Goal: Task Accomplishment & Management: Manage account settings

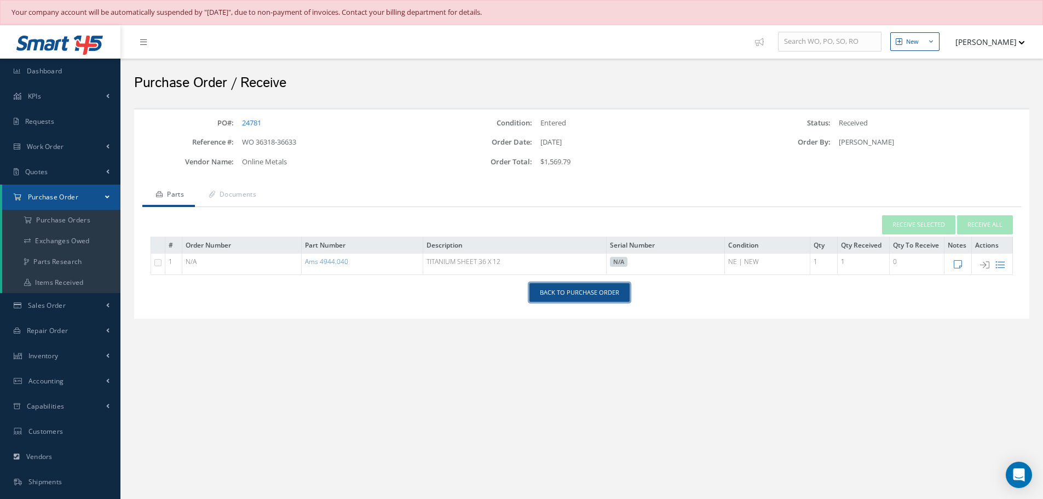
click at [576, 299] on link "Back to Purchase Order" at bounding box center [579, 292] width 100 height 19
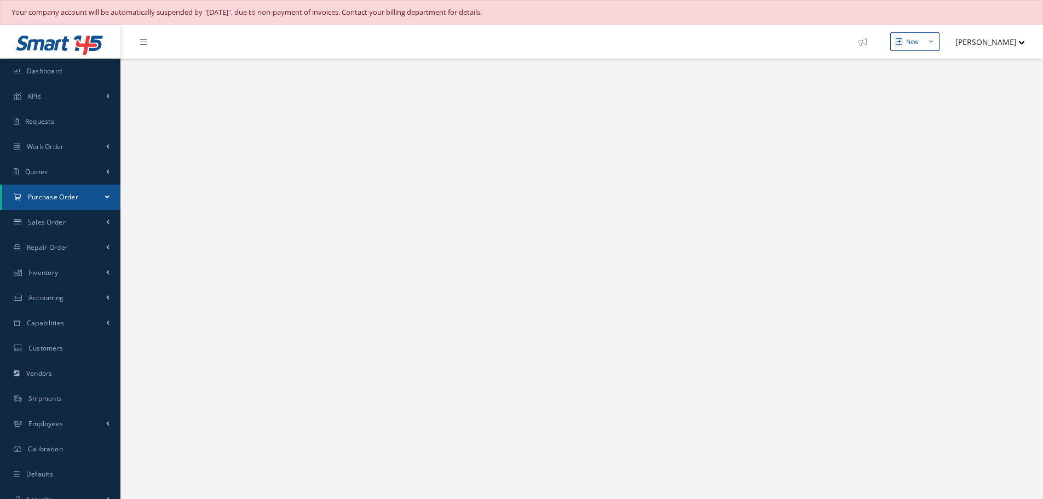
select select "25"
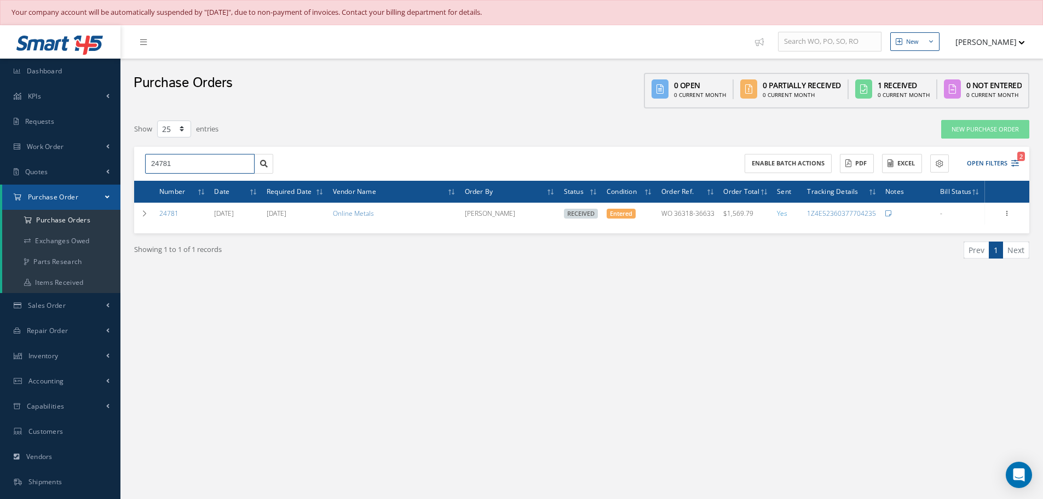
click at [200, 163] on input "24781" at bounding box center [199, 164] width 109 height 20
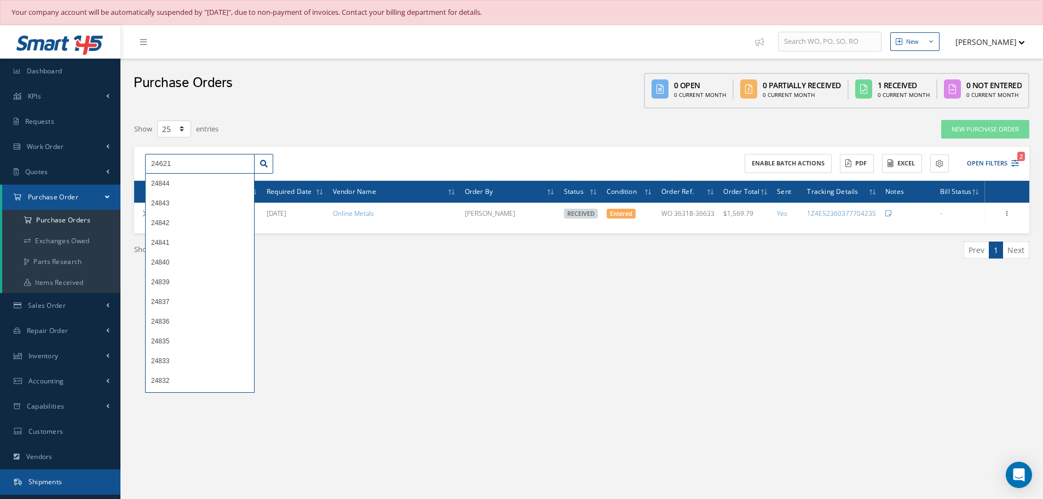
type input "24621"
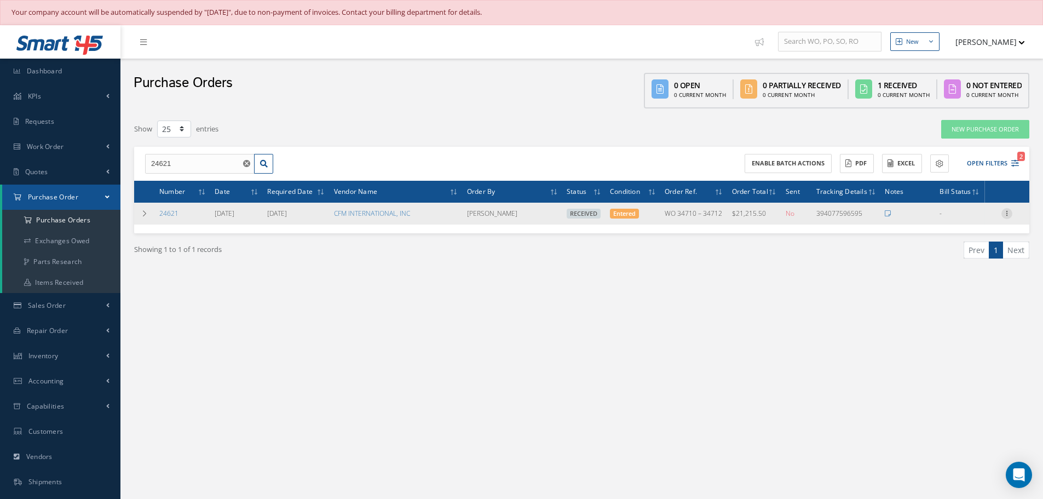
click at [1005, 213] on icon at bounding box center [1006, 212] width 11 height 9
click at [968, 216] on link "Receiving Details" at bounding box center [956, 220] width 86 height 14
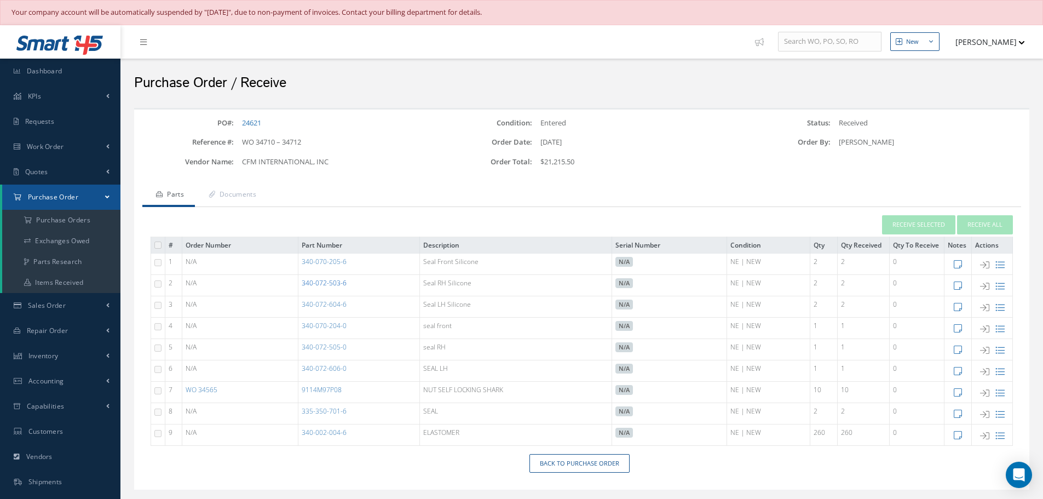
click at [327, 282] on link "340-072-503-6" at bounding box center [324, 282] width 45 height 9
click at [328, 304] on link "340-072-604-6" at bounding box center [324, 303] width 45 height 9
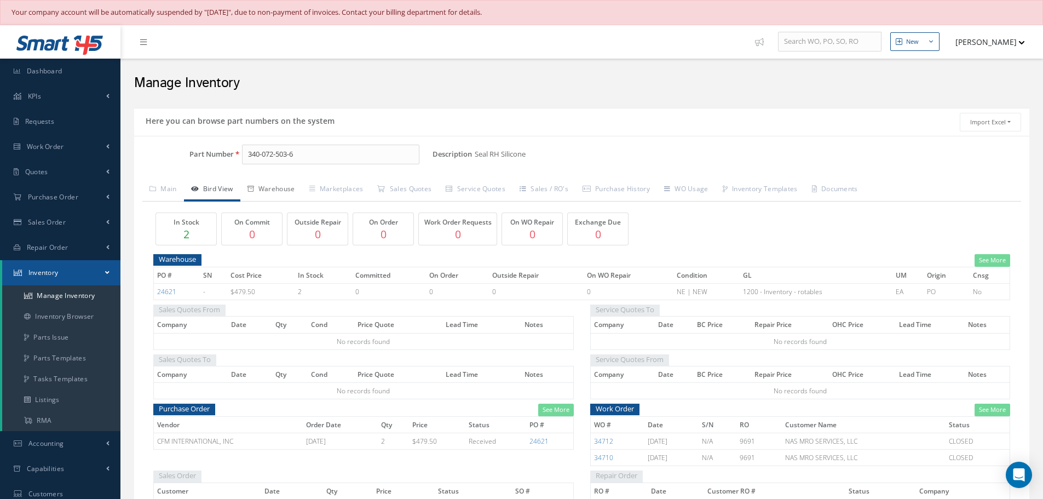
click at [276, 193] on link "Warehouse" at bounding box center [271, 189] width 62 height 23
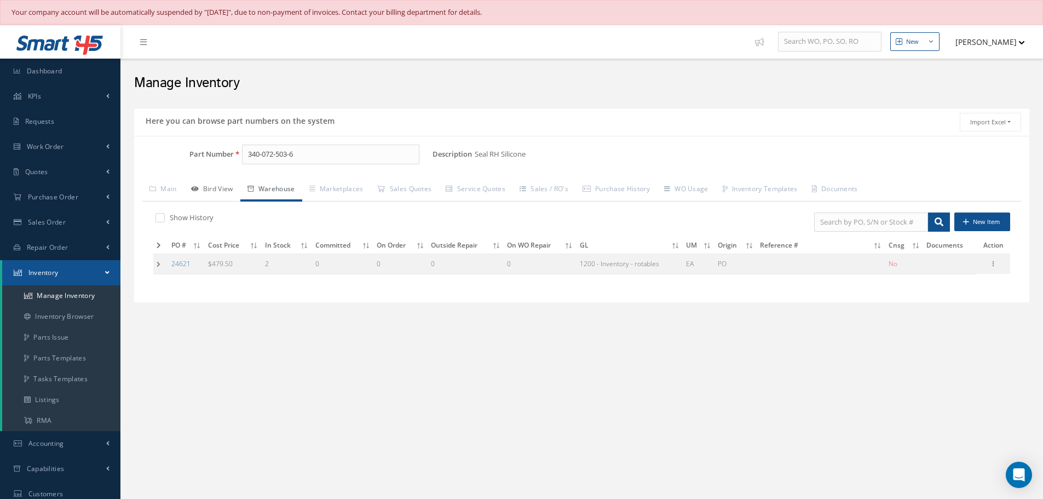
click at [224, 185] on link "Bird View" at bounding box center [212, 189] width 56 height 23
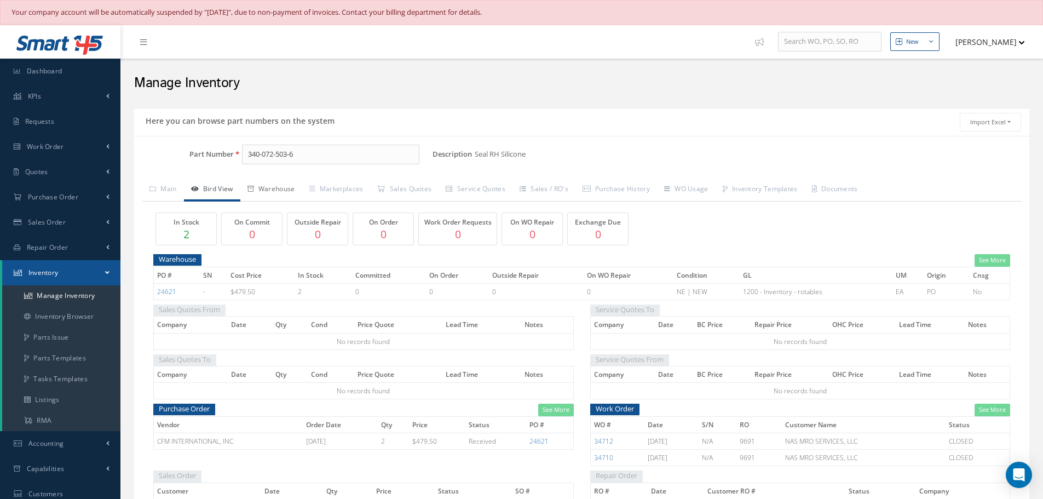
click at [281, 186] on link "Warehouse" at bounding box center [271, 189] width 62 height 23
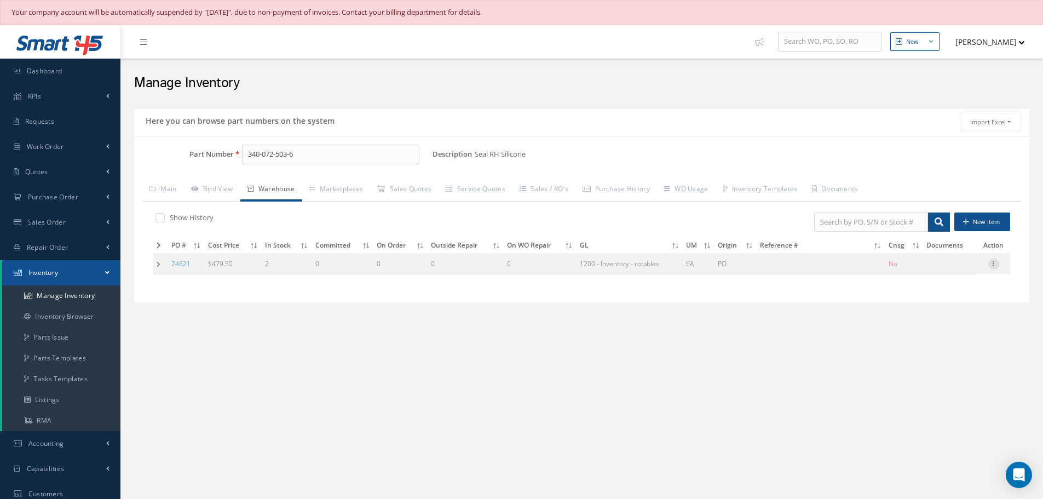
click at [994, 264] on icon at bounding box center [993, 262] width 11 height 9
click at [943, 272] on link "Edit" at bounding box center [943, 271] width 86 height 14
type input "479.50"
type input "[DATE]"
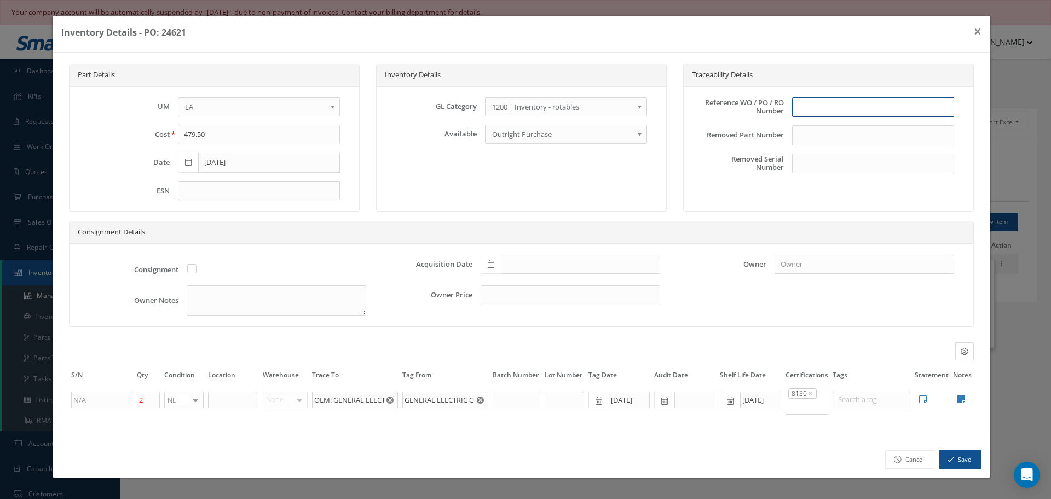
click at [821, 109] on input "text" at bounding box center [873, 107] width 162 height 20
type input "PO 24621"
click at [492, 267] on icon at bounding box center [491, 264] width 7 height 8
click at [521, 183] on td "14" at bounding box center [521, 182] width 16 height 16
type input "[DATE]"
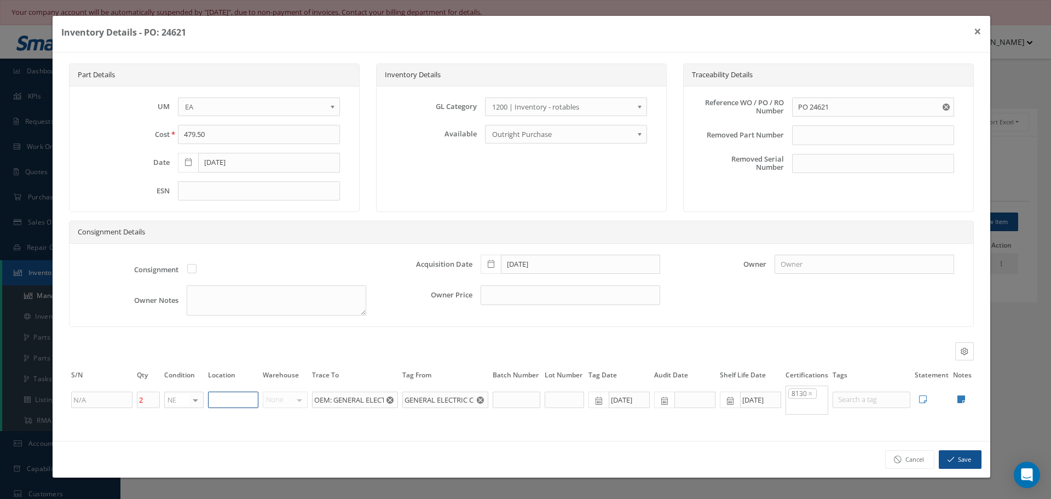
click at [223, 396] on input "text" at bounding box center [233, 399] width 50 height 16
click at [215, 401] on input "TN8-1-80" at bounding box center [233, 399] width 50 height 16
click at [251, 398] on input "RN8-1-80" at bounding box center [233, 399] width 50 height 16
type input "RN8-1-80"
click at [960, 397] on icon at bounding box center [961, 399] width 8 height 9
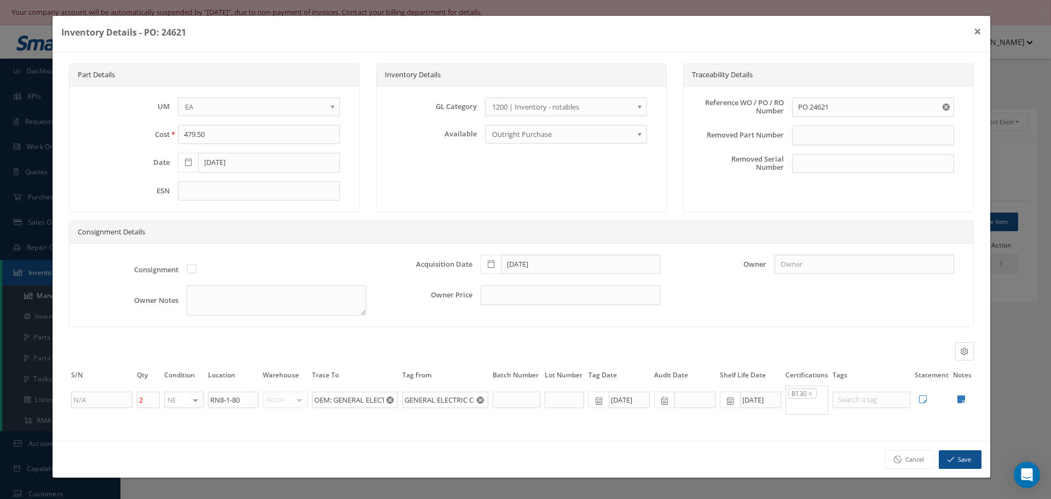
type textarea "FORM TRACKING # 25E-C08591 GENERAL ELECTRIC 8130"
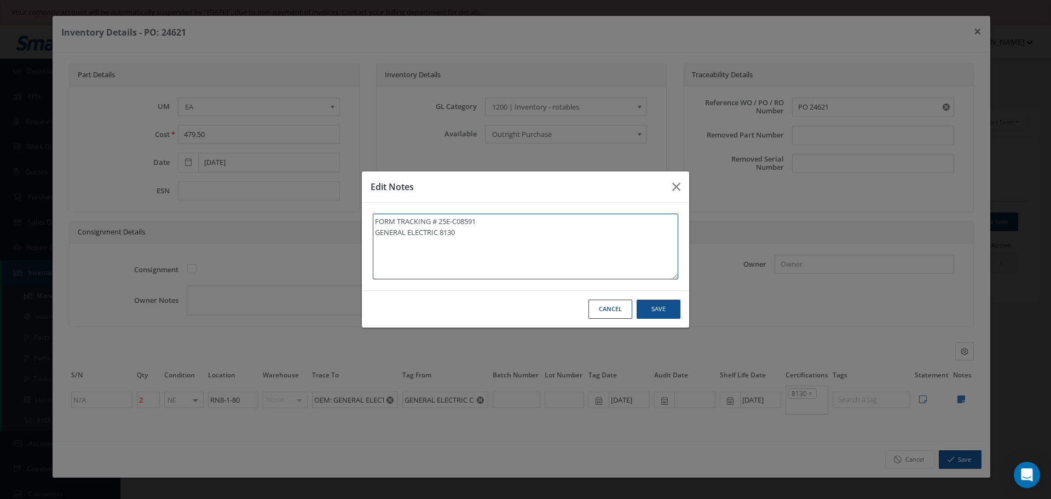
click at [467, 236] on textarea "FORM TRACKING # 25E-C08591 GENERAL ELECTRIC 8130" at bounding box center [525, 246] width 305 height 66
type textarea "FORM TRACKING # 25E-C08591 GENERAL ELECTRIC 8130"
paste textarea "FILTROS MAQUINA OGV"
type textarea "FORM TRACKING # 25E-C08591 GENERAL ELECTRIC 8130 FILTROS MAQUINA OGV"
type textarea "FORM TRACKING # 25E-C08591 GENERAL ELECTRIC 8130 FILTROS MAQUINA OG"
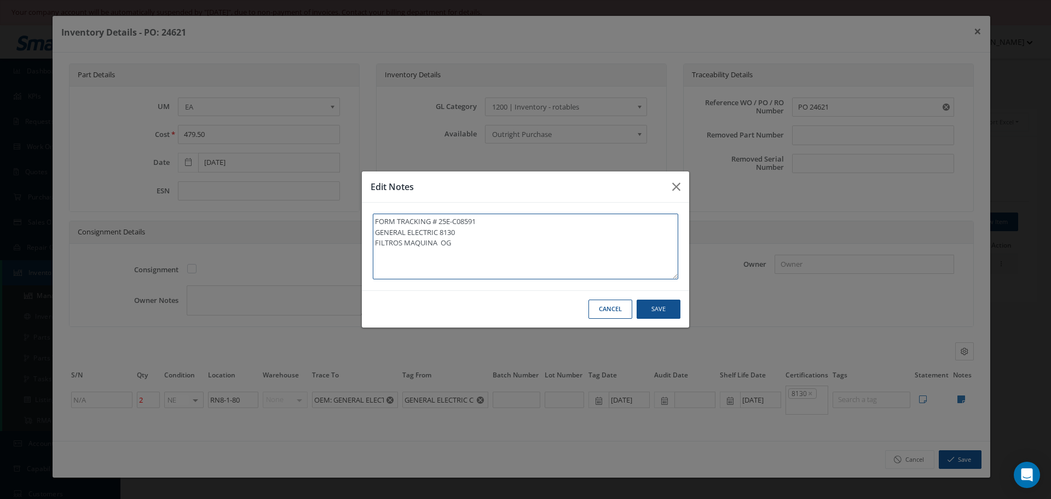
type textarea "FORM TRACKING # 25E-C08591 GENERAL ELECTRIC 8130 FILTROS MAQUINA O"
type textarea "FORM TRACKING # 25E-C08591 GENERAL ELECTRIC 8130 FILTROS MAQUINA"
type textarea "FORM TRACKING # 25E-C08591 GENERAL ELECTRIC 8130 FILTROS MAQUIN"
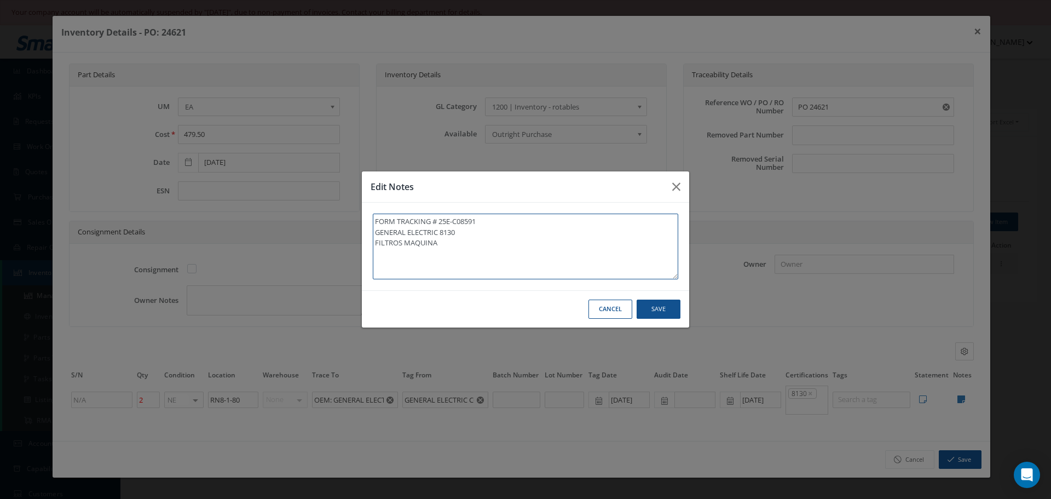
type textarea "FORM TRACKING # 25E-C08591 GENERAL ELECTRIC 8130 FILTROS MAQUIN"
type textarea "FORM TRACKING # 25E-C08591 GENERAL ELECTRIC 8130 FILTROS MAQUI"
type textarea "FORM TRACKING # 25E-C08591 GENERAL ELECTRIC 8130 FILTROS MAQU"
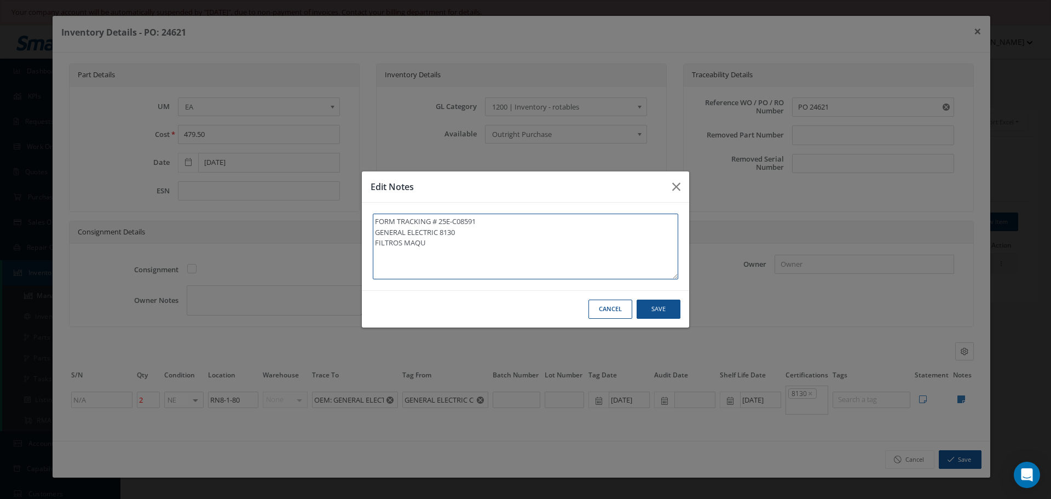
type textarea "FORM TRACKING # 25E-C08591 GENERAL ELECTRIC 8130 FILTROS MAQ"
type textarea "FORM TRACKING # 25E-C08591 GENERAL ELECTRIC 8130 FILTROS MA"
type textarea "FORM TRACKING # 25E-C08591 GENERAL ELECTRIC 8130 FILTROS M"
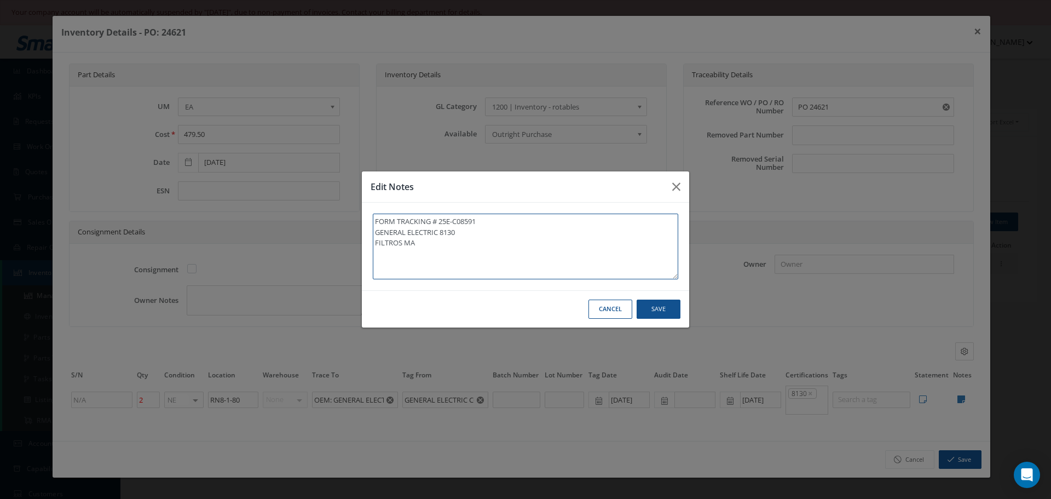
type textarea "FORM TRACKING # 25E-C08591 GENERAL ELECTRIC 8130 FILTROS M"
type textarea "FORM TRACKING # 25E-C08591 GENERAL ELECTRIC 8130 FILTROS"
type textarea "FORM TRACKING # 25E-C08591 GENERAL ELECTRIC 8130 FILTRO"
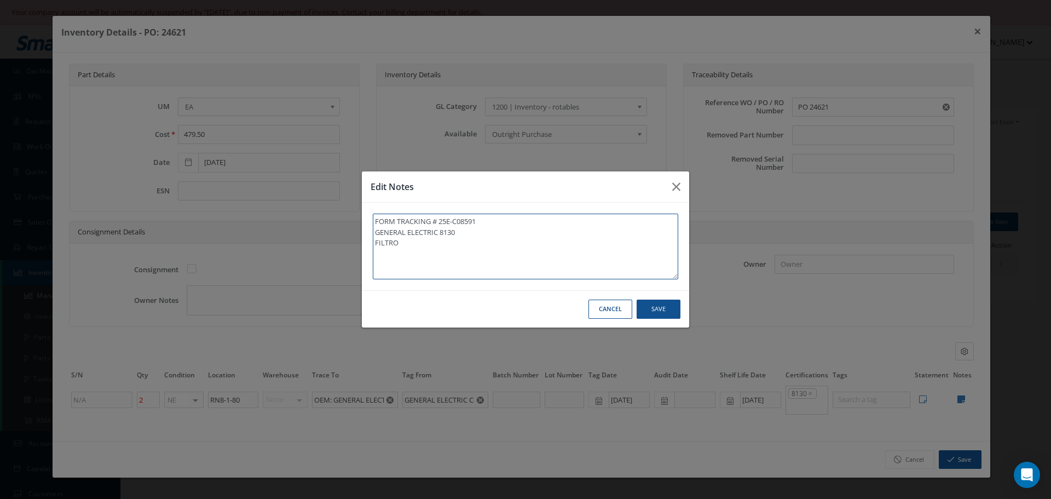
type textarea "FORM TRACKING # 25E-C08591 GENERAL ELECTRIC 8130 FILTR"
type textarea "FORM TRACKING # 25E-C08591 GENERAL ELECTRIC 8130 FILT"
type textarea "FORM TRACKING # 25E-C08591 GENERAL ELECTRIC 8130 FIL"
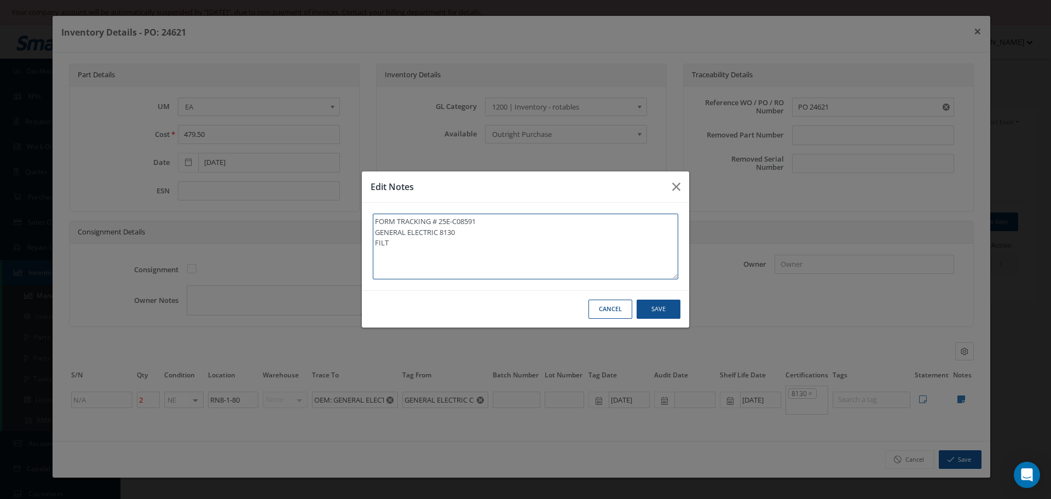
type textarea "FORM TRACKING # 25E-C08591 GENERAL ELECTRIC 8130 FIL"
type textarea "FORM TRACKING # 25E-C08591 GENERAL ELECTRIC 8130 FI"
type textarea "FORM TRACKING # 25E-C08591 GENERAL ELECTRIC 8130 F"
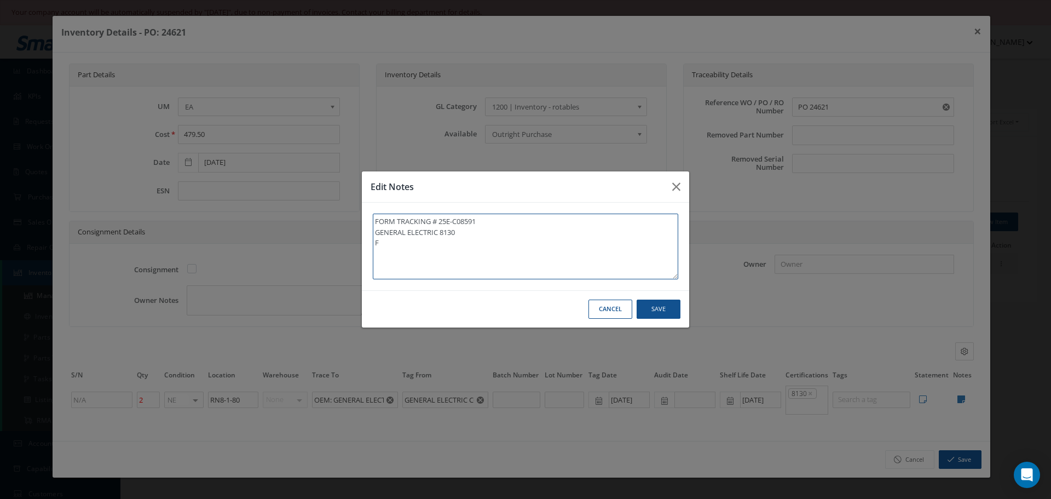
type textarea "FORM TRACKING # 25E-C08591 GENERAL ELECTRIC 8130"
type textarea "FORM TRACKING # 25E-C08591 GENERAL ELECTRIC 8130 *"
type textarea "FORM TRACKING # 25E-C08591 GENERAL ELECTRIC 8130 **"
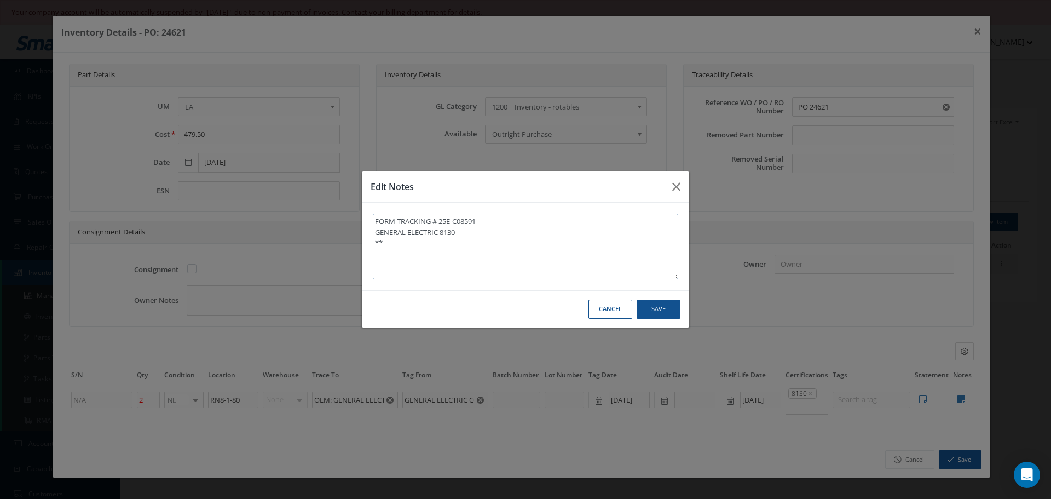
type textarea "FORM TRACKING # 25E-C08591 GENERAL ELECTRIC 8130 **"
type textarea "FORM TRACKING # 25E-C08591 GENERAL ELECTRIC 8130 ** R"
type textarea "FORM TRACKING # 25E-C08591 GENERAL ELECTRIC 8130 ** RE"
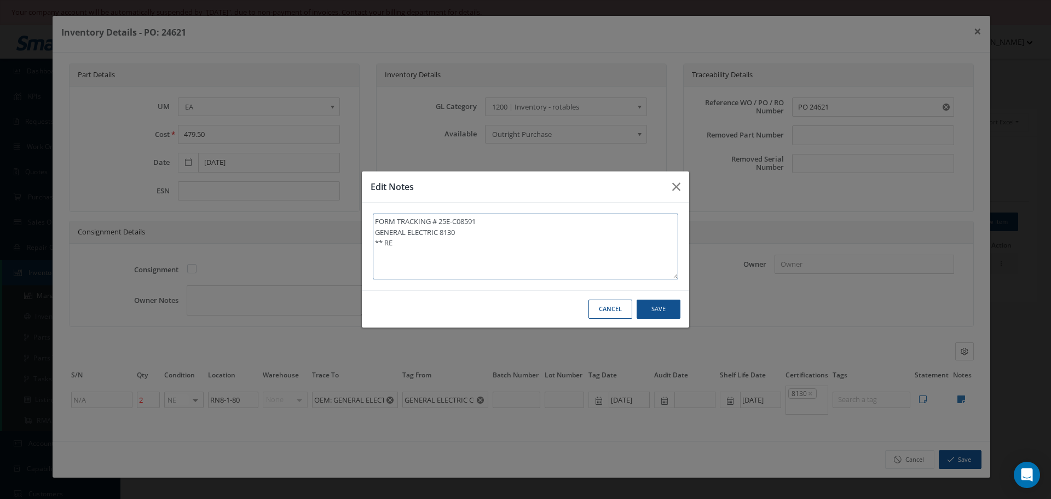
type textarea "FORM TRACKING # 25E-C08591 GENERAL ELECTRIC 8130 ** REC"
type textarea "FORM TRACKING # 25E-C08591 GENERAL ELECTRIC 8130 ** RECE"
type textarea "FORM TRACKING # 25E-C08591 GENERAL ELECTRIC 8130 ** RECEI"
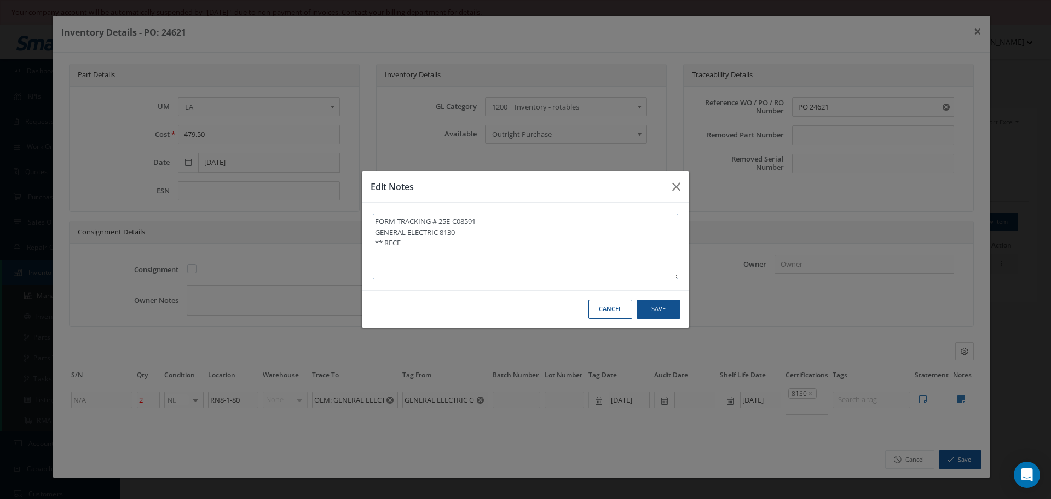
type textarea "FORM TRACKING # 25E-C08591 GENERAL ELECTRIC 8130 ** RECEI"
type textarea "FORM TRACKING # 25E-C08591 GENERAL ELECTRIC 8130 ** RECEIV"
type textarea "FORM TRACKING # 25E-C08591 GENERAL ELECTRIC 8130 ** RECEIVE"
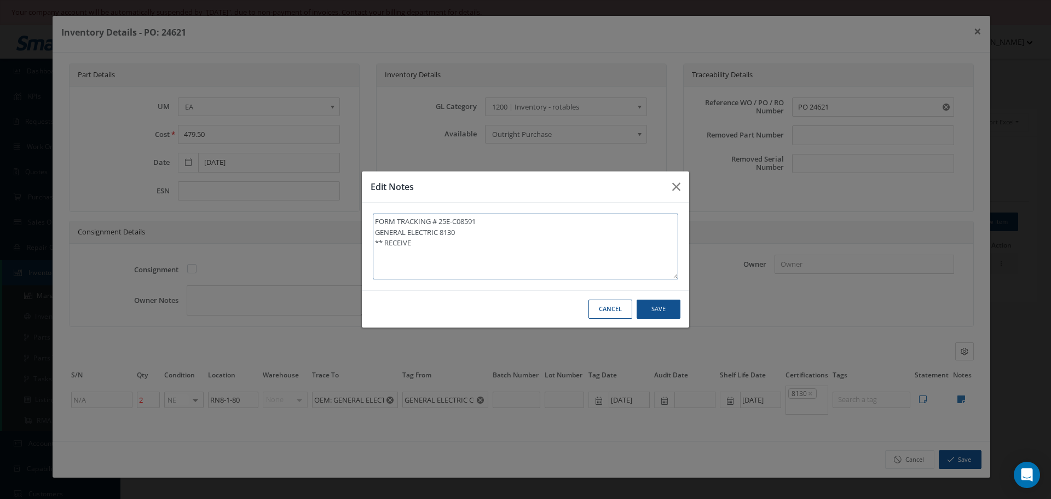
type textarea "FORM TRACKING # 25E-C08591 GENERAL ELECTRIC 8130 ** RECEIVED"
type textarea "FORM TRACKING # 25E-C08591 GENERAL ELECTRIC 8130 ** RECEIVED S"
type textarea "FORM TRACKING # 25E-C08591 GENERAL ELECTRIC 8130 ** RECEIVED ST"
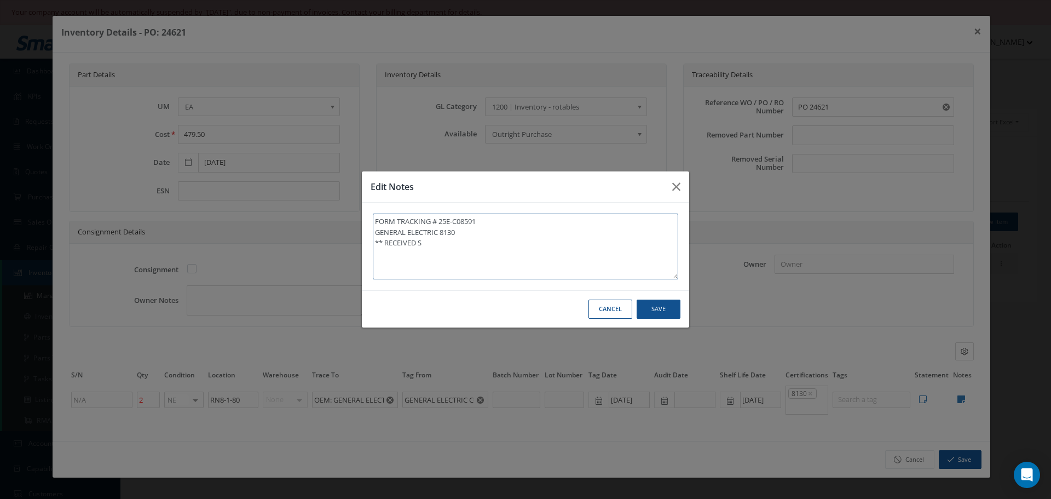
type textarea "FORM TRACKING # 25E-C08591 GENERAL ELECTRIC 8130 ** RECEIVED ST"
type textarea "FORM TRACKING # 25E-C08591 GENERAL ELECTRIC 8130 ** RECEIVED STO"
type textarea "FORM TRACKING # 25E-C08591 GENERAL ELECTRIC 8130 ** RECEIVED STOC"
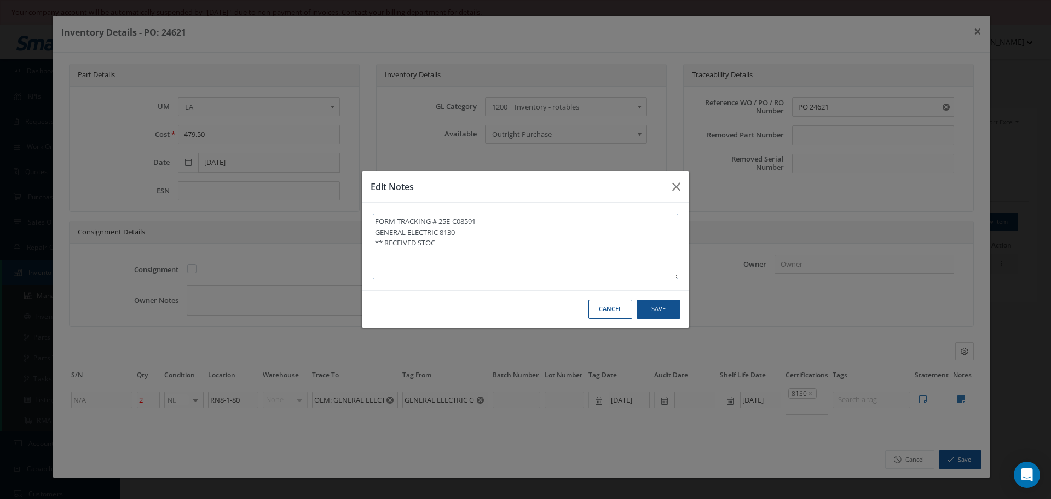
type textarea "FORM TRACKING # 25E-C08591 GENERAL ELECTRIC 8130 ** RECEIVED STOCK"
type textarea "FORM TRACKING # 25E-C08591 GENERAL ELECTRIC 8130 ** RECEIVED STOCK 1"
type textarea "FORM TRACKING # 25E-C08591 GENERAL ELECTRIC 8130 ** RECEIVED STOCK 10"
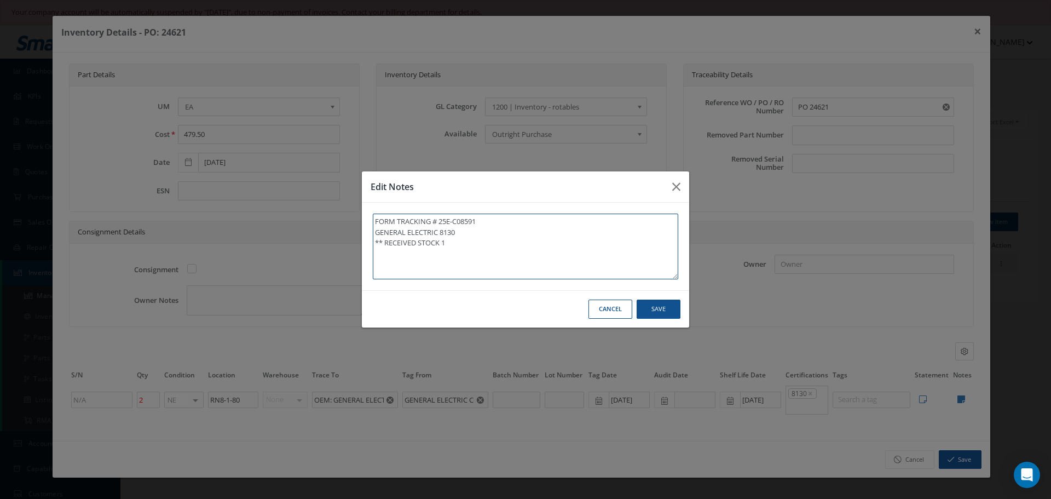
type textarea "FORM TRACKING # 25E-C08591 GENERAL ELECTRIC 8130 ** RECEIVED STOCK 10"
type textarea "FORM TRACKING # 25E-C08591 GENERAL ELECTRIC 8130 ** RECEIVED STOCK 10/"
type textarea "FORM TRACKING # 25E-C08591 GENERAL ELECTRIC 8130 ** RECEIVED STOCK 10/1"
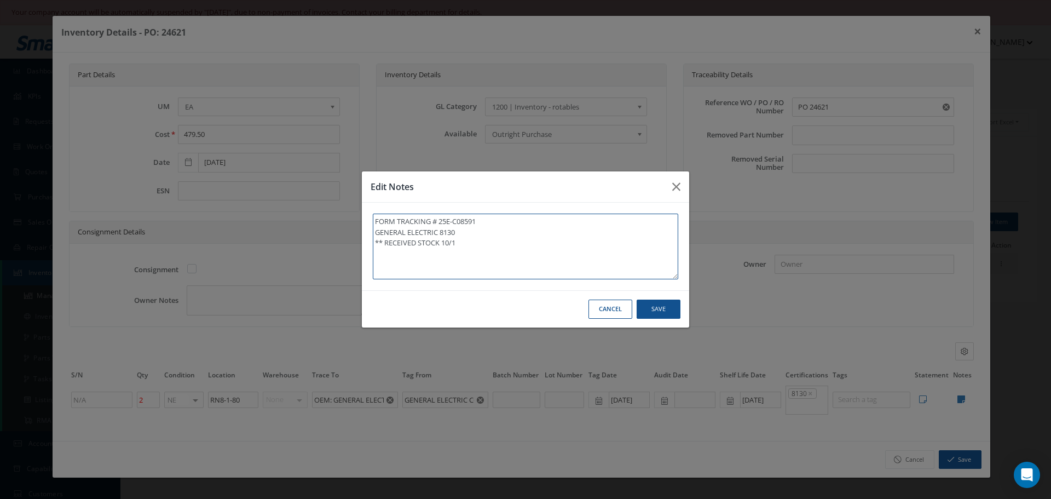
type textarea "FORM TRACKING # 25E-C08591 GENERAL ELECTRIC 8130 ** RECEIVED STOCK 10/14"
type textarea "FORM TRACKING # 25E-C08591 GENERAL ELECTRIC 8130 ** RECEIVED STOCK 10/14/"
type textarea "FORM TRACKING # 25E-C08591 GENERAL ELECTRIC 8130 ** RECEIVED STOCK 10/14/2"
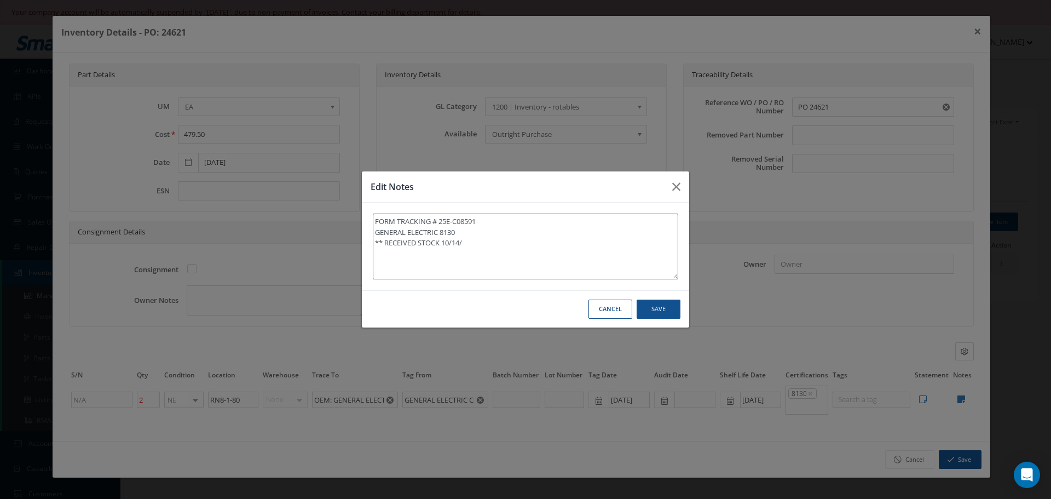
type textarea "FORM TRACKING # 25E-C08591 GENERAL ELECTRIC 8130 ** RECEIVED STOCK 10/14/2"
type textarea "FORM TRACKING # 25E-C08591 GENERAL ELECTRIC 8130 ** RECEIVED STOCK 10/14/20"
type textarea "FORM TRACKING # 25E-C08591 GENERAL ELECTRIC 8130 ** RECEIVED STOCK 10/14/202"
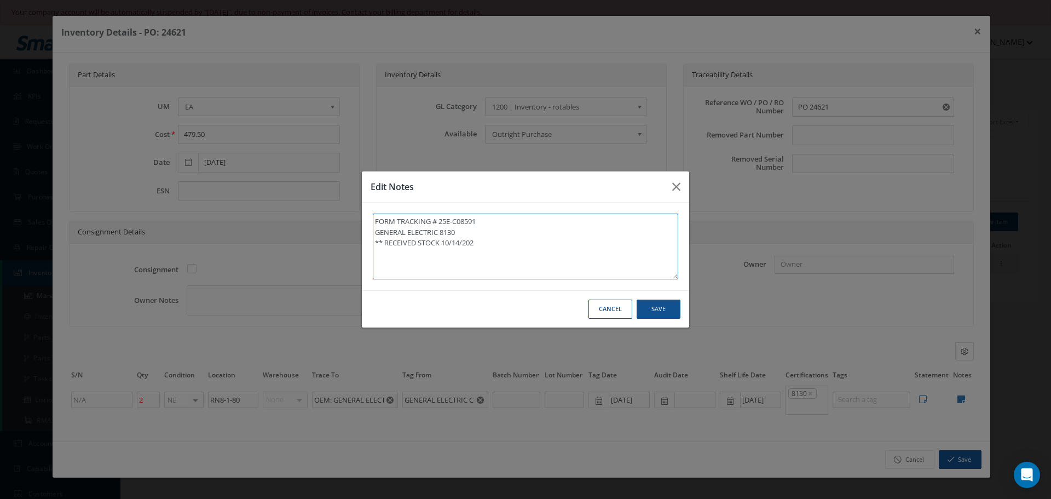
type textarea "FORM TRACKING # 25E-C08591 GENERAL ELECTRIC 8130 ** RECEIVED STOCK 10/14/2025"
type textarea "FORM TRACKING # 25E-C08591 GENERAL ELECTRIC 8130 ** RECEIVED STOCK [DATE]."
drag, startPoint x: 374, startPoint y: 239, endPoint x: 497, endPoint y: 252, distance: 123.4
click at [497, 252] on textarea "FORM TRACKING # 25E-C08591 GENERAL ELECTRIC 8130 ** RECEIVED STOCK [DATE]." at bounding box center [525, 246] width 305 height 66
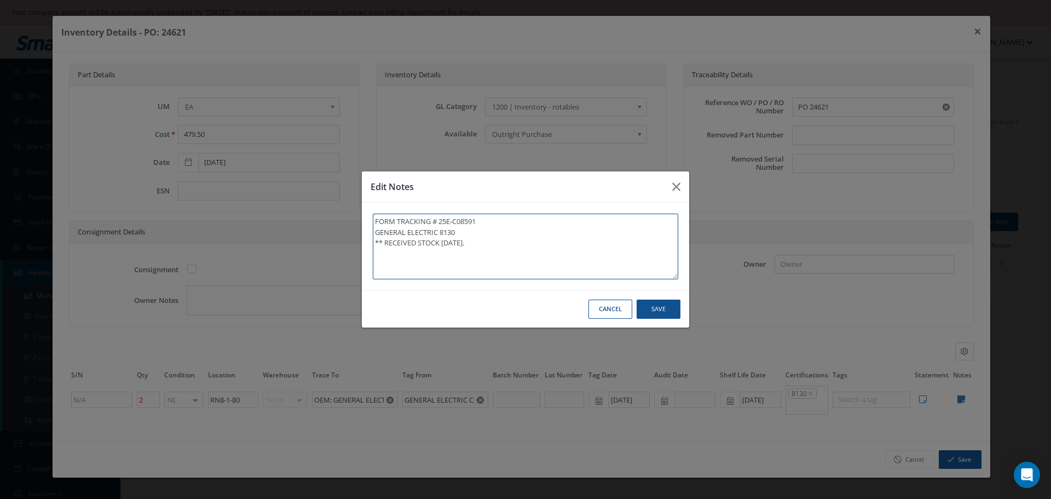
type textarea "FORM TRACKING # 25E-C08591 GENERAL ELECTRIC 8130 ** RECEIVED STOCK [DATE]."
click at [658, 309] on button "Save" at bounding box center [659, 308] width 44 height 19
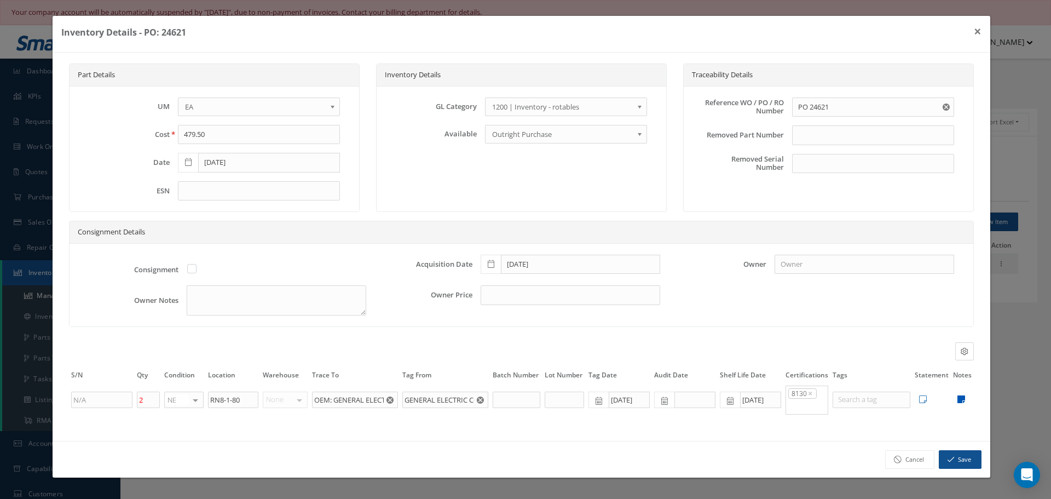
click at [963, 398] on icon at bounding box center [961, 399] width 8 height 9
type textarea "FORM TRACKING # 25E-C08591 GENERAL ELECTRIC 8130 ** RECEIVED STOCK [DATE]."
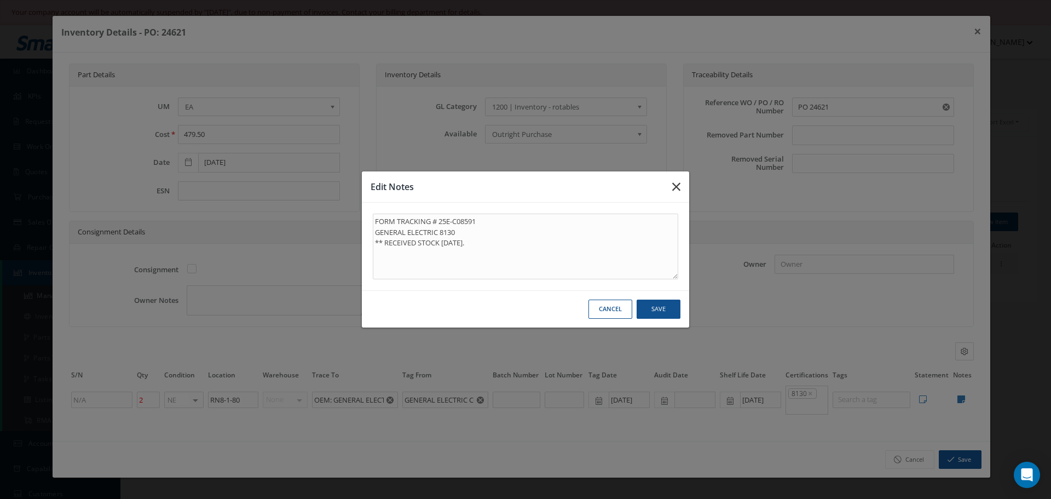
click at [675, 185] on icon "button" at bounding box center [676, 186] width 8 height 13
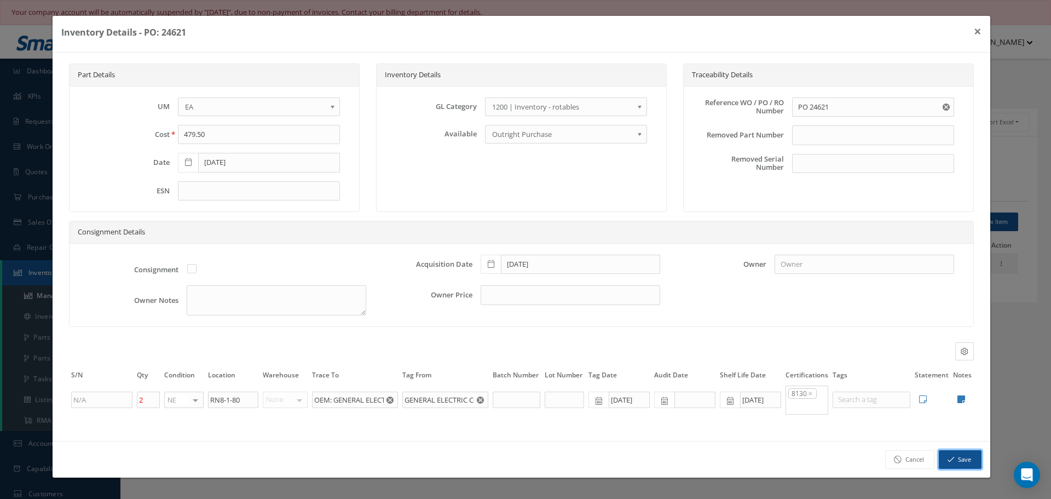
click at [961, 461] on button "Save" at bounding box center [960, 459] width 43 height 19
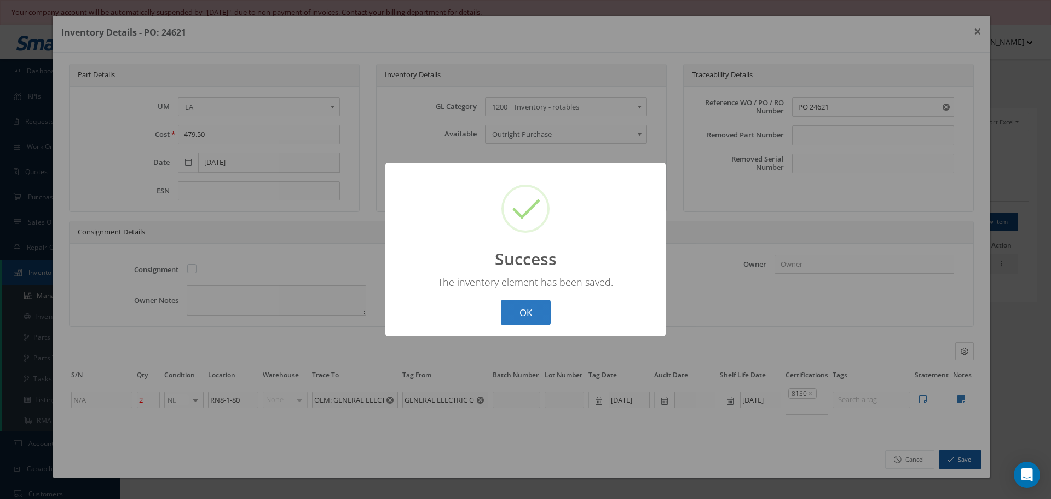
click at [532, 307] on button "OK" at bounding box center [526, 312] width 50 height 26
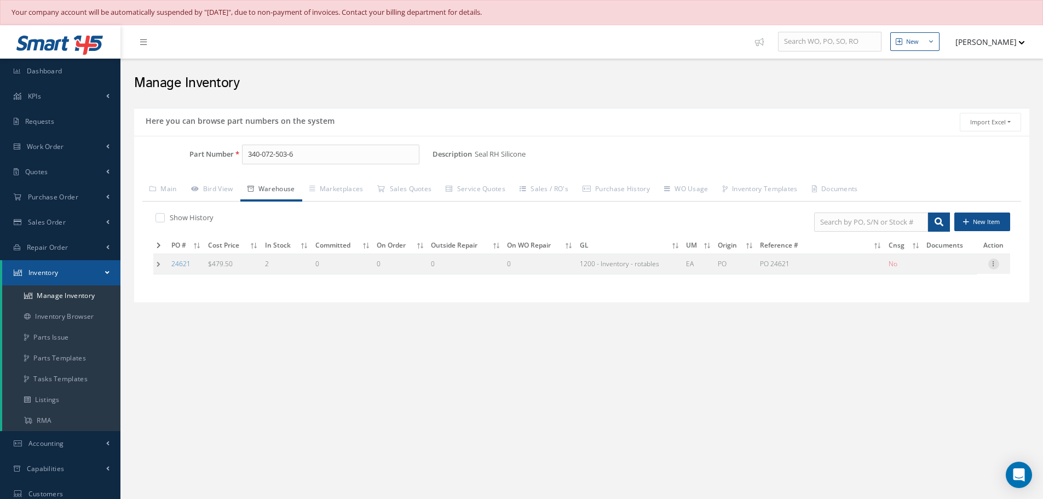
click at [994, 264] on icon at bounding box center [993, 262] width 11 height 9
click at [928, 307] on link "Label" at bounding box center [943, 308] width 86 height 14
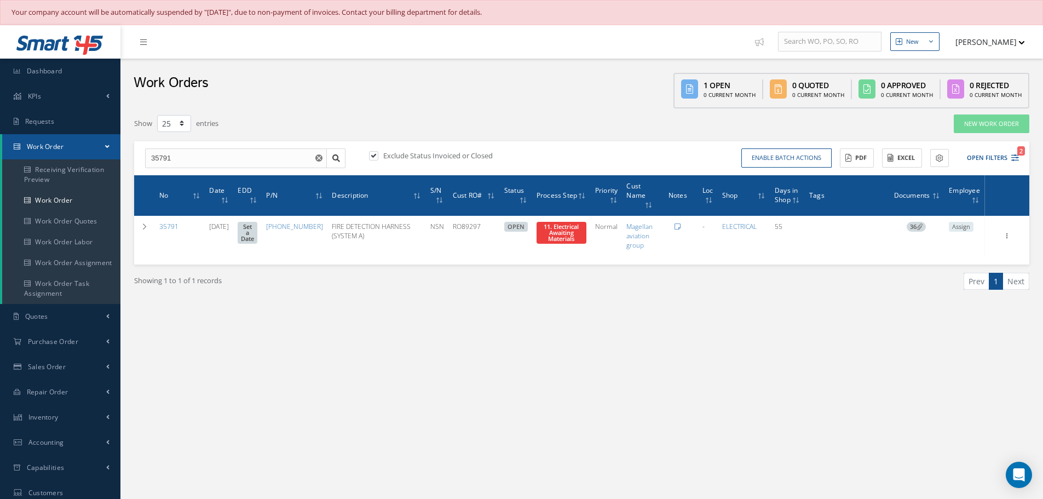
select select "25"
click at [176, 161] on input "35791" at bounding box center [236, 158] width 182 height 20
type input "34710"
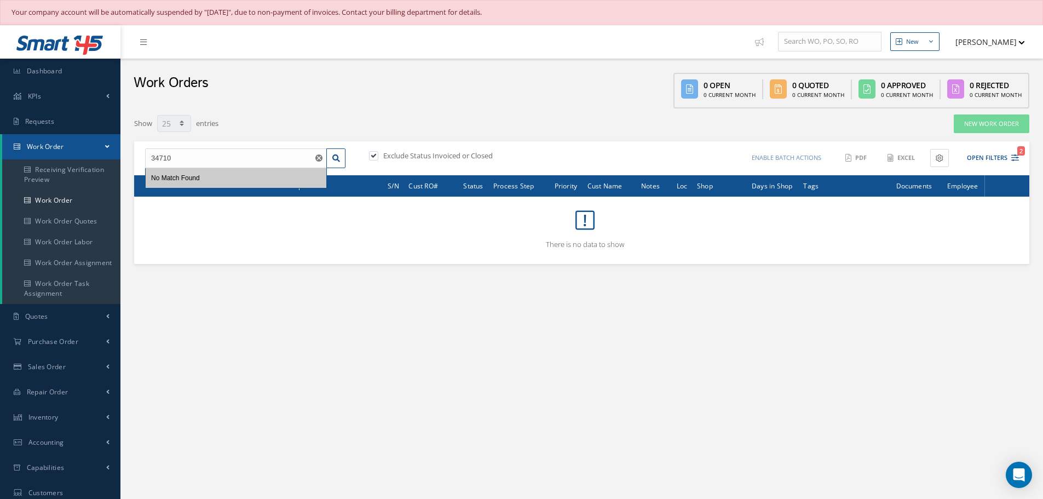
click at [378, 158] on label at bounding box center [379, 156] width 3 height 10
click at [375, 158] on input "checkbox" at bounding box center [372, 156] width 7 height 7
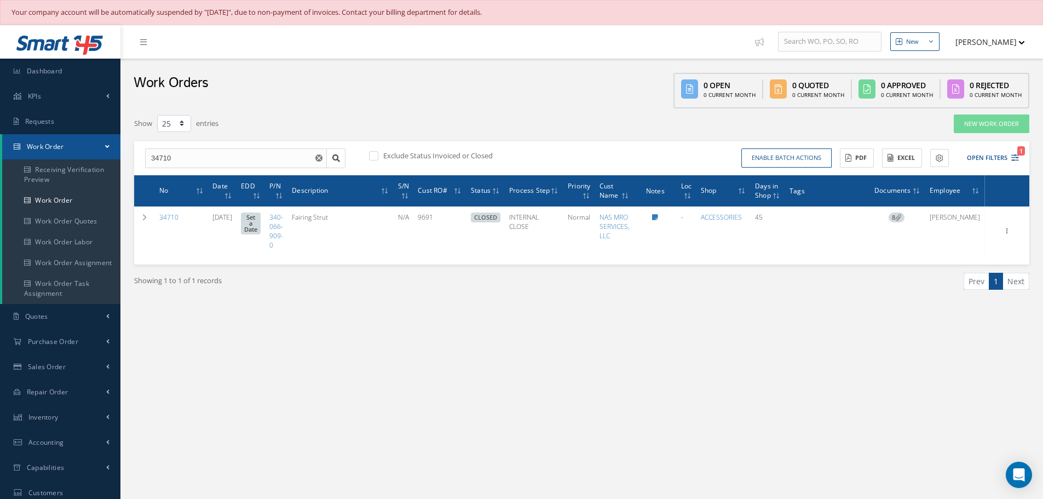
click at [378, 157] on label at bounding box center [379, 156] width 3 height 10
click at [372, 157] on input "checkbox" at bounding box center [372, 156] width 7 height 7
checkbox input "true"
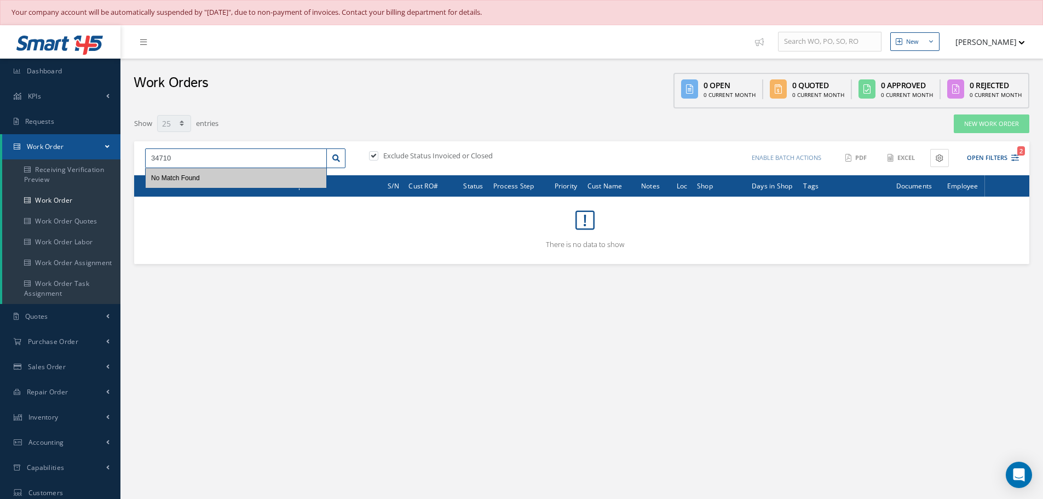
click at [183, 159] on input "34710" at bounding box center [236, 158] width 182 height 20
type input "34712"
click at [378, 153] on label at bounding box center [379, 156] width 3 height 10
click at [371, 153] on input "checkbox" at bounding box center [372, 156] width 7 height 7
checkbox input "false"
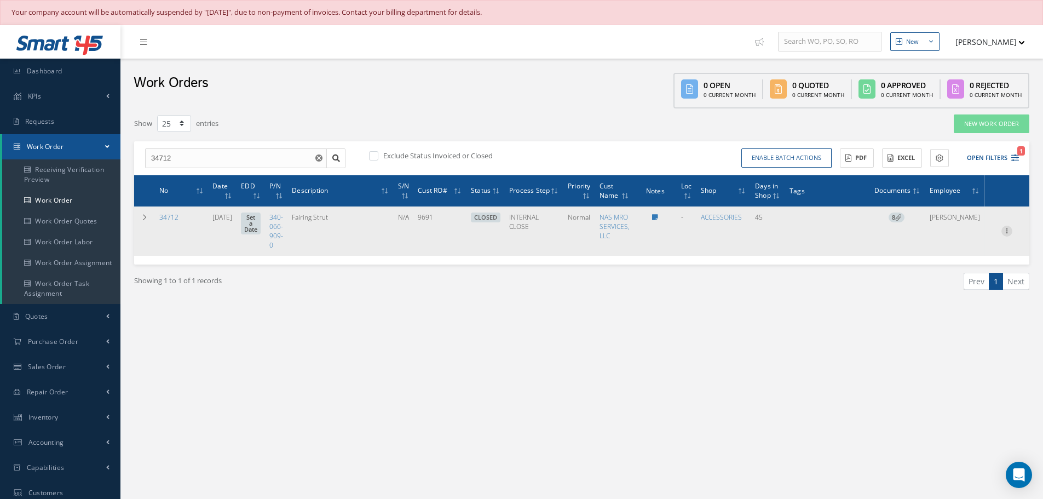
click at [1007, 229] on icon at bounding box center [1006, 230] width 11 height 9
click at [950, 252] on link "Edit" at bounding box center [956, 252] width 86 height 14
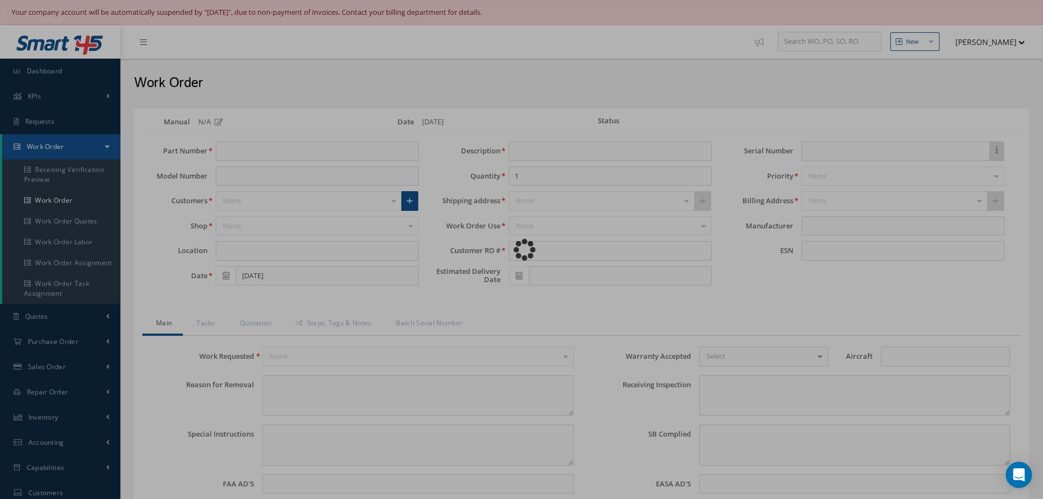
type input "340-066-909-0"
type input "[DATE]"
type input "Fairing Strut"
type input "9691"
type input "N/A"
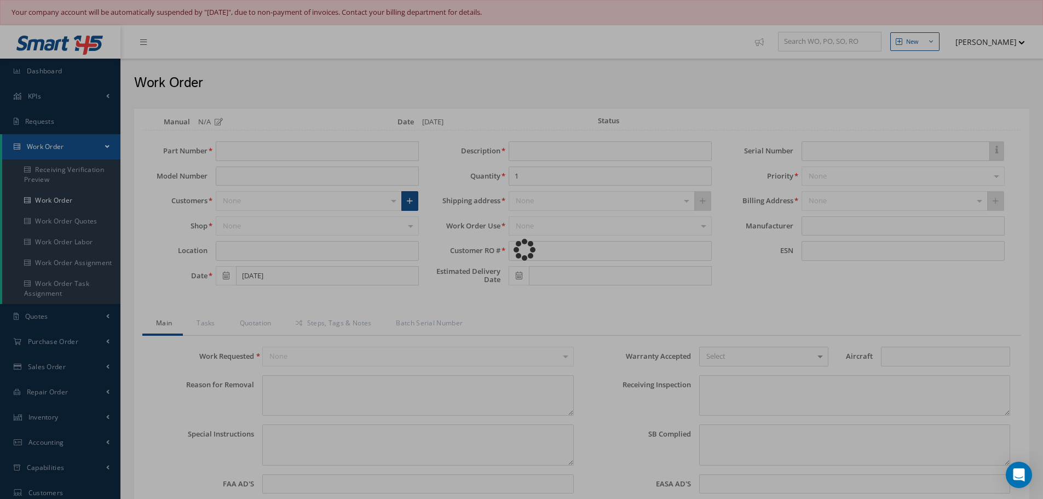
type textarea "NONE"
type textarea "PLEASE SEE R.O. FOR DETAILS"
type textarea "NO VISUAL DAMAGE"
type textarea "None performed"
type textarea "No corrective action was taken."
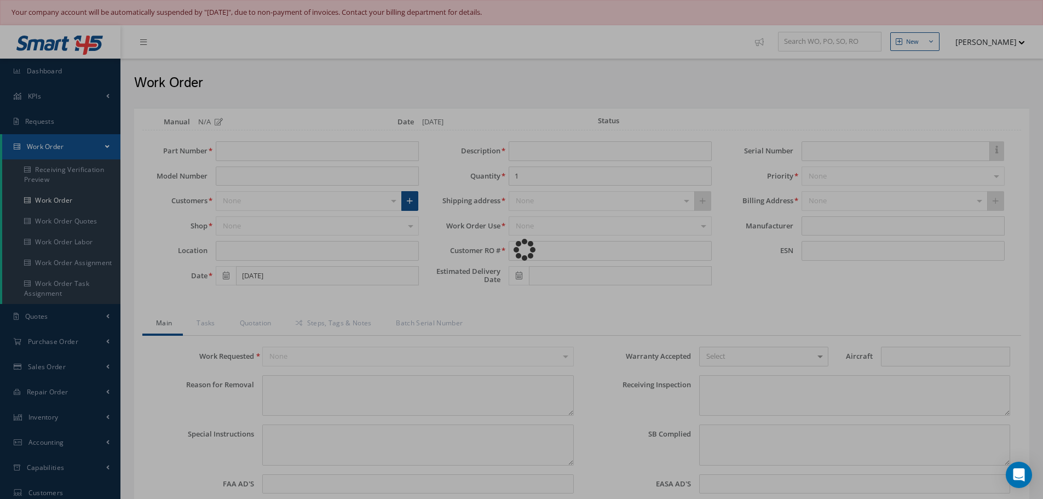
type input "08/21/2025"
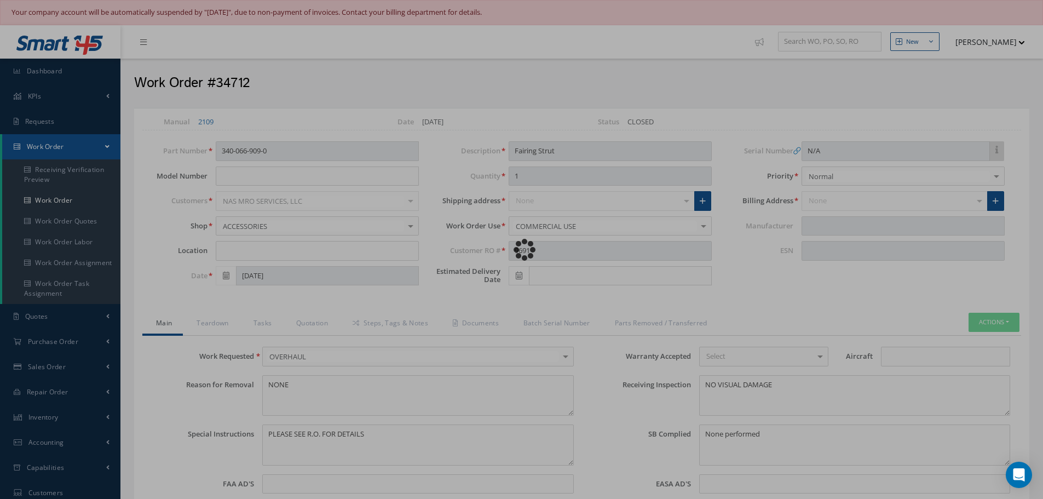
type input "CFM56-7B"
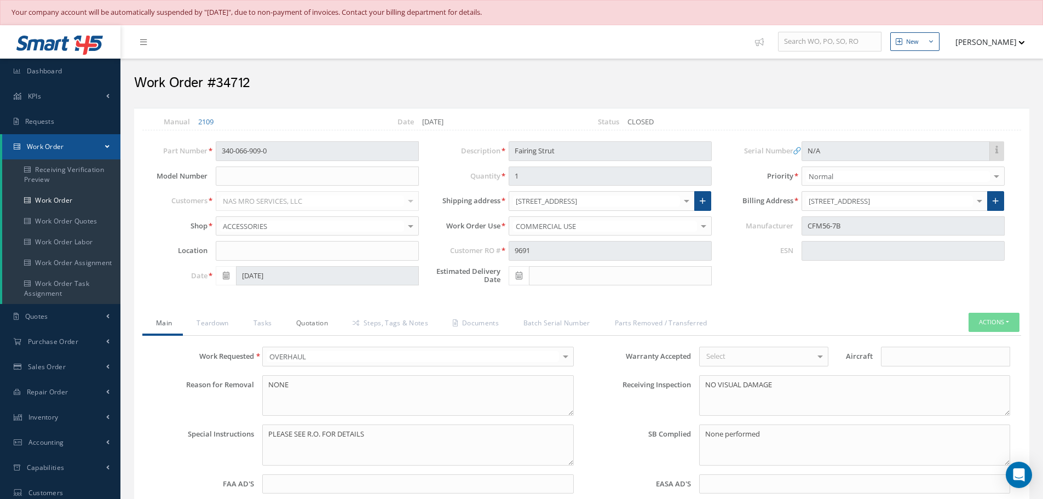
click at [320, 317] on link "Quotation" at bounding box center [310, 324] width 56 height 23
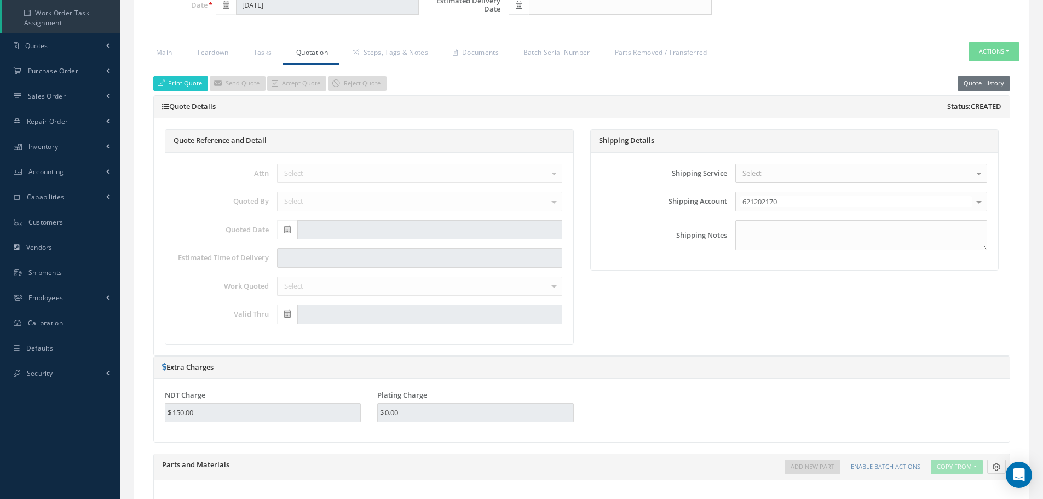
scroll to position [140, 0]
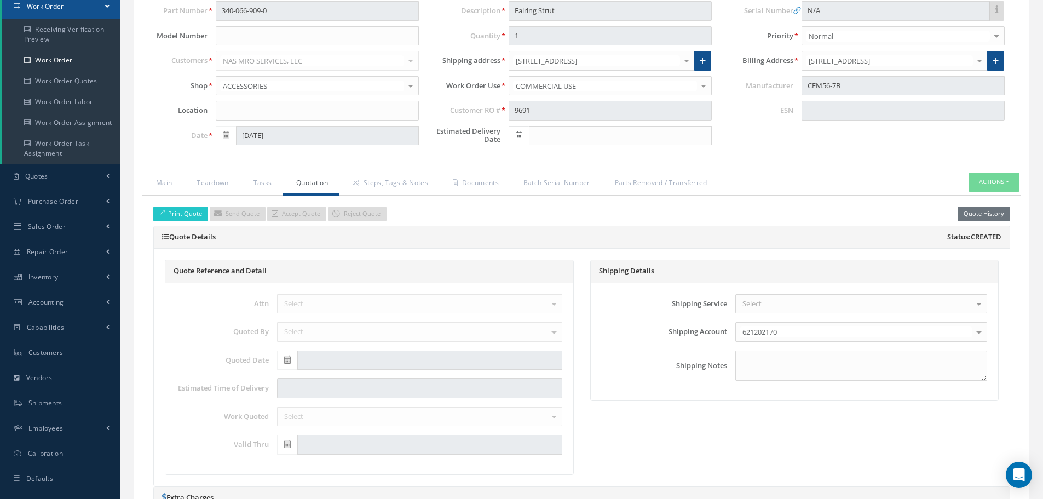
select select "25"
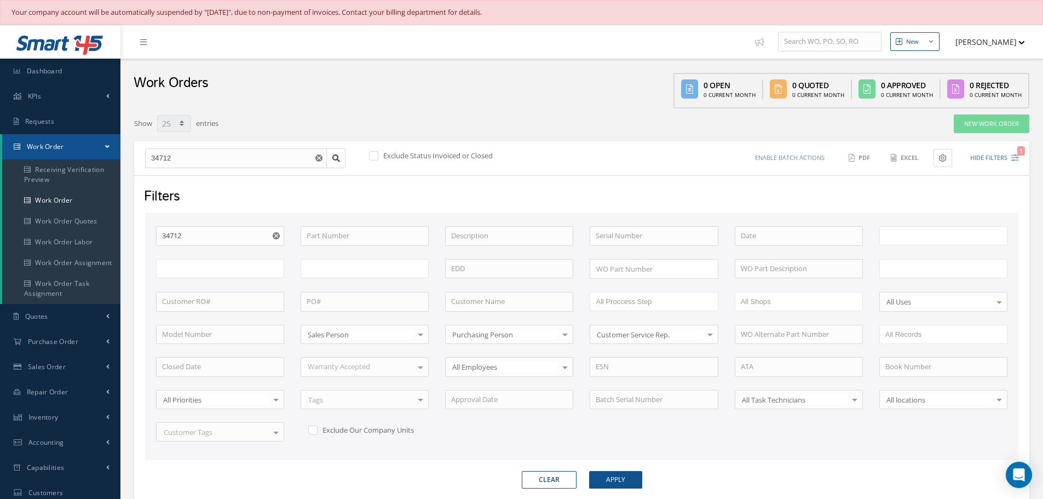
type input "All Work Request"
type input "All Work Performed"
type input "All Status"
type input "WO Part Status"
click at [187, 155] on input "34712" at bounding box center [236, 158] width 182 height 20
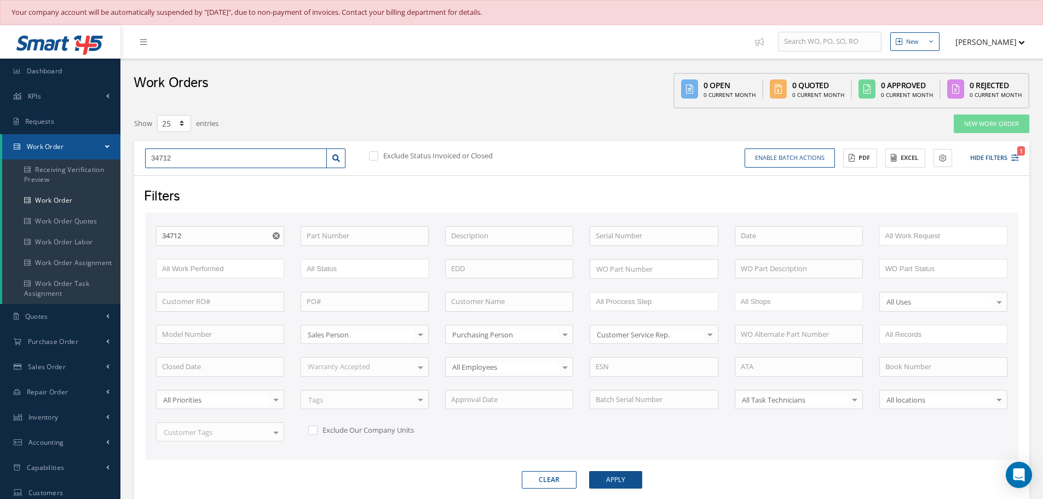
type input "3471"
type input "347"
type input "3471"
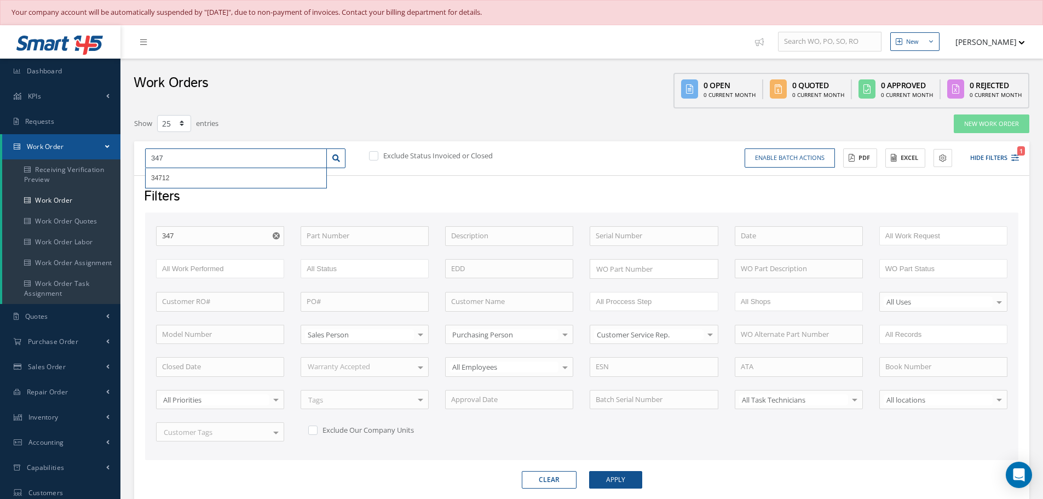
type input "3471"
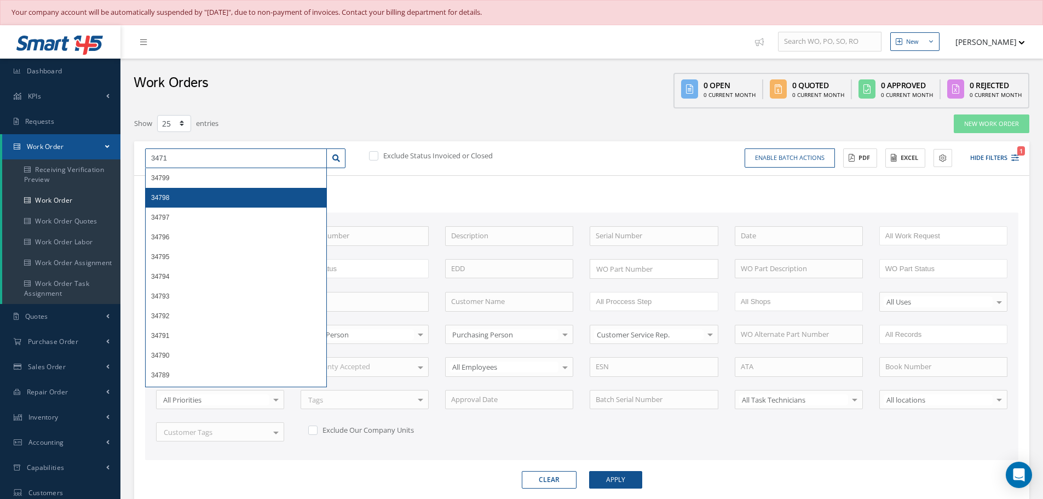
type input "34714"
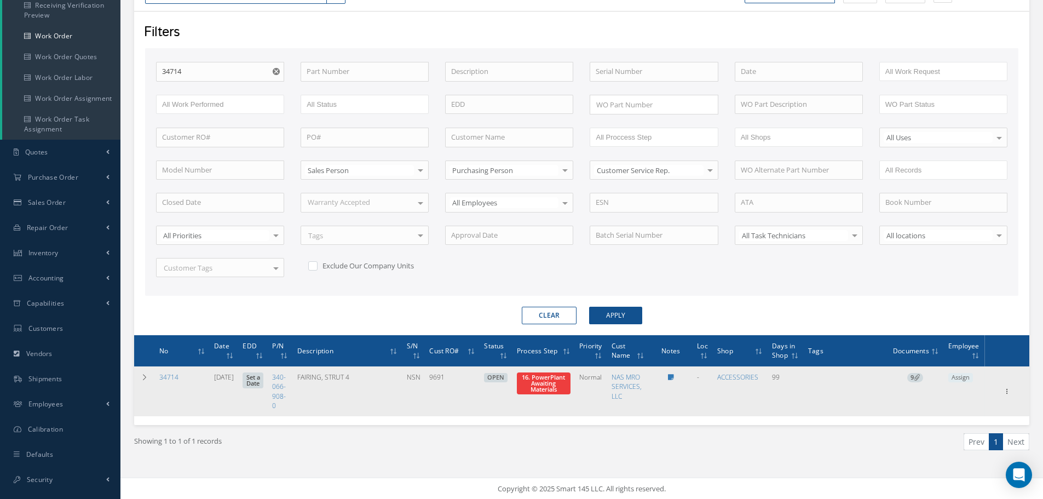
scroll to position [165, 0]
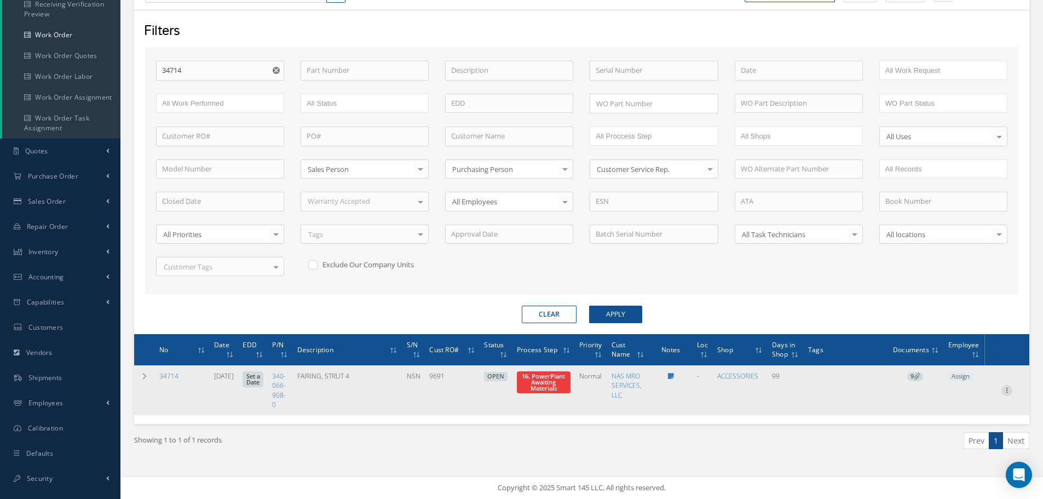
click at [1008, 390] on icon at bounding box center [1006, 389] width 11 height 9
click at [949, 423] on link "Part Issue" at bounding box center [956, 425] width 86 height 14
click at [1007, 392] on icon at bounding box center [1006, 389] width 11 height 9
click at [936, 422] on link "Part Issue" at bounding box center [956, 425] width 86 height 14
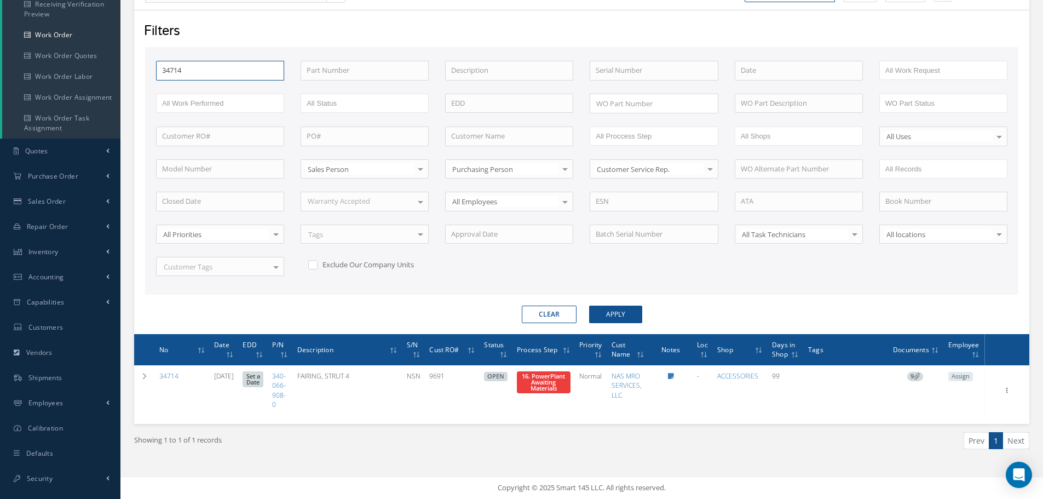
click at [198, 72] on input "34714" at bounding box center [220, 71] width 128 height 20
type input "3471"
type input "34710"
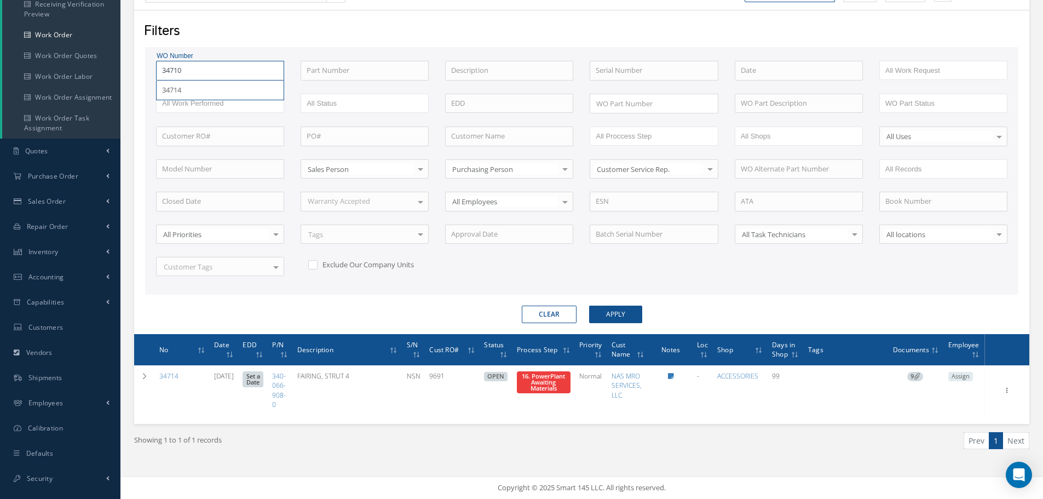
click at [589, 305] on button "Apply" at bounding box center [615, 314] width 53 height 18
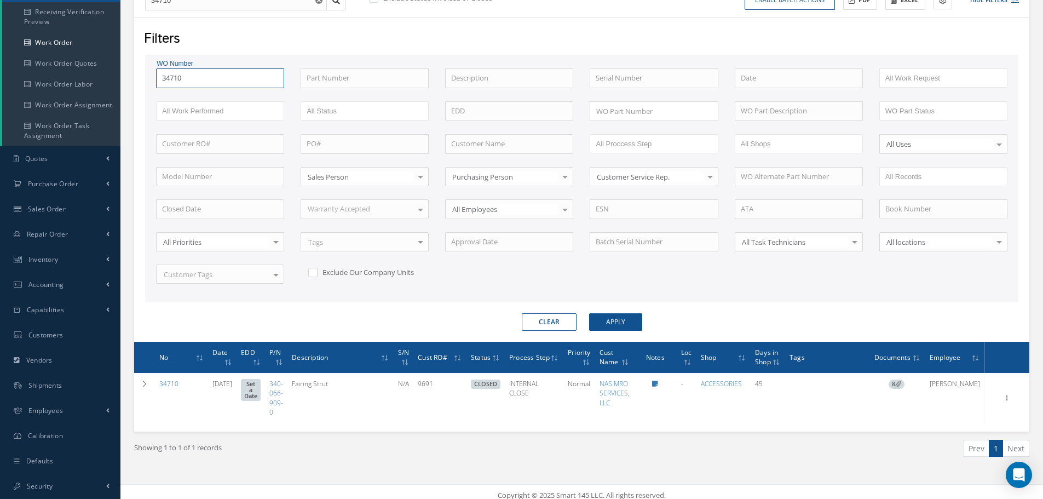
scroll to position [165, 0]
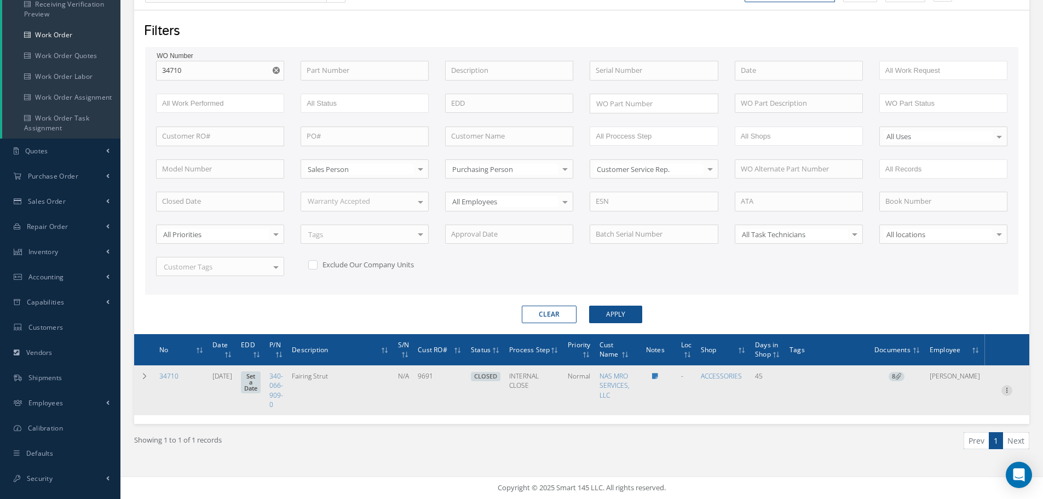
click at [1007, 389] on icon at bounding box center [1006, 389] width 11 height 9
click at [930, 414] on icon at bounding box center [928, 411] width 8 height 6
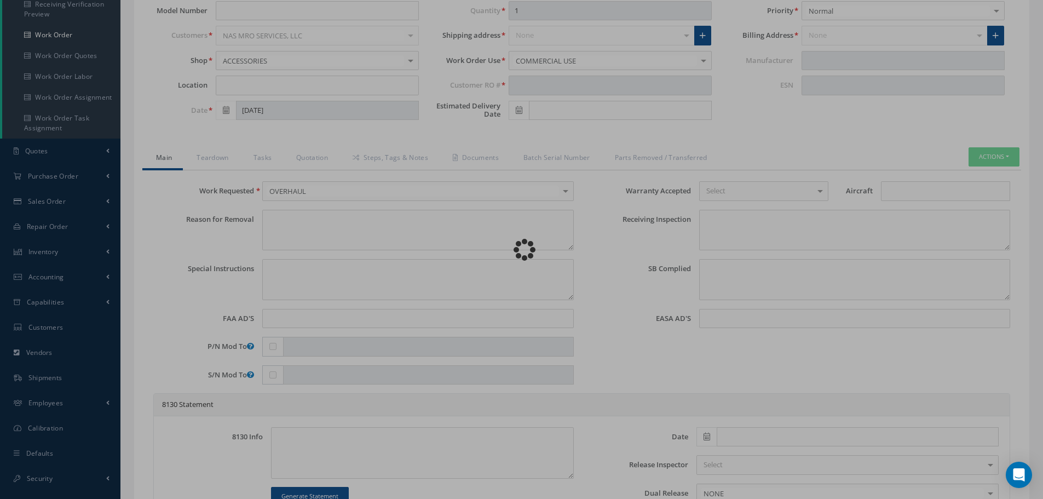
type input "340-066-909-0"
type input "07/07/2025"
type input "Fairing Strut"
type input "9691"
type input "N/A"
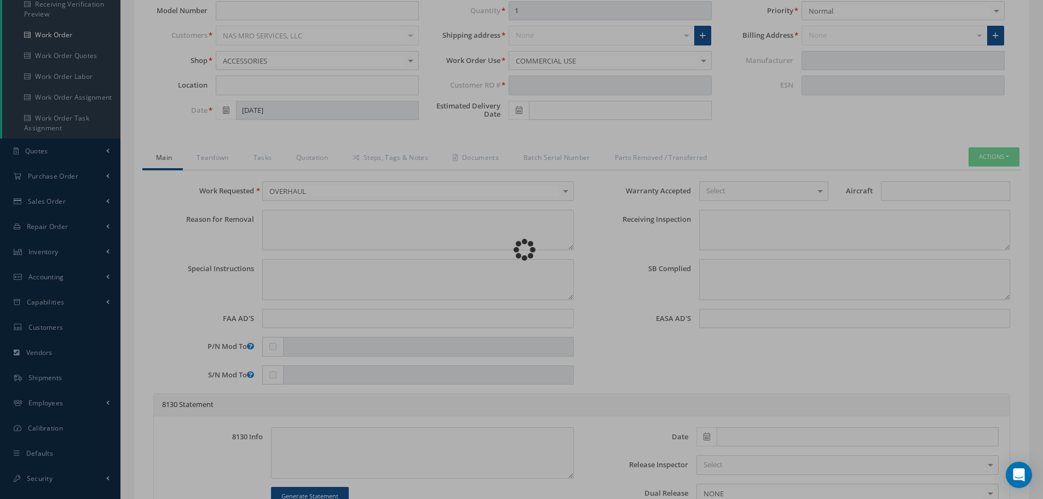
type textarea "NONE"
type textarea "PLEASE SEE R.O. FOR DETAILS"
type textarea "NO VISUAL DAMAGE"
type textarea "None performed"
type textarea "No corrective action was taken."
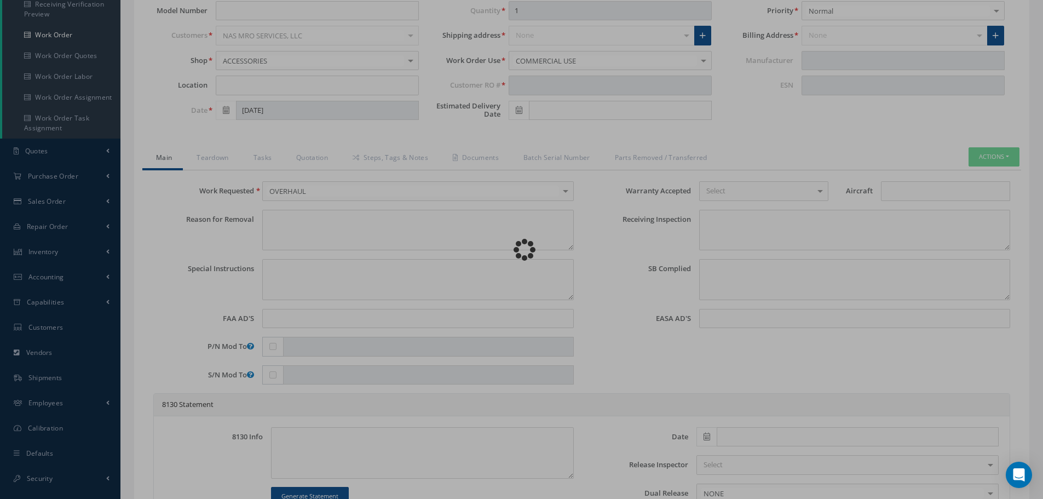
type input "[DATE]"
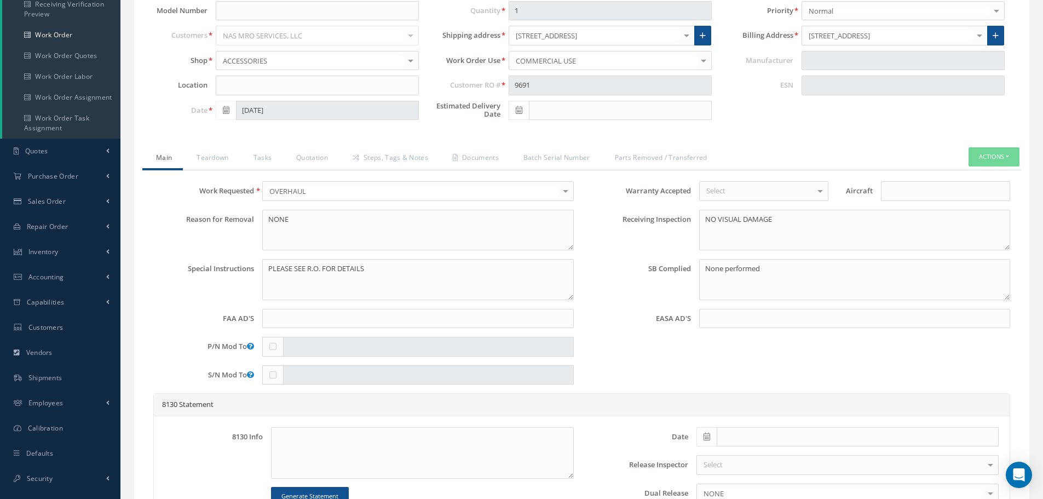
type input "CFM56-7B"
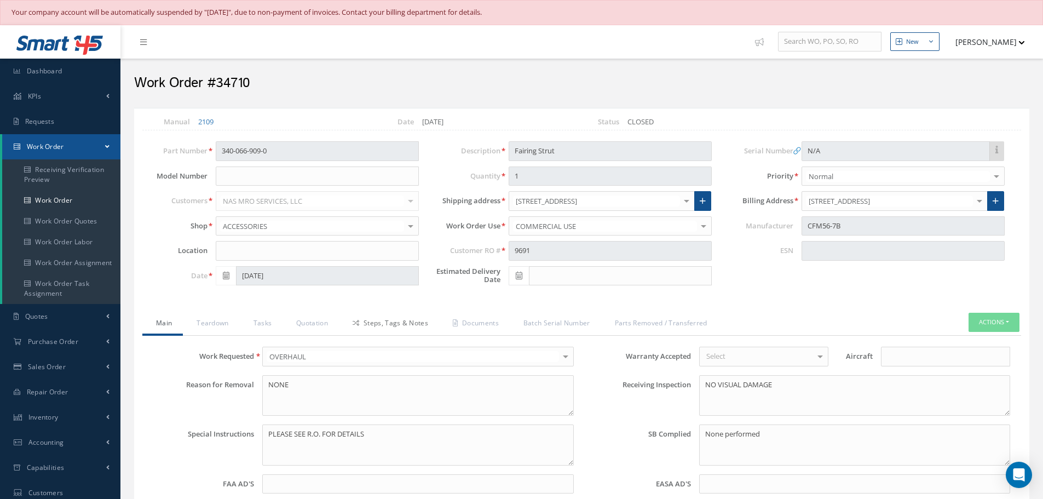
drag, startPoint x: 394, startPoint y: 327, endPoint x: 405, endPoint y: 325, distance: 11.7
click at [401, 334] on link "Steps, Tags & Notes" at bounding box center [389, 324] width 100 height 23
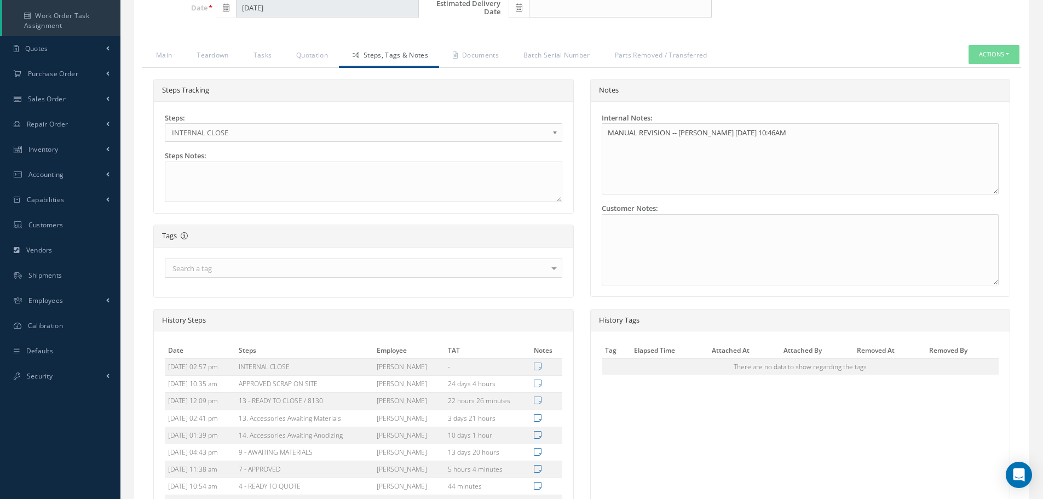
scroll to position [109, 0]
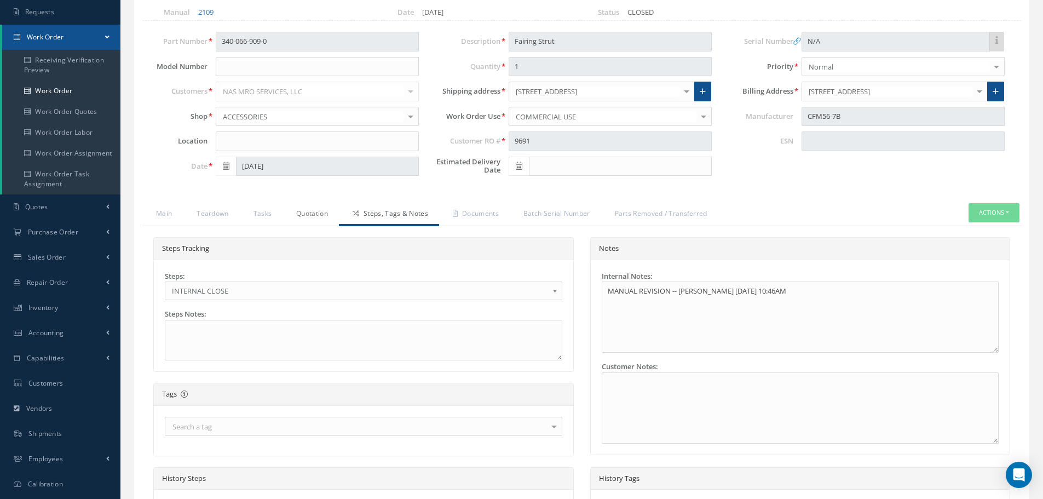
click at [309, 212] on link "Quotation" at bounding box center [310, 214] width 56 height 23
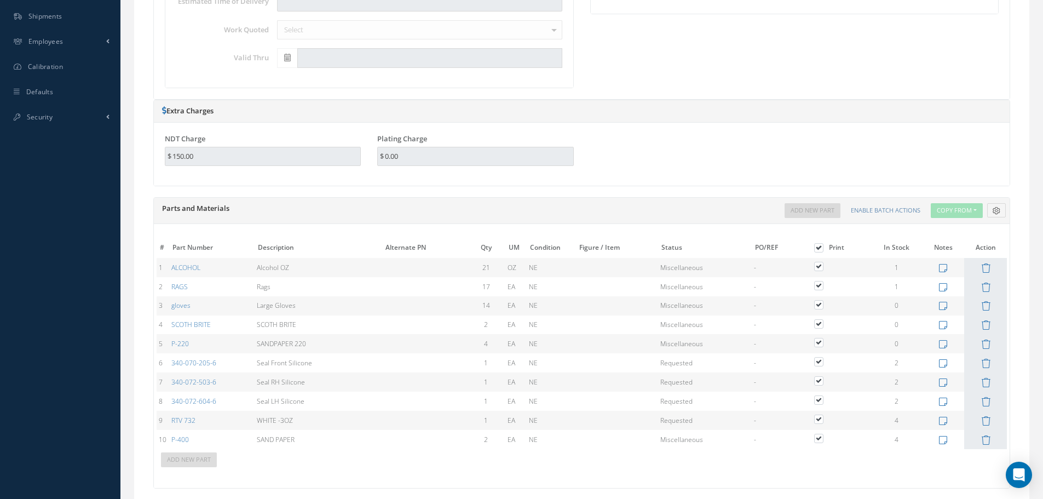
scroll to position [332, 0]
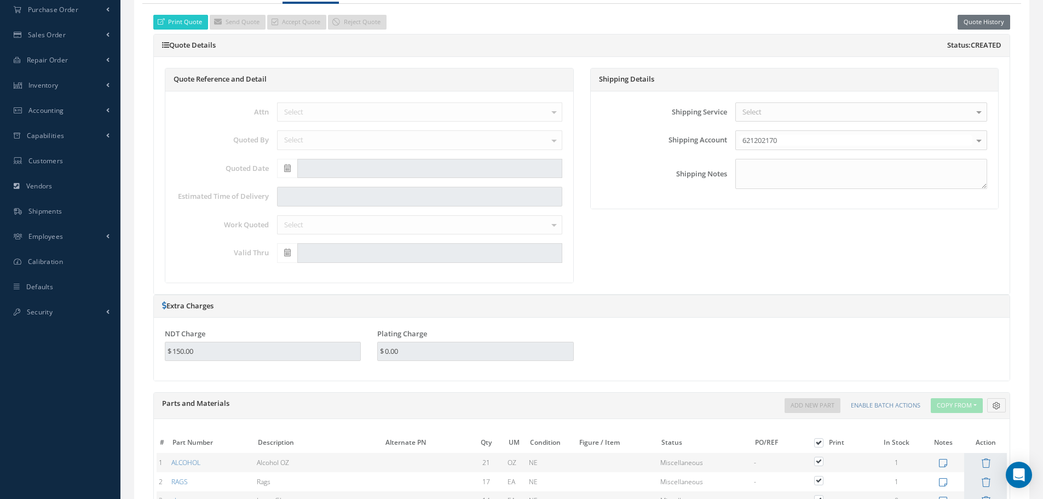
click at [310, 48] on h5 "Quote Details Status: Created" at bounding box center [581, 45] width 839 height 9
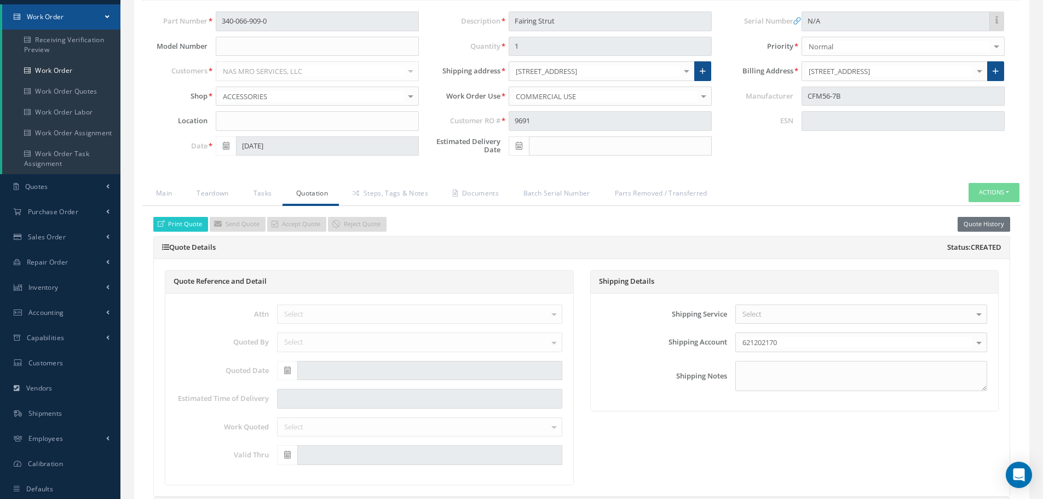
scroll to position [113, 0]
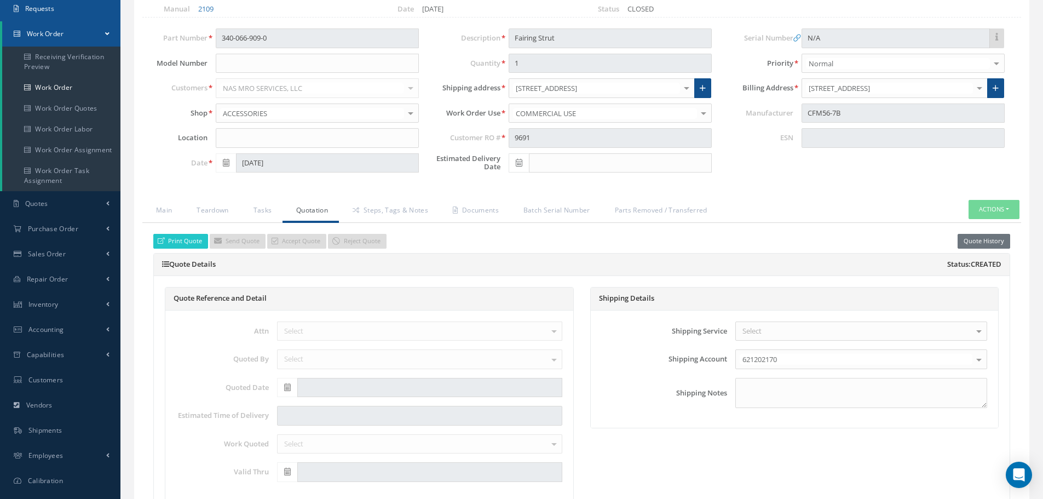
select select "25"
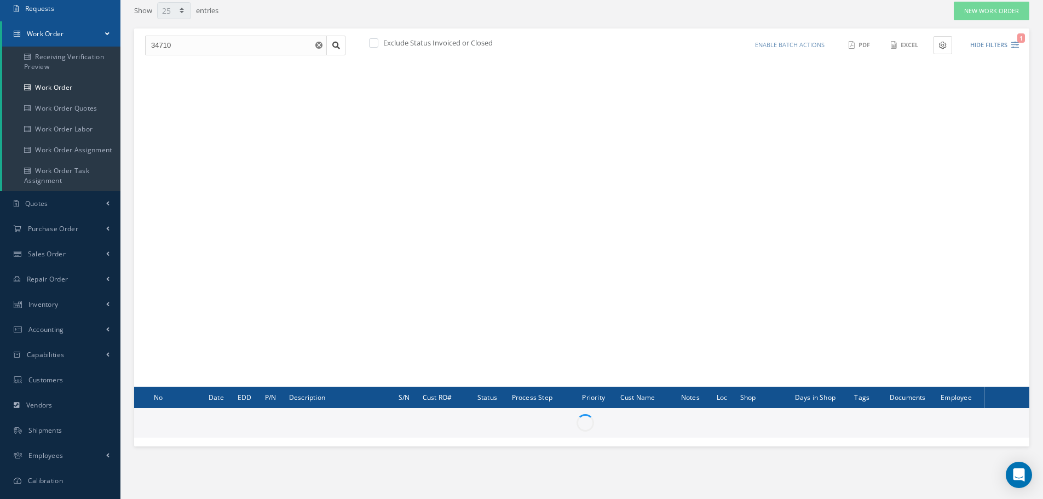
scroll to position [158, 0]
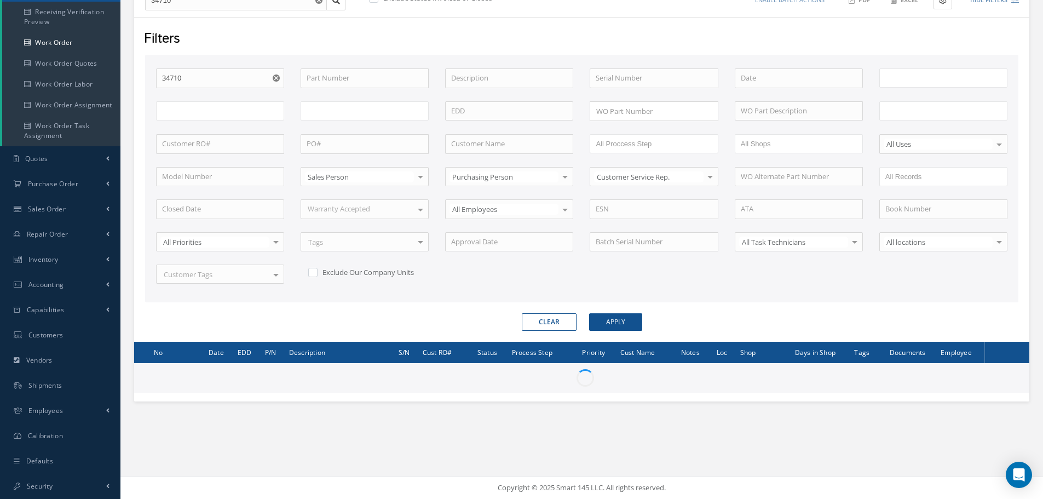
type input "All Work Request"
type input "All Work Performed"
type input "All Status"
type input "WO Part Status"
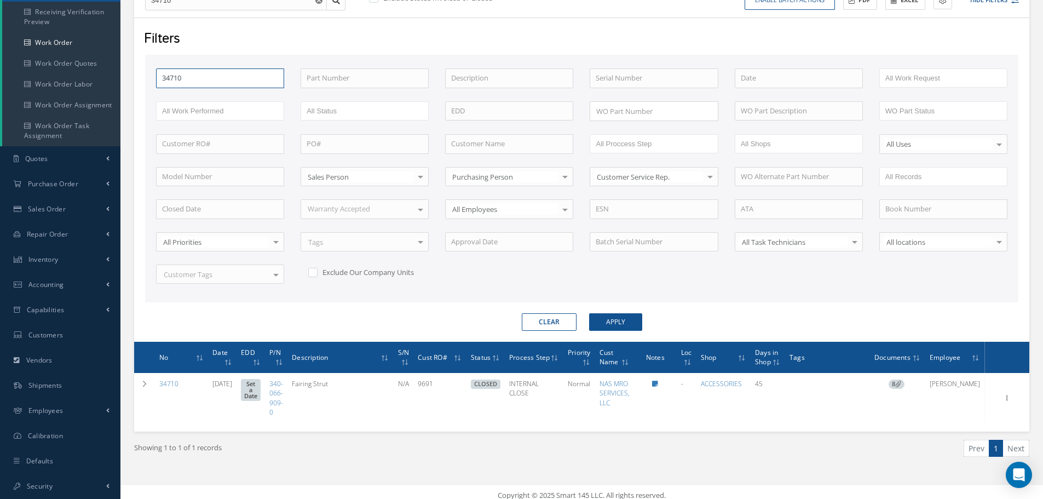
click at [187, 73] on input "34710" at bounding box center [220, 78] width 128 height 20
type input "3471"
type input "34712"
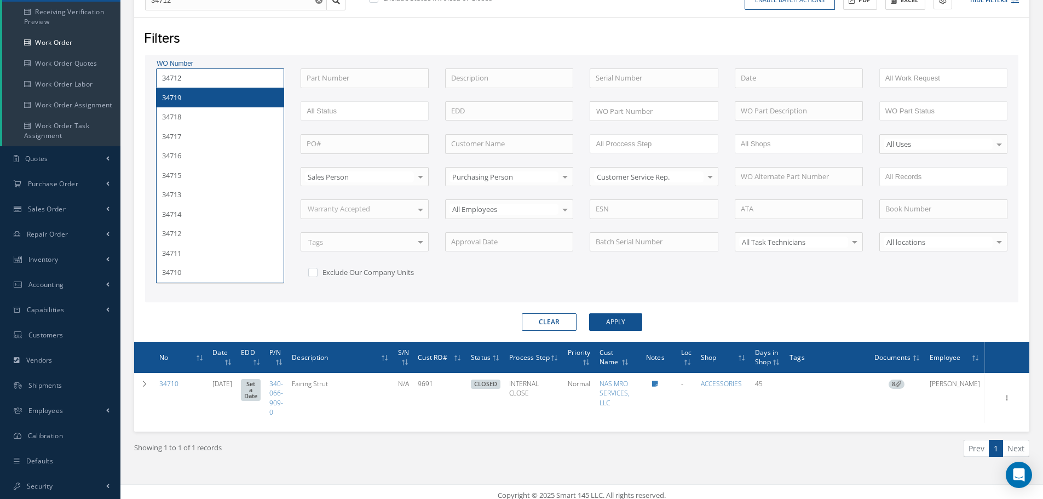
type input "34712"
click at [589, 313] on button "Apply" at bounding box center [615, 322] width 53 height 18
type input "34719"
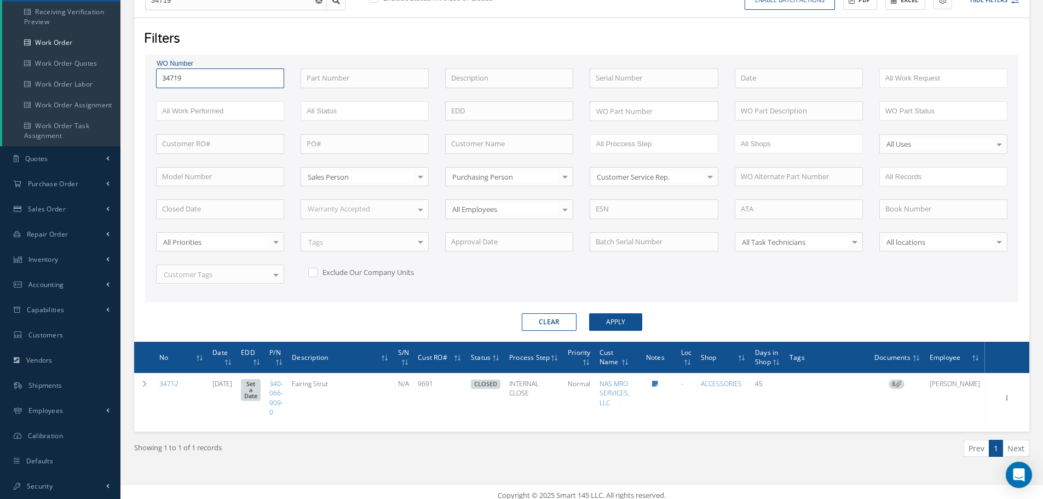
type input "3471"
type input "34712"
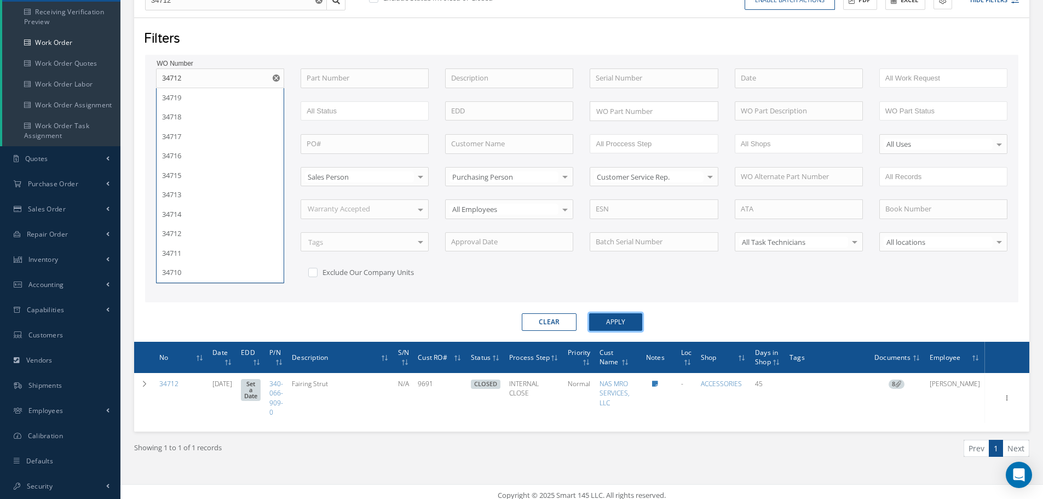
click at [613, 322] on button "Apply" at bounding box center [615, 322] width 53 height 18
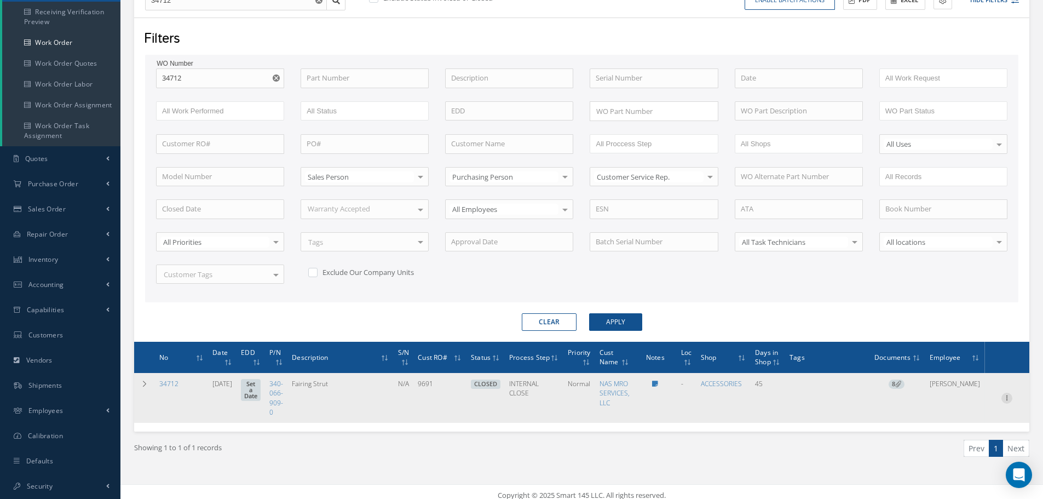
click at [1007, 399] on icon at bounding box center [1006, 397] width 11 height 9
click at [958, 419] on link "Edit" at bounding box center [956, 419] width 86 height 14
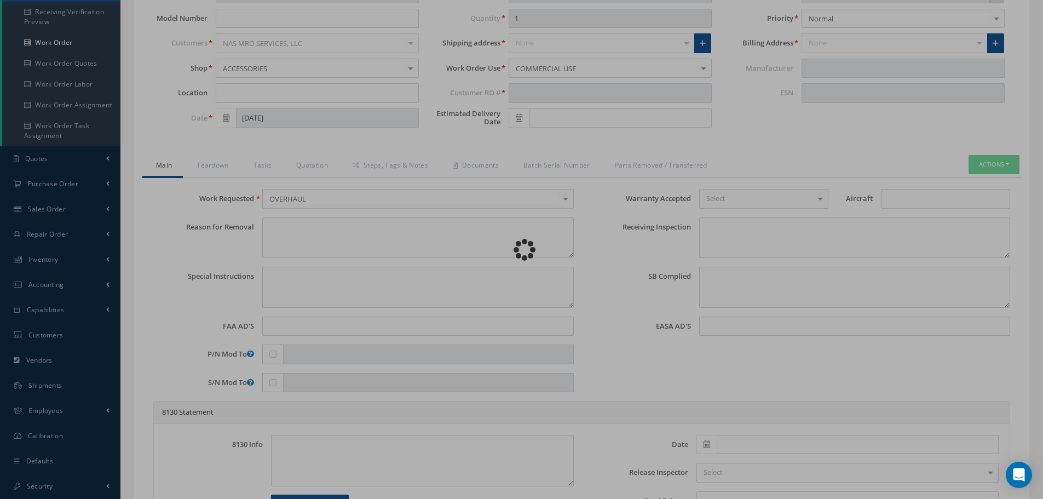
type input "340-066-909-0"
type input "07/07/2025"
type input "Fairing Strut"
type input "9691"
type input "N/A"
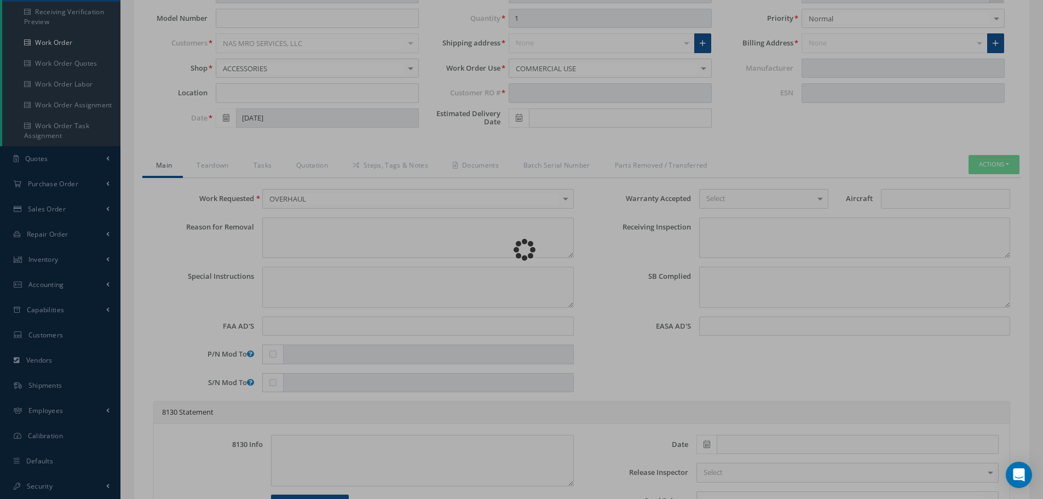
type textarea "NONE"
type textarea "PLEASE SEE R.O. FOR DETAILS"
type textarea "NO VISUAL DAMAGE"
type textarea "None performed"
type textarea "No corrective action was taken."
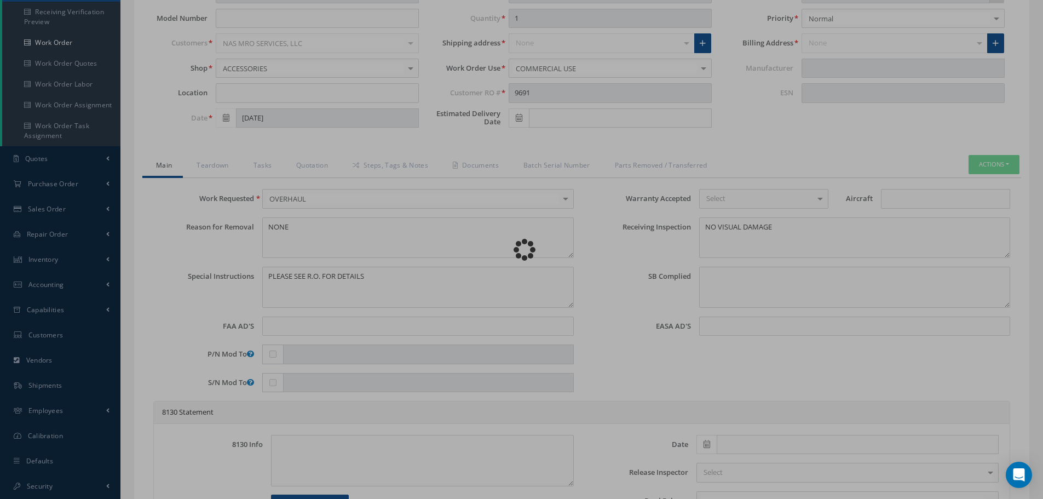
type input "08/21/2025"
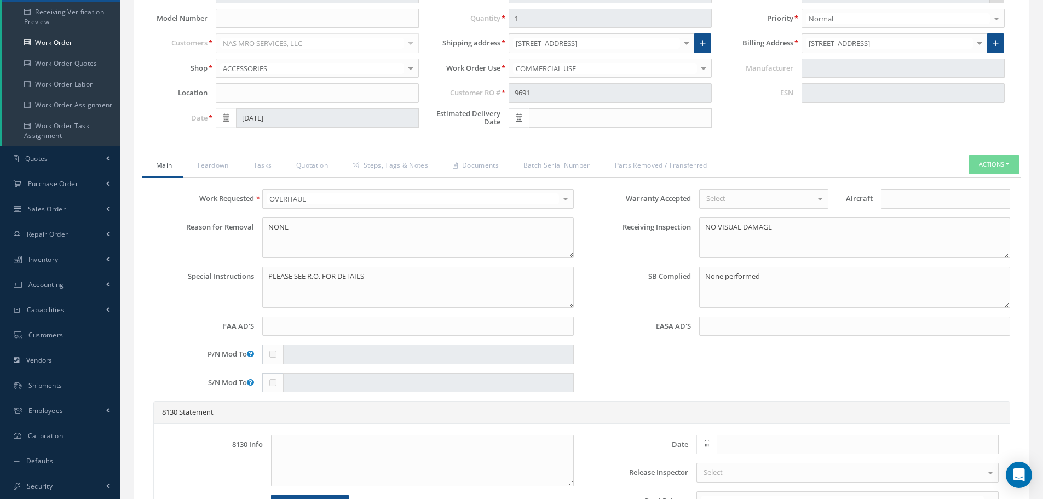
type input "CFM56-7B"
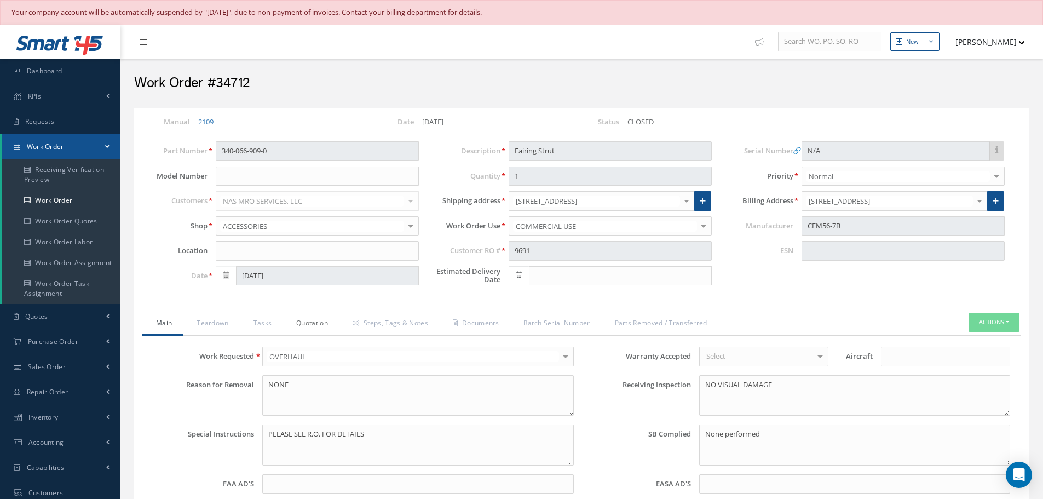
click at [315, 326] on link "Quotation" at bounding box center [310, 324] width 56 height 23
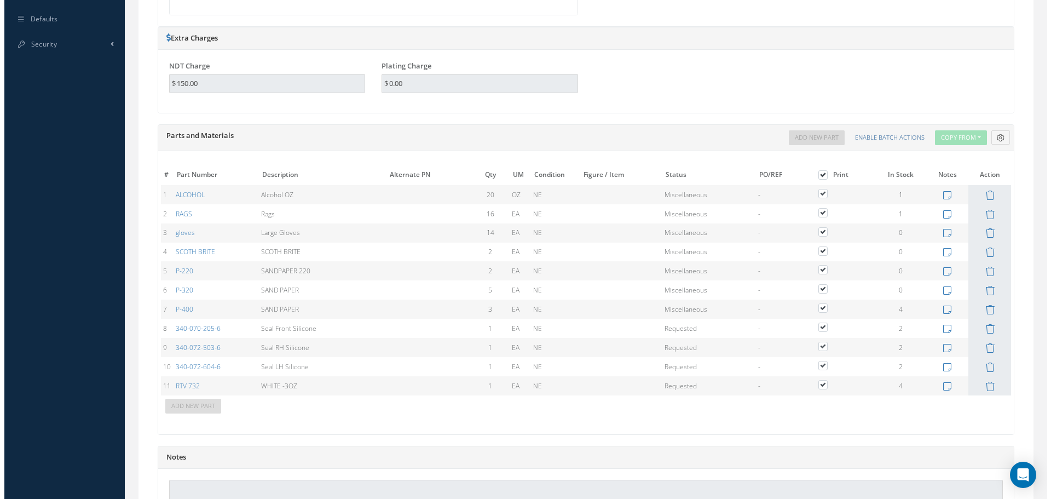
scroll to position [602, 0]
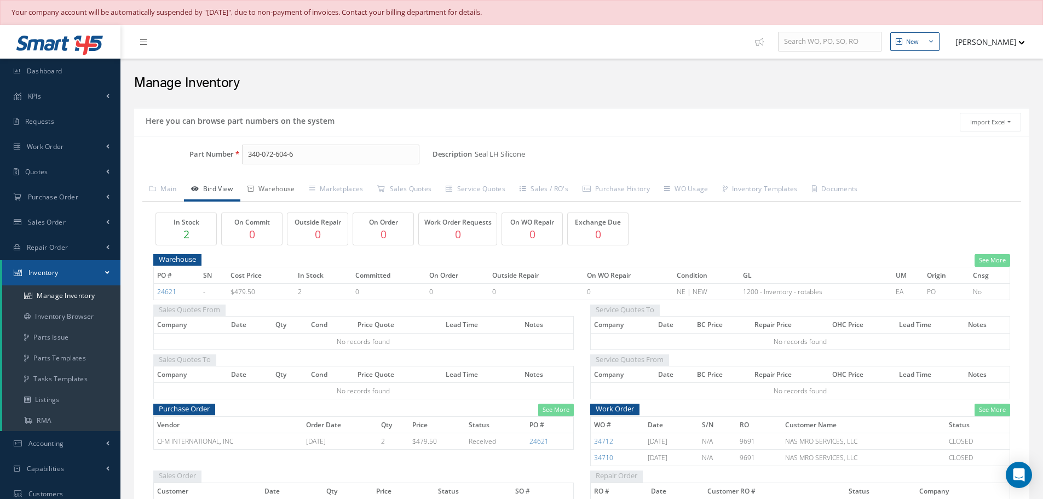
click at [282, 193] on link "Warehouse" at bounding box center [271, 189] width 62 height 23
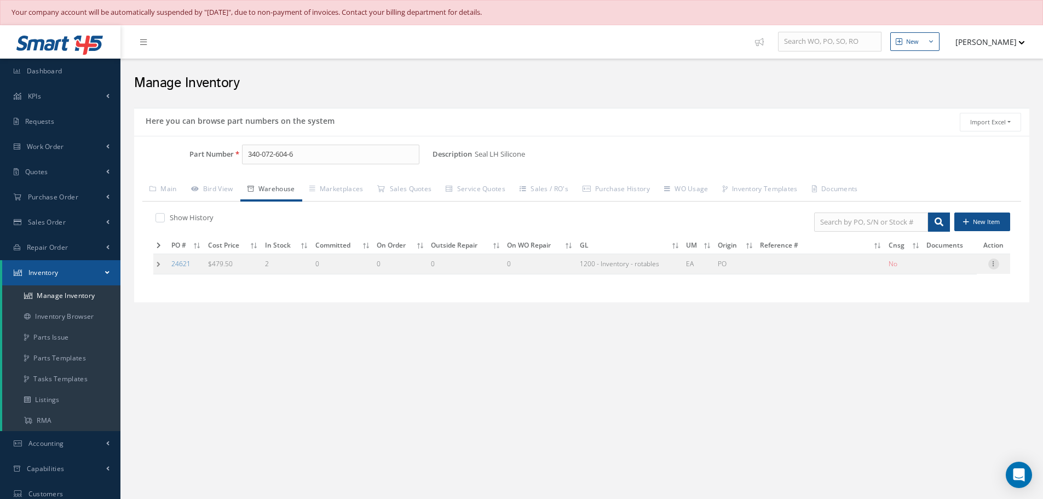
click at [994, 264] on icon at bounding box center [993, 262] width 11 height 9
click at [963, 269] on link "Edit" at bounding box center [943, 271] width 86 height 14
type input "479.50"
type input "[DATE]"
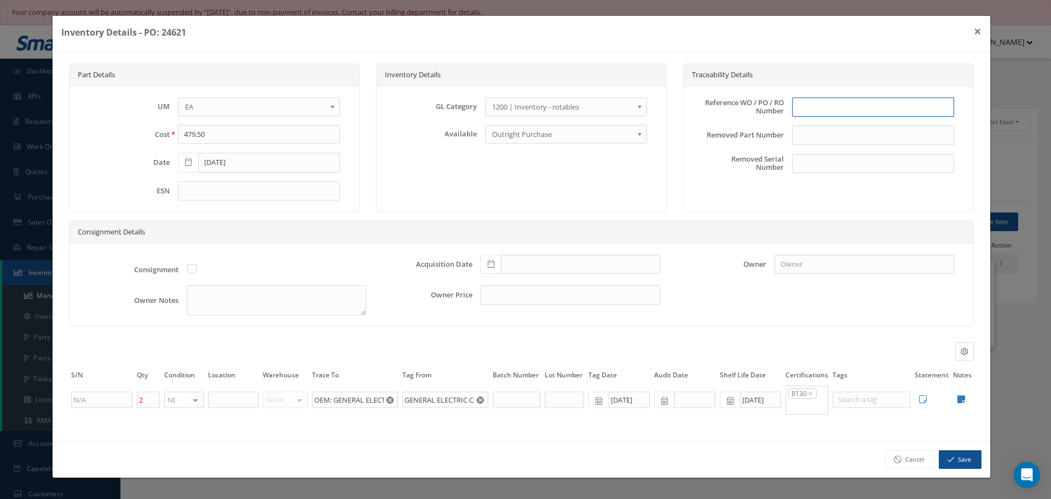
click at [833, 103] on input "text" at bounding box center [873, 107] width 162 height 20
type input "PO 24621"
click at [490, 264] on icon at bounding box center [491, 264] width 7 height 8
click at [524, 185] on td "14" at bounding box center [521, 182] width 16 height 16
type input "[DATE]"
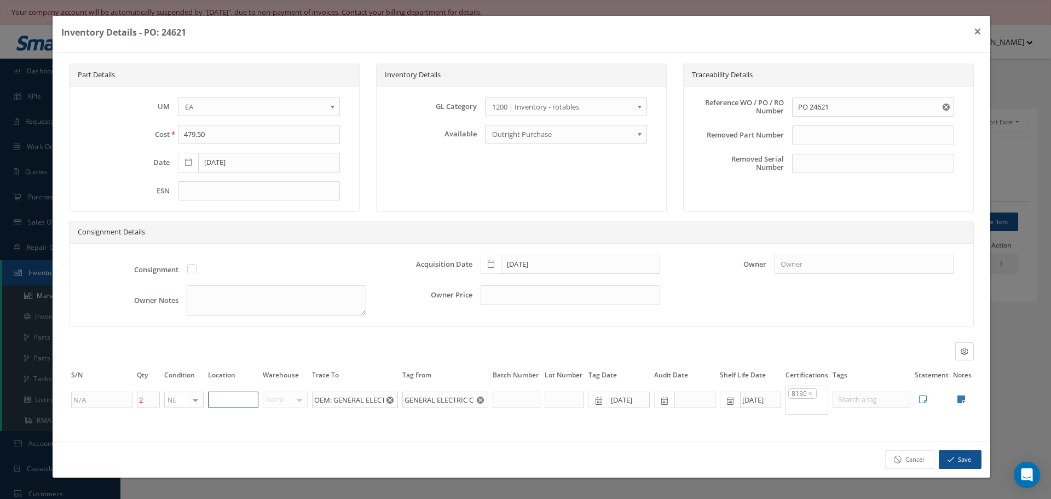
click at [243, 406] on input "text" at bounding box center [233, 399] width 50 height 16
type input "RN8-1-80"
click at [963, 401] on icon at bounding box center [961, 399] width 8 height 9
type textarea "FORM TRACKING # 25E-C08591 GENERAL ELECTRIC 8130"
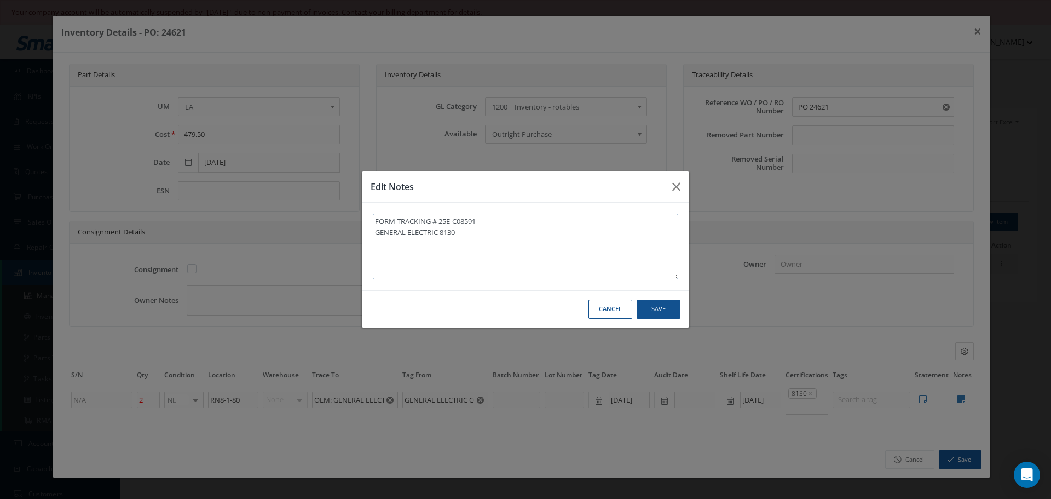
click at [475, 231] on textarea "FORM TRACKING # 25E-C08591 GENERAL ELECTRIC 8130" at bounding box center [525, 246] width 305 height 66
type textarea "FORM TRACKING # 25E-C08591 GENERAL ELECTRIC 8130"
paste textarea "** RECEIVED STOCK [DATE]."
type textarea "FORM TRACKING # 25E-C08591 GENERAL ELECTRIC 8130 ** RECEIVED STOCK [DATE]."
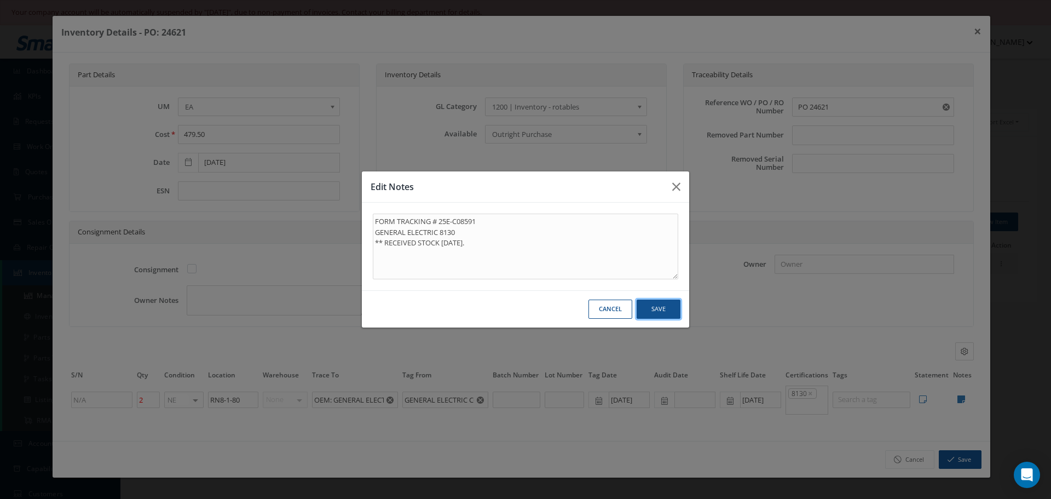
click at [660, 308] on button "Save" at bounding box center [659, 308] width 44 height 19
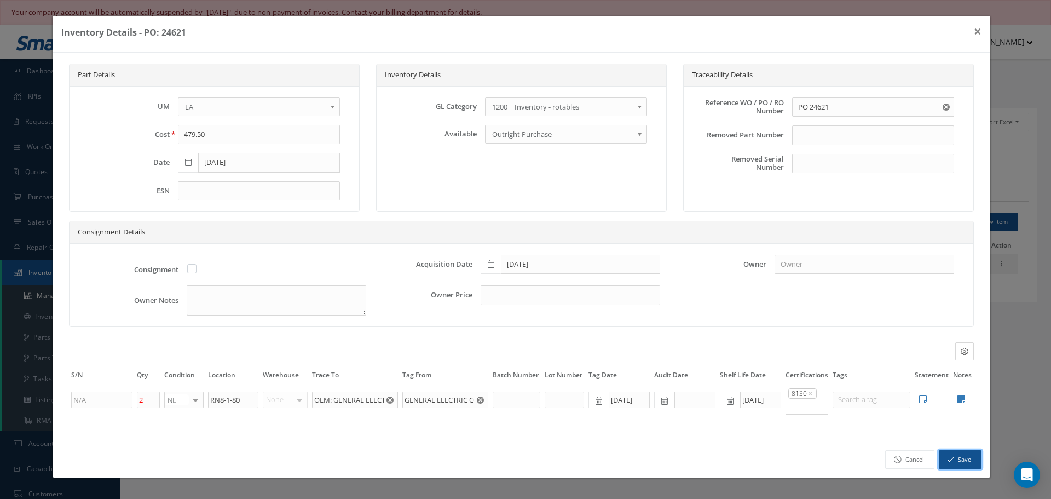
click at [955, 458] on button "Save" at bounding box center [960, 459] width 43 height 19
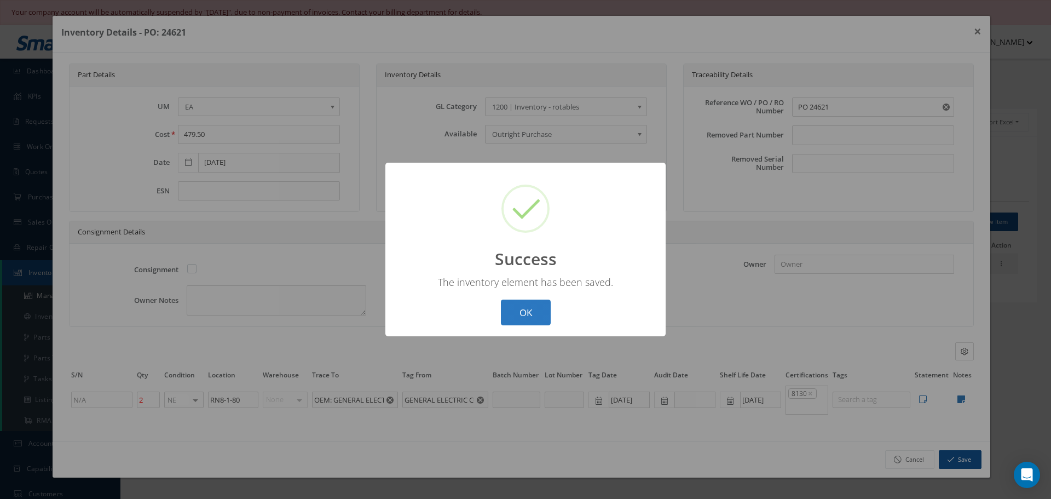
click at [527, 310] on button "OK" at bounding box center [526, 312] width 50 height 26
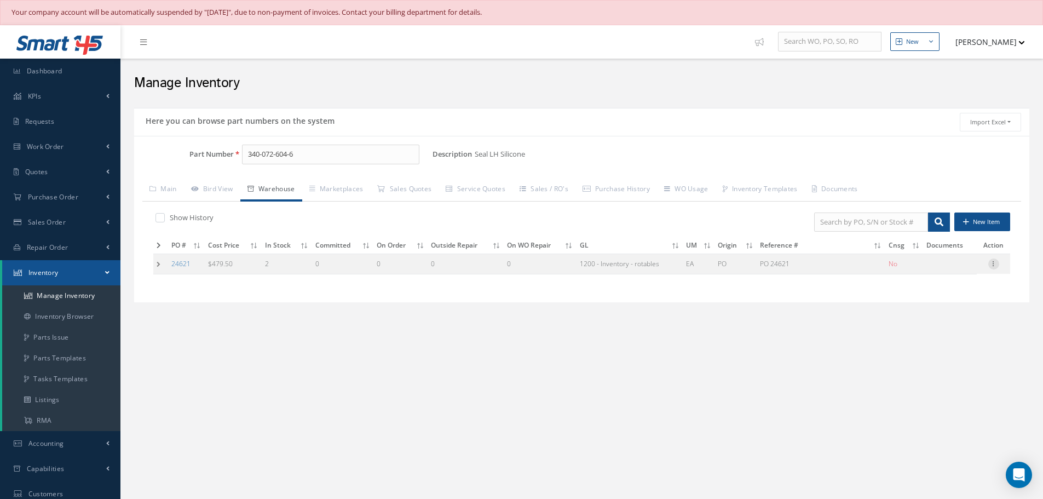
click at [994, 267] on icon at bounding box center [993, 262] width 11 height 9
click at [935, 304] on link "Label" at bounding box center [943, 308] width 86 height 14
click at [39, 194] on span "Purchase Order" at bounding box center [53, 196] width 50 height 9
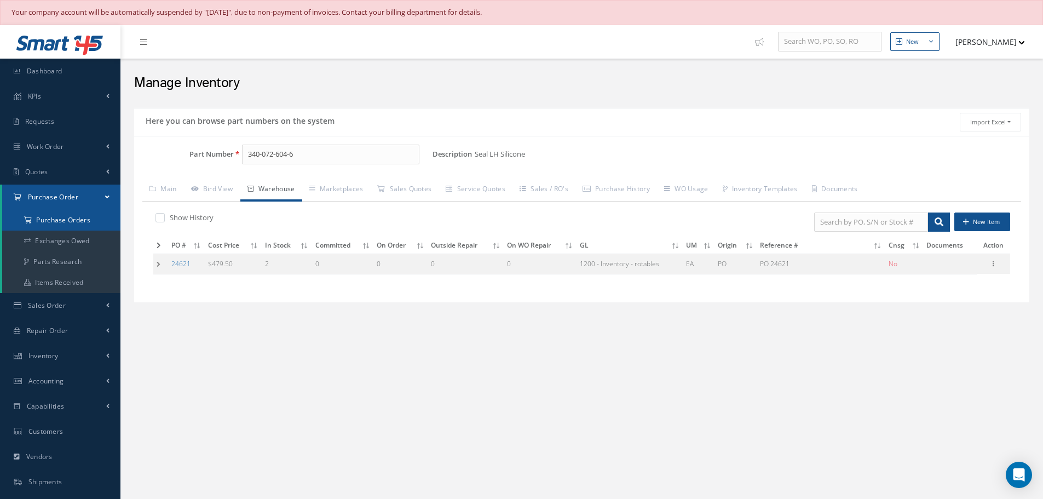
click at [42, 222] on a=1&status_id=2&status_id=3&status_id=5&collapsedFilters"] "Purchase Orders" at bounding box center [61, 220] width 118 height 21
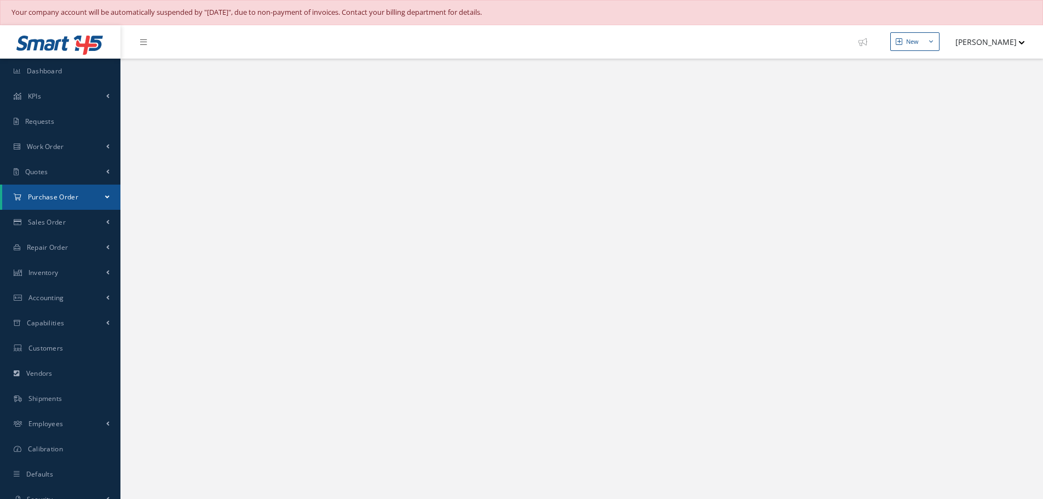
select select "25"
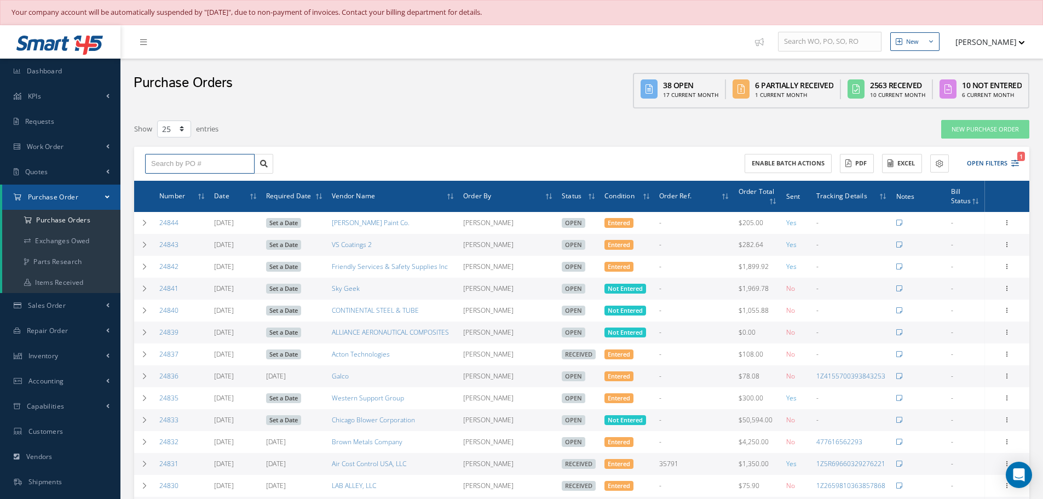
click at [180, 166] on input "text" at bounding box center [199, 164] width 109 height 20
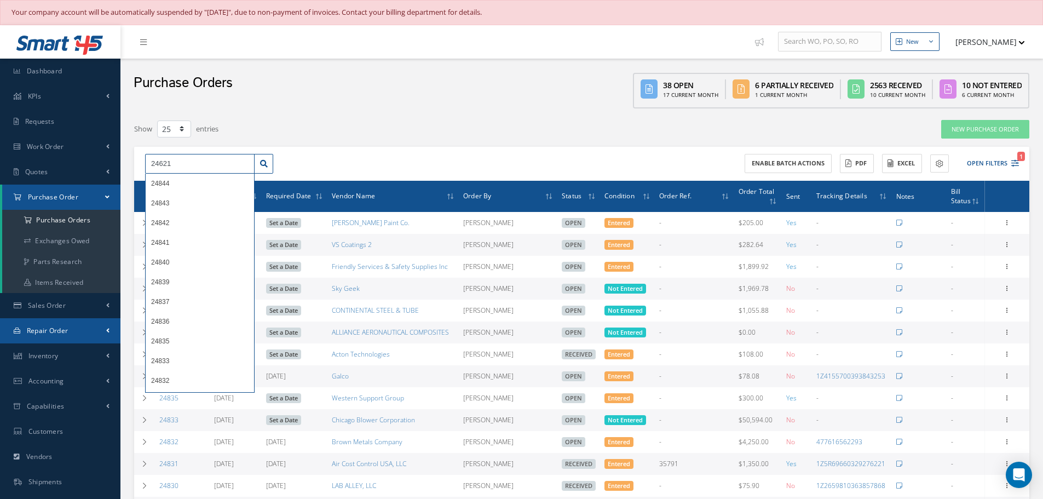
type input "24621"
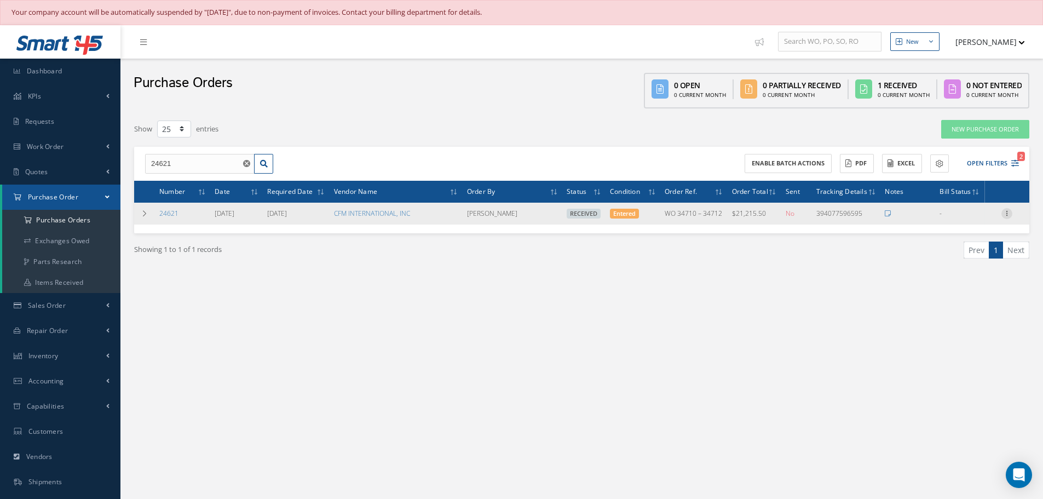
click at [1008, 213] on icon at bounding box center [1006, 212] width 11 height 9
click at [967, 221] on link "Receiving Details" at bounding box center [956, 220] width 86 height 14
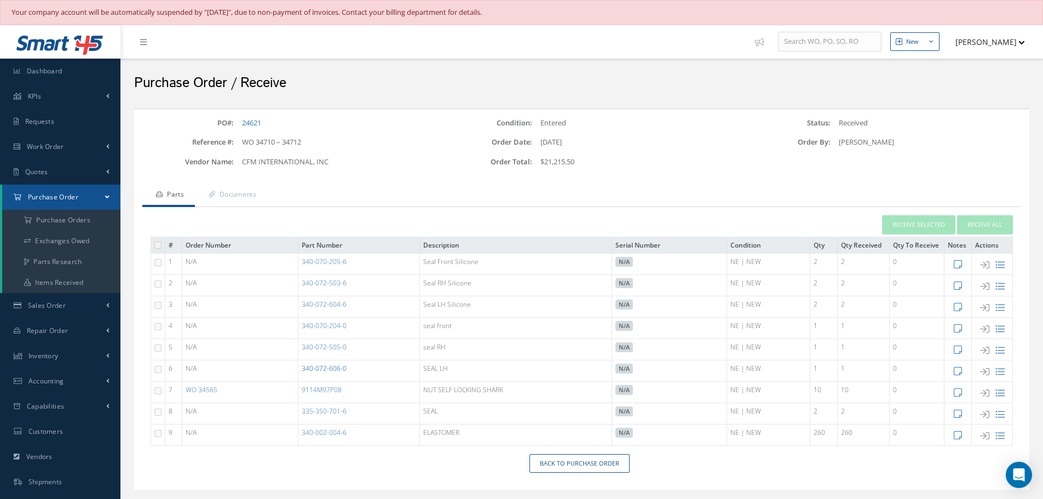
click at [332, 367] on link "340-072-606-0" at bounding box center [324, 367] width 45 height 9
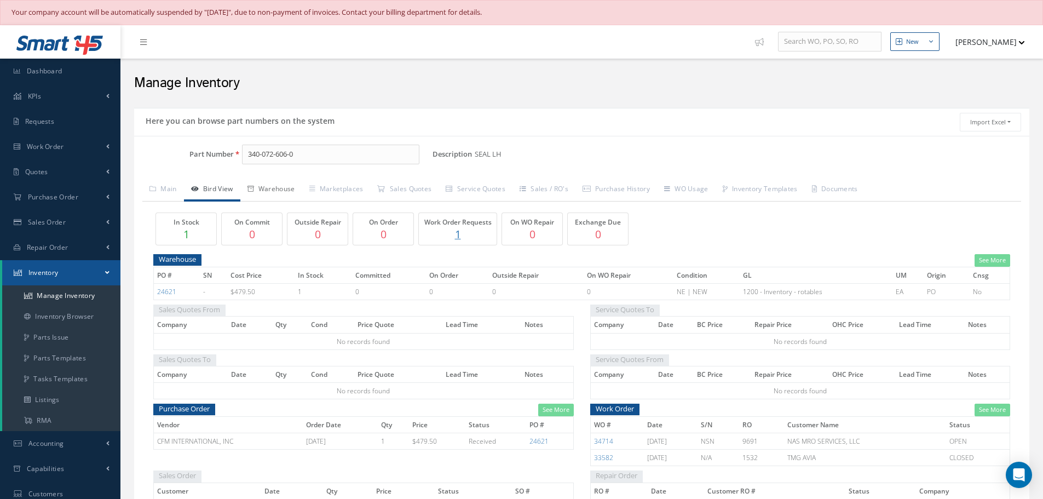
click at [289, 188] on link "Warehouse" at bounding box center [271, 189] width 62 height 23
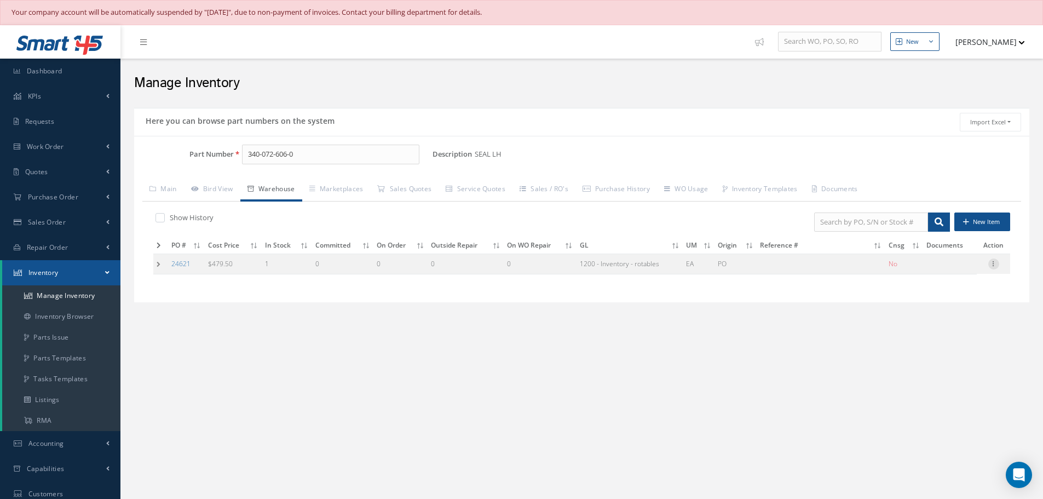
click at [992, 264] on icon at bounding box center [993, 262] width 11 height 9
click at [955, 270] on link "Edit" at bounding box center [943, 271] width 86 height 14
type input "479.50"
type input "[DATE]"
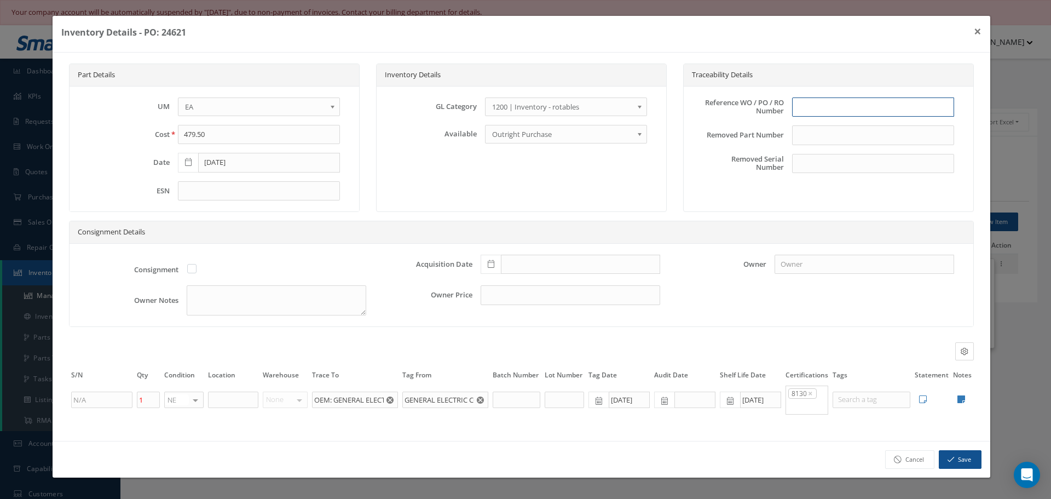
click at [824, 108] on input "text" at bounding box center [873, 107] width 162 height 20
type input "PO 24621"
click at [490, 263] on icon at bounding box center [491, 264] width 7 height 8
click at [521, 180] on td "14" at bounding box center [521, 182] width 16 height 16
type input "[DATE]"
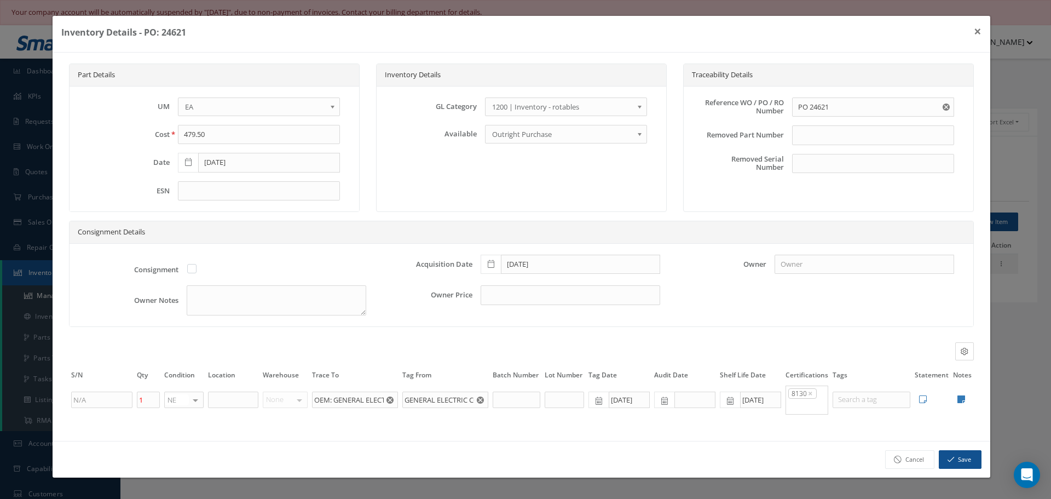
click at [962, 398] on icon at bounding box center [961, 399] width 8 height 9
type textarea "FORM TRACKING # 25E-C08591 GENERAL ELECTRIC 8130"
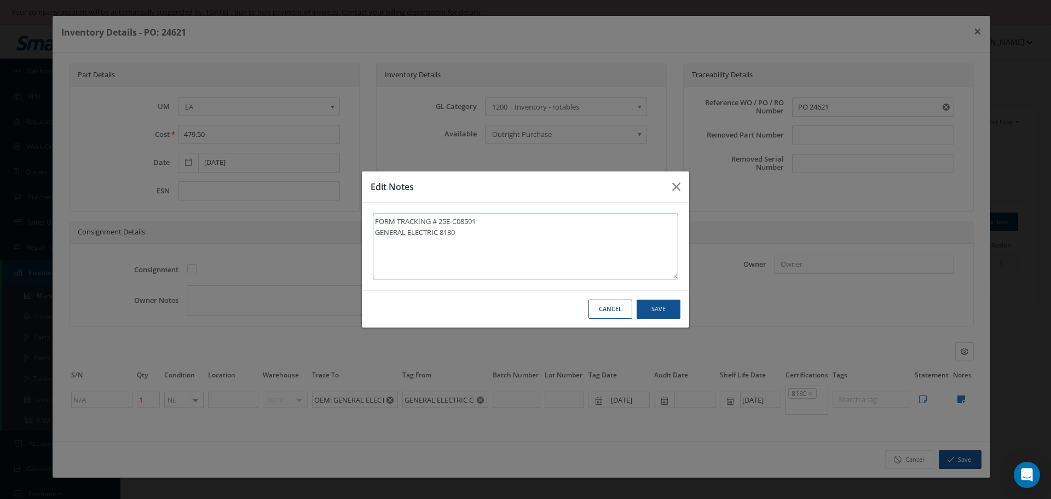
click at [485, 233] on textarea "FORM TRACKING # 25E-C08591 GENERAL ELECTRIC 8130" at bounding box center [525, 246] width 305 height 66
type textarea "FORM TRACKING # 25E-C08591 GENERAL ELECTRIC 8130"
paste textarea "** RECEIVED STOCK [DATE]."
type textarea "FORM TRACKING # 25E-C08591 GENERAL ELECTRIC 8130 ** RECEIVED STOCK [DATE]."
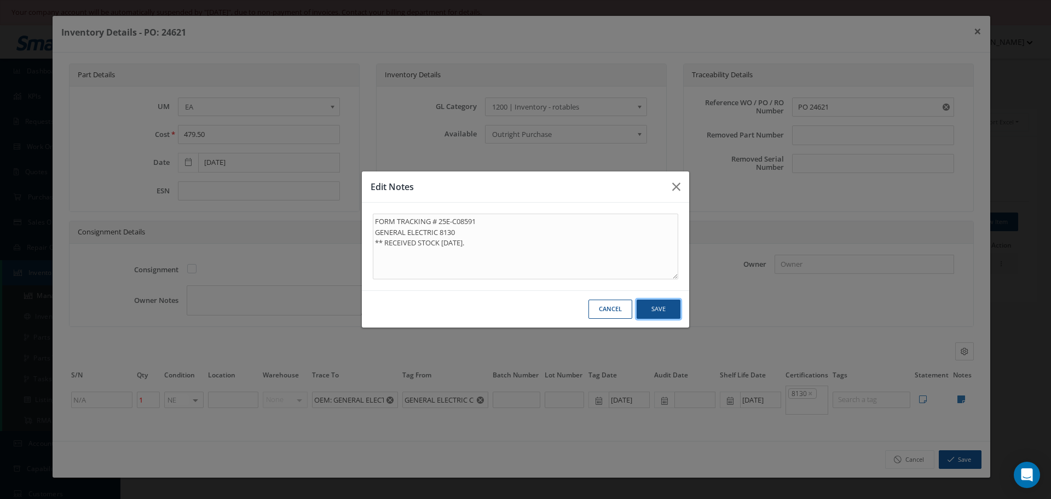
click at [667, 311] on button "Save" at bounding box center [659, 308] width 44 height 19
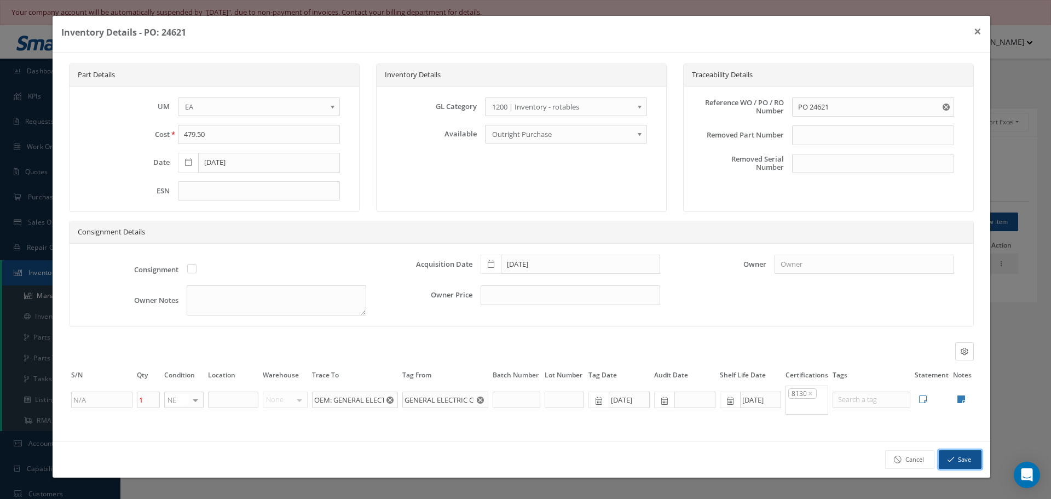
click at [957, 456] on button "Save" at bounding box center [960, 459] width 43 height 19
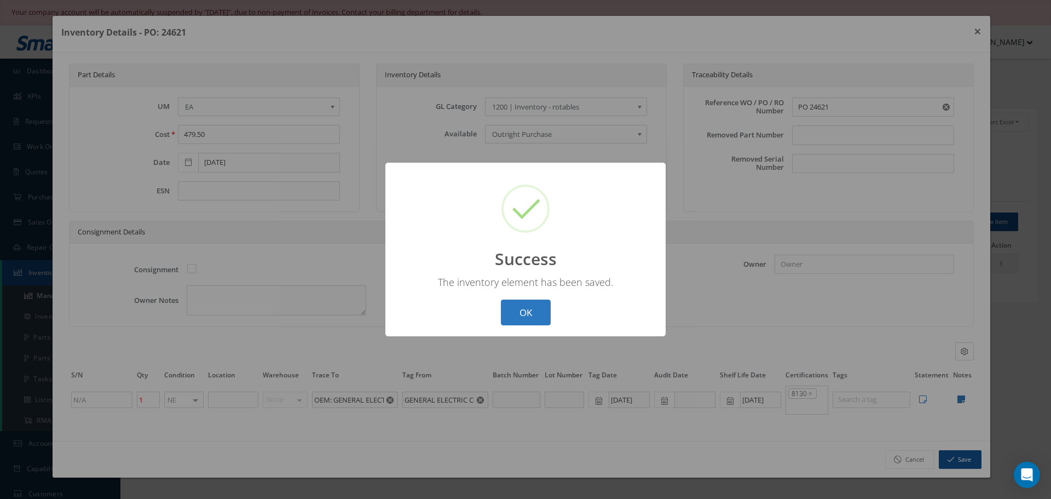
click at [522, 313] on button "OK" at bounding box center [526, 312] width 50 height 26
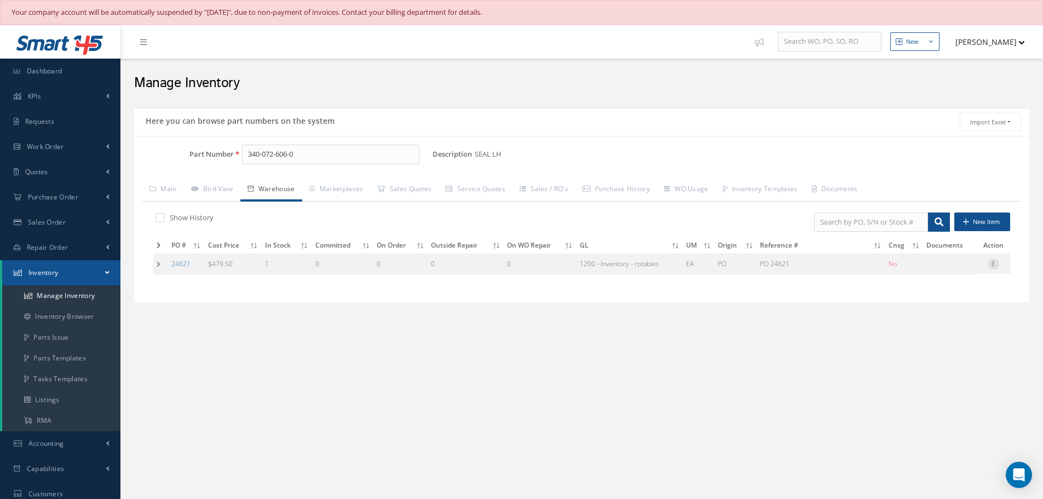
click at [996, 263] on icon at bounding box center [993, 262] width 11 height 9
click at [932, 308] on link "Label" at bounding box center [943, 308] width 86 height 14
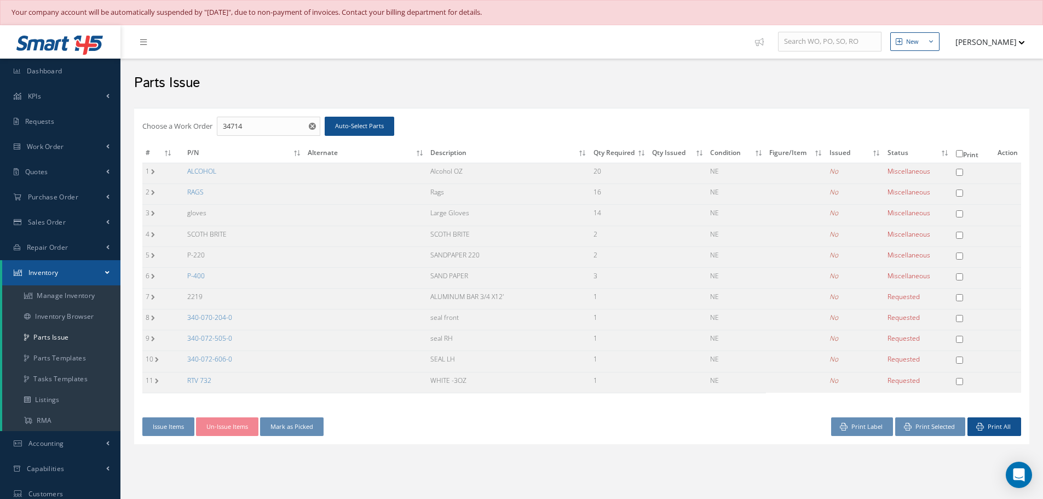
checkbox input "false"
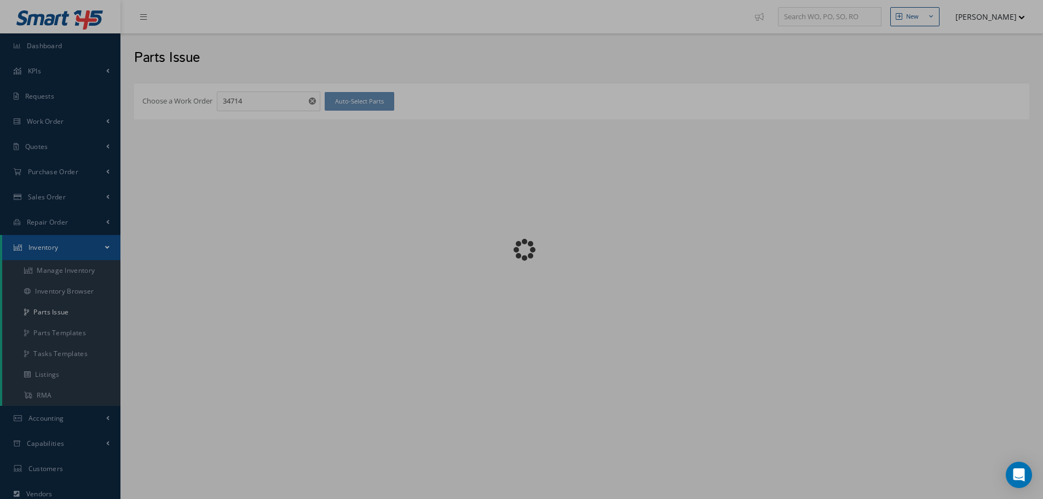
checkbox input "false"
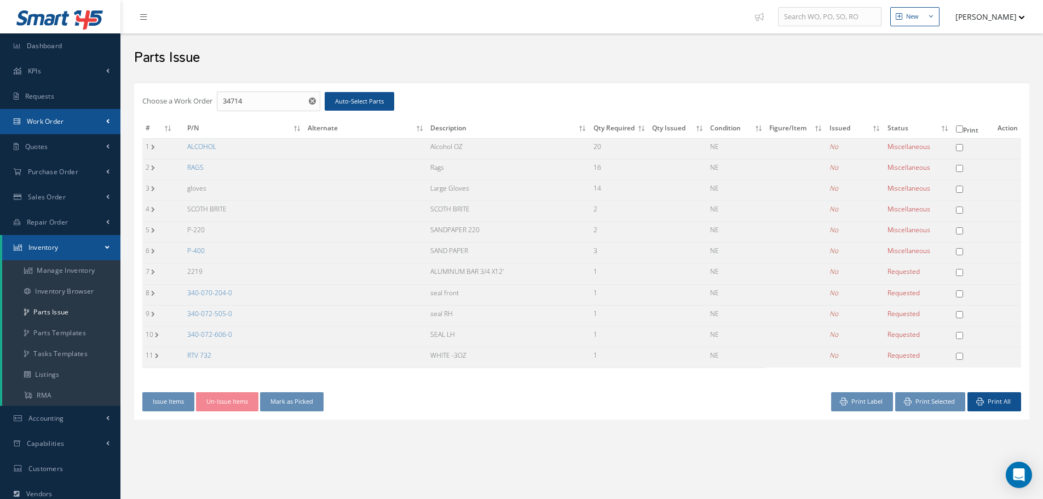
click at [32, 115] on link "Work Order" at bounding box center [60, 121] width 120 height 25
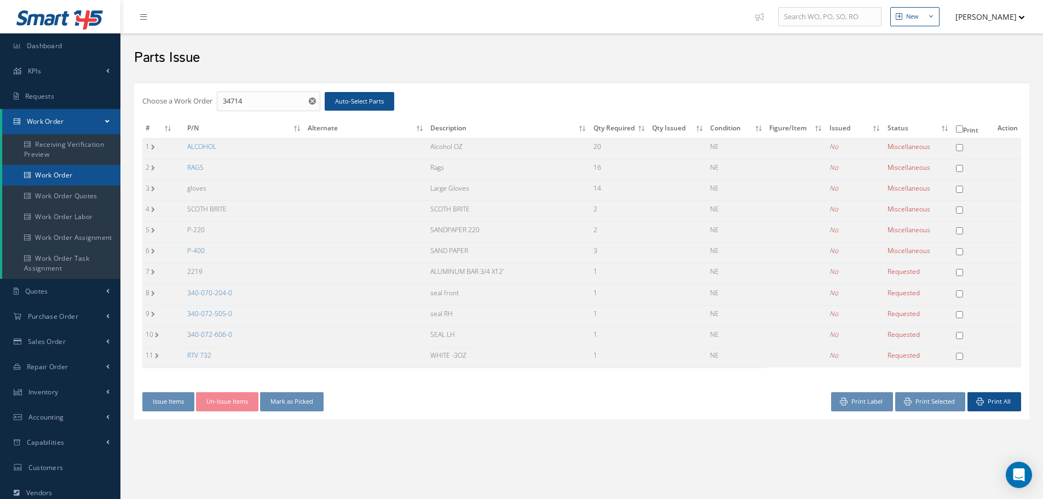
click at [47, 174] on link "Work Order" at bounding box center [61, 175] width 118 height 21
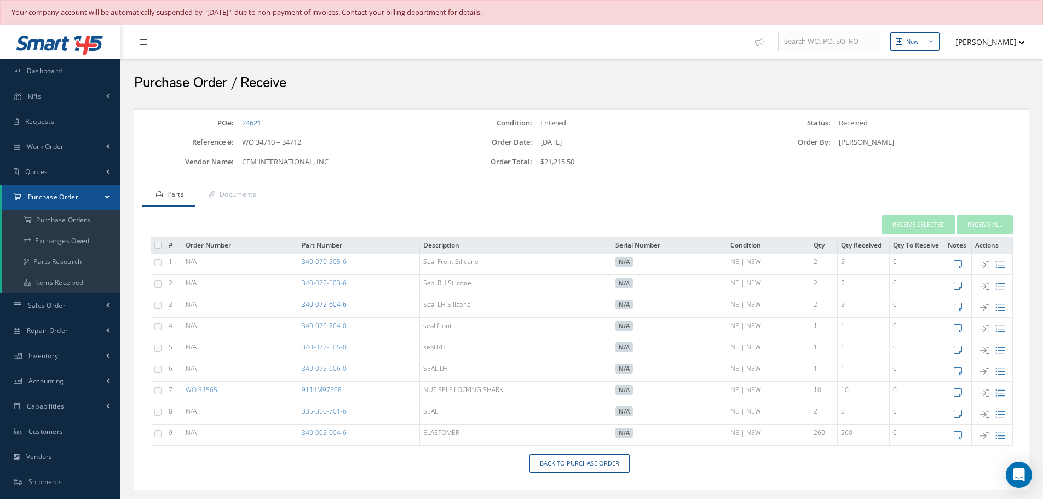
click at [338, 304] on link "340-072-604-6" at bounding box center [324, 303] width 45 height 9
click at [339, 327] on link "340-070-204-0" at bounding box center [324, 325] width 45 height 9
click at [331, 345] on link "340-072-505-0" at bounding box center [324, 346] width 45 height 9
click at [319, 411] on link "335-350-701-6" at bounding box center [324, 410] width 45 height 9
click at [315, 390] on link "9114M97P08" at bounding box center [322, 389] width 40 height 9
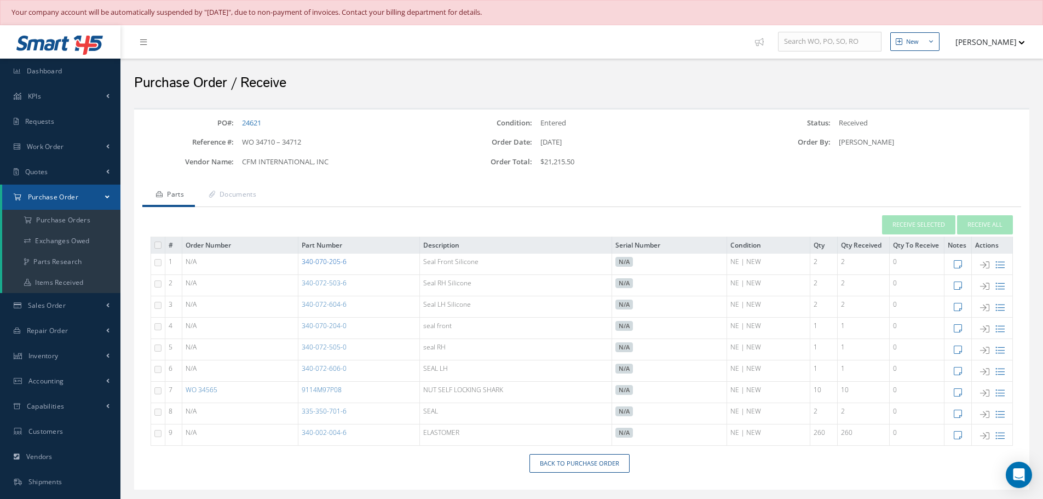
click at [319, 258] on link "340-070-205-6" at bounding box center [324, 261] width 45 height 9
click at [321, 430] on link "340-002-004-6" at bounding box center [324, 432] width 45 height 9
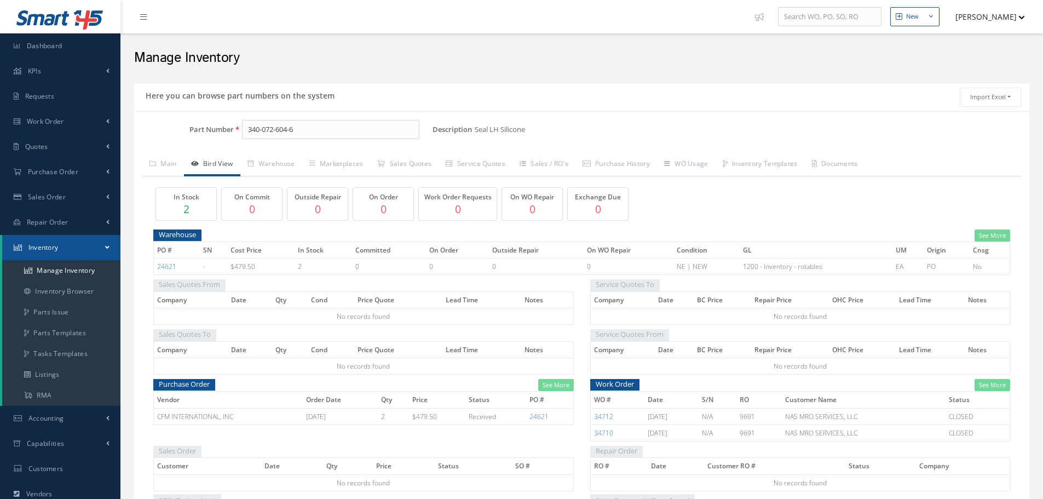
click at [681, 172] on link "WO Usage" at bounding box center [686, 164] width 59 height 23
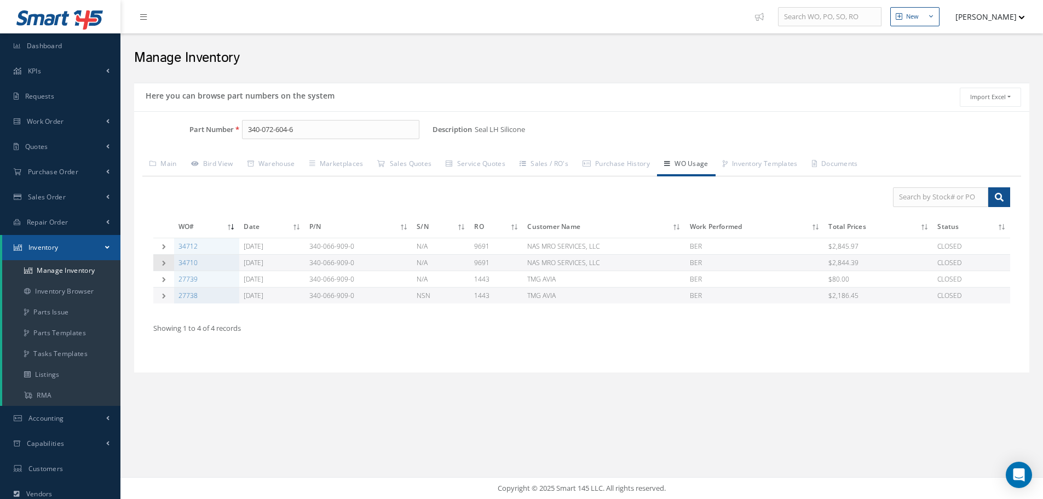
click at [171, 266] on td at bounding box center [163, 262] width 21 height 16
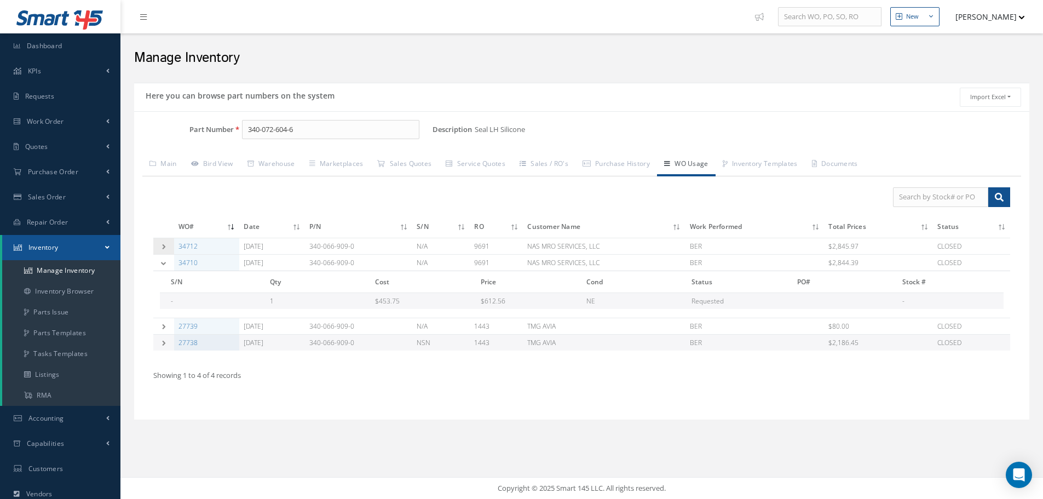
click at [163, 241] on td at bounding box center [163, 246] width 21 height 16
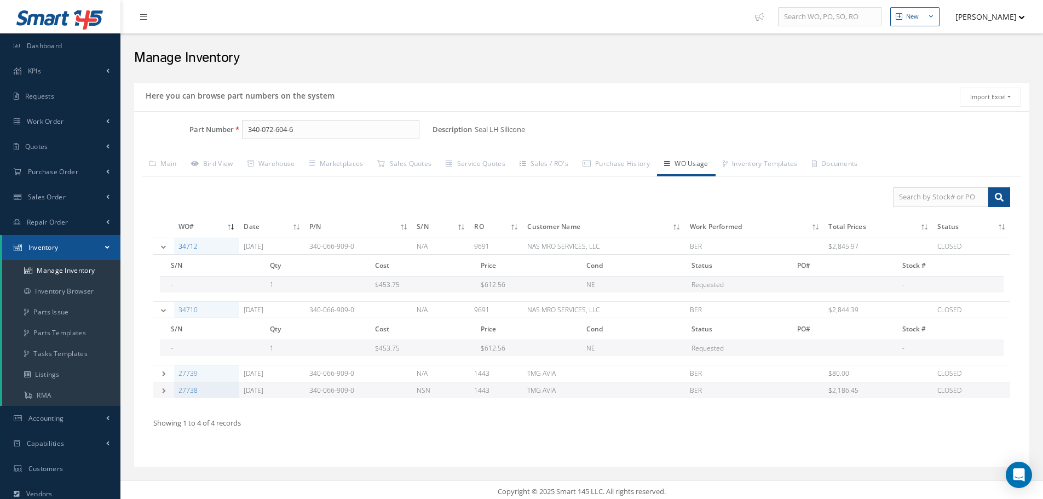
click at [188, 248] on link "34712" at bounding box center [187, 245] width 19 height 9
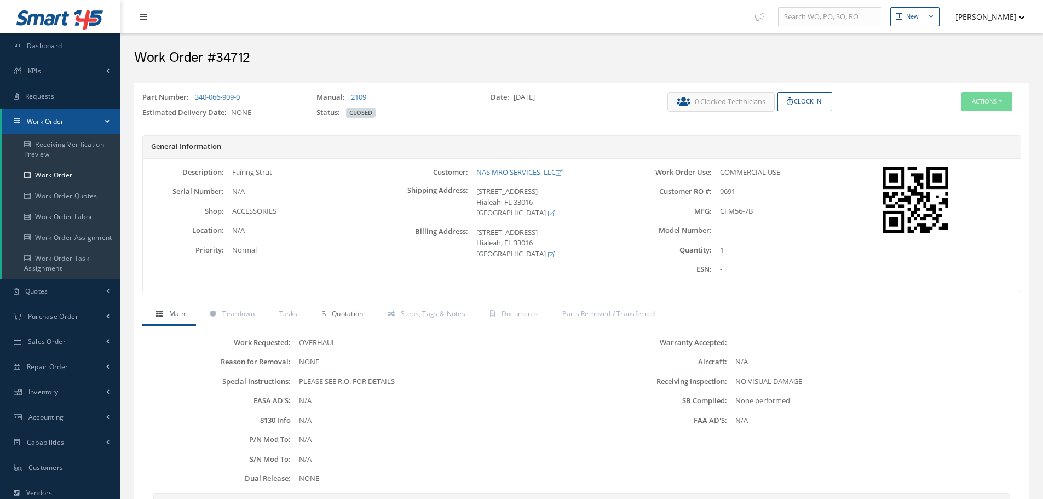
click at [316, 310] on link "Quotation" at bounding box center [341, 314] width 66 height 23
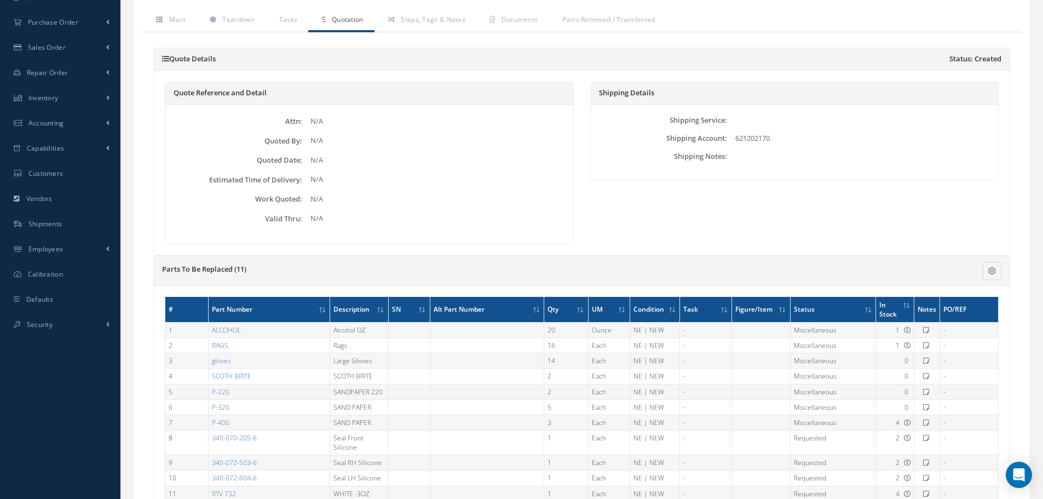
scroll to position [395, 0]
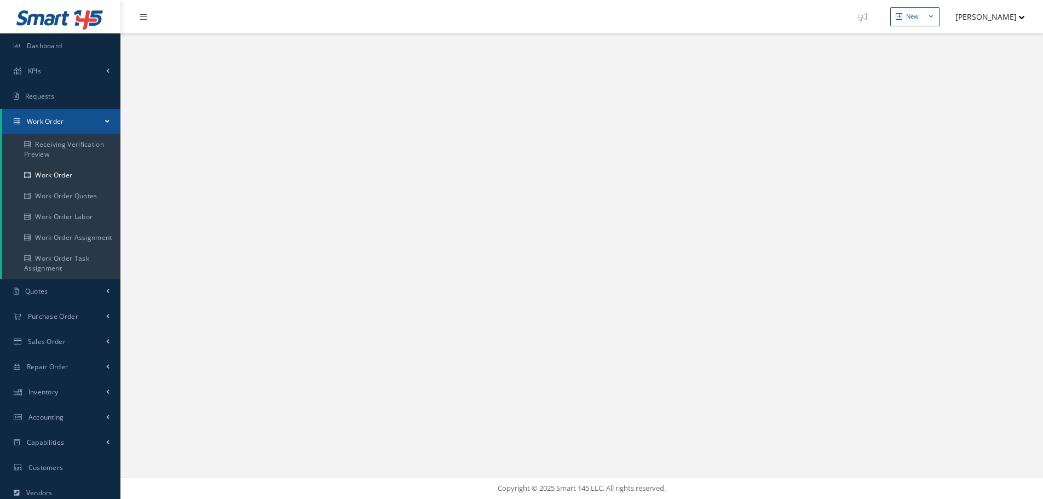
select select "25"
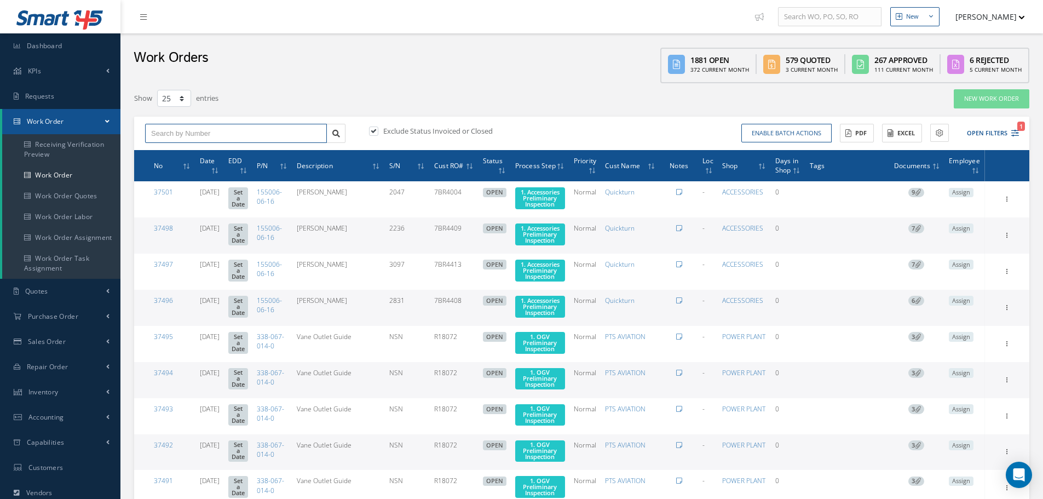
click at [171, 130] on input "text" at bounding box center [236, 134] width 182 height 20
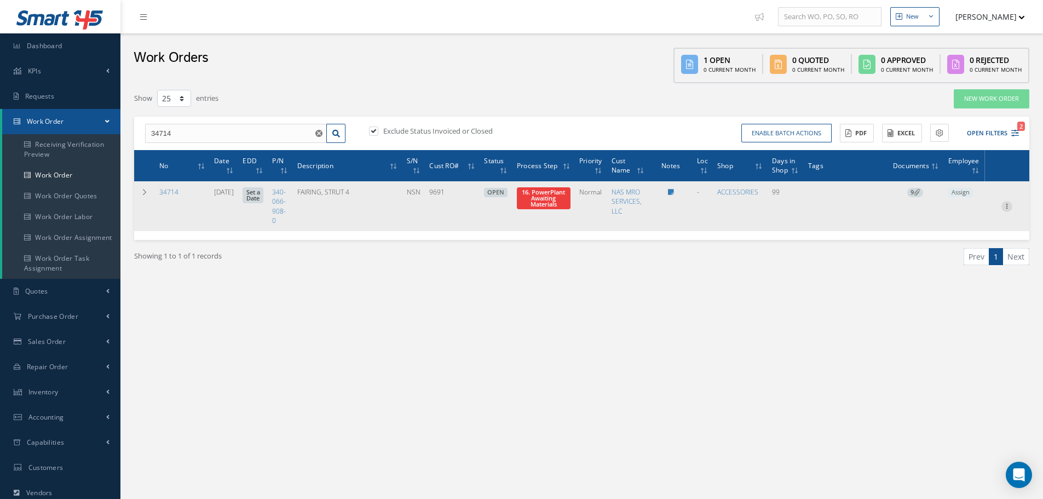
click at [1008, 203] on icon at bounding box center [1006, 205] width 11 height 9
click at [957, 238] on link "Part Issue" at bounding box center [956, 241] width 86 height 14
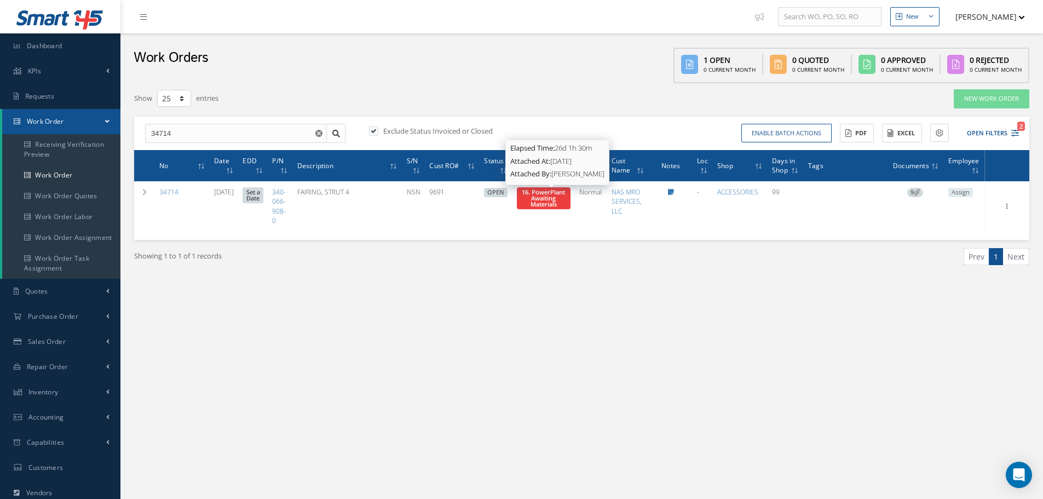
click at [562, 204] on span "16. PowerPlant Awaiting Materials" at bounding box center [543, 198] width 43 height 20
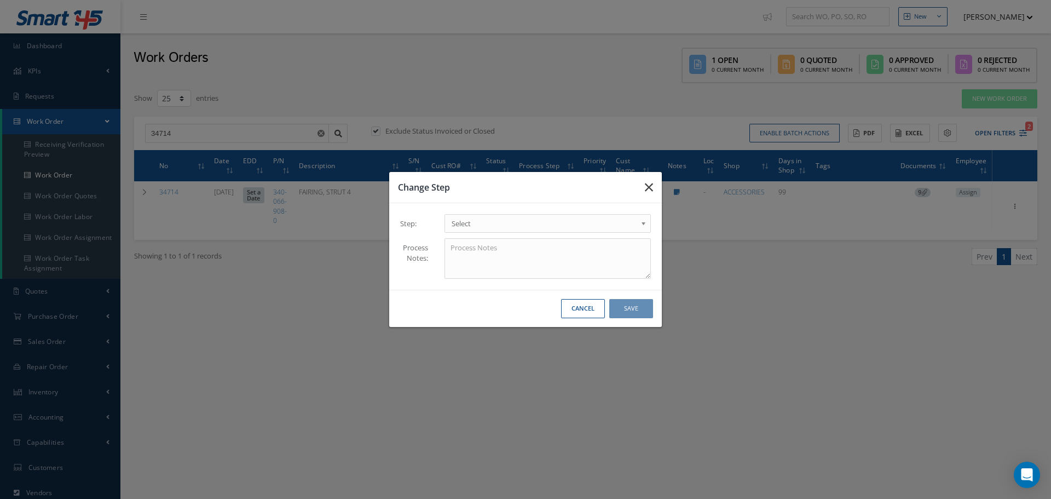
click at [653, 191] on button "button" at bounding box center [649, 187] width 26 height 31
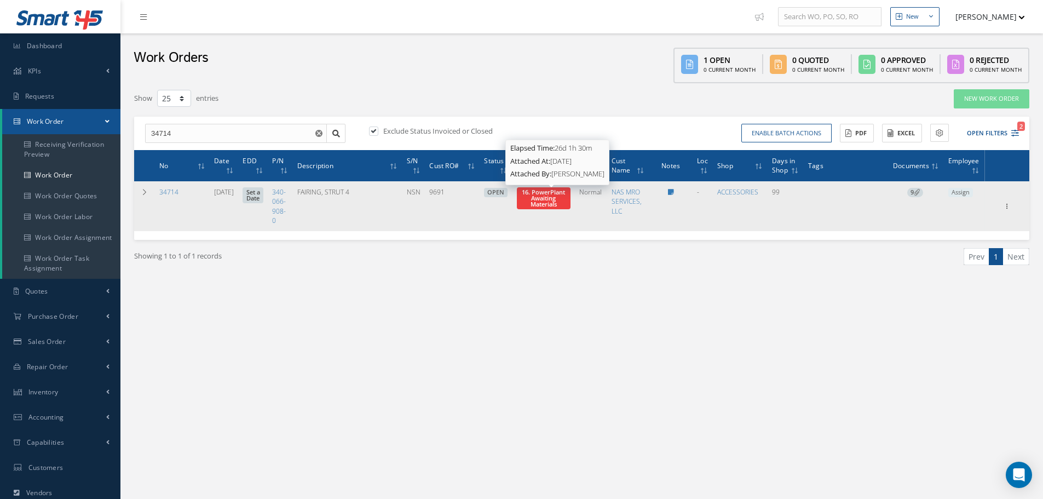
click at [558, 195] on span "16. PowerPlant Awaiting Materials" at bounding box center [543, 198] width 43 height 20
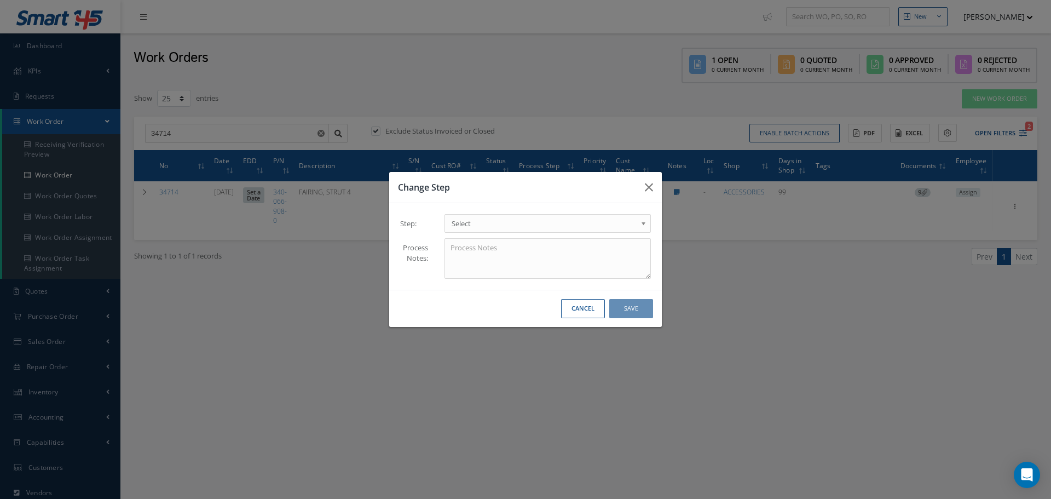
click at [644, 221] on b at bounding box center [645, 226] width 10 height 18
click at [636, 311] on button "Save" at bounding box center [631, 308] width 44 height 19
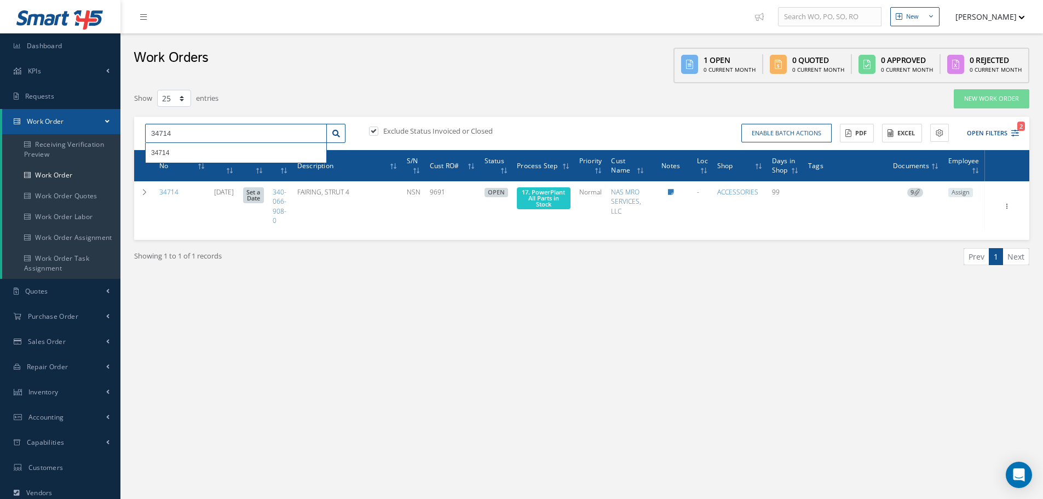
click at [227, 135] on input "34714" at bounding box center [236, 134] width 182 height 20
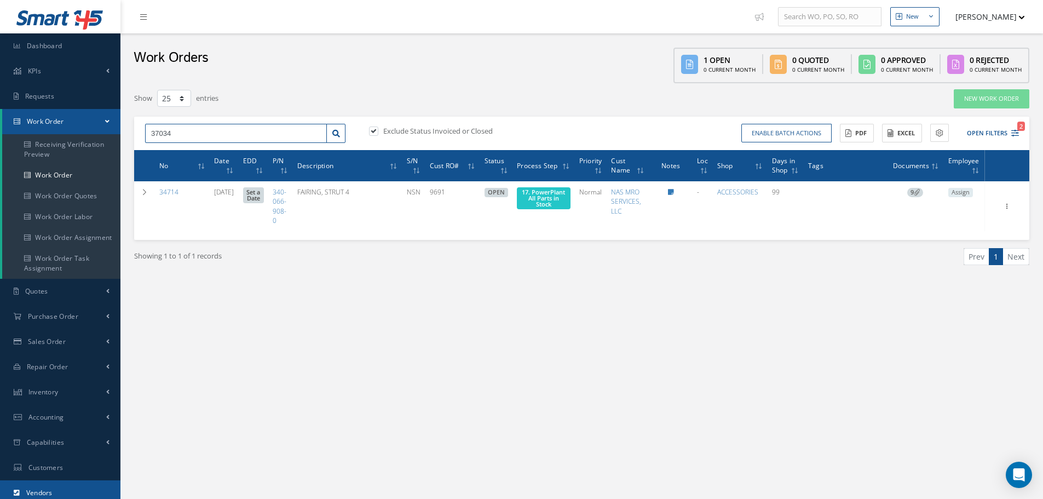
type input "37034"
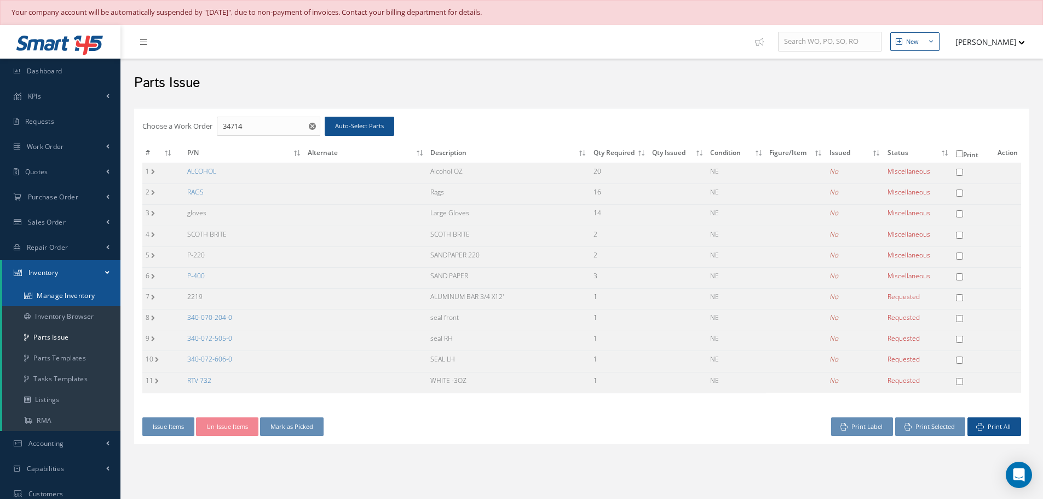
click at [74, 296] on link "Manage Inventory" at bounding box center [61, 295] width 118 height 21
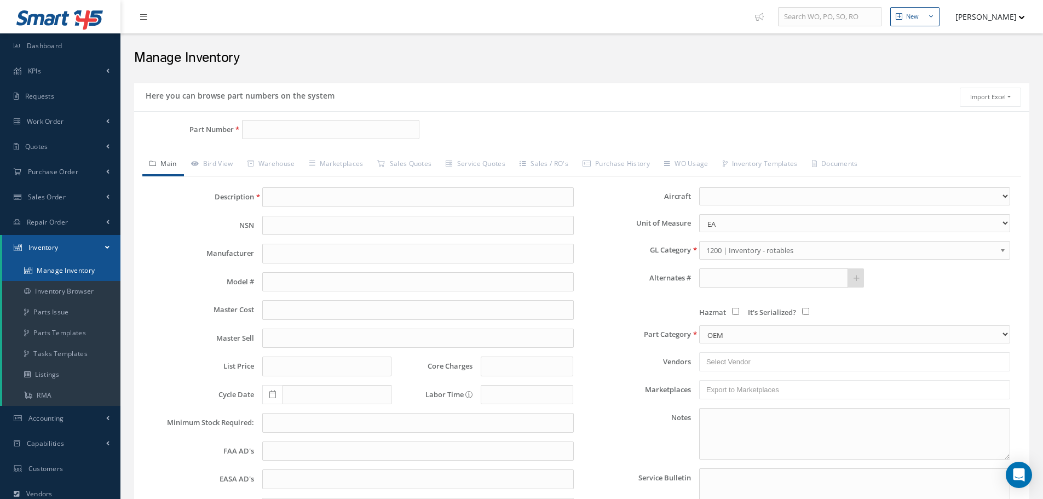
click at [74, 271] on link "Manage Inventory" at bounding box center [61, 270] width 118 height 21
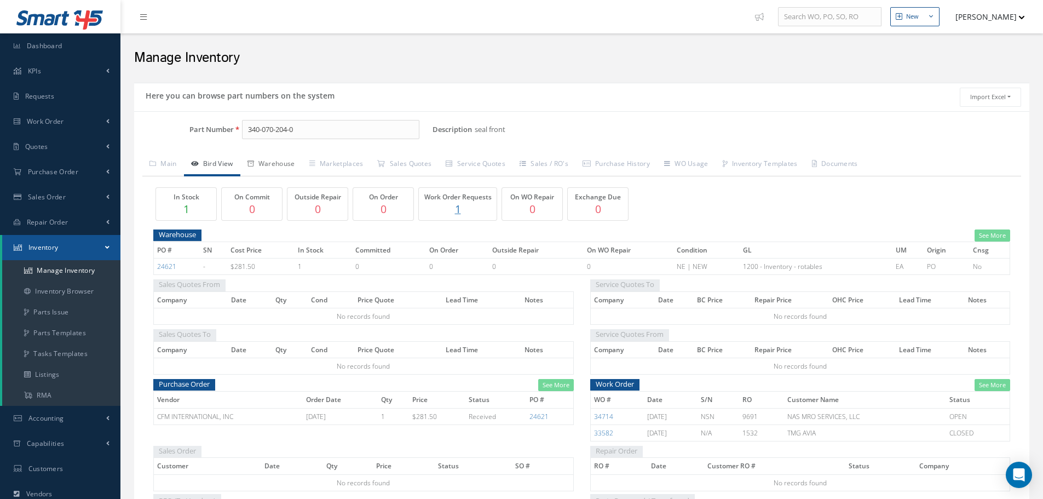
click at [272, 164] on link "Warehouse" at bounding box center [271, 164] width 62 height 23
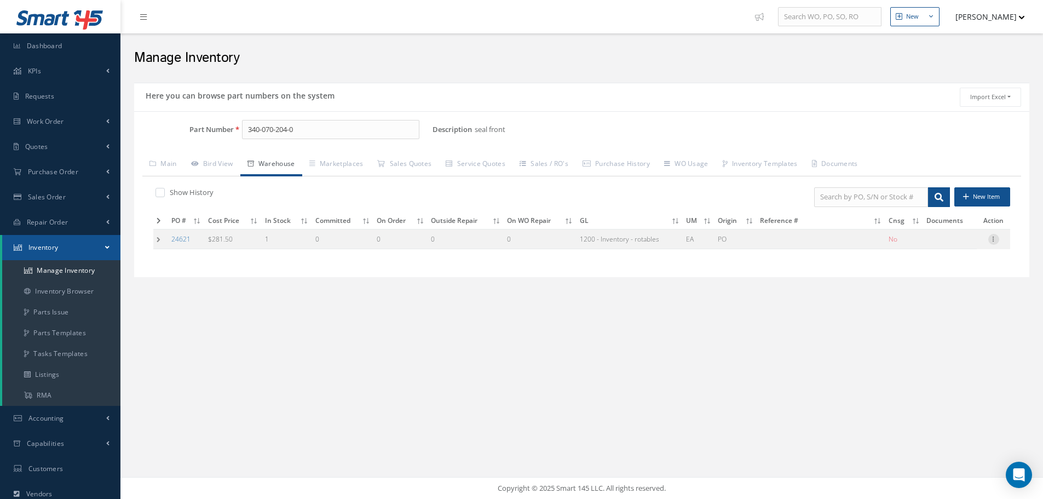
click at [995, 239] on icon at bounding box center [993, 238] width 11 height 9
click at [961, 247] on link "Edit" at bounding box center [943, 246] width 86 height 14
type input "281.50"
type input "[DATE]"
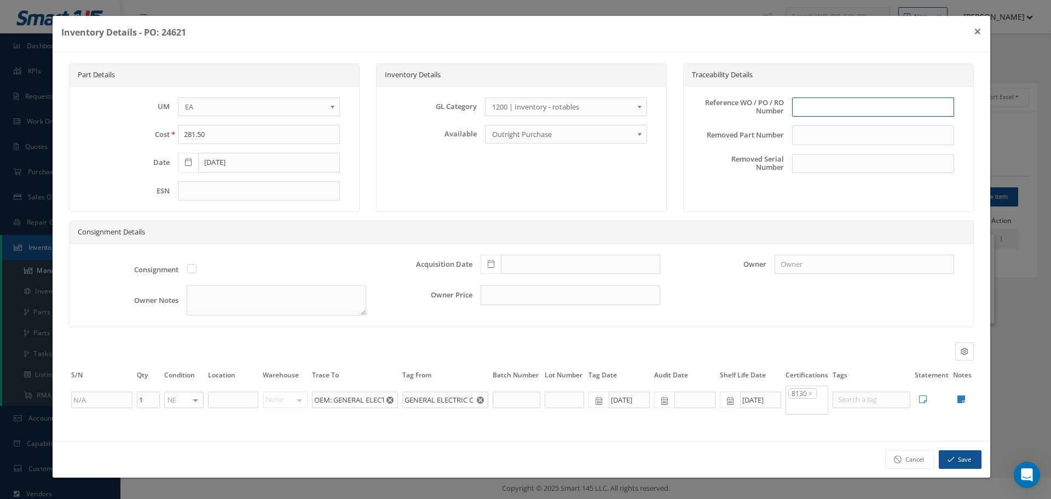
click at [868, 102] on input "text" at bounding box center [873, 107] width 162 height 20
type input "PO 24621"
click at [492, 264] on icon at bounding box center [491, 264] width 7 height 8
click at [521, 184] on td "14" at bounding box center [521, 182] width 16 height 16
type input "[DATE]"
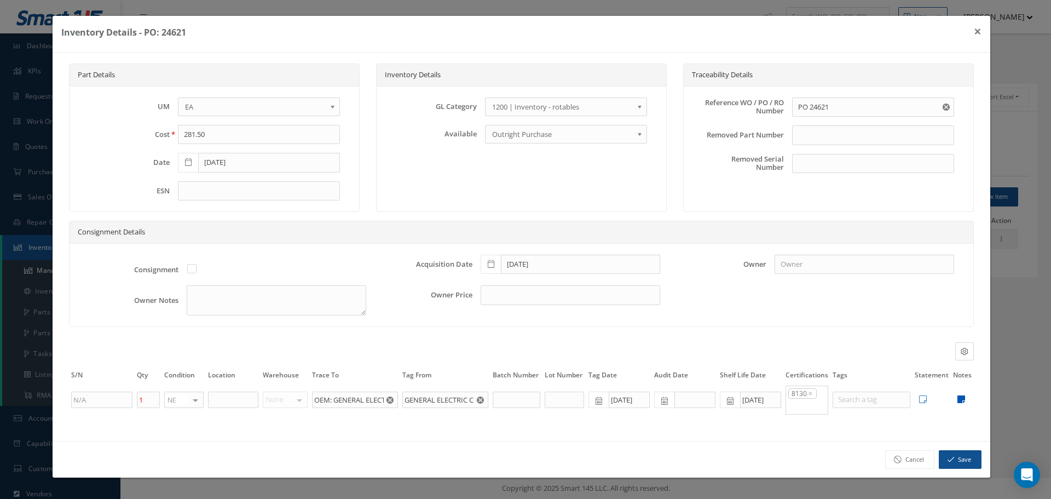
click at [963, 397] on icon at bounding box center [961, 399] width 8 height 9
type textarea "FORM TRACKING # 25E-C08591 GENERAL ELECTRIC 8130"
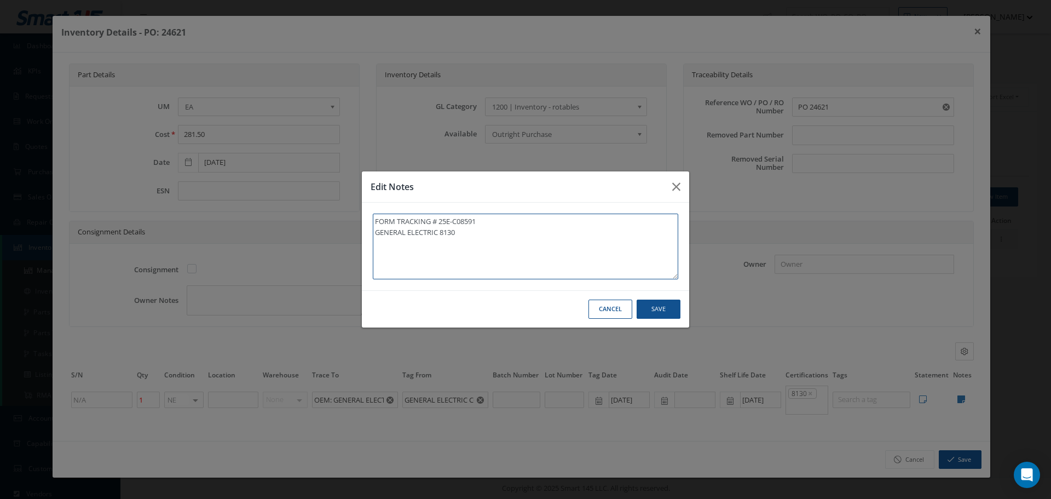
click at [509, 241] on textarea "FORM TRACKING # 25E-C08591 GENERAL ELECTRIC 8130" at bounding box center [525, 246] width 305 height 66
type textarea "FORM TRACKING # 25E-C08591 GENERAL ELECTRIC 8130"
paste textarea "** RECEIVED STOCK [DATE]."
type textarea "FORM TRACKING # 25E-C08591 GENERAL ELECTRIC 8130 ** RECEIVED STOCK [DATE]."
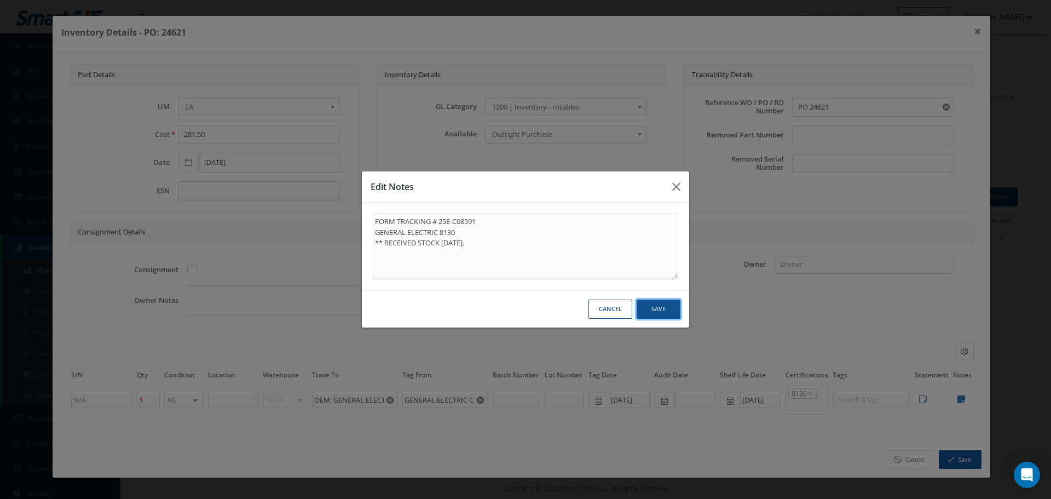
click at [660, 304] on button "Save" at bounding box center [659, 308] width 44 height 19
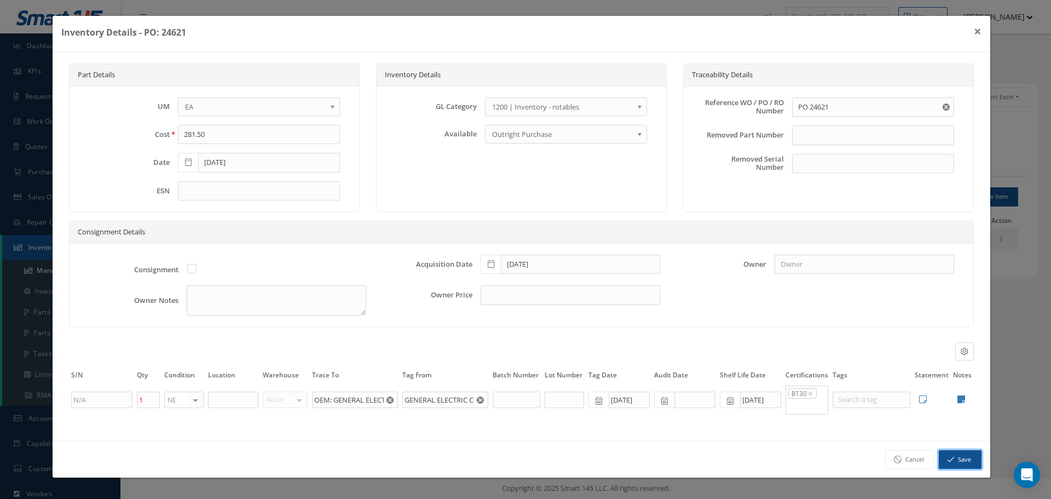
click at [957, 466] on button "Save" at bounding box center [960, 459] width 43 height 19
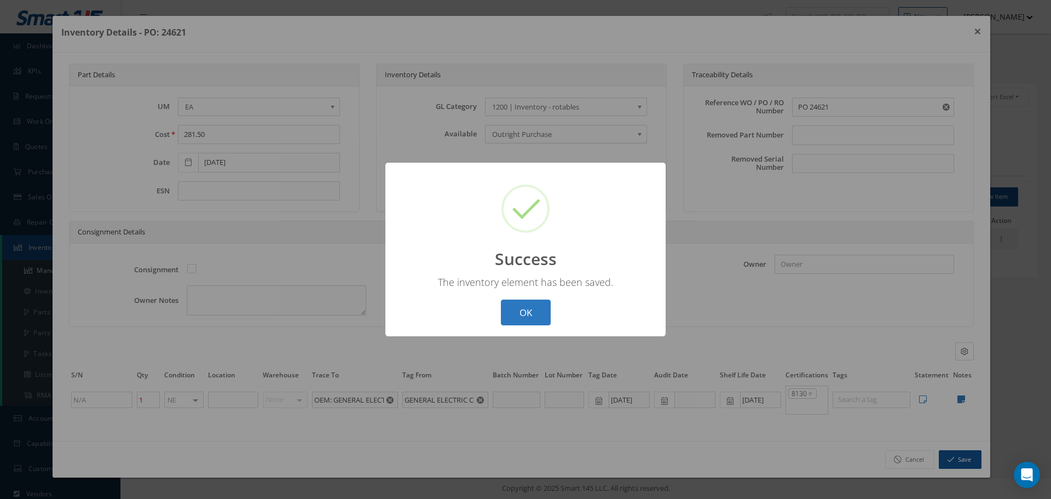
click at [537, 305] on button "OK" at bounding box center [526, 312] width 50 height 26
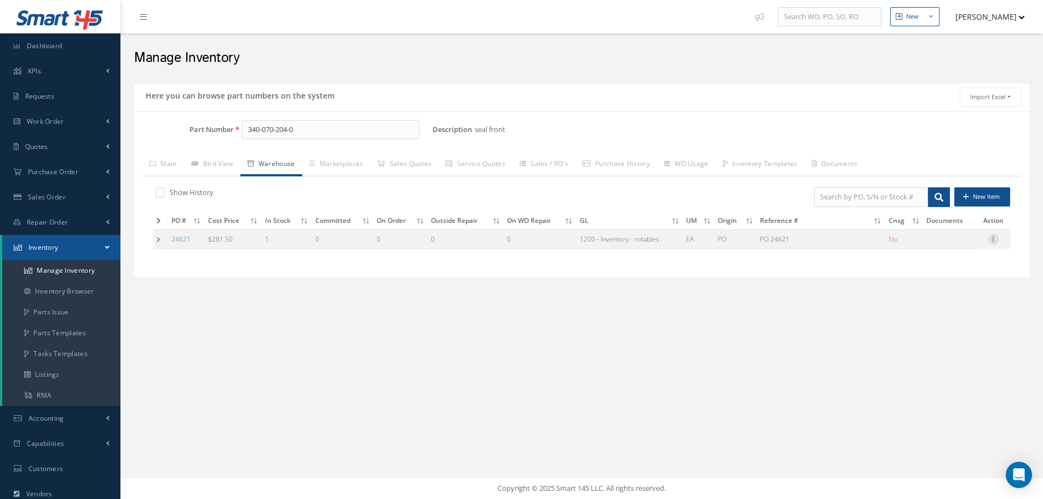
click at [996, 240] on icon at bounding box center [993, 238] width 11 height 9
click at [953, 280] on link "Label" at bounding box center [943, 283] width 86 height 14
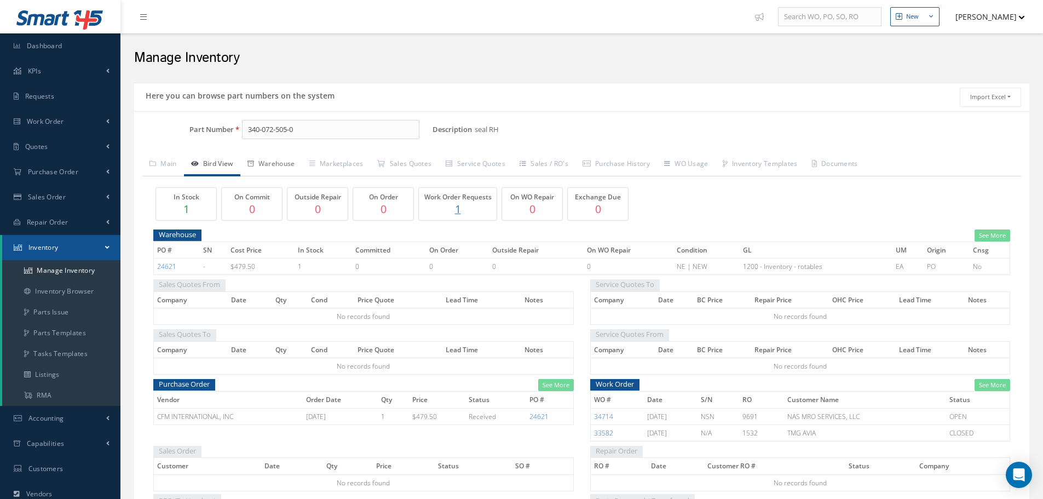
click at [288, 165] on link "Warehouse" at bounding box center [271, 164] width 62 height 23
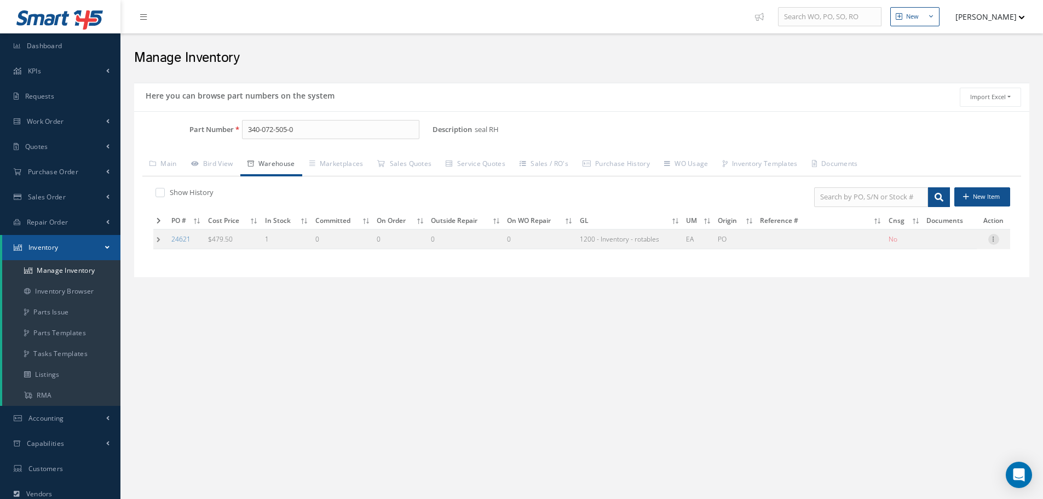
click at [992, 236] on icon at bounding box center [993, 238] width 11 height 9
click at [938, 241] on link "Edit" at bounding box center [943, 246] width 86 height 14
type input "479.50"
type input "10/14/2025"
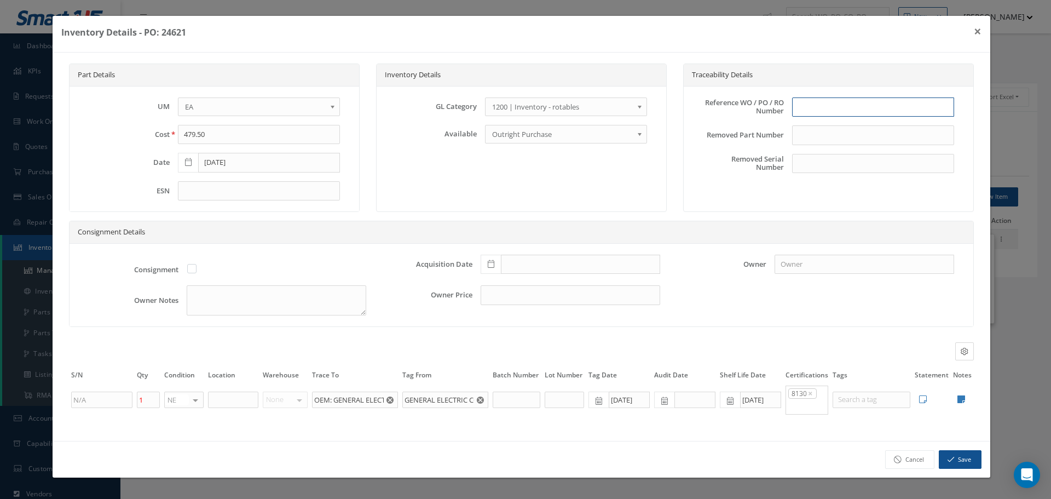
click at [801, 103] on input "text" at bounding box center [873, 107] width 162 height 20
type input "PO 24621"
click at [492, 263] on icon at bounding box center [491, 264] width 7 height 8
click at [520, 181] on td "14" at bounding box center [521, 182] width 16 height 16
type input "[DATE]"
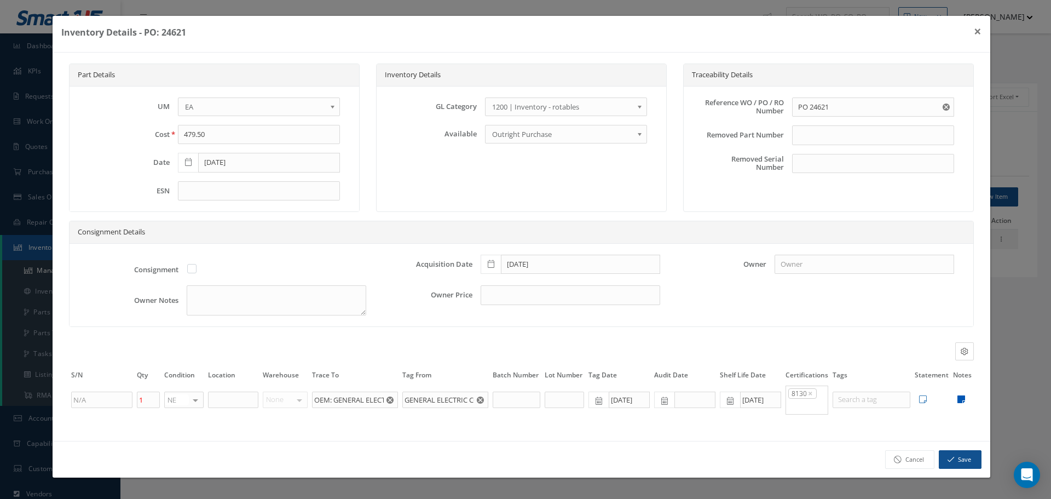
click at [959, 397] on icon at bounding box center [961, 399] width 8 height 9
type textarea "FORM TRACKING # 25E-C08591 GENERAL ELECTRIC 8130"
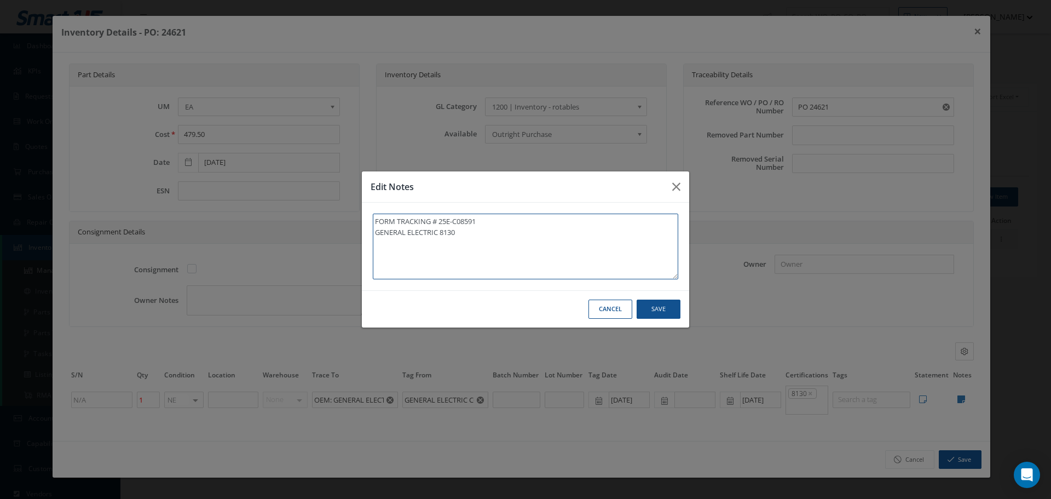
click at [460, 235] on textarea "FORM TRACKING # 25E-C08591 GENERAL ELECTRIC 8130" at bounding box center [525, 246] width 305 height 66
type textarea "FORM TRACKING # 25E-C08591 GENERAL ELECTRIC 8130"
paste textarea "** RECEIVED STOCK 10/14/2025."
type textarea "FORM TRACKING # 25E-C08591 GENERAL ELECTRIC 8130 ** RECEIVED STOCK 10/14/2025."
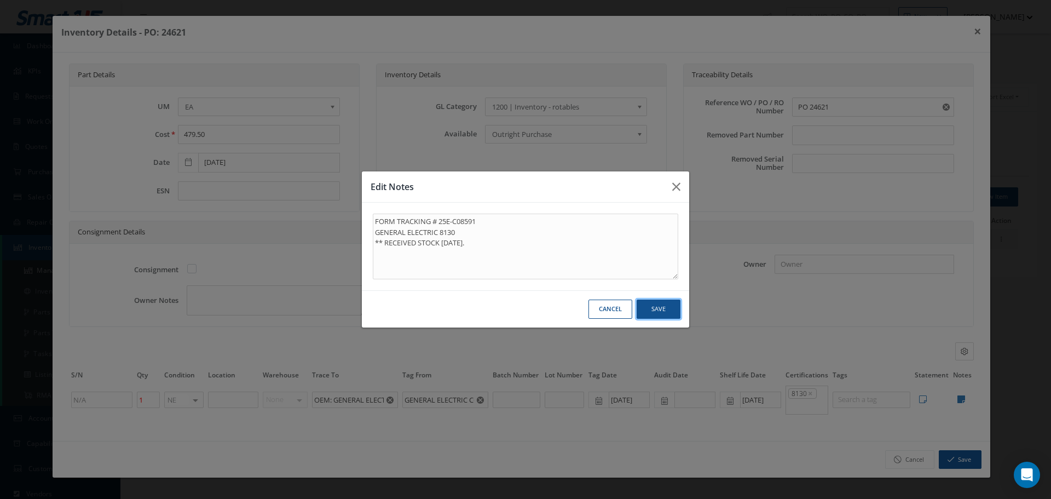
click at [670, 304] on button "Save" at bounding box center [659, 308] width 44 height 19
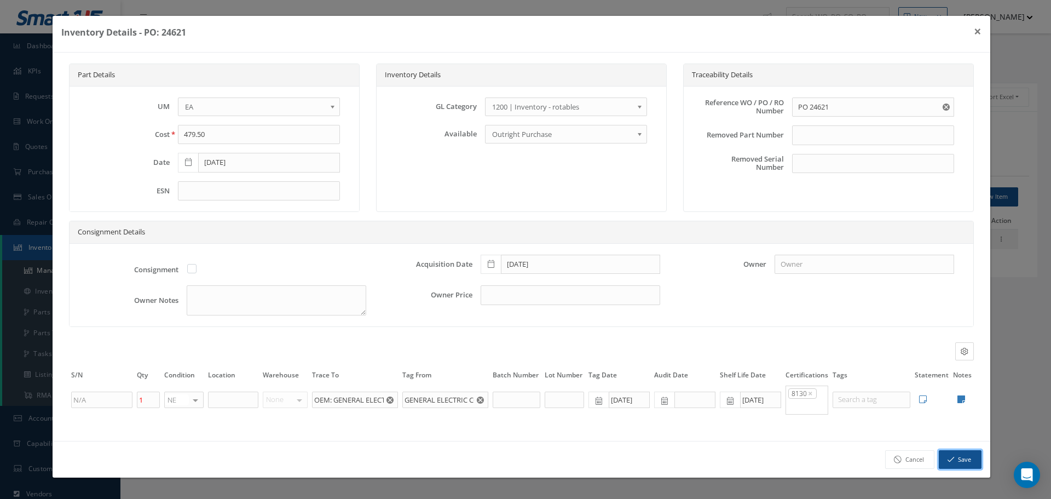
click at [959, 453] on button "Save" at bounding box center [960, 459] width 43 height 19
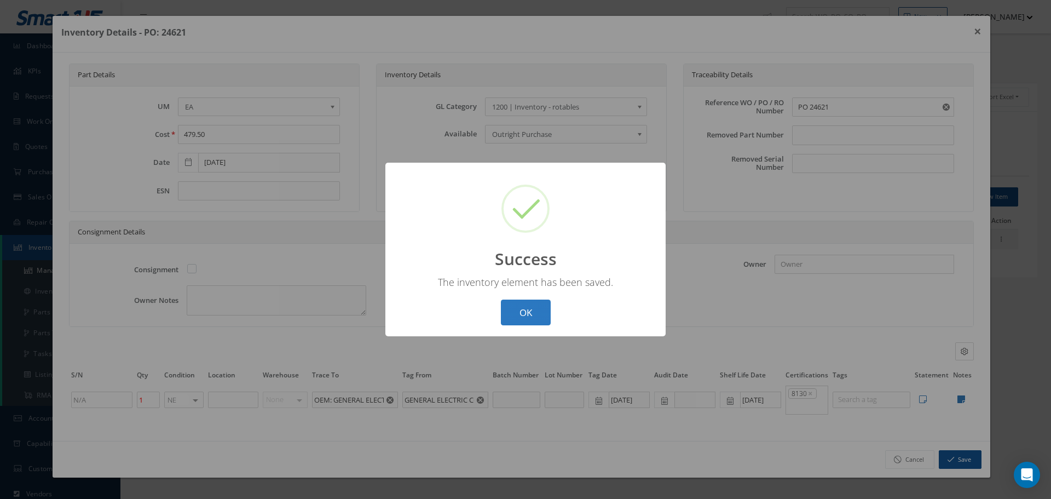
click at [546, 311] on button "OK" at bounding box center [526, 312] width 50 height 26
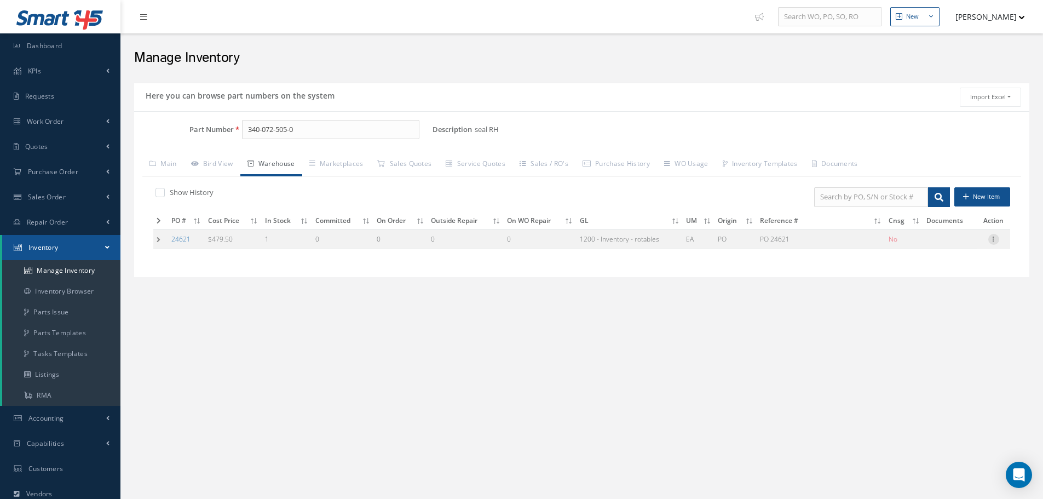
click at [993, 240] on icon at bounding box center [993, 238] width 11 height 9
click at [936, 285] on link "Label" at bounding box center [943, 283] width 86 height 14
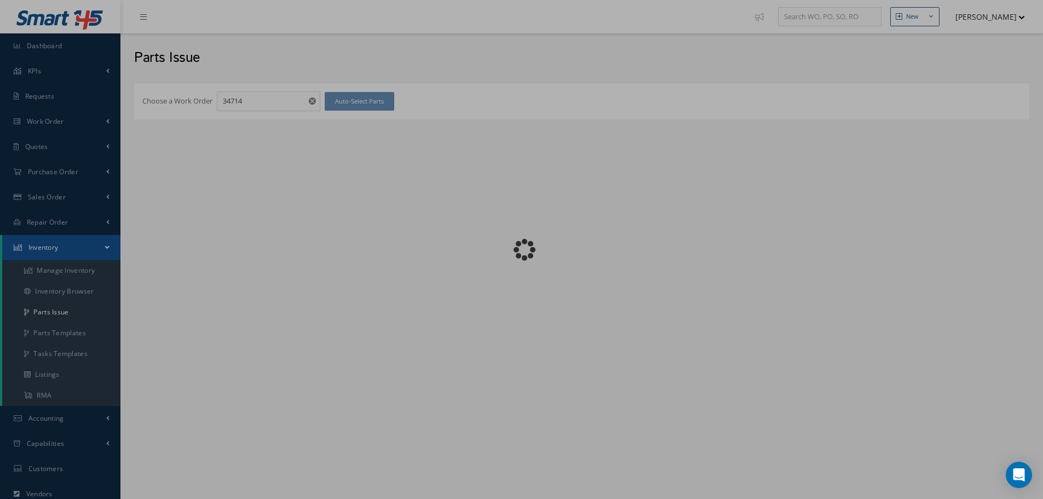
checkbox input "false"
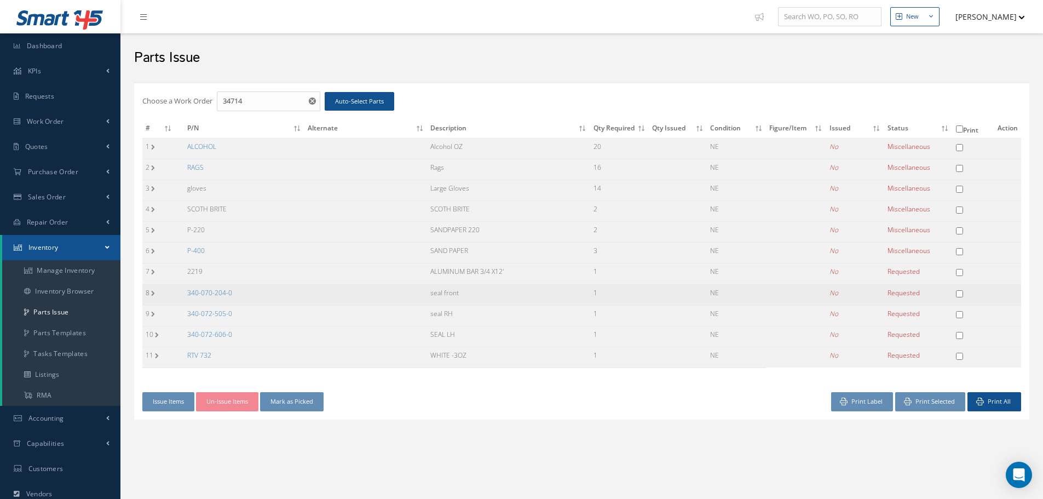
click at [219, 298] on td "340-070-204-0" at bounding box center [244, 294] width 121 height 21
click at [222, 291] on link "340-070-204-0" at bounding box center [209, 292] width 45 height 9
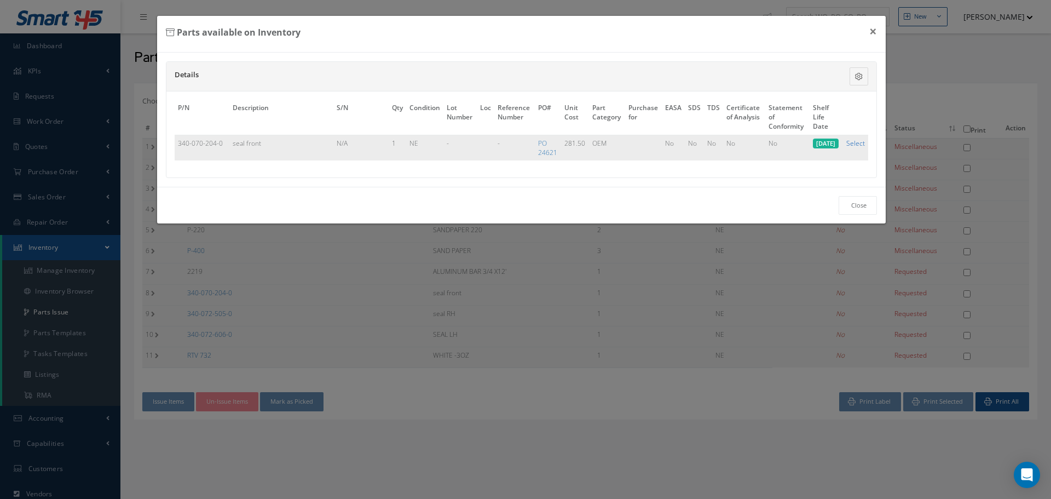
click at [853, 145] on link "Select" at bounding box center [855, 142] width 19 height 9
checkbox input "true"
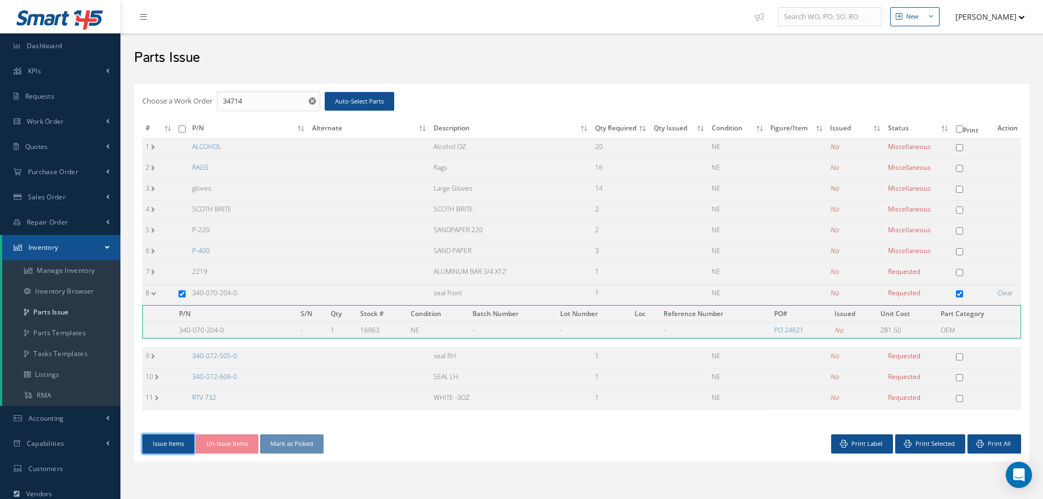
click at [165, 445] on button "Issue Items" at bounding box center [168, 443] width 52 height 19
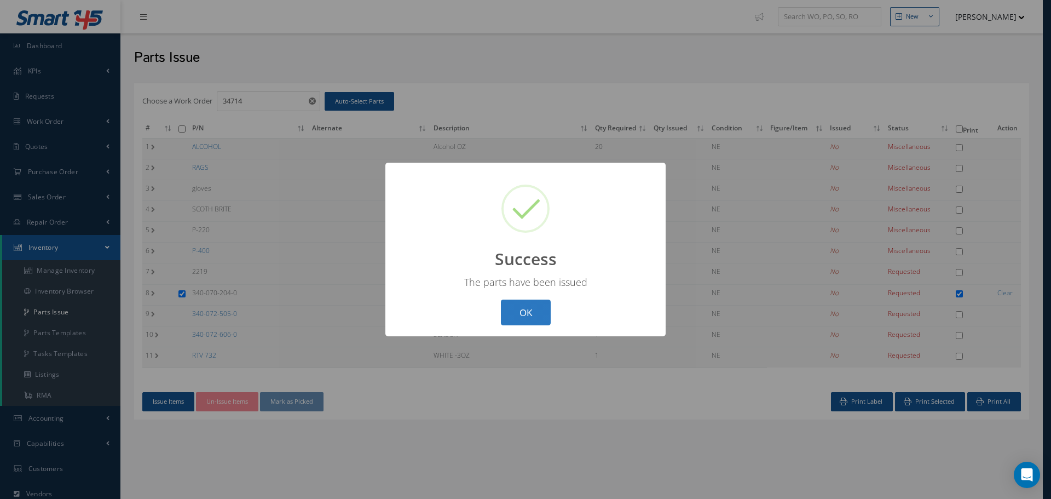
click at [525, 311] on button "OK" at bounding box center [526, 312] width 50 height 26
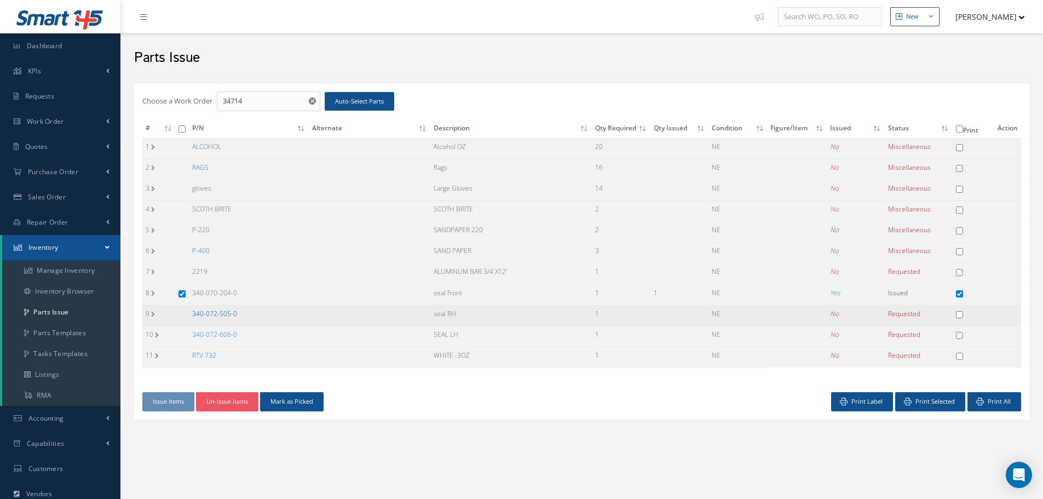
click at [215, 309] on link "340-072-505-0" at bounding box center [214, 313] width 45 height 9
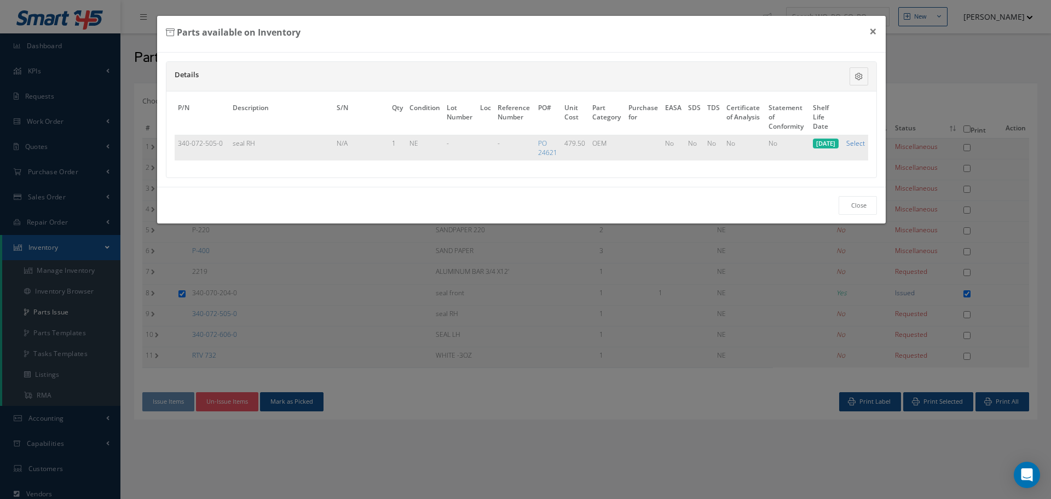
click at [854, 143] on link "Select" at bounding box center [855, 142] width 19 height 9
checkbox input "true"
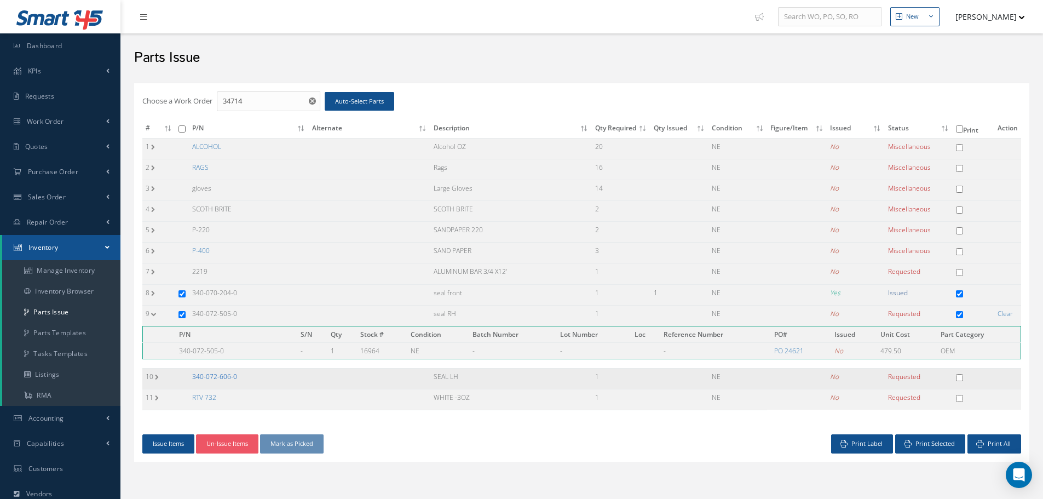
click at [213, 372] on link "340-072-606-0" at bounding box center [214, 376] width 45 height 9
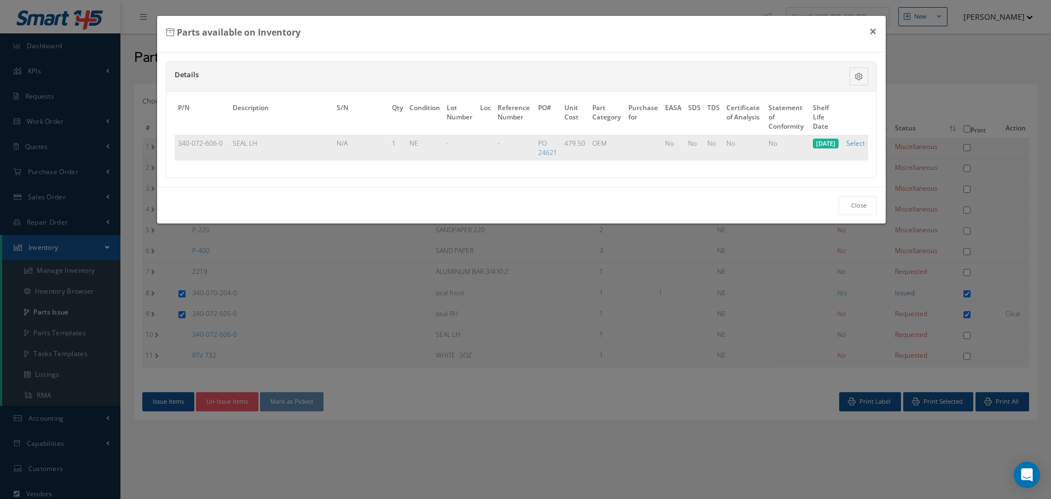
click at [857, 144] on link "Select" at bounding box center [855, 142] width 19 height 9
checkbox input "true"
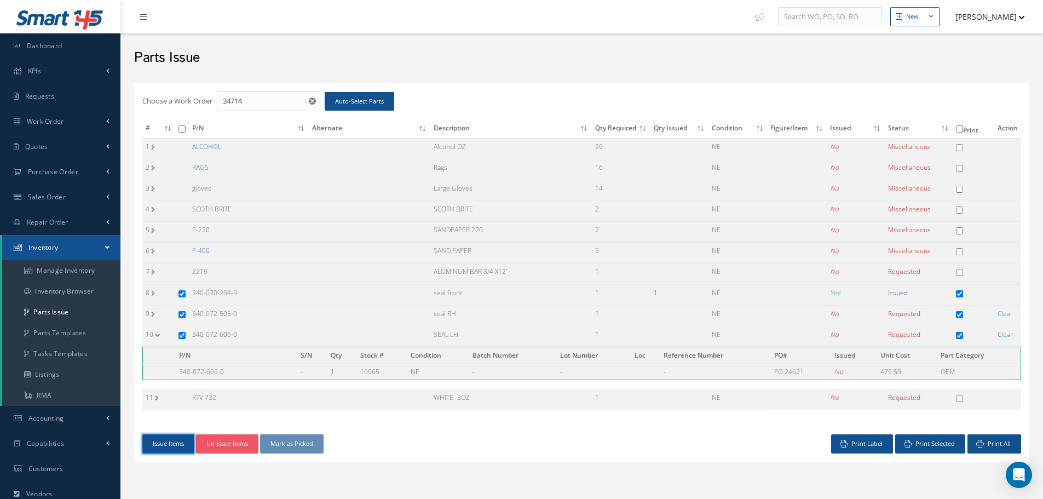
click at [166, 440] on button "Issue Items" at bounding box center [168, 443] width 52 height 19
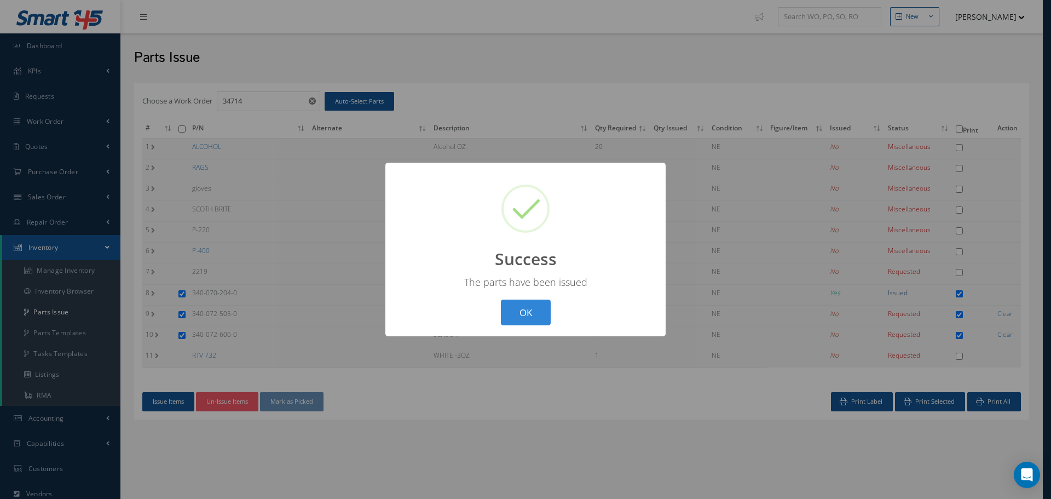
click at [522, 315] on button "OK" at bounding box center [526, 312] width 50 height 26
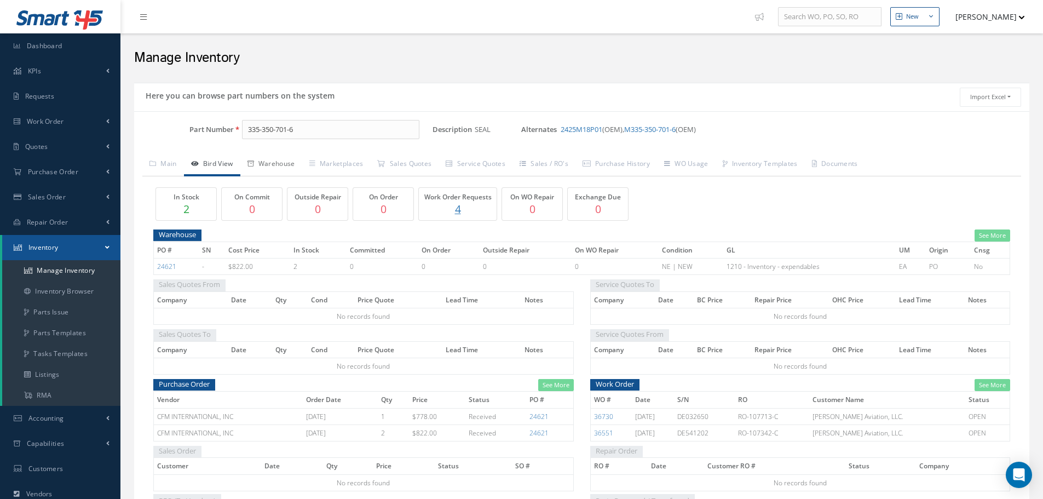
click at [278, 164] on link "Warehouse" at bounding box center [271, 164] width 62 height 23
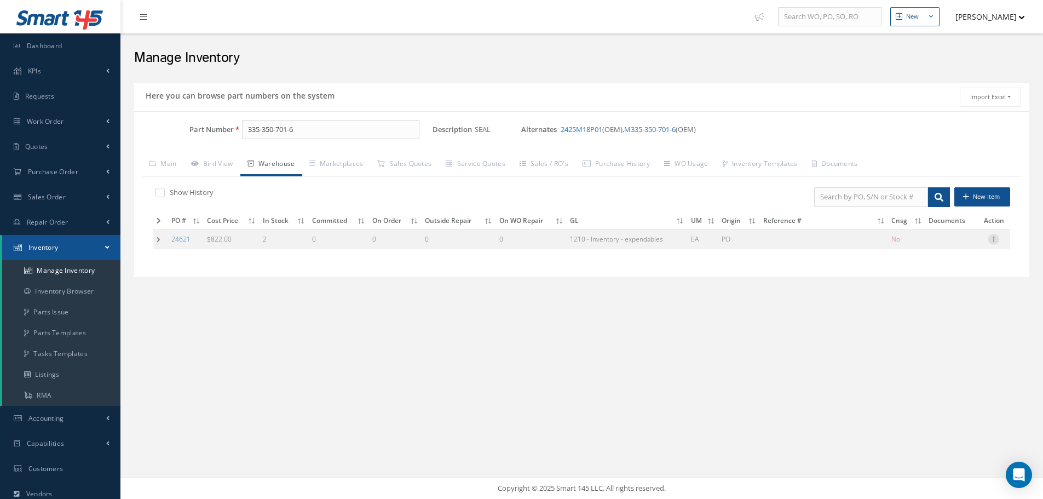
click at [995, 238] on icon at bounding box center [993, 238] width 11 height 9
click at [971, 241] on link "Edit" at bounding box center [943, 246] width 86 height 14
type input "822.00"
type input "10/14/2025"
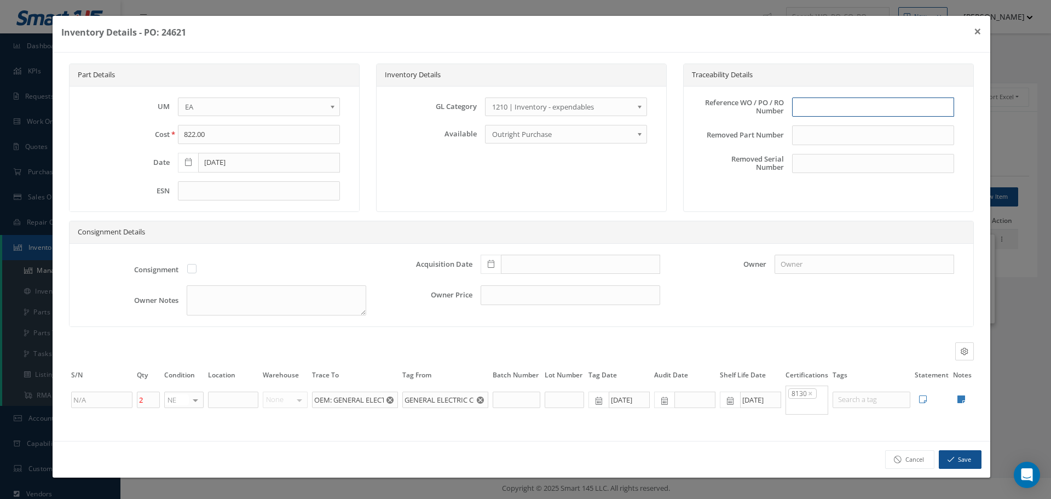
click at [819, 115] on input "text" at bounding box center [873, 107] width 162 height 20
type input "PO 24621"
click at [494, 266] on icon at bounding box center [491, 264] width 7 height 8
click at [521, 182] on td "14" at bounding box center [521, 182] width 16 height 16
type input "[DATE]"
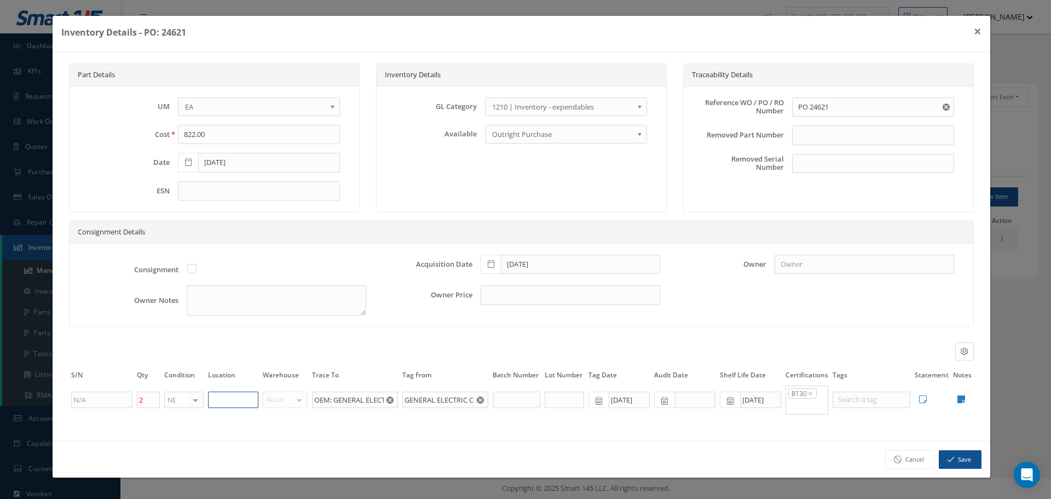
click at [233, 402] on input "text" at bounding box center [233, 399] width 50 height 16
type input "RN8-1-80"
click at [959, 397] on icon at bounding box center [961, 399] width 8 height 9
type textarea "FORM TRACKING # 25E-C08591 GENERAL ELECTRIC 8130"
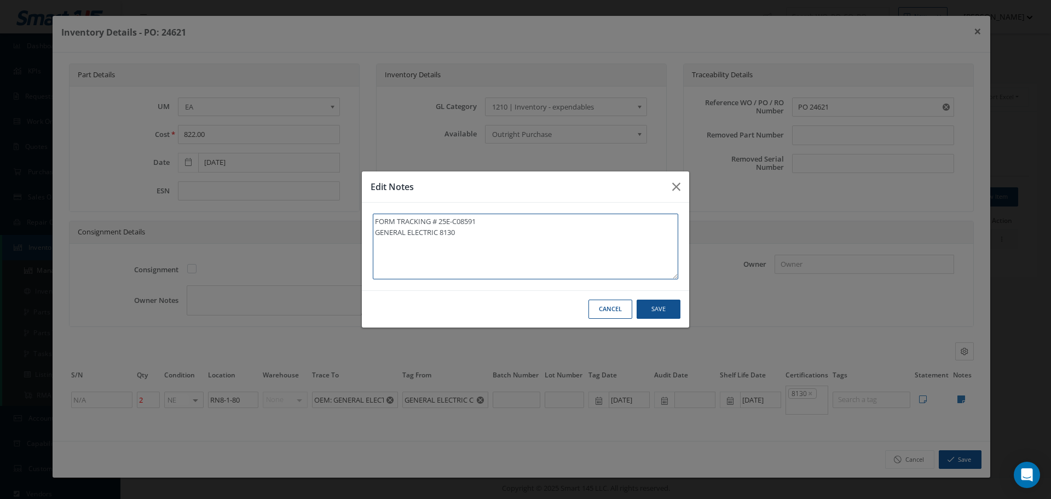
click at [507, 246] on textarea "FORM TRACKING # 25E-C08591 GENERAL ELECTRIC 8130" at bounding box center [525, 246] width 305 height 66
type textarea "FORM TRACKING # 25E-C08591 GENERAL ELECTRIC 8130"
paste textarea "** RECEIVED STOCK 10/14/2025."
type textarea "FORM TRACKING # 25E-C08591 GENERAL ELECTRIC 8130 ** RECEIVED STOCK 10/14/2025."
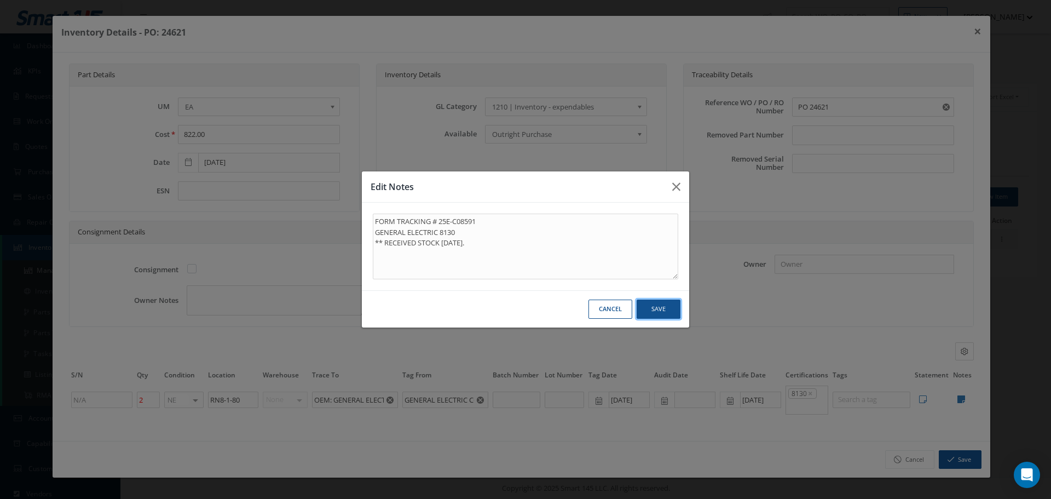
click at [660, 304] on button "Save" at bounding box center [659, 308] width 44 height 19
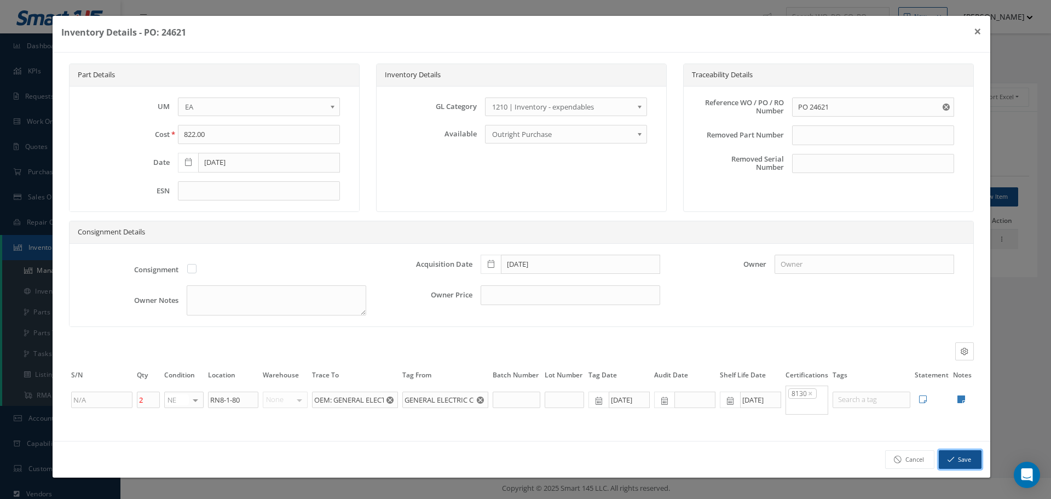
click at [958, 459] on button "Save" at bounding box center [960, 459] width 43 height 19
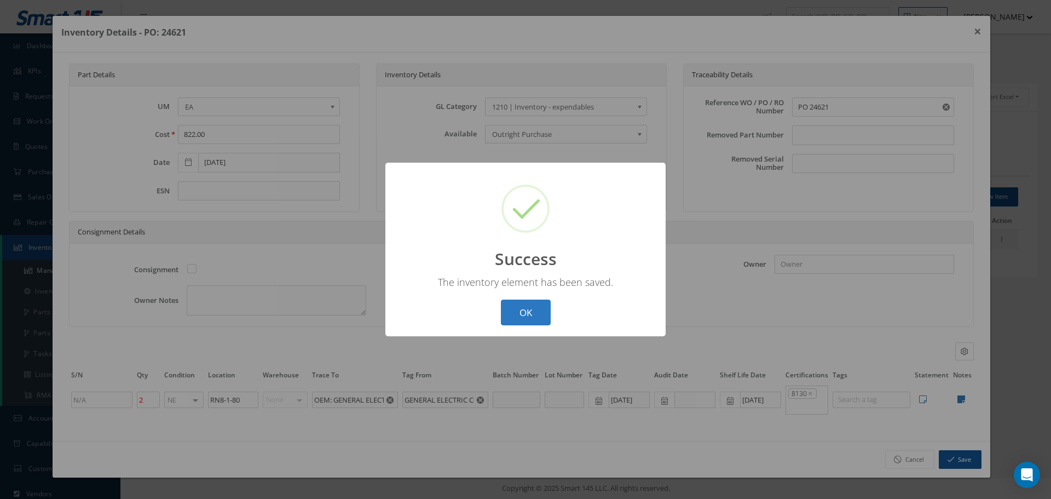
click at [541, 310] on button "OK" at bounding box center [526, 312] width 50 height 26
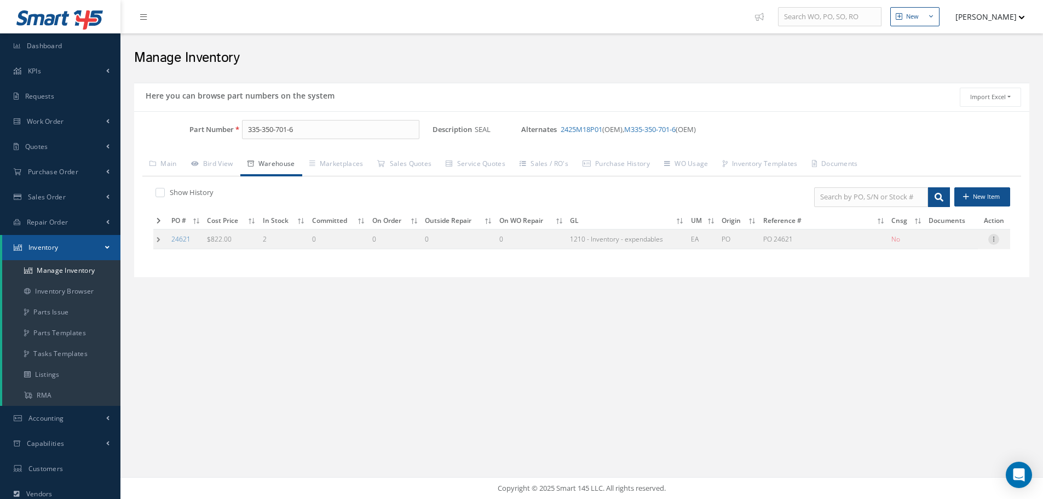
click at [995, 239] on icon at bounding box center [993, 238] width 11 height 9
click at [932, 279] on link "Label" at bounding box center [943, 283] width 86 height 14
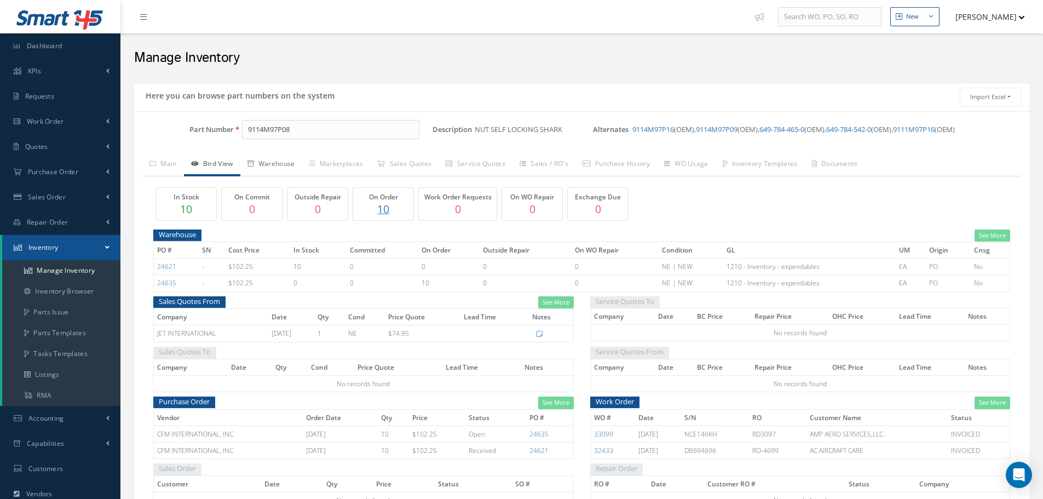
click at [275, 163] on link "Warehouse" at bounding box center [271, 164] width 62 height 23
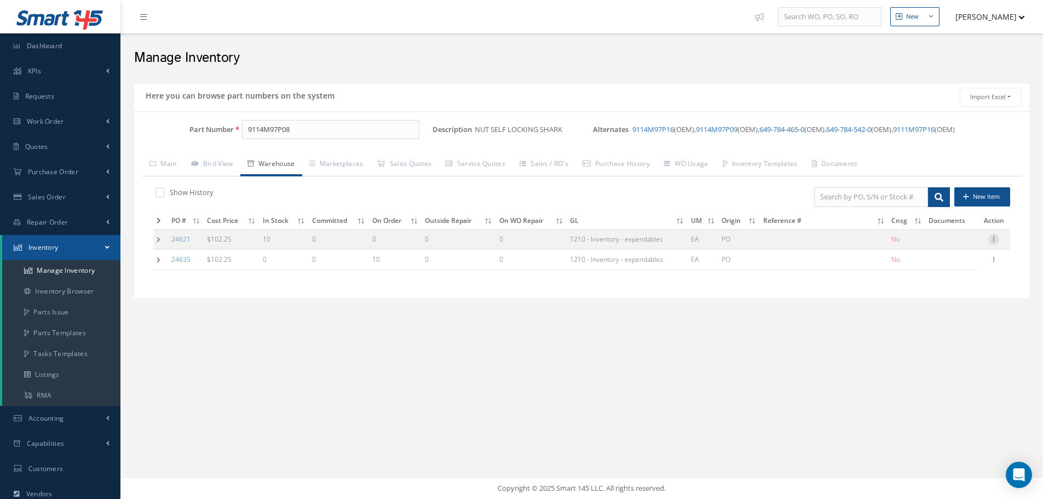
click at [994, 241] on icon at bounding box center [993, 238] width 11 height 9
click at [929, 246] on link "Edit" at bounding box center [943, 246] width 86 height 14
type input "102.25"
type input "[DATE]"
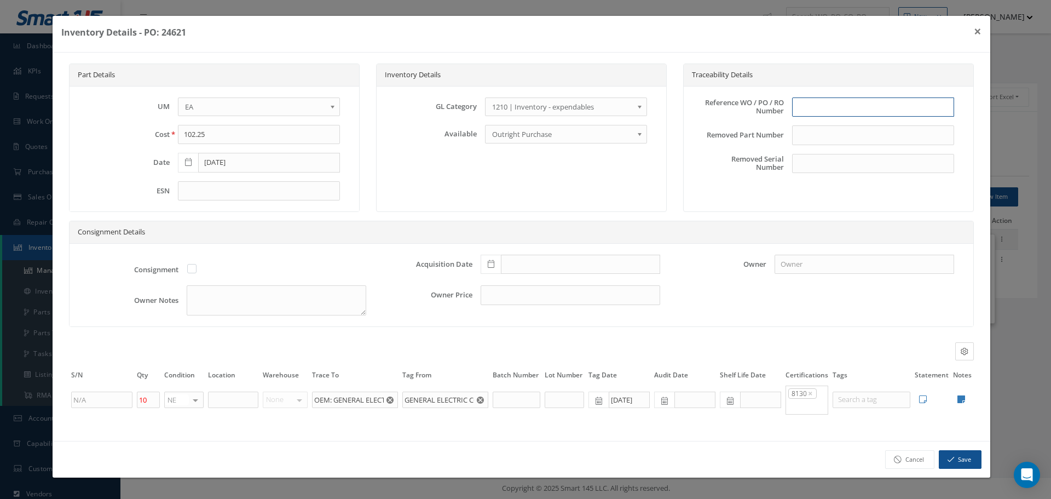
click at [819, 116] on input "text" at bounding box center [873, 107] width 162 height 20
type input "PO 24621"
click at [492, 264] on icon at bounding box center [491, 264] width 7 height 8
click at [520, 181] on td "14" at bounding box center [521, 182] width 16 height 16
type input "10/14/2025"
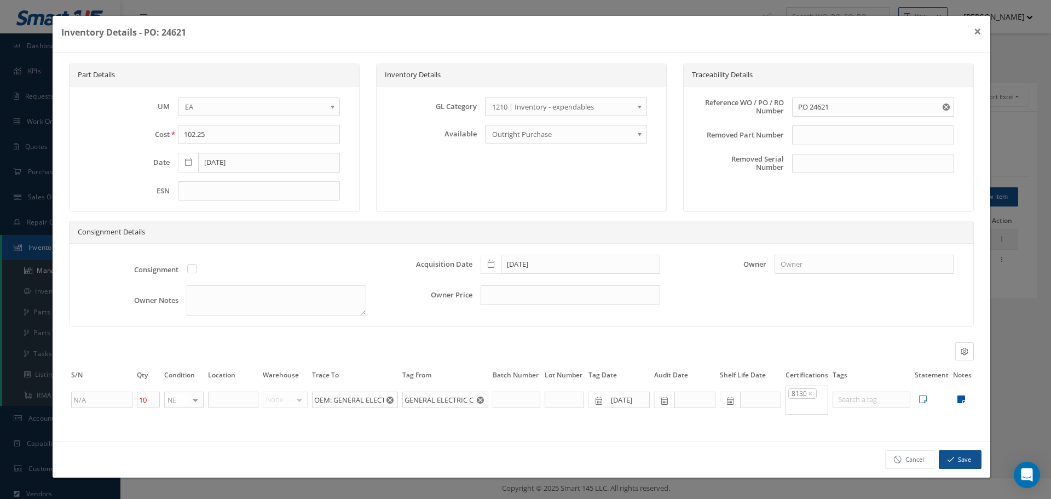
click at [961, 395] on td "Edit Notes Cancel Save" at bounding box center [962, 399] width 23 height 31
click at [961, 400] on icon at bounding box center [961, 399] width 8 height 9
type textarea "FORM TRACKING # 25E-C08591 GENERAL ELECTRIC 8130"
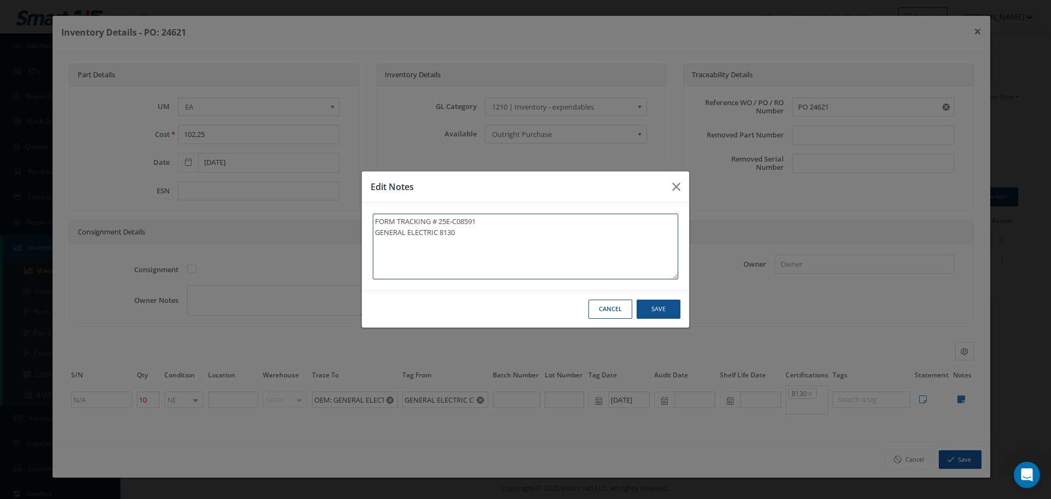
click at [484, 234] on textarea "FORM TRACKING # 25E-C08591 GENERAL ELECTRIC 8130" at bounding box center [525, 246] width 305 height 66
type textarea "FORM TRACKING # 25E-C08591 GENERAL ELECTRIC 8130"
paste textarea "** RECEIVED STOCK 10/14/2025."
type textarea "FORM TRACKING # 25E-C08591 GENERAL ELECTRIC 8130 ** RECEIVED STOCK 10/14/2025."
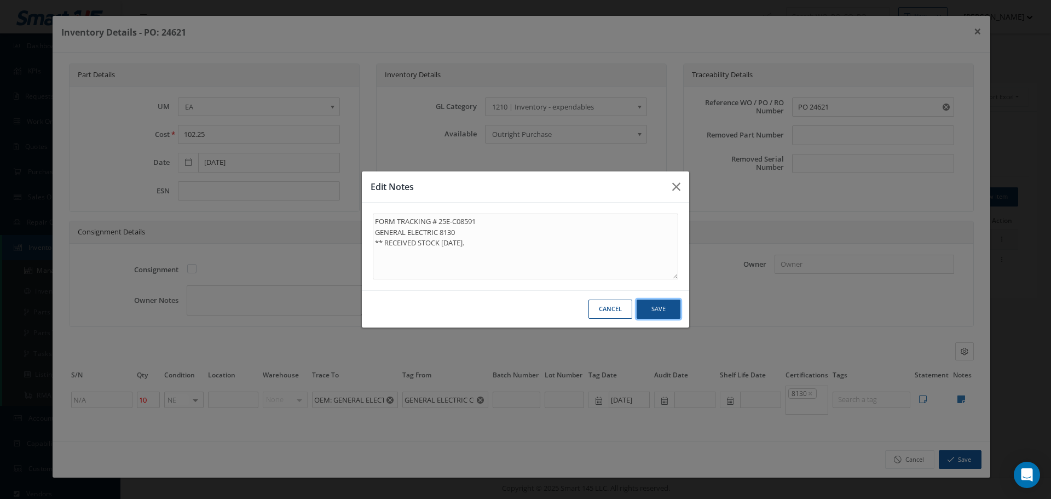
click at [657, 308] on button "Save" at bounding box center [659, 308] width 44 height 19
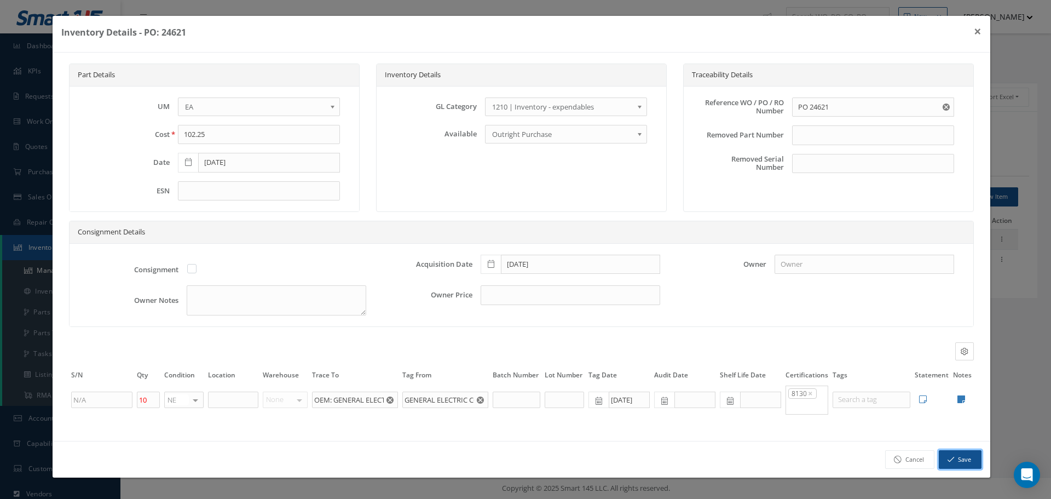
click at [961, 458] on button "Save" at bounding box center [960, 459] width 43 height 19
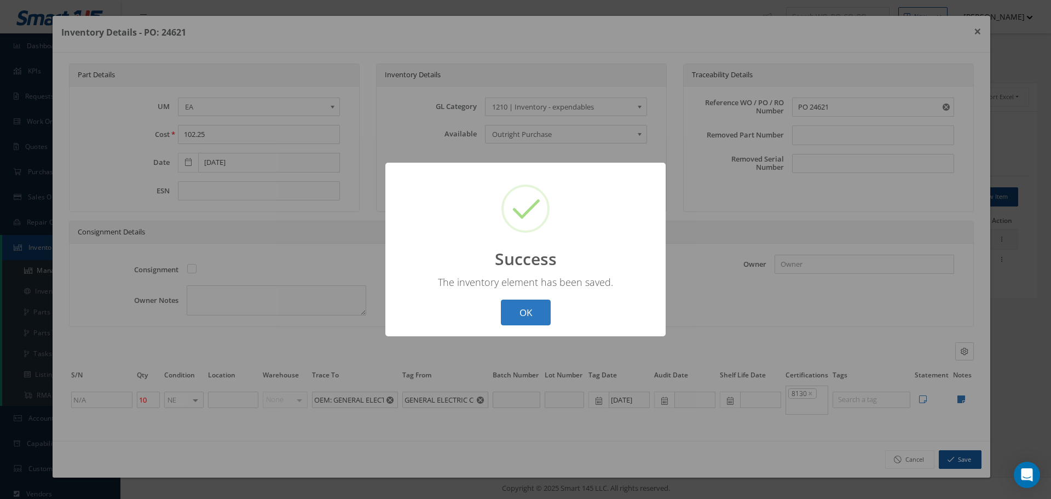
click at [543, 312] on button "OK" at bounding box center [526, 312] width 50 height 26
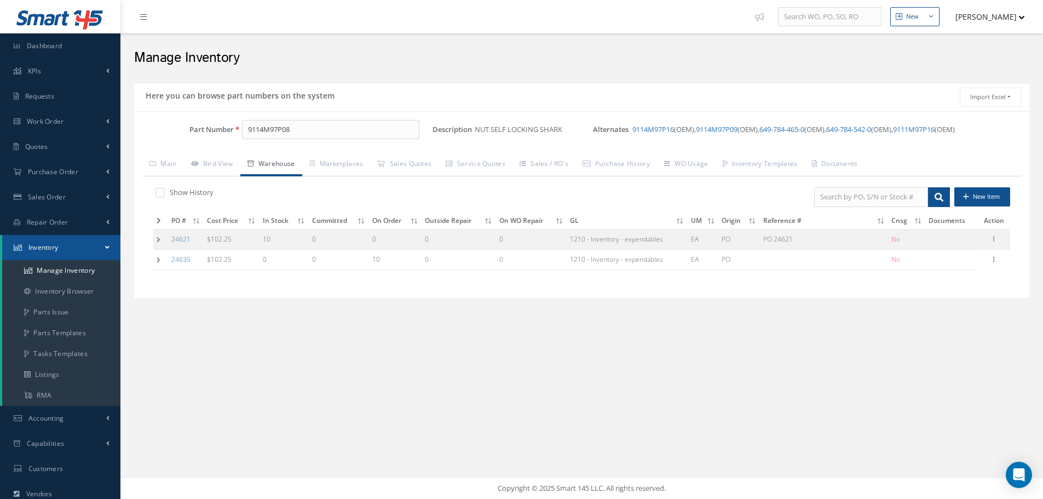
click at [157, 257] on td at bounding box center [160, 260] width 15 height 20
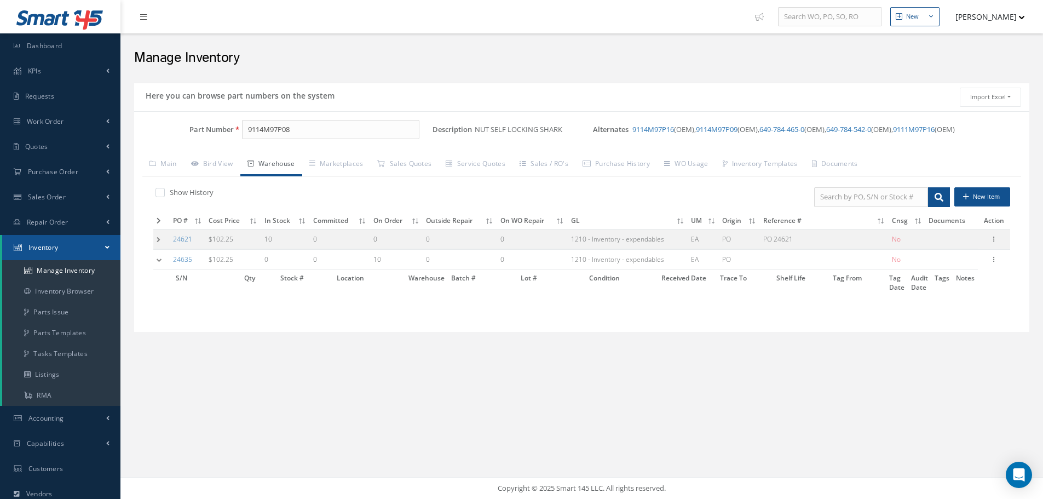
click at [157, 257] on td at bounding box center [161, 260] width 16 height 20
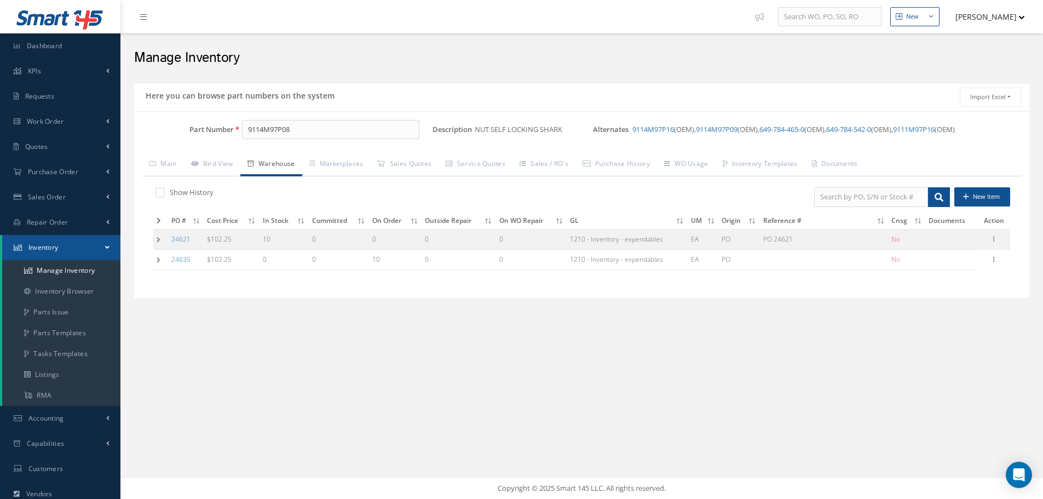
click at [159, 244] on td at bounding box center [160, 239] width 15 height 20
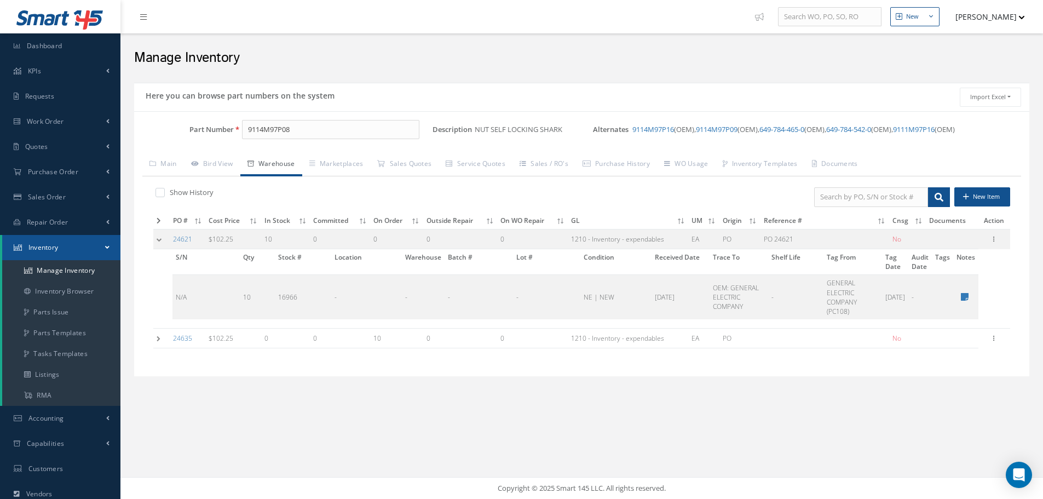
click at [159, 244] on td at bounding box center [161, 239] width 16 height 20
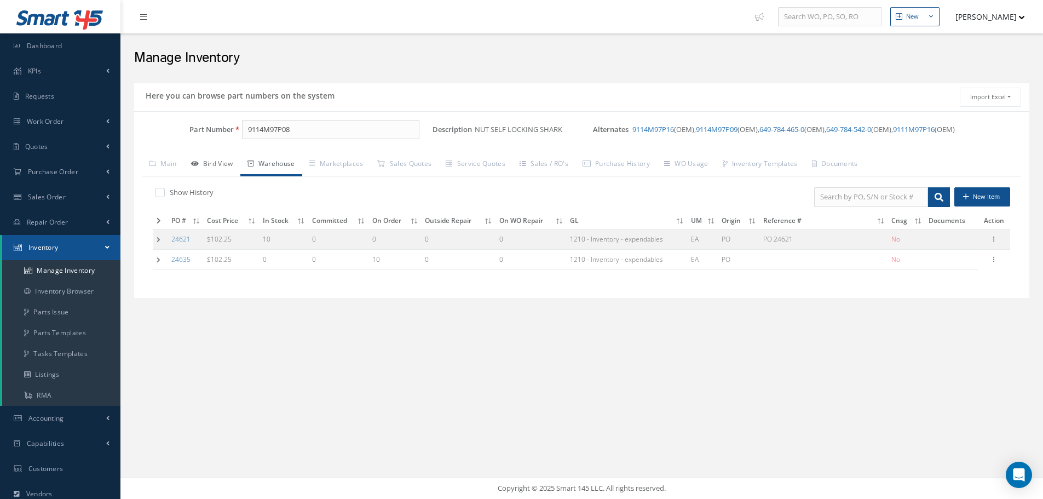
click at [219, 161] on link "Bird View" at bounding box center [212, 164] width 56 height 23
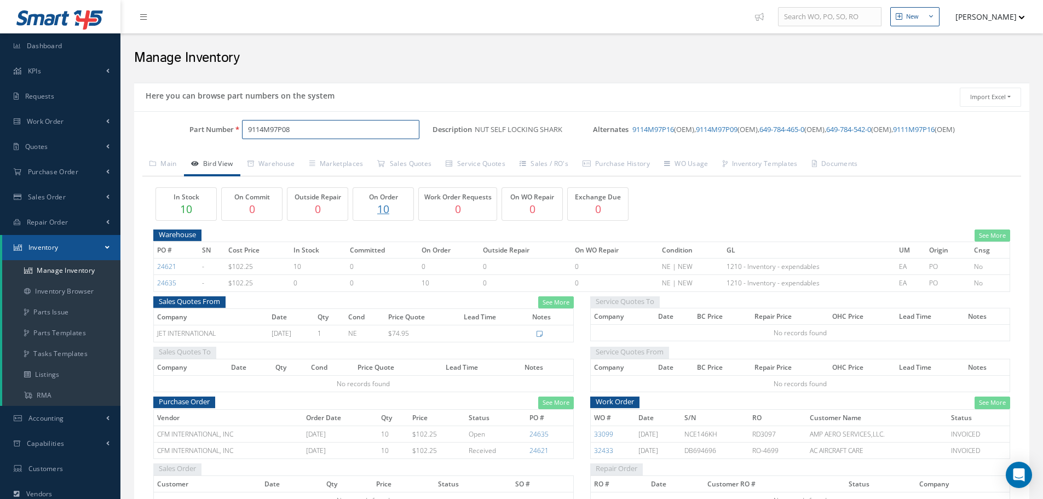
drag, startPoint x: 248, startPoint y: 126, endPoint x: 311, endPoint y: 137, distance: 64.0
click at [311, 137] on input "9114M97P08" at bounding box center [330, 130] width 177 height 20
click at [263, 159] on link "Warehouse" at bounding box center [271, 164] width 62 height 23
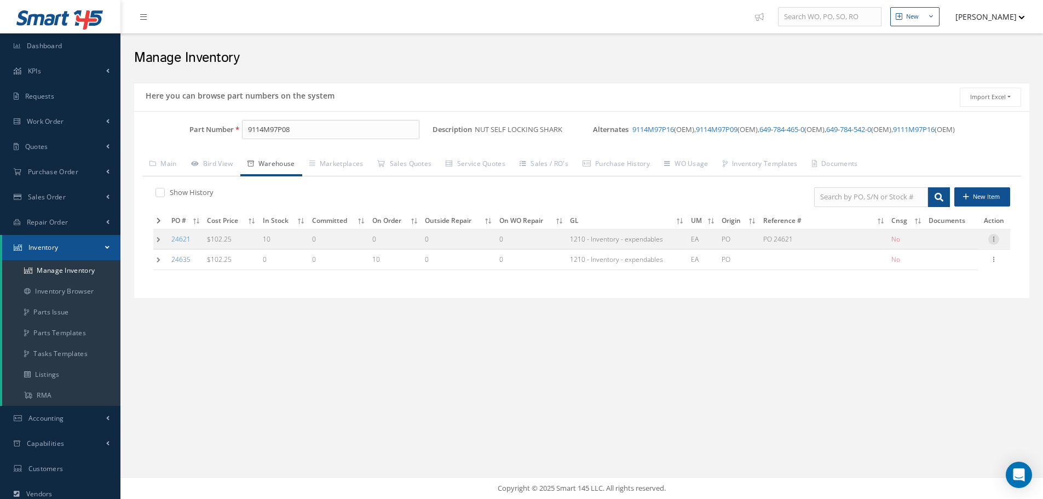
click at [996, 238] on icon at bounding box center [993, 238] width 11 height 9
click at [957, 243] on link "Edit" at bounding box center [943, 246] width 86 height 14
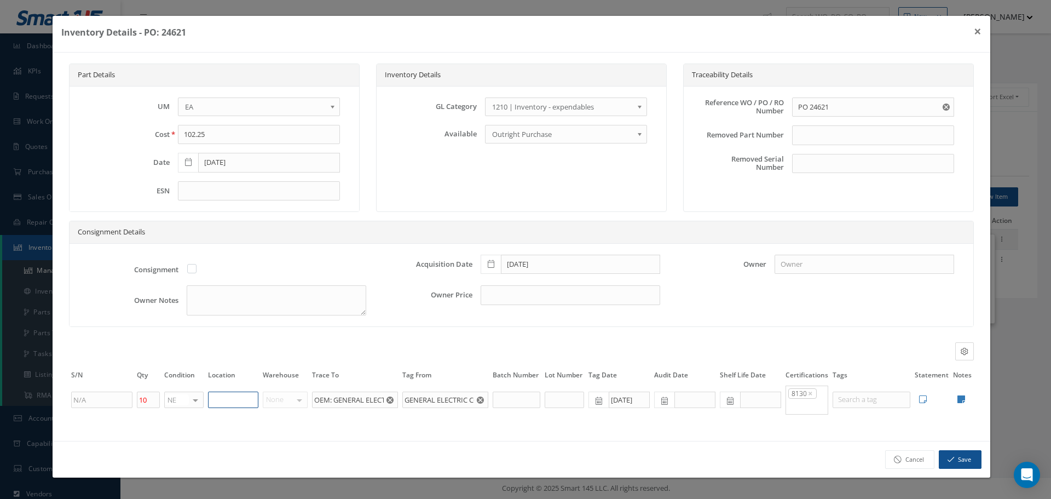
click at [215, 399] on input "text" at bounding box center [233, 399] width 50 height 16
type input "RN8-1-75"
click at [964, 457] on button "Save" at bounding box center [960, 459] width 43 height 19
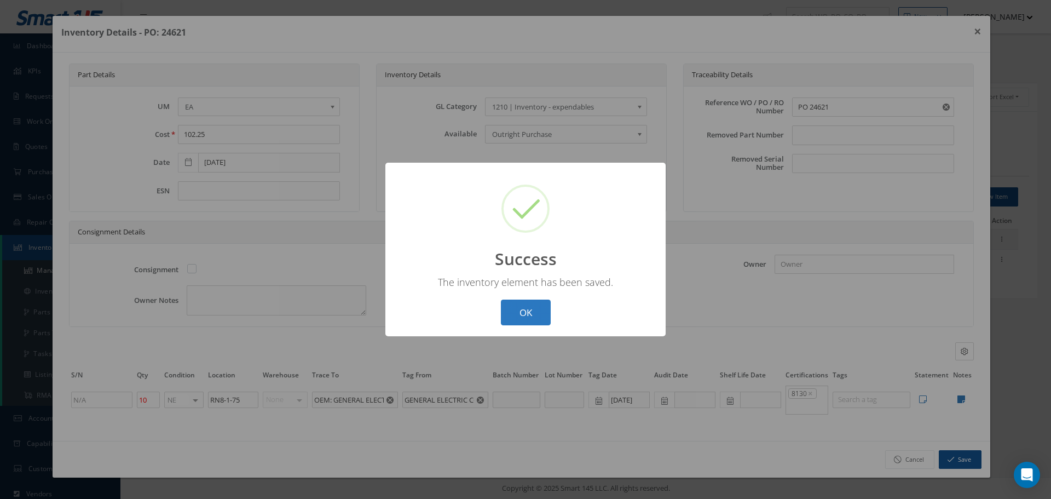
click at [513, 310] on button "OK" at bounding box center [526, 312] width 50 height 26
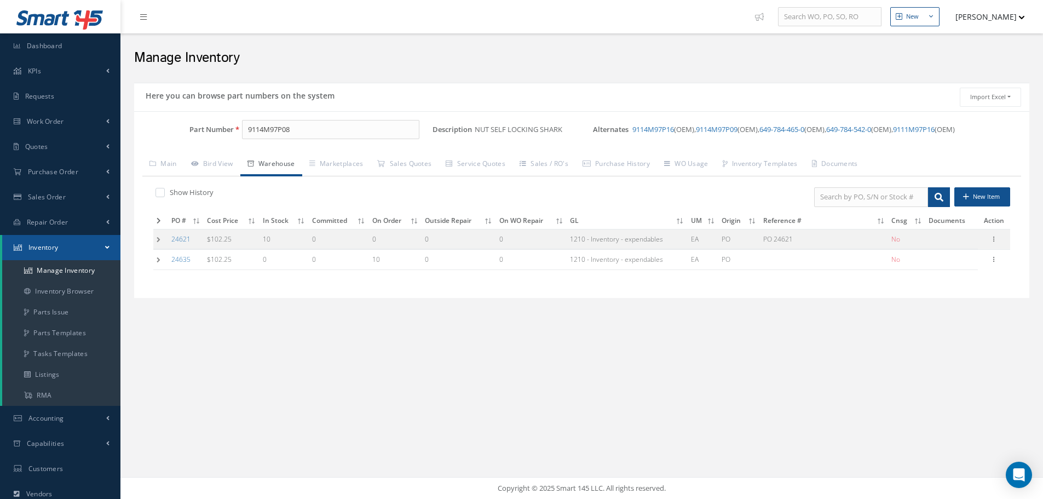
click at [157, 259] on td at bounding box center [160, 260] width 15 height 20
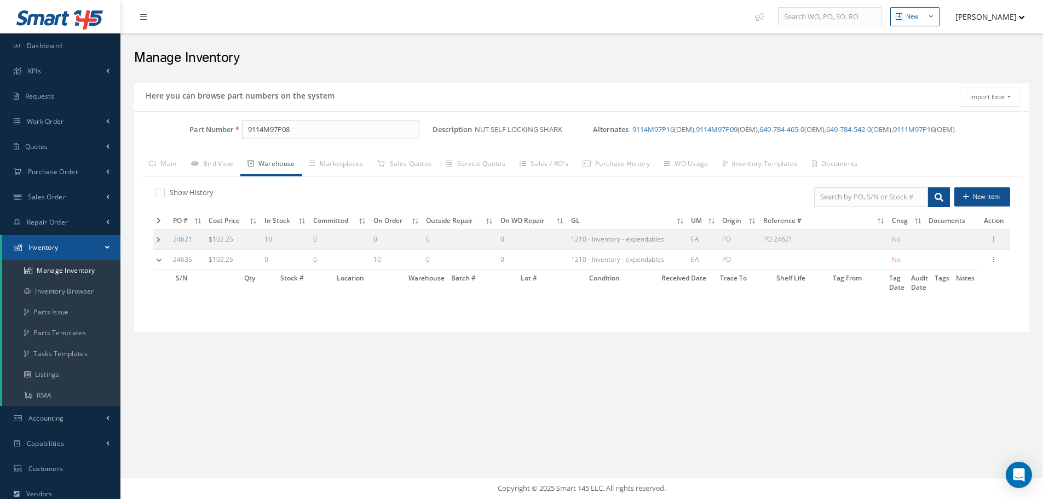
click at [160, 259] on td at bounding box center [161, 260] width 16 height 20
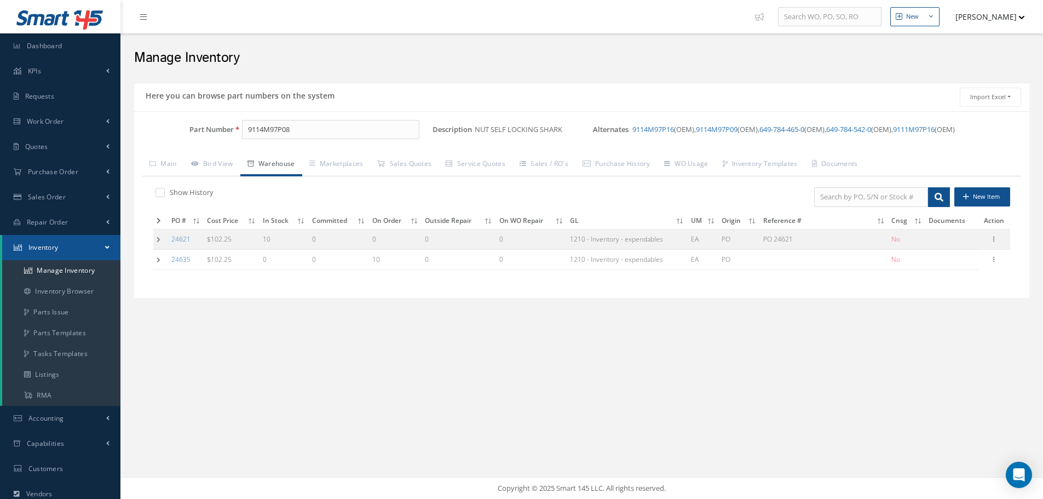
click at [164, 194] on label at bounding box center [165, 192] width 3 height 10
click at [159, 194] on input "checkbox" at bounding box center [158, 193] width 7 height 7
checkbox input "true"
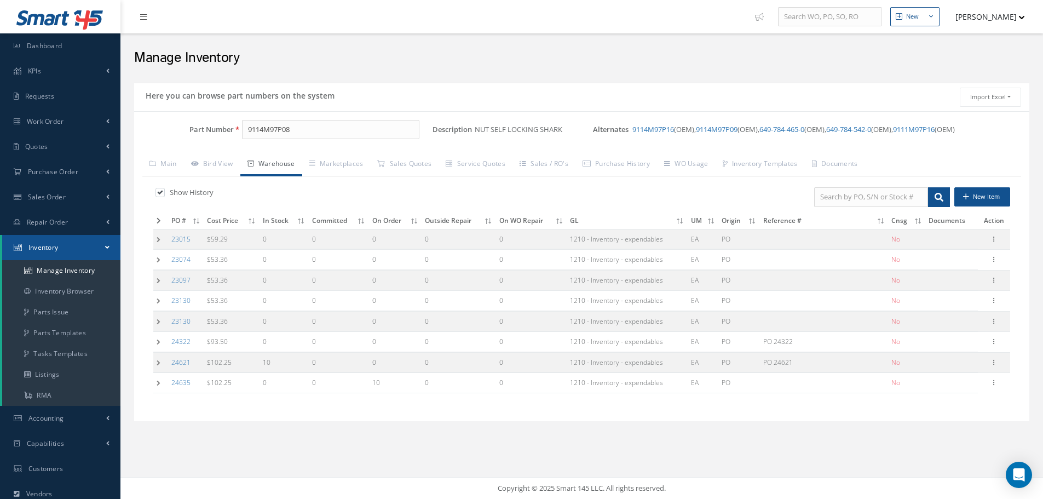
click at [159, 282] on td at bounding box center [160, 280] width 15 height 20
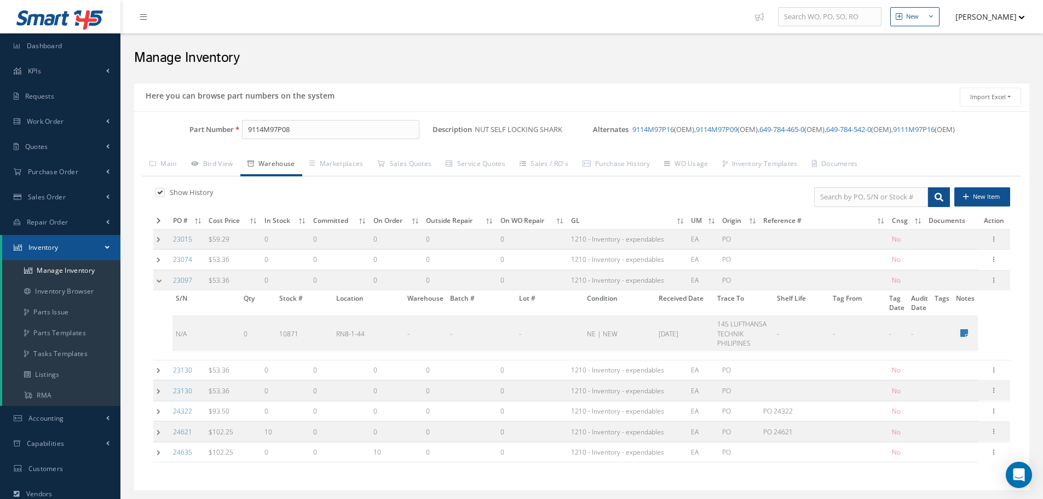
click at [156, 370] on td at bounding box center [161, 370] width 16 height 20
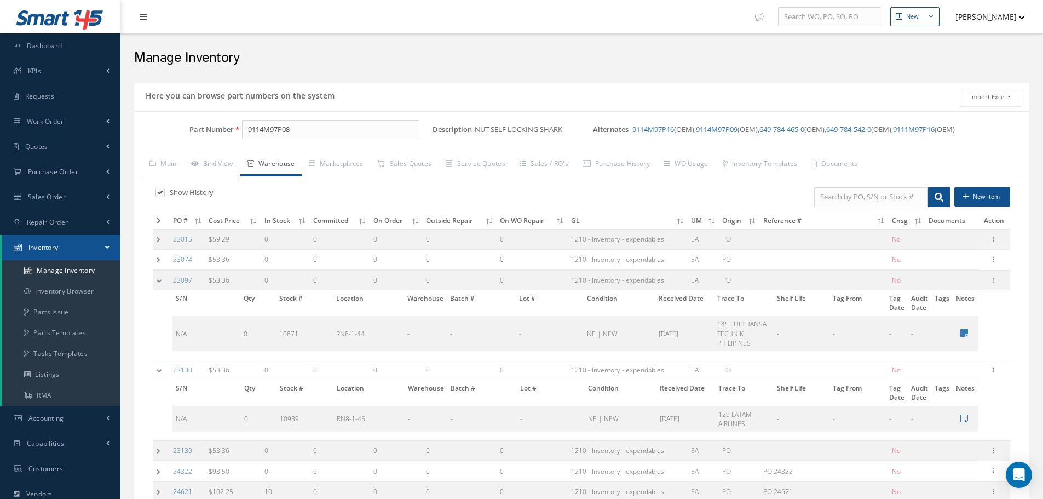
click at [159, 452] on td at bounding box center [161, 450] width 16 height 20
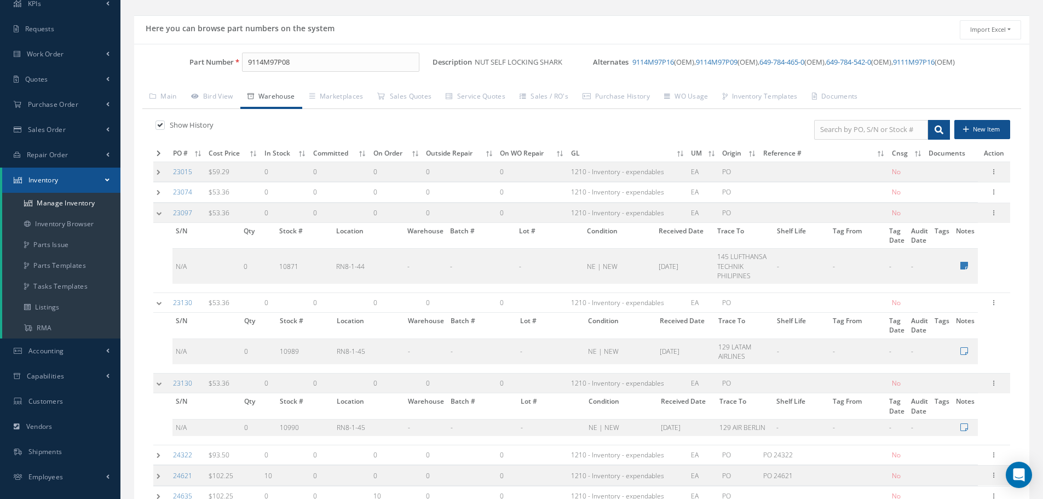
scroll to position [138, 0]
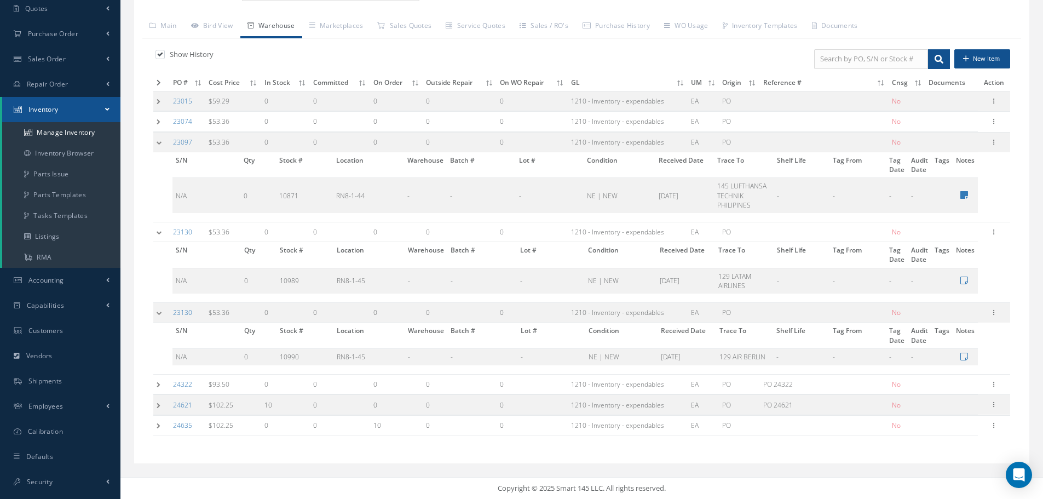
click at [159, 384] on td at bounding box center [161, 384] width 16 height 20
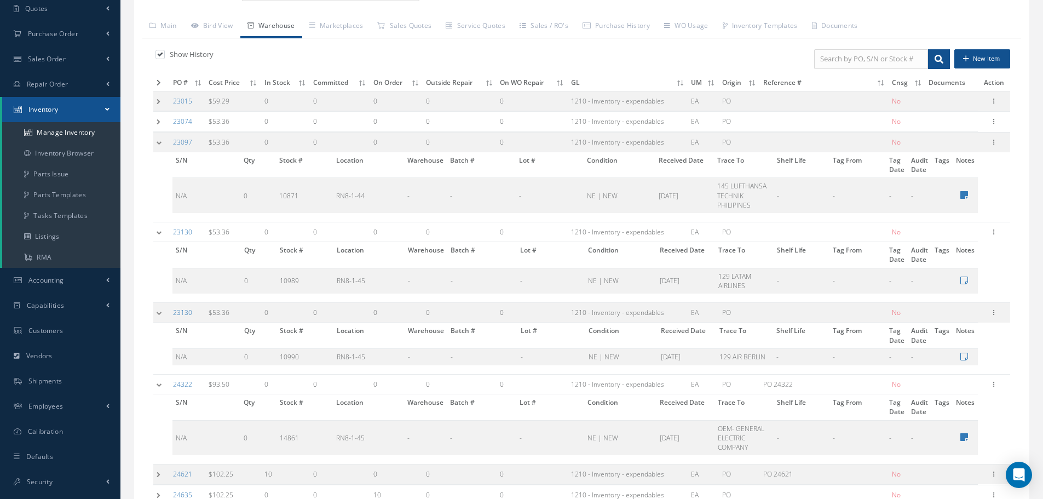
click at [160, 386] on td at bounding box center [161, 384] width 16 height 20
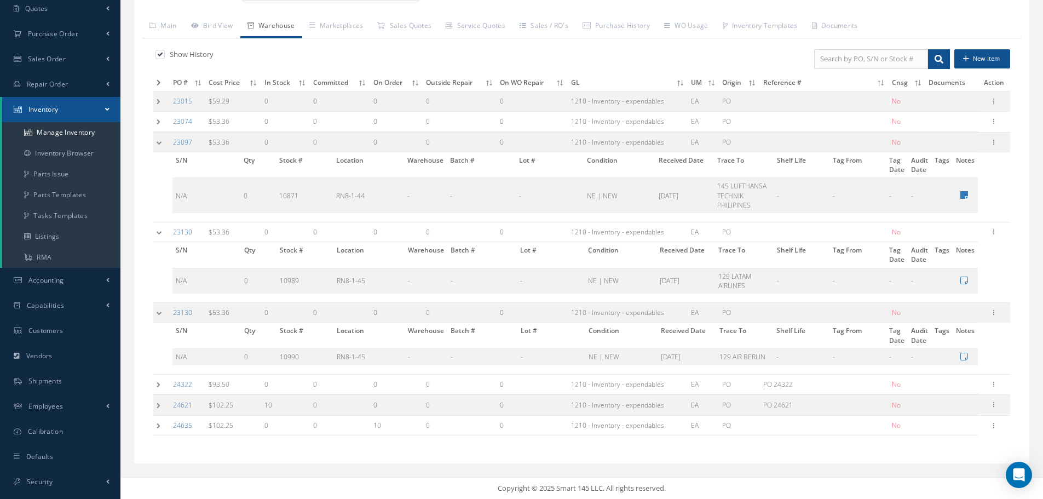
click at [161, 318] on td at bounding box center [161, 312] width 16 height 20
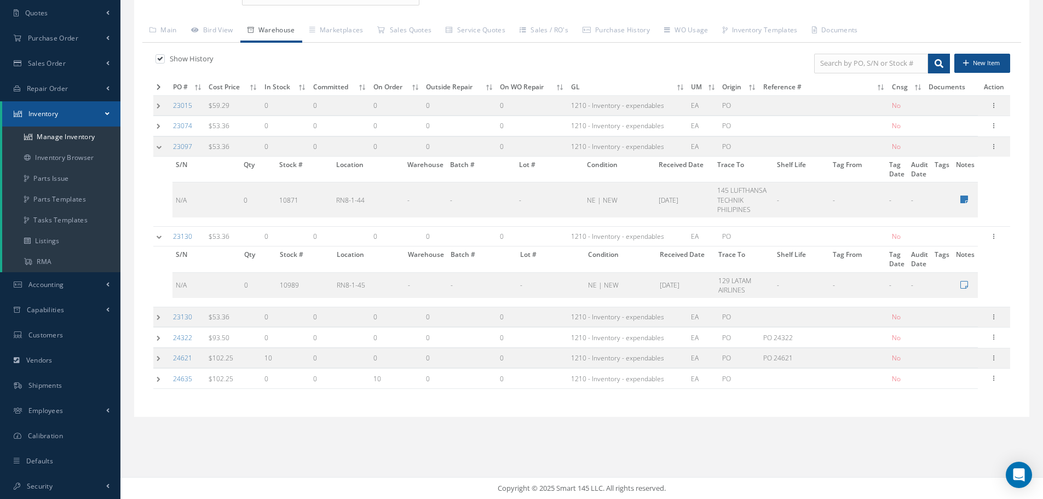
scroll to position [134, 0]
click at [157, 235] on td at bounding box center [161, 236] width 16 height 20
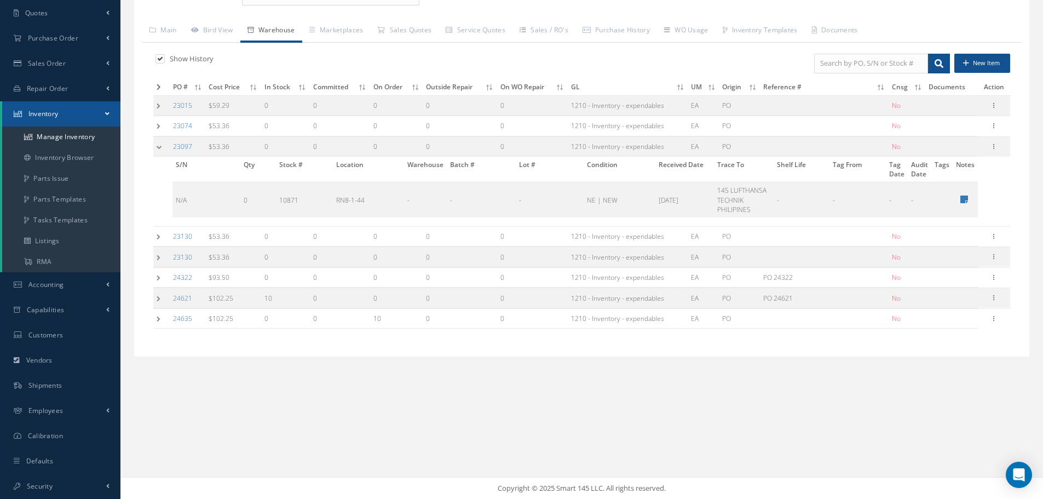
click at [155, 146] on td at bounding box center [161, 146] width 16 height 20
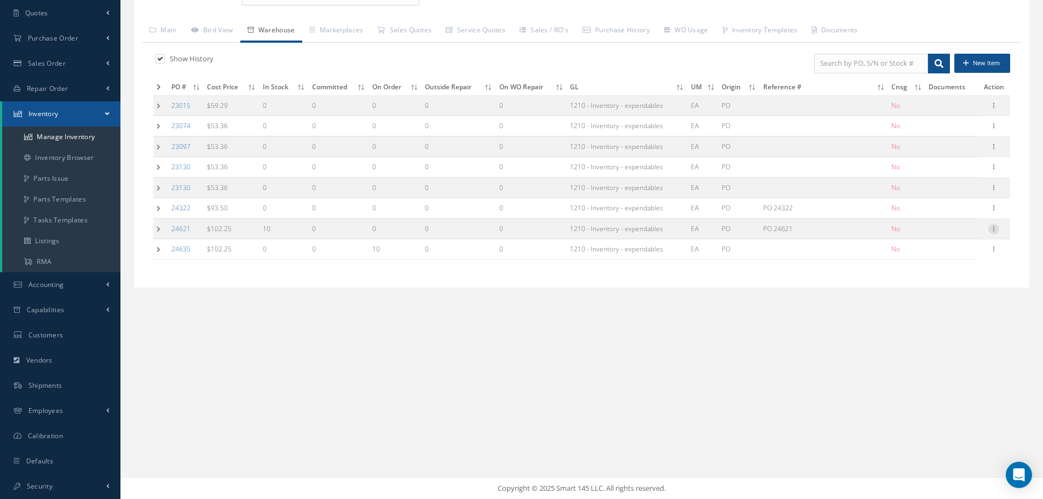
click at [993, 229] on icon at bounding box center [993, 227] width 11 height 9
click at [938, 234] on link "Edit" at bounding box center [943, 236] width 86 height 14
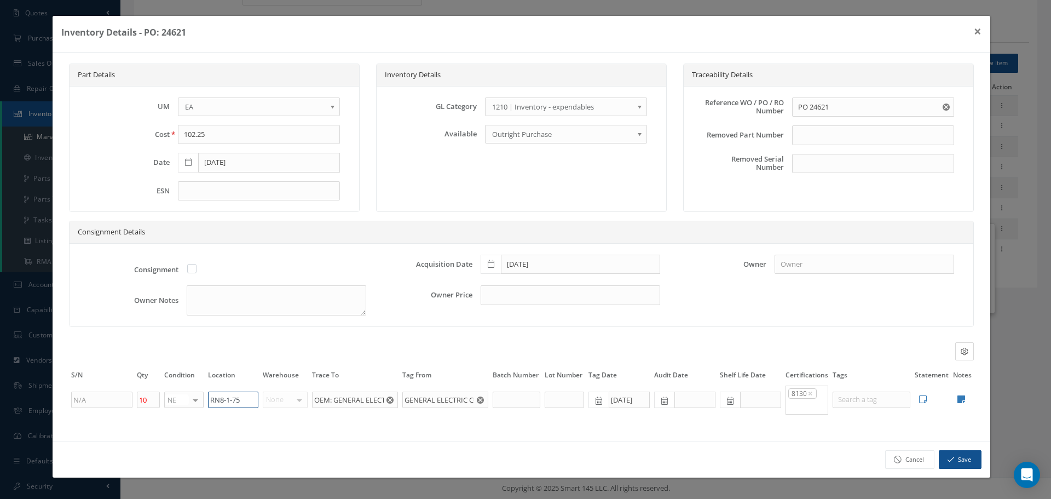
click at [246, 400] on input "RN8-1-75" at bounding box center [233, 399] width 50 height 16
type input "RN8-1-45"
click at [971, 456] on button "Save" at bounding box center [960, 459] width 43 height 19
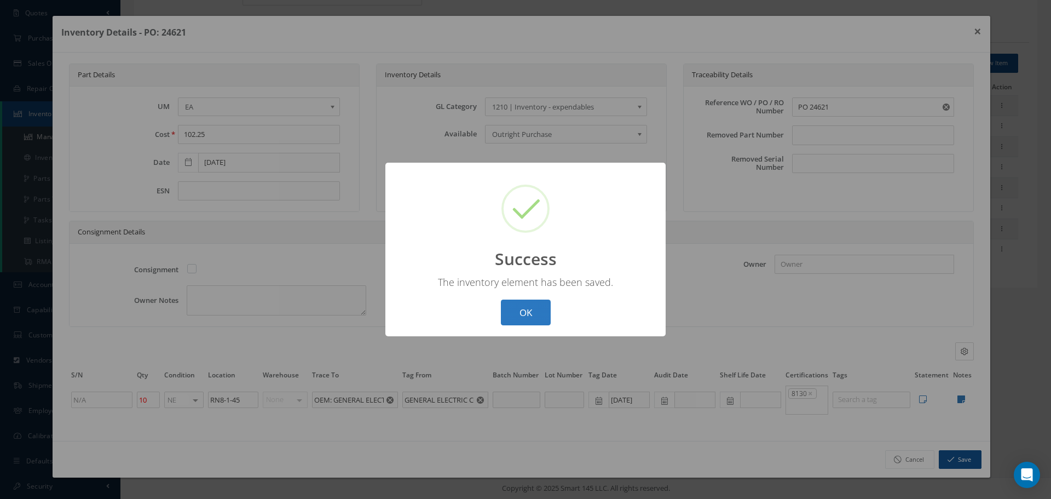
click at [545, 307] on button "OK" at bounding box center [526, 312] width 50 height 26
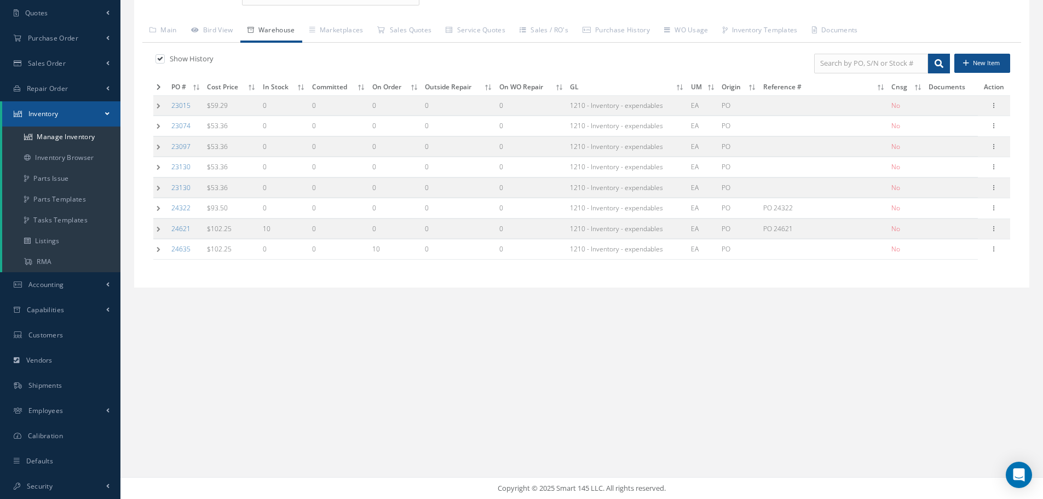
click at [159, 186] on td at bounding box center [160, 187] width 15 height 20
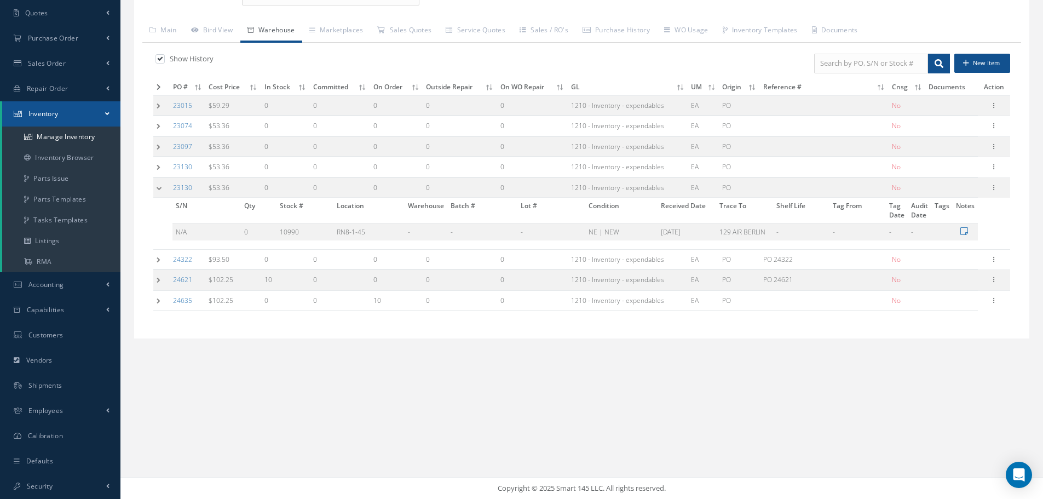
click at [159, 186] on td at bounding box center [161, 187] width 16 height 20
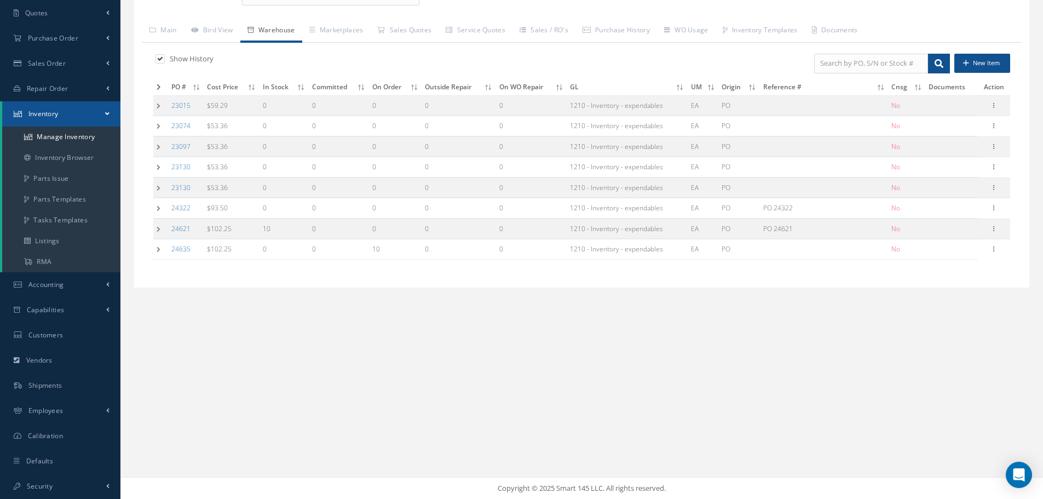
click at [156, 142] on td at bounding box center [160, 146] width 15 height 20
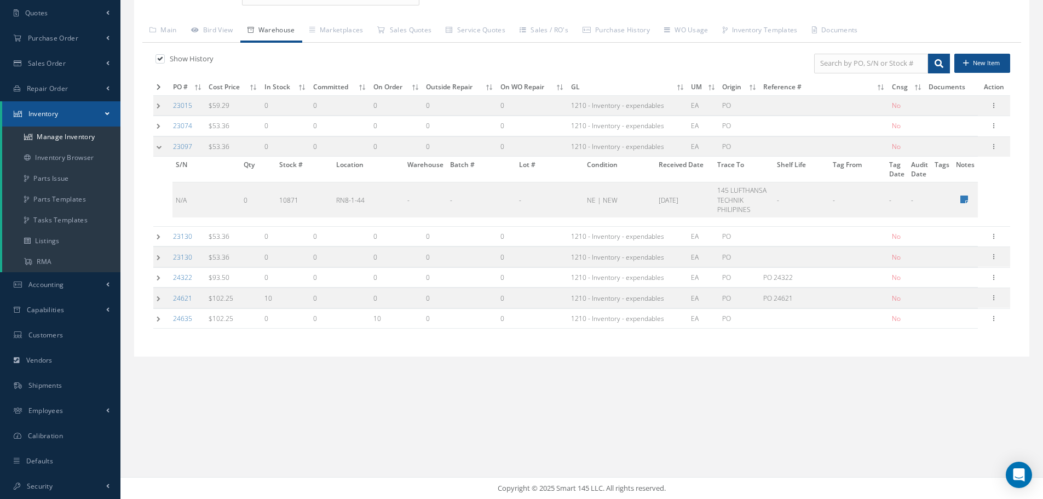
click at [156, 142] on td at bounding box center [161, 146] width 16 height 20
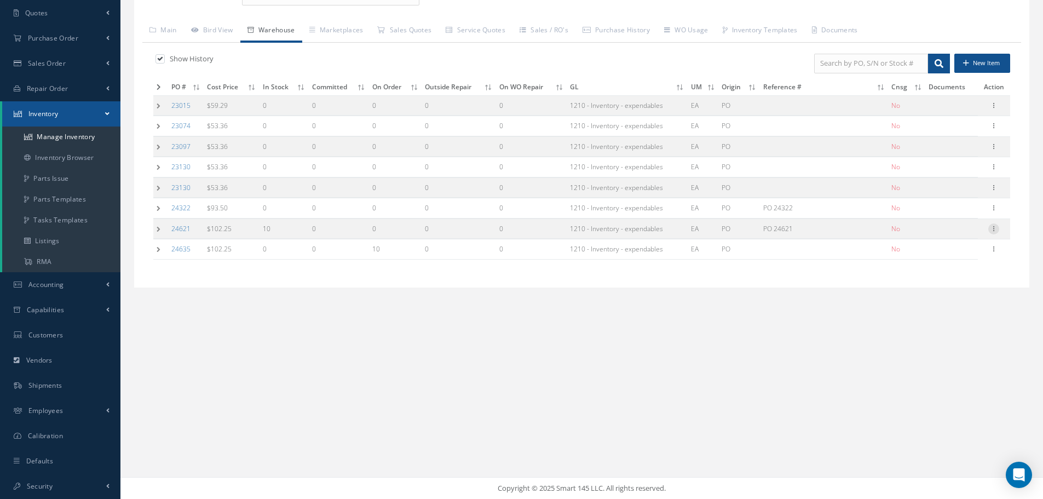
click at [993, 227] on icon at bounding box center [993, 227] width 11 height 9
click at [940, 272] on link "Label" at bounding box center [943, 273] width 86 height 14
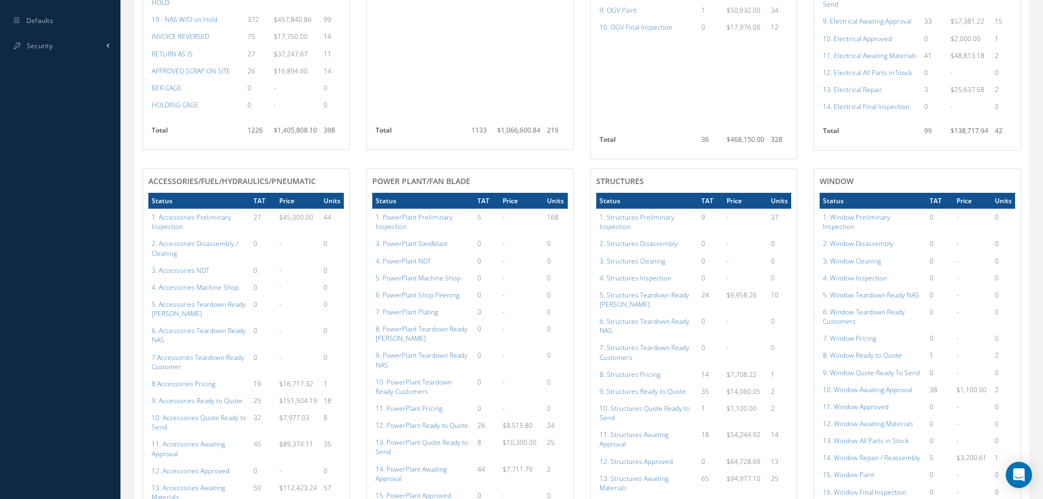
scroll to position [332, 0]
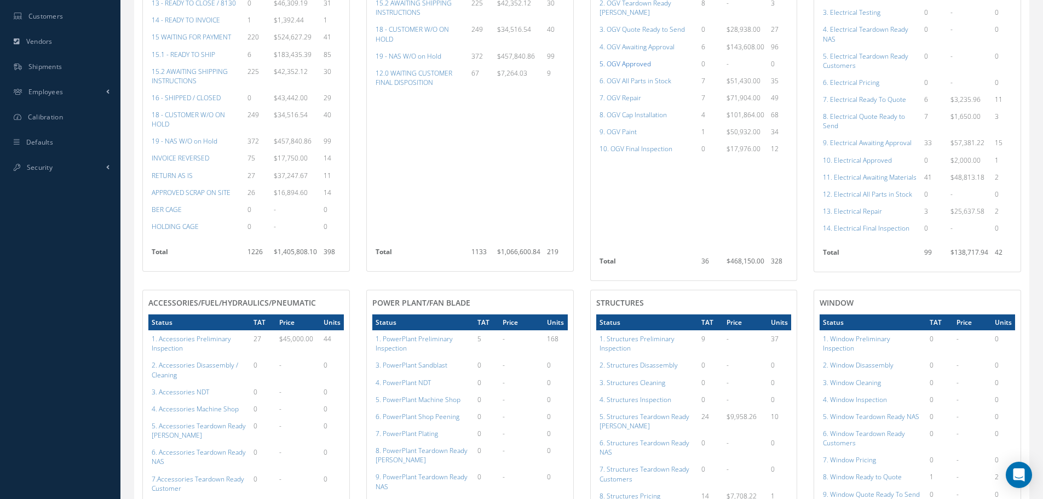
click at [634, 59] on a=78&excludeInternalCustomer=false&excludeInvoicedOrClosed=true&shop_id=15&filtersHidded"] "5. OGV Approved" at bounding box center [624, 63] width 51 height 9
click at [630, 59] on a=78&excludeInternalCustomer=false&excludeInvoicedOrClosed=true&shop_id=15&filtersHidded"] "5. OGV Approved" at bounding box center [624, 63] width 51 height 9
click at [861, 159] on a=96&excludeInternalCustomer=false&excludeInvoicedOrClosed=true&shop_id=13&filtersHidded"] "10. Electrical Approved" at bounding box center [857, 159] width 69 height 9
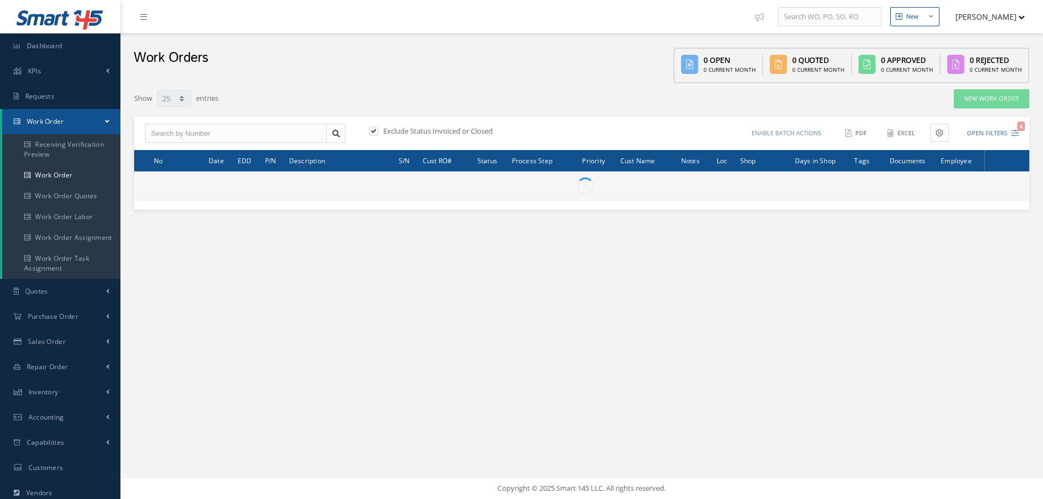
select select "25"
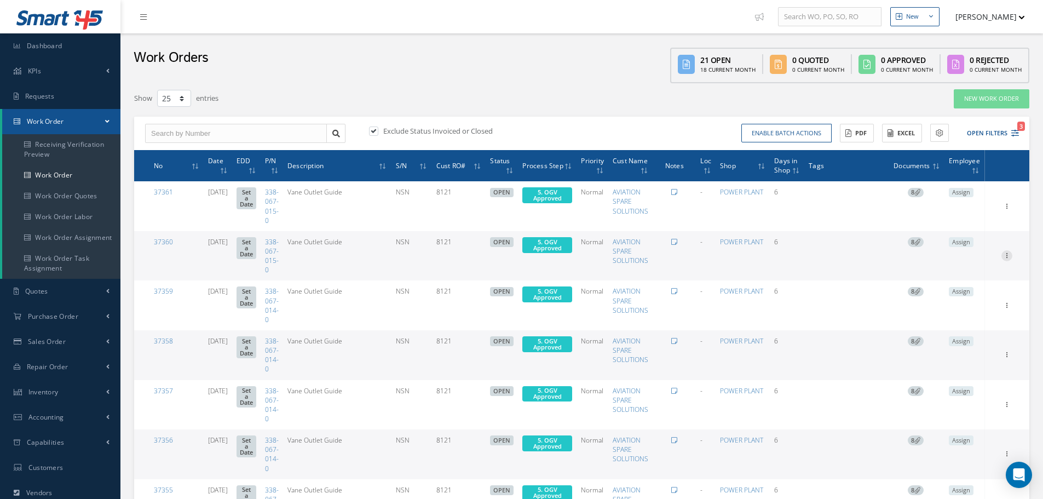
click at [1006, 255] on icon at bounding box center [1006, 254] width 11 height 9
click at [858, 103] on div "New Work Order" at bounding box center [847, 99] width 380 height 20
click at [812, 131] on button "Enable batch actions" at bounding box center [786, 133] width 90 height 19
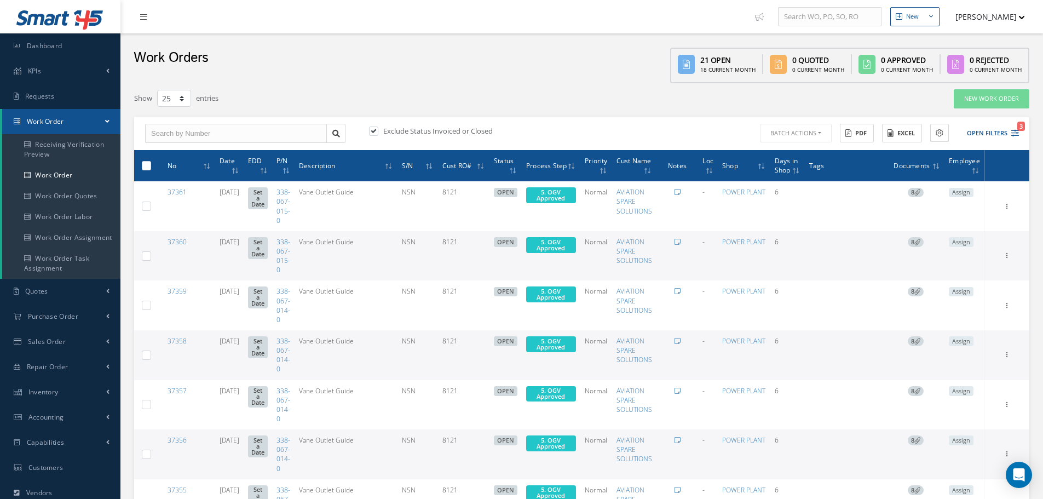
click at [151, 163] on label at bounding box center [151, 164] width 0 height 9
click at [145, 163] on input "checkbox" at bounding box center [146, 166] width 7 height 7
checkbox input "true"
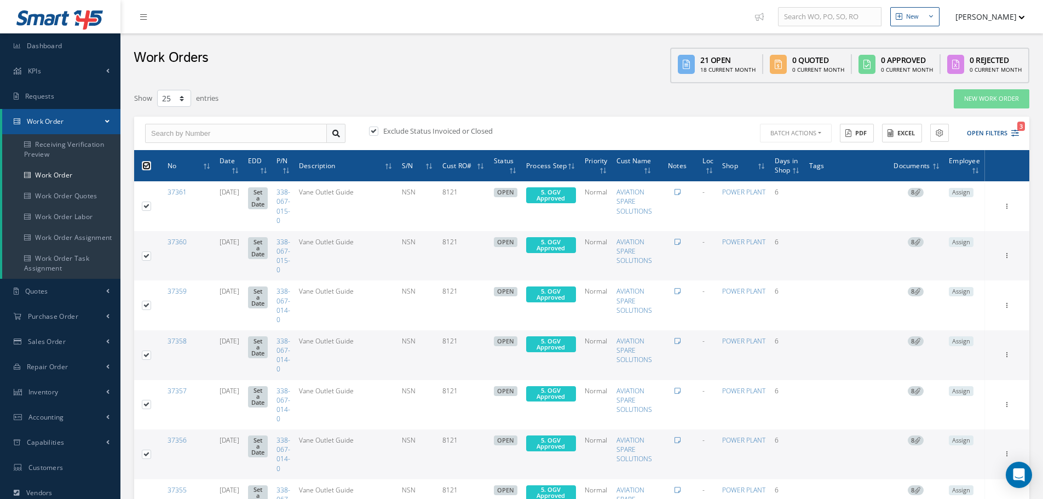
checkbox input "true"
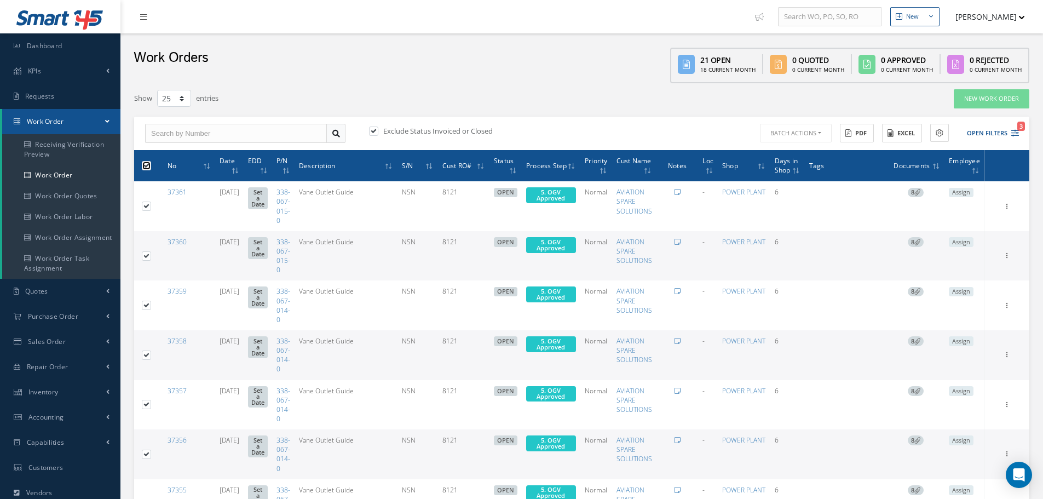
checkbox input "true"
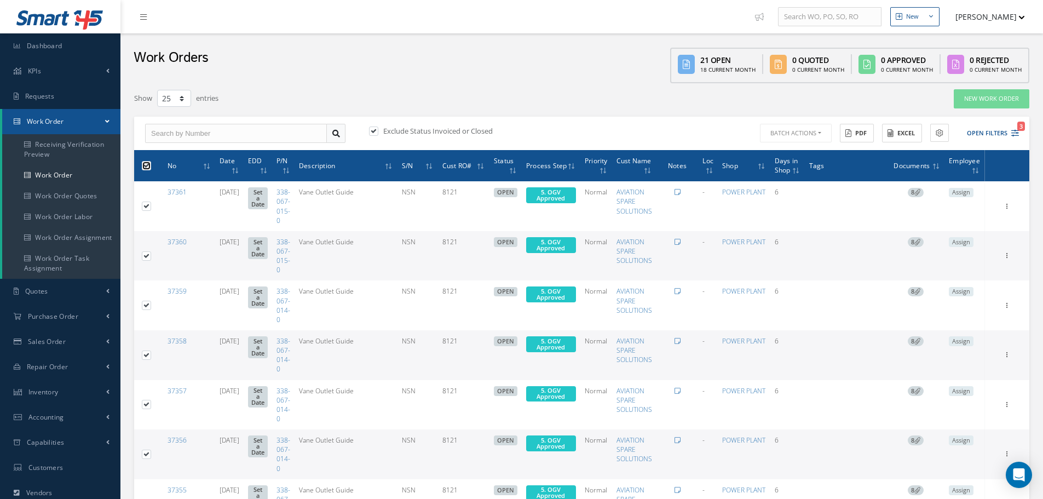
checkbox input "true"
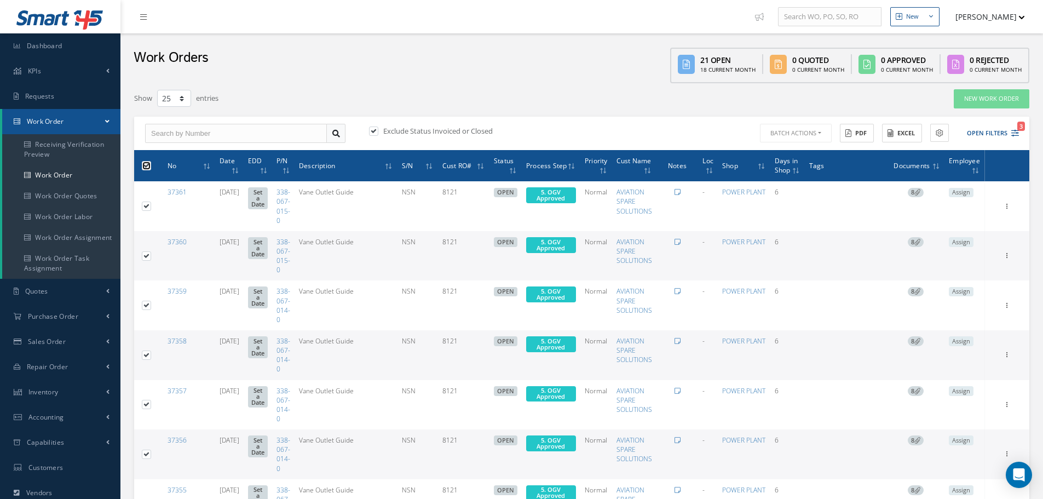
checkbox input "true"
click at [820, 134] on button "Batch Actions" at bounding box center [795, 133] width 74 height 19
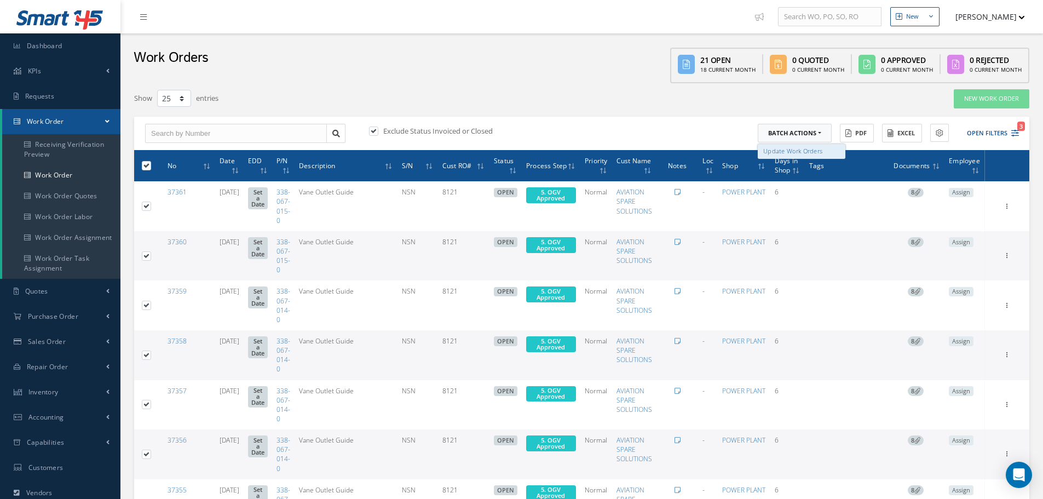
click at [813, 149] on link "Update Work Orders" at bounding box center [802, 151] width 88 height 15
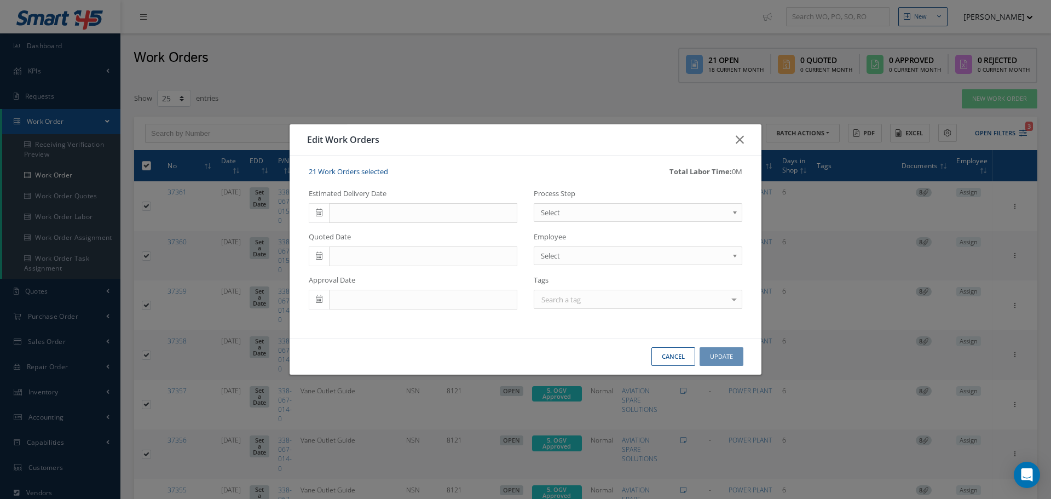
click at [734, 211] on b at bounding box center [737, 215] width 10 height 18
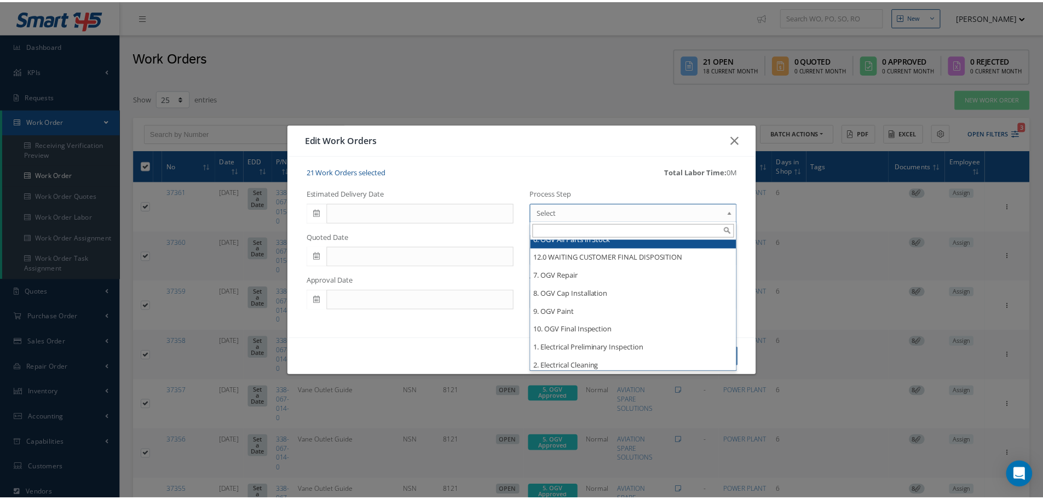
scroll to position [876, 0]
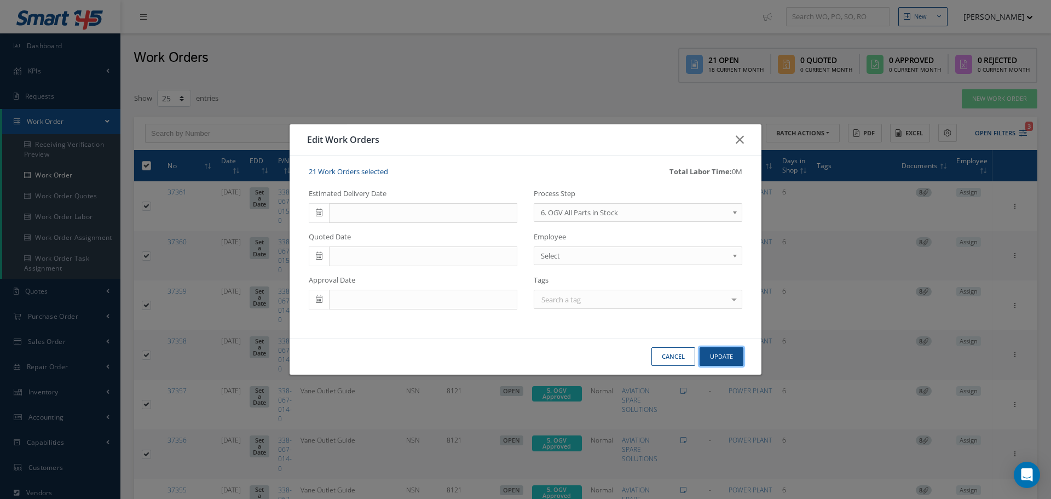
click at [728, 351] on button "Update" at bounding box center [722, 356] width 44 height 19
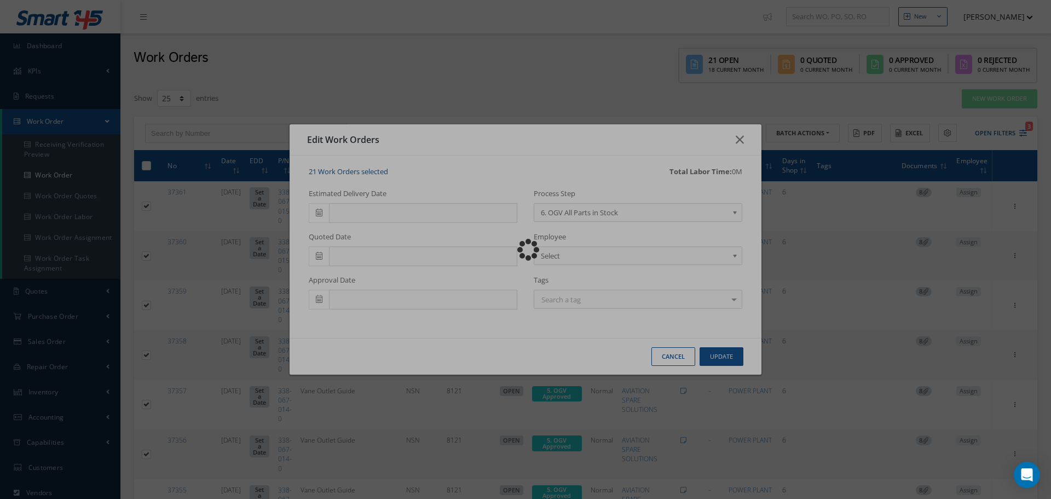
checkbox input "false"
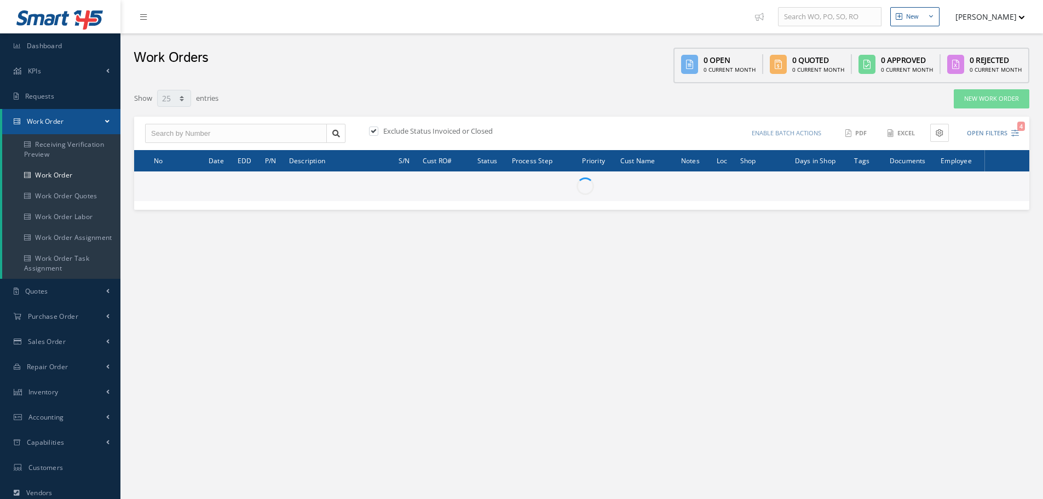
select select "25"
type input "All Work Request"
type input "All Work Performed"
type input "All Status"
type input "WO Part Status"
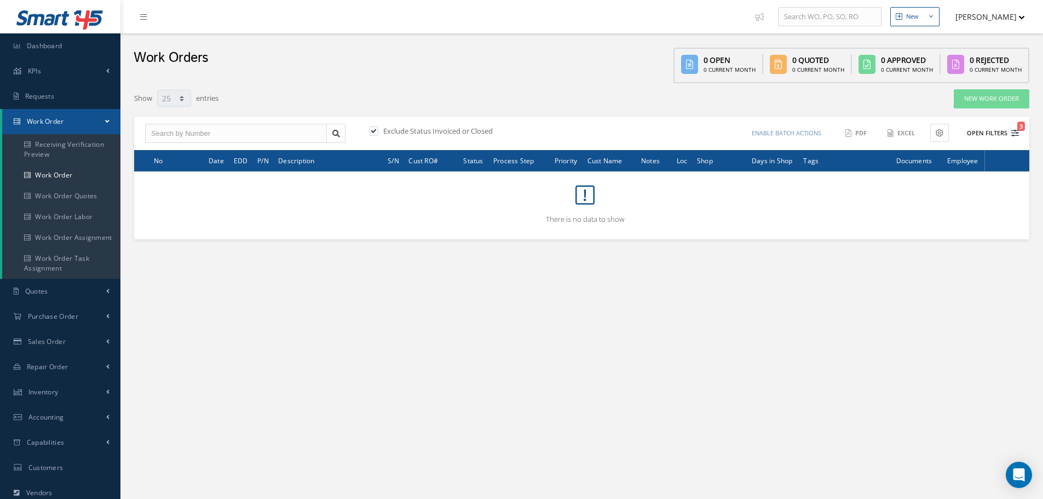
click at [991, 130] on button "Open Filters 3" at bounding box center [988, 133] width 62 height 18
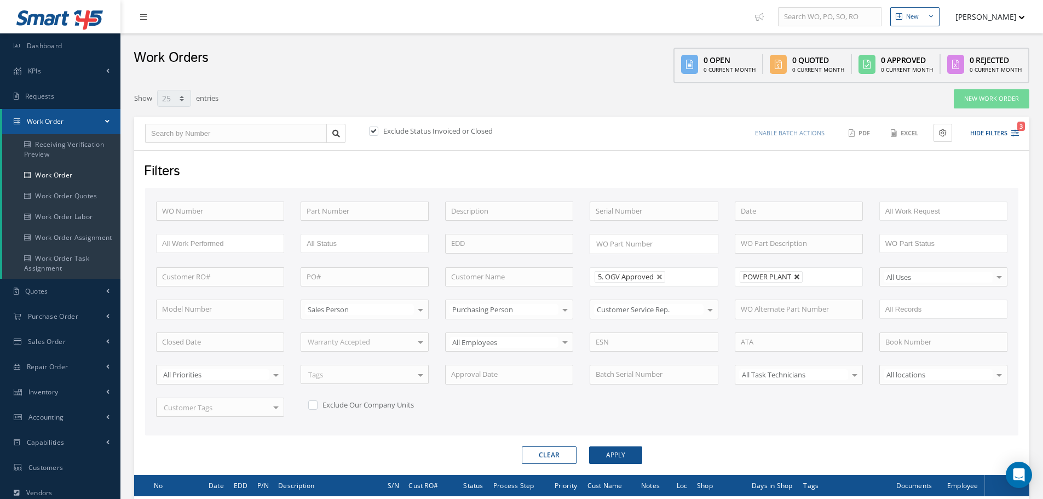
click at [799, 275] on link at bounding box center [797, 277] width 7 height 7
type input "All Shops"
click at [608, 449] on button "Apply" at bounding box center [615, 455] width 53 height 18
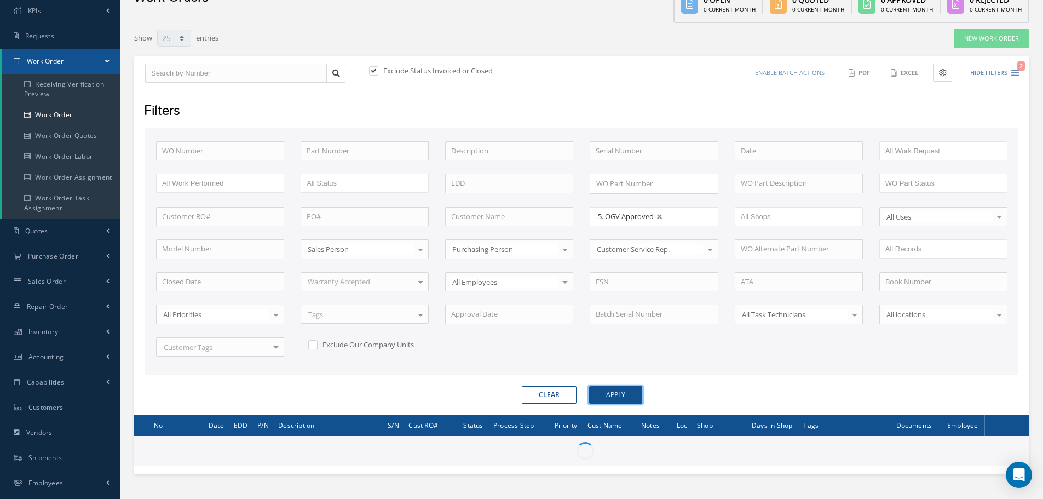
scroll to position [132, 0]
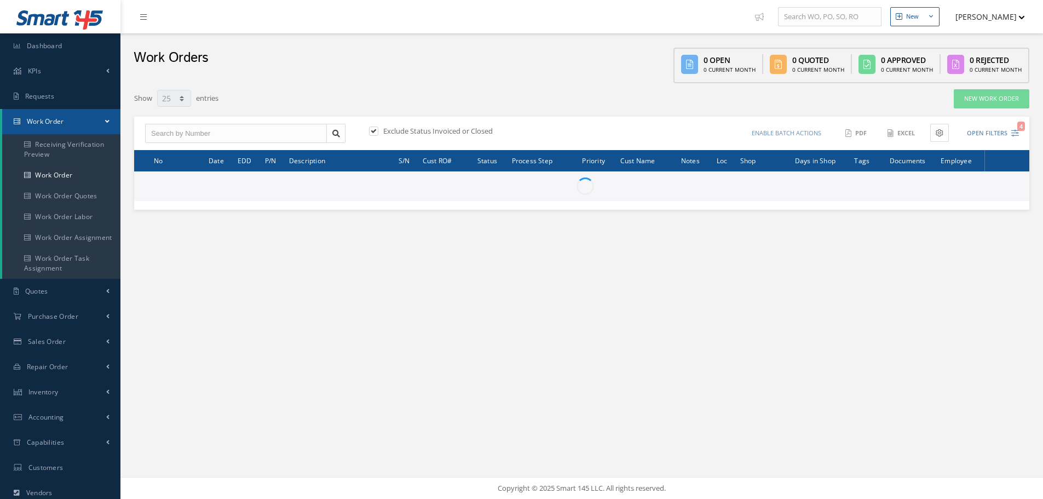
select select "25"
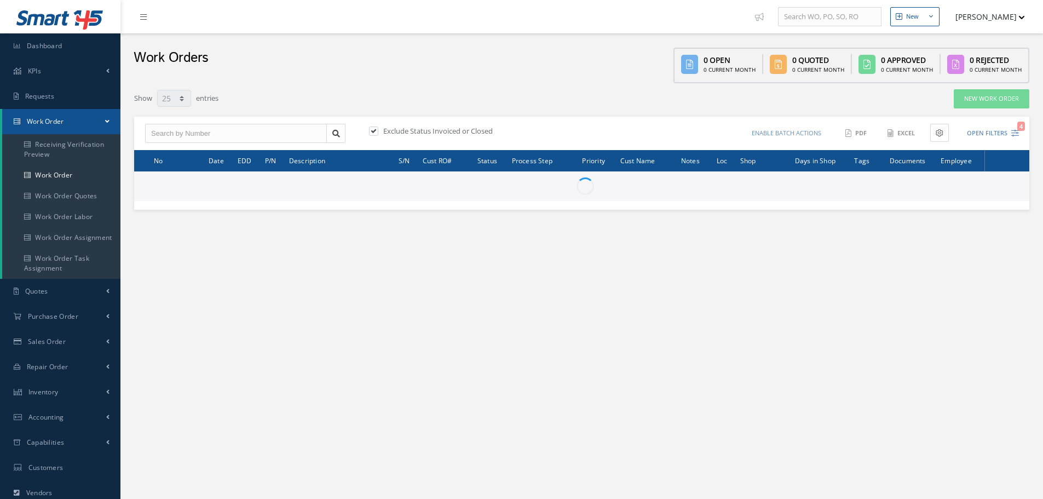
type input "All Work Request"
type input "All Work Performed"
type input "All Status"
type input "WO Part Status"
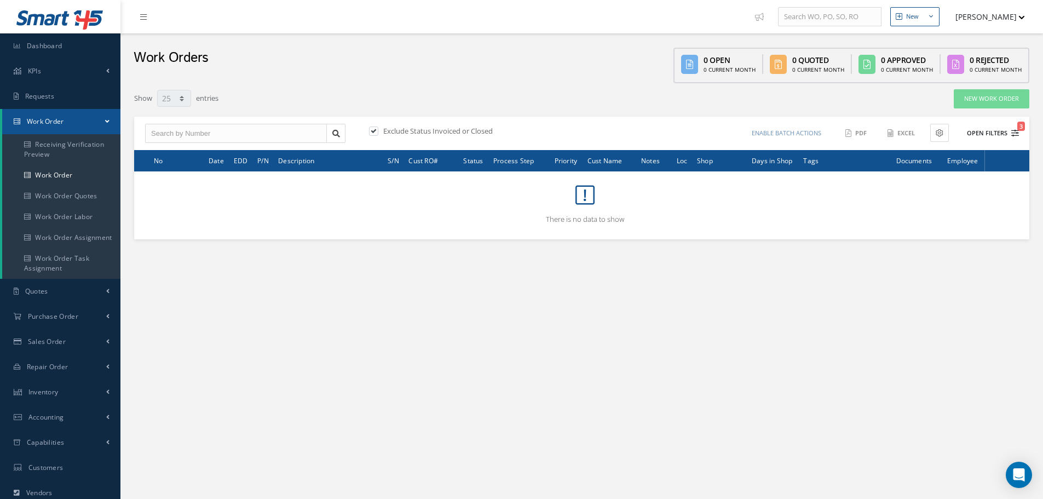
click at [982, 130] on button "Open Filters 3" at bounding box center [988, 133] width 62 height 18
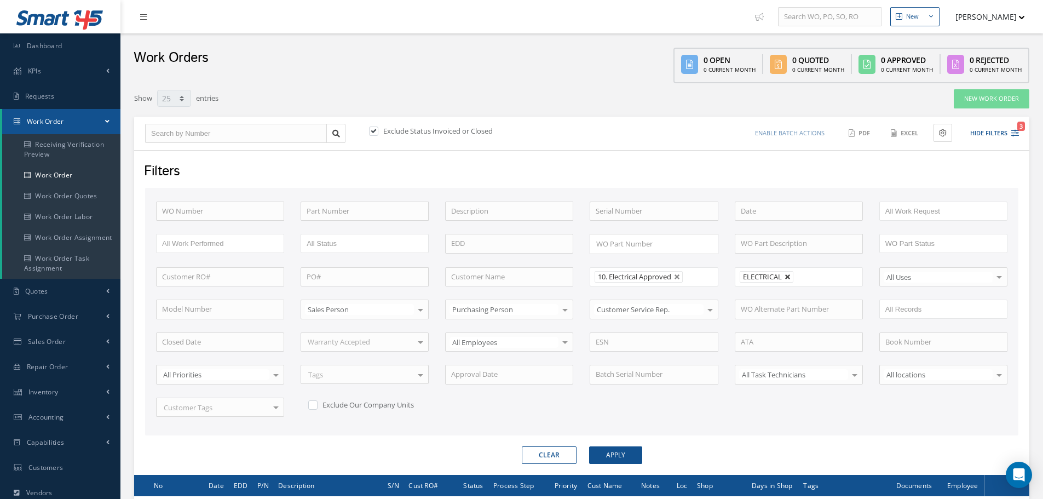
click at [790, 279] on link at bounding box center [787, 277] width 7 height 7
type input "All Shops"
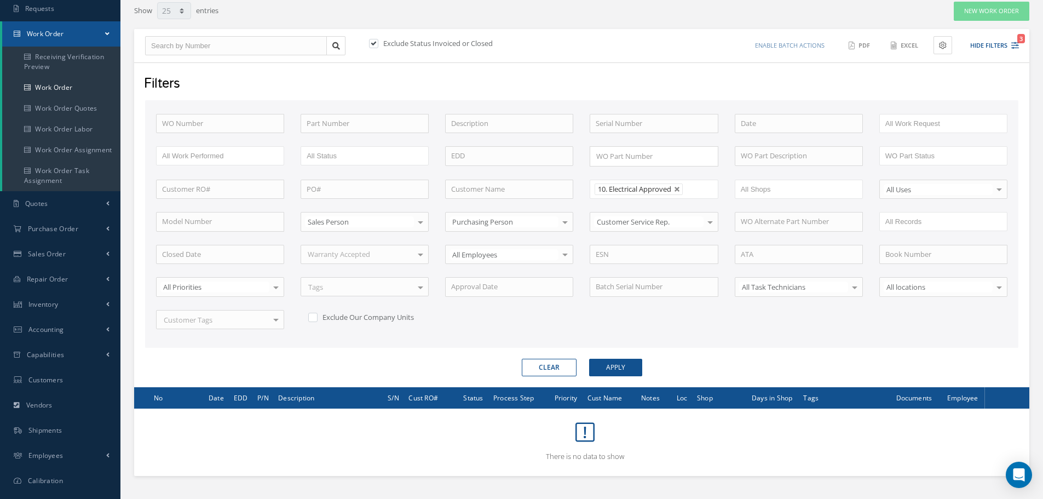
scroll to position [132, 0]
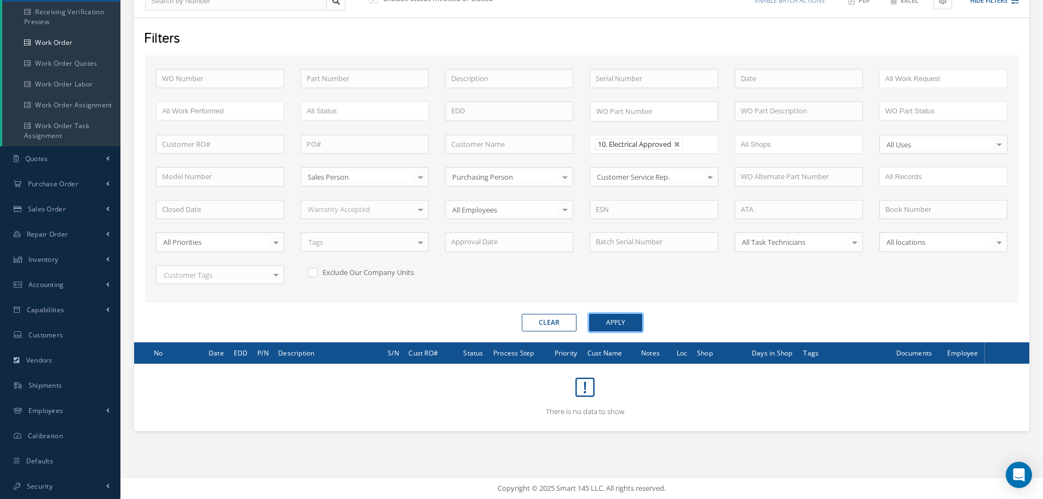
click at [619, 321] on button "Apply" at bounding box center [615, 323] width 53 height 18
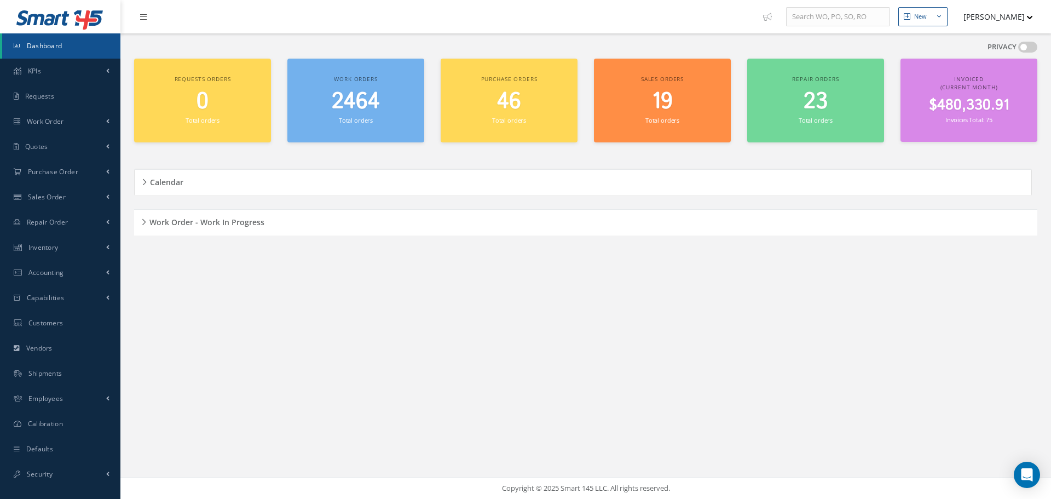
click at [143, 224] on div "Work Order - Work In Progress" at bounding box center [585, 222] width 903 height 17
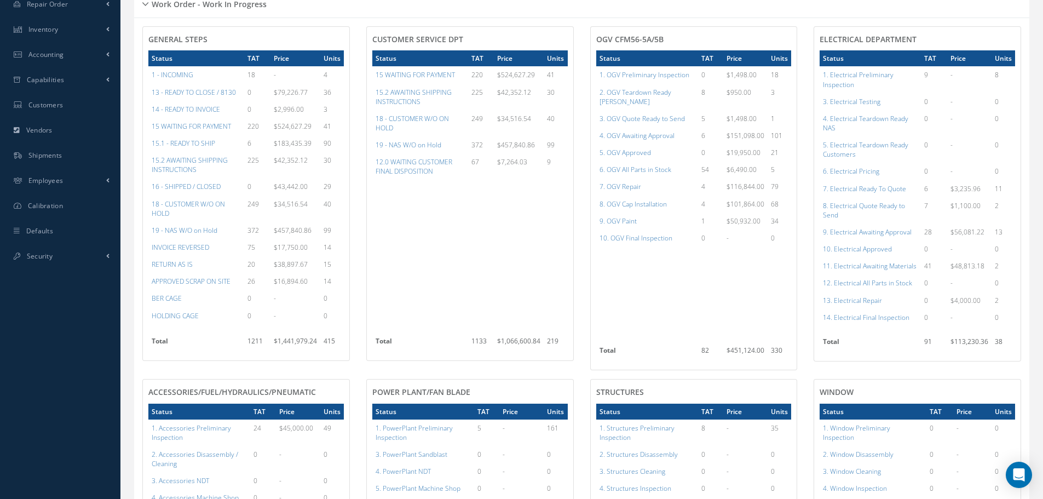
scroll to position [219, 0]
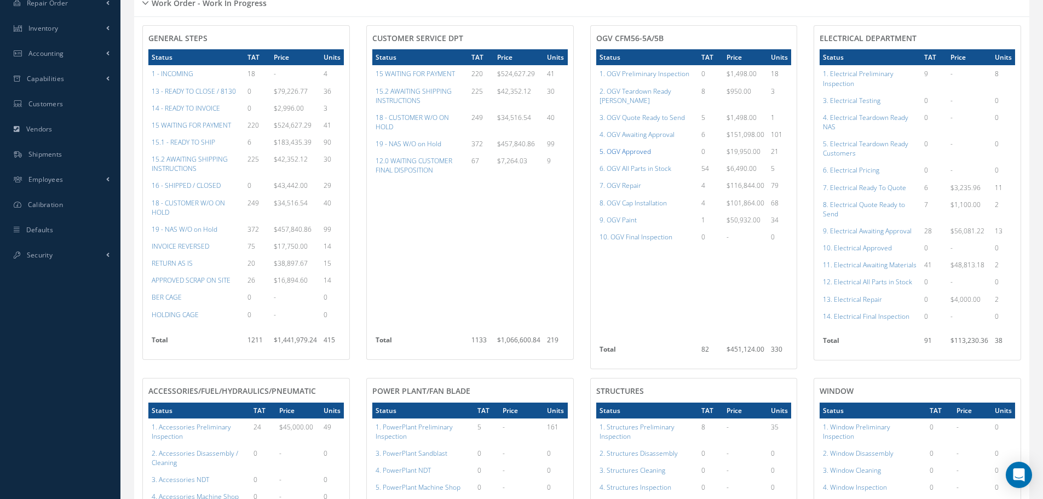
click at [628, 147] on a=78&excludeInternalCustomer=false&excludeInvoicedOrClosed=true&shop_id=15&filtersHidded"] "5. OGV Approved" at bounding box center [624, 151] width 51 height 9
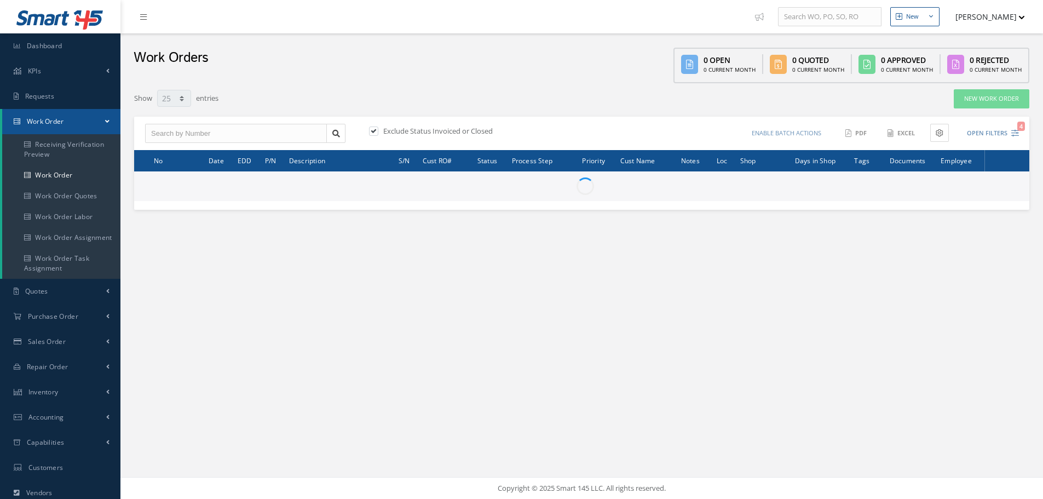
select select "25"
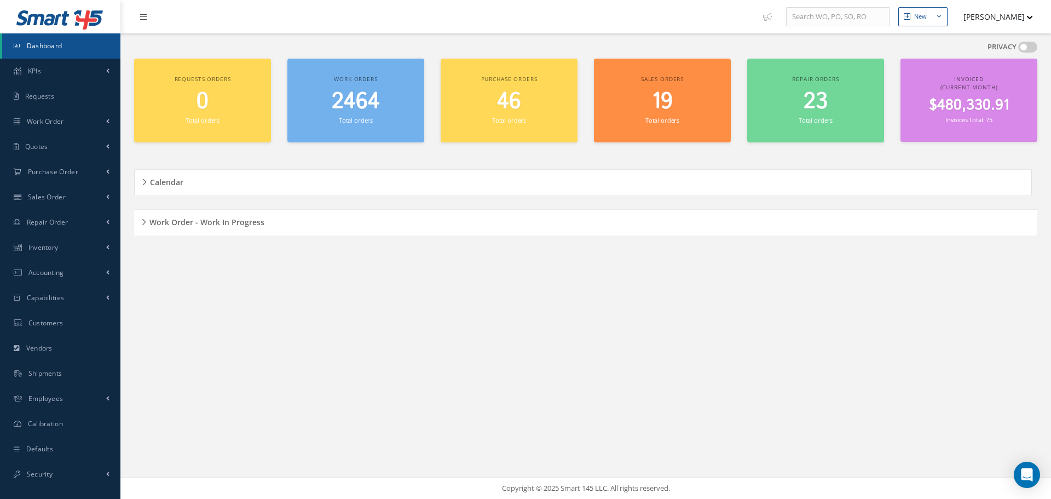
click at [143, 221] on div "Work Order - Work In Progress" at bounding box center [585, 222] width 903 height 17
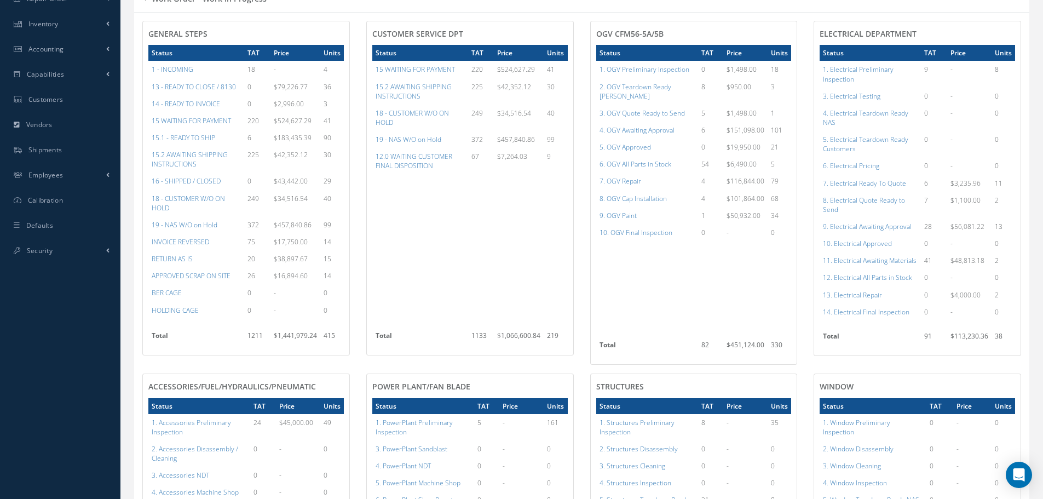
scroll to position [493, 0]
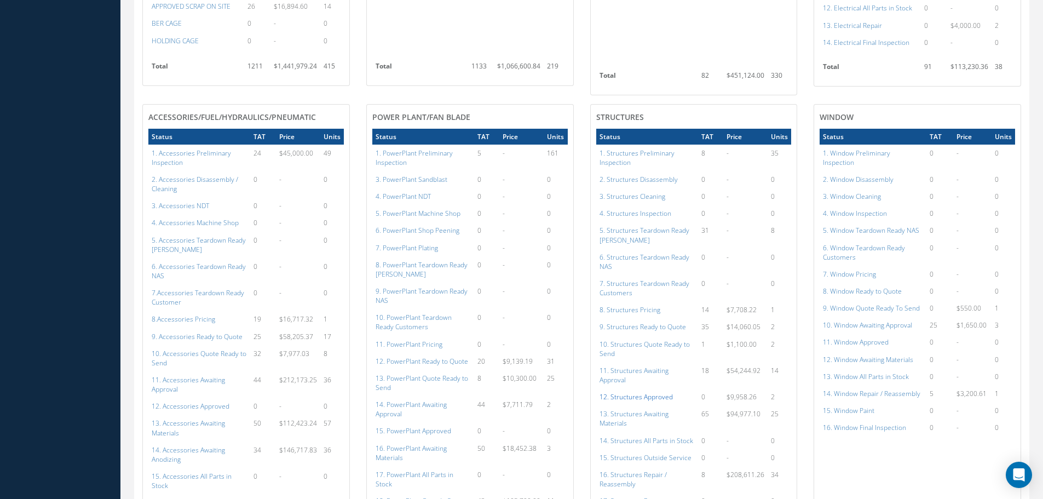
click at [647, 392] on a=152&excludeInternalCustomer=false&excludeInvoicedOrClosed=true&shop_id=3&filtersHidded"] "12. Structures Approved" at bounding box center [635, 396] width 73 height 9
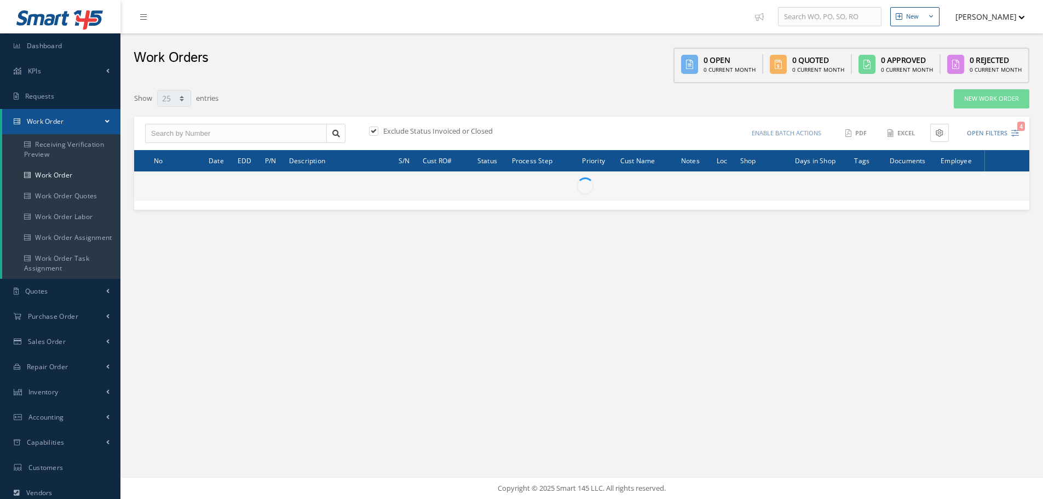
select select "25"
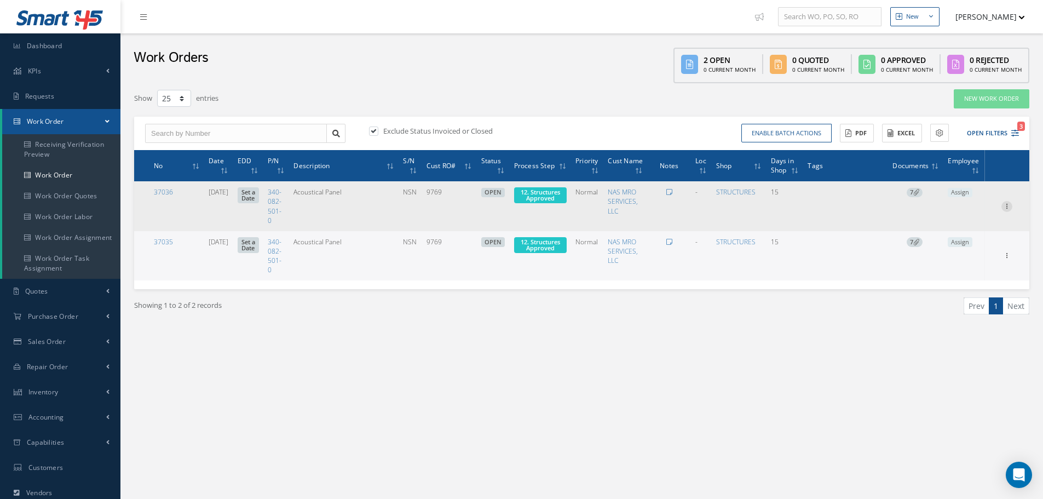
click at [1008, 207] on icon at bounding box center [1006, 205] width 11 height 9
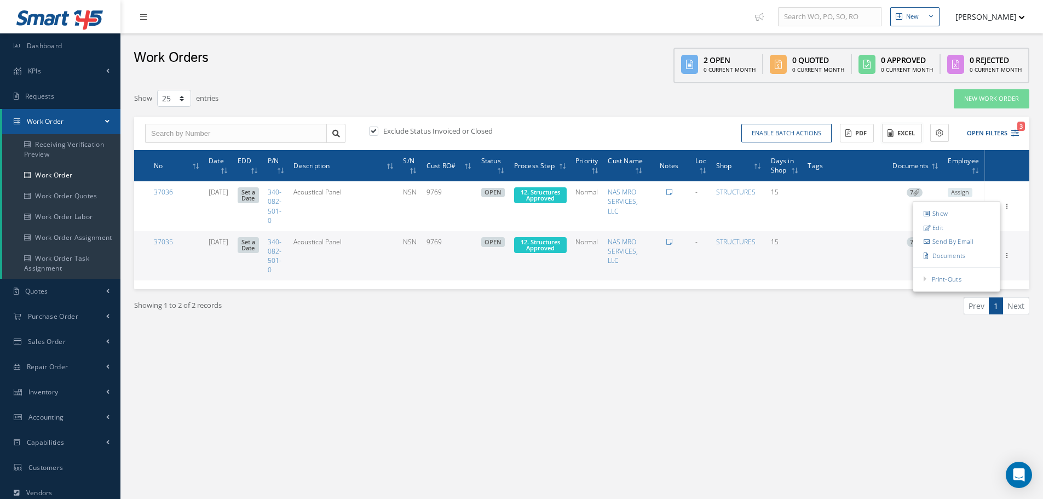
drag, startPoint x: 910, startPoint y: 128, endPoint x: 911, endPoint y: 135, distance: 6.6
click at [911, 133] on button "Excel" at bounding box center [902, 133] width 40 height 19
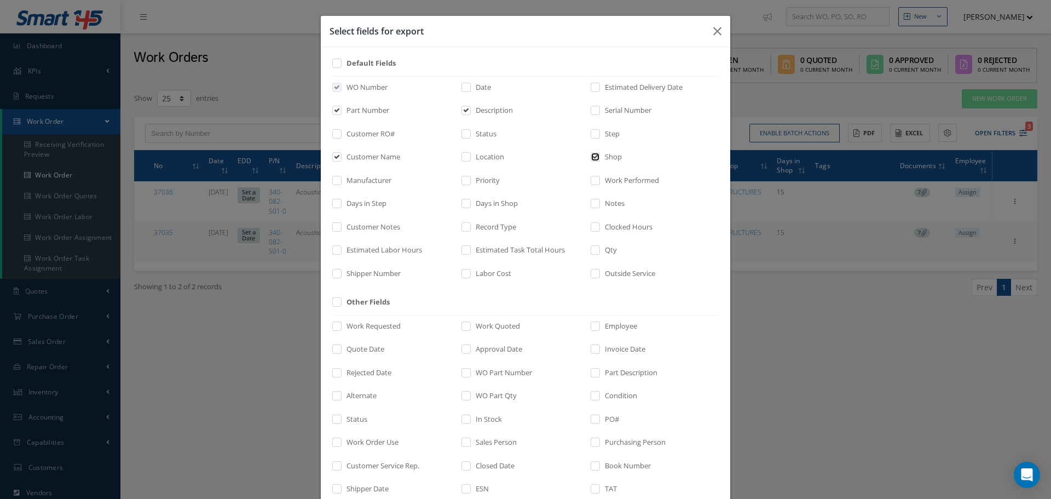
click at [592, 157] on input "checkbox" at bounding box center [595, 160] width 7 height 13
checkbox input "false"
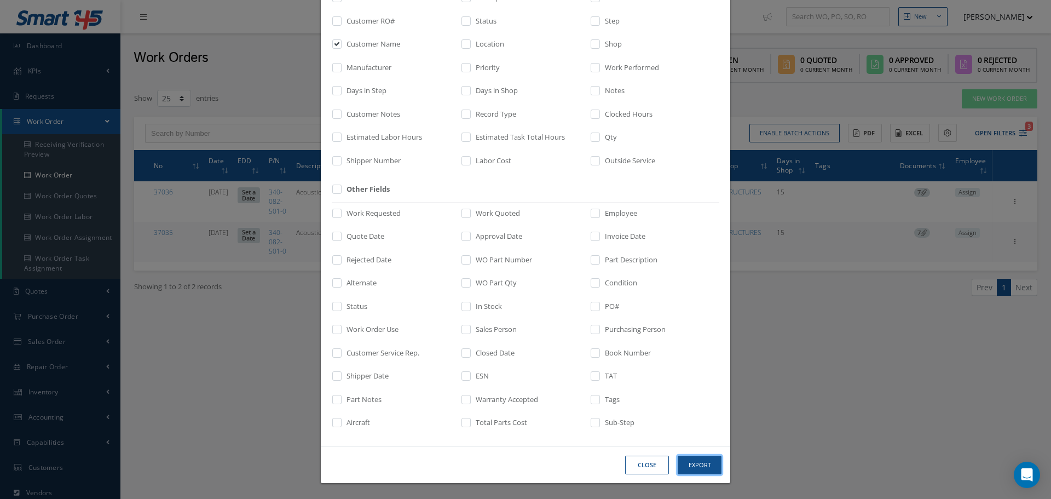
click at [699, 469] on button "Export" at bounding box center [700, 464] width 44 height 19
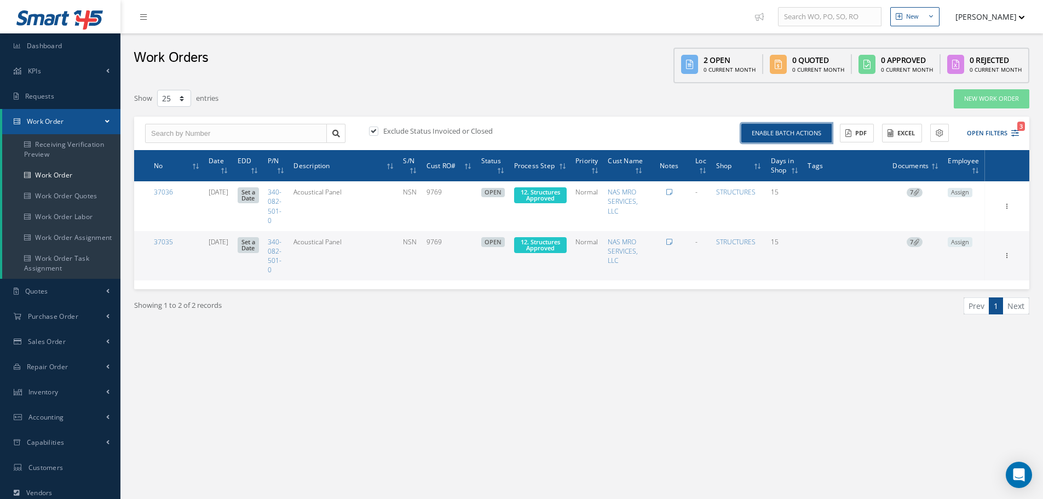
click at [810, 130] on button "Enable batch actions" at bounding box center [786, 133] width 90 height 19
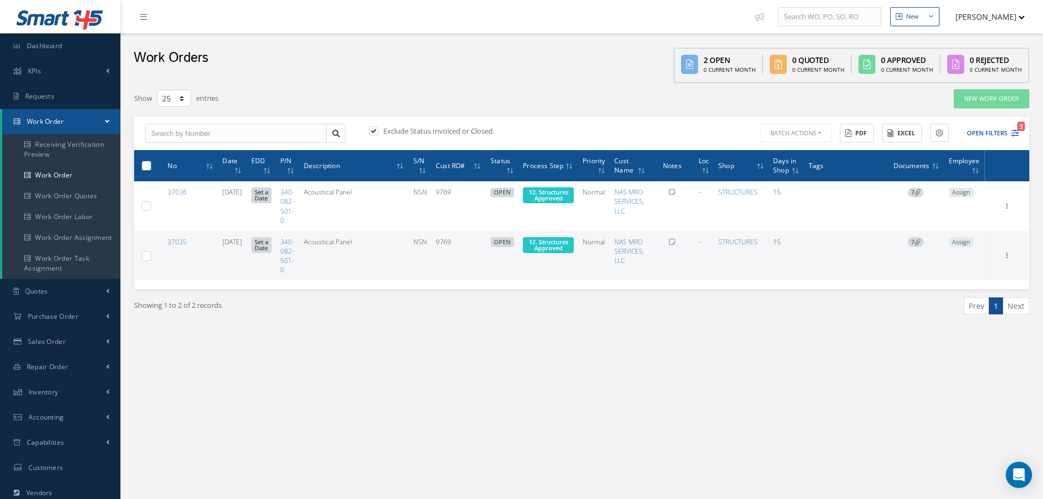
click at [151, 163] on label at bounding box center [151, 164] width 0 height 9
click at [146, 163] on input "checkbox" at bounding box center [146, 166] width 7 height 7
checkbox input "true"
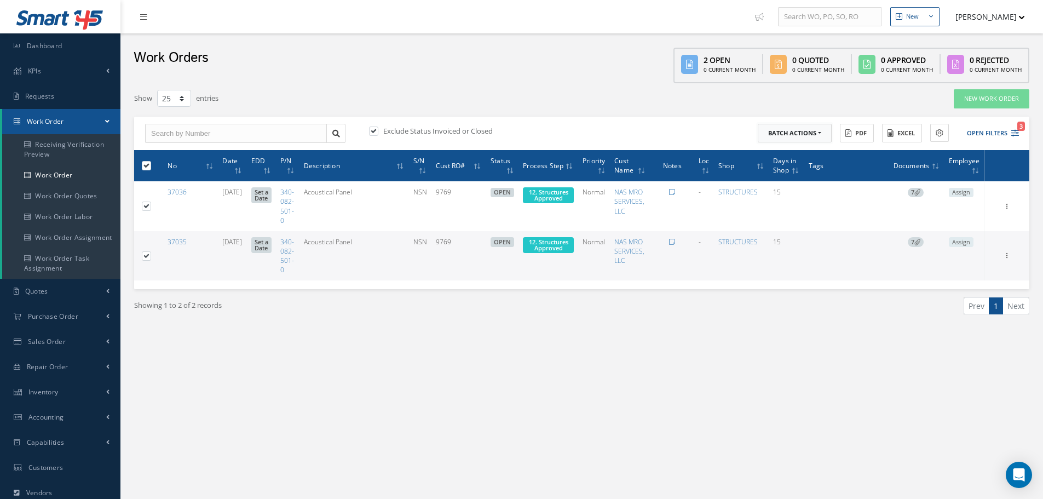
click at [821, 134] on button "Batch Actions" at bounding box center [795, 133] width 74 height 19
click at [797, 151] on link "Update Work Orders" at bounding box center [802, 151] width 88 height 15
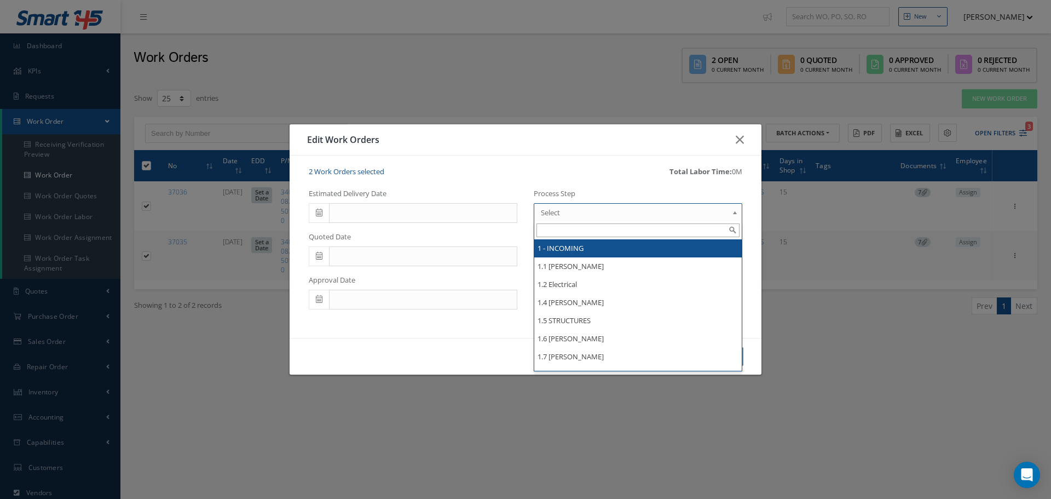
click at [737, 210] on b at bounding box center [737, 215] width 10 height 18
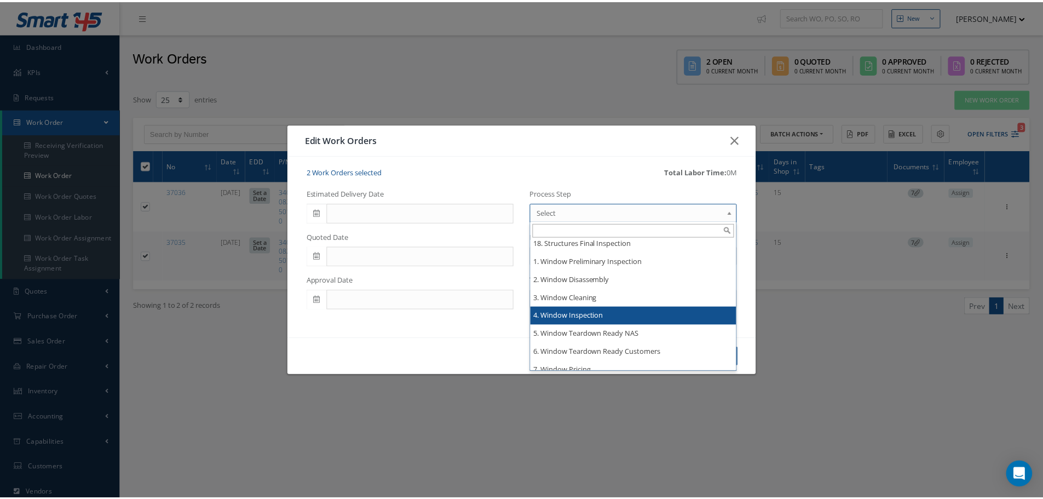
scroll to position [2190, 0]
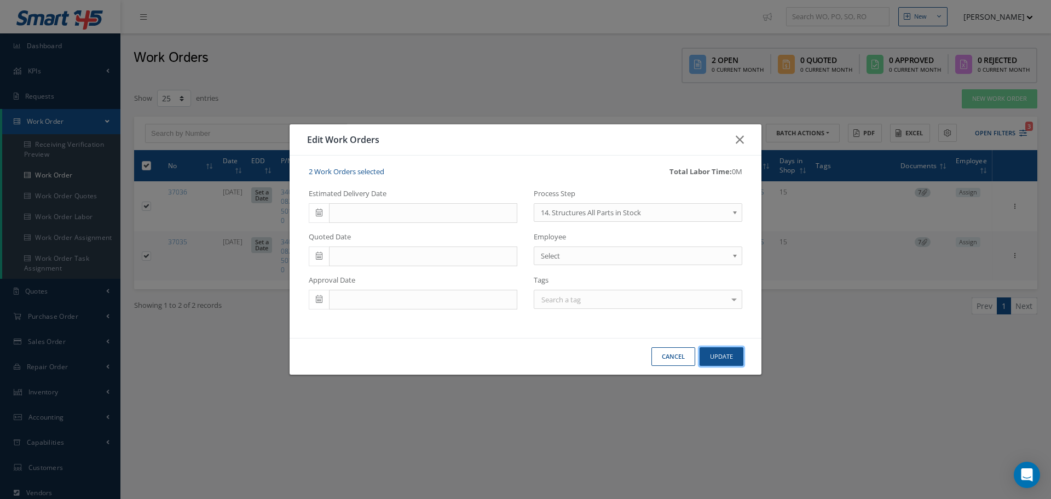
click at [730, 356] on button "Update" at bounding box center [722, 356] width 44 height 19
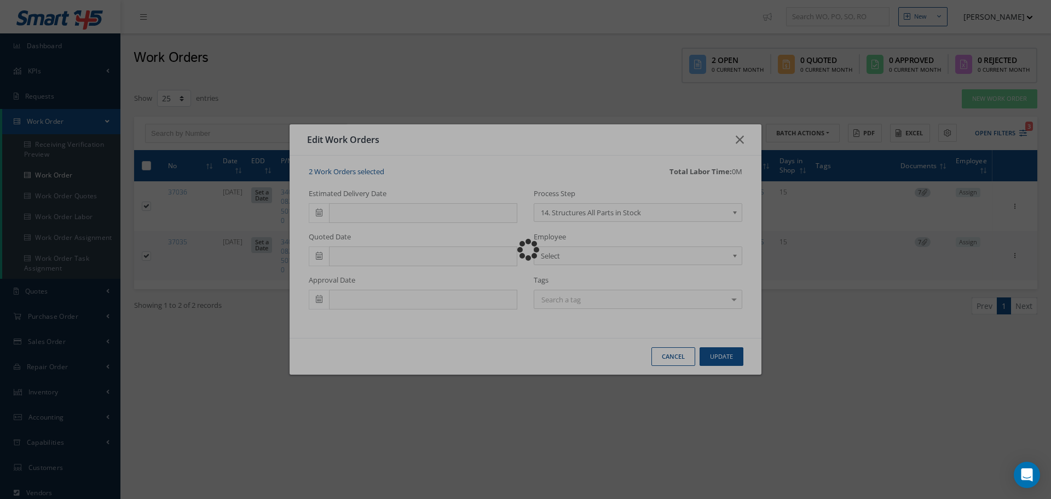
checkbox input "false"
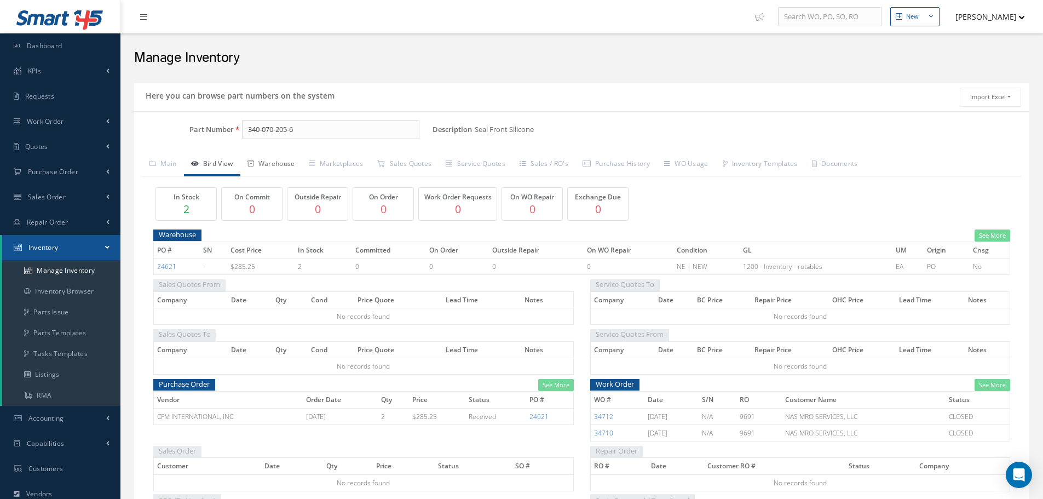
click at [288, 166] on link "Warehouse" at bounding box center [271, 164] width 62 height 23
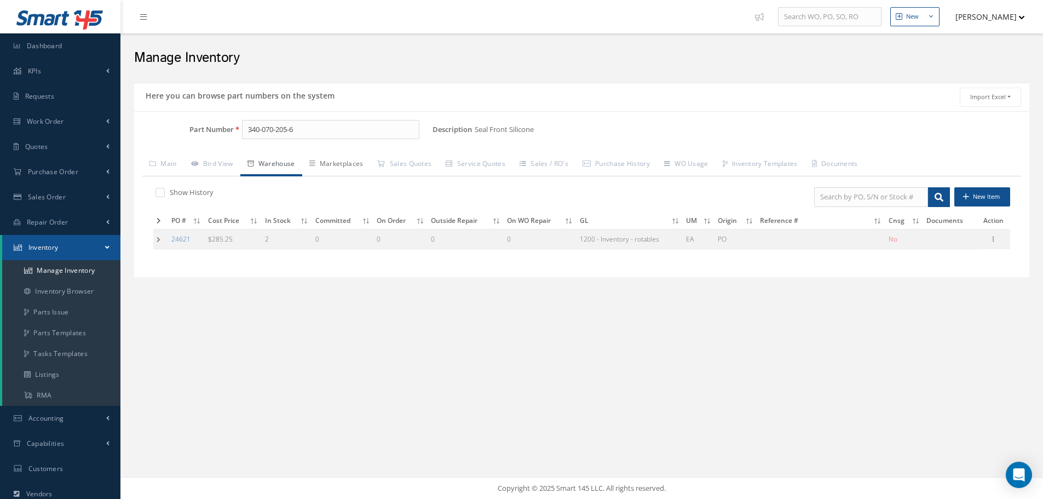
click at [347, 161] on link "Marketplaces" at bounding box center [336, 164] width 68 height 23
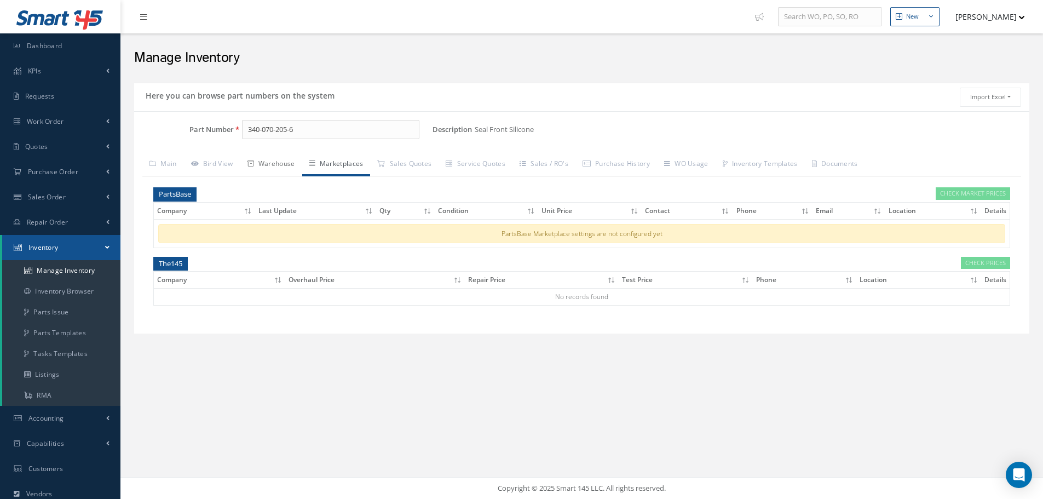
click at [291, 165] on link "Warehouse" at bounding box center [271, 164] width 62 height 23
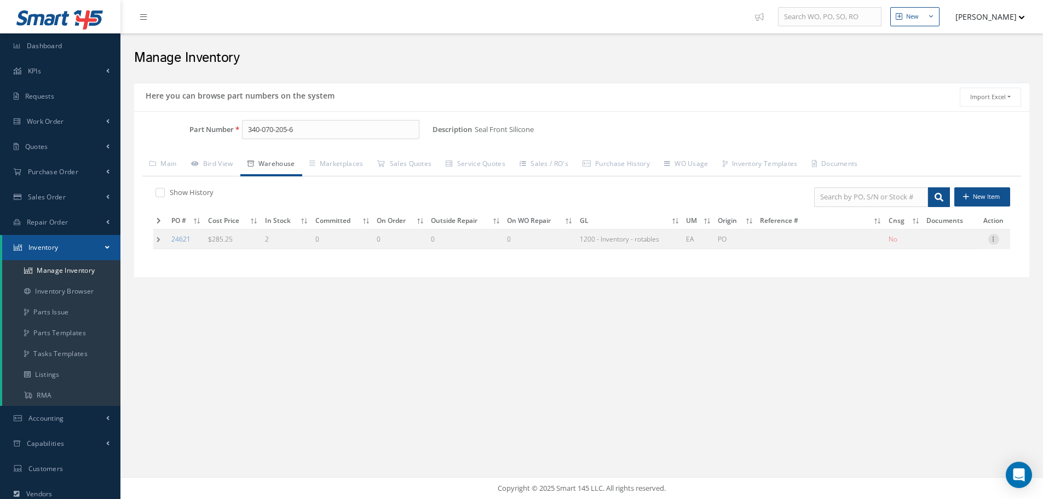
click at [994, 239] on icon at bounding box center [993, 238] width 11 height 9
click at [943, 244] on link "Edit" at bounding box center [943, 246] width 86 height 14
type input "285.25"
type input "10/14/2025"
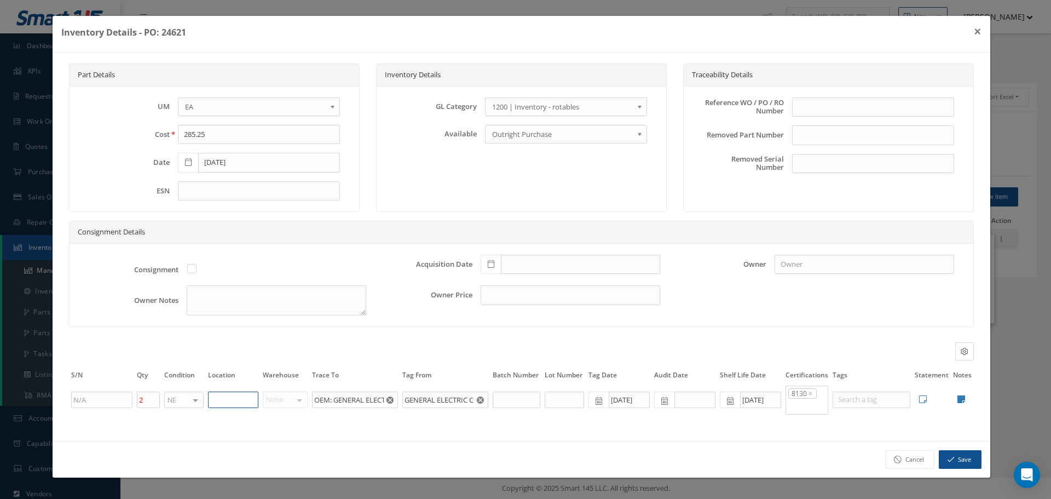
click at [228, 397] on input "text" at bounding box center [233, 399] width 50 height 16
type input "RN8-1-75"
click at [964, 400] on icon at bounding box center [961, 399] width 8 height 9
type textarea "FORM TRACKING # 25E-C08591 GENERAL ELECTRIC 8130"
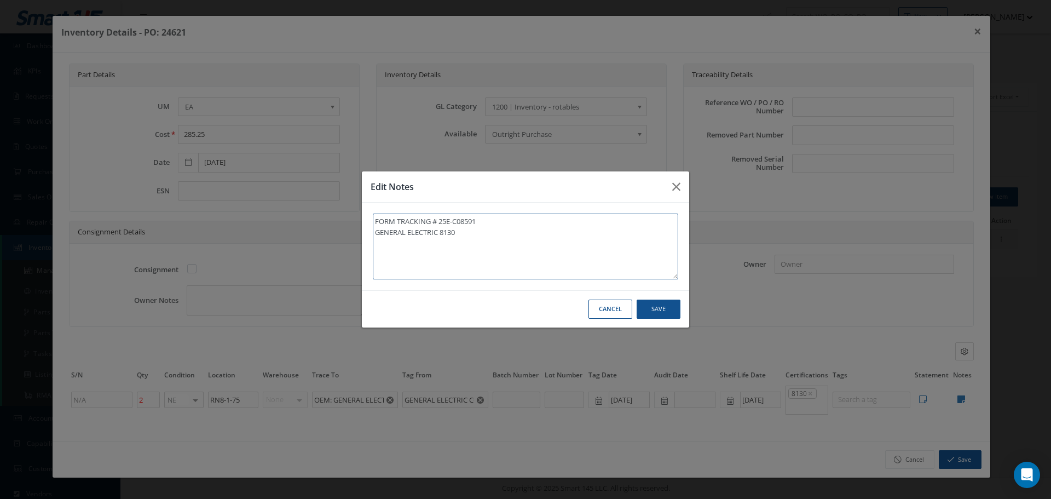
click at [466, 234] on textarea "FORM TRACKING # 25E-C08591 GENERAL ELECTRIC 8130" at bounding box center [525, 246] width 305 height 66
type textarea "FORM TRACKING # 25E-C08591 GENERAL ELECTRIC 8130"
type textarea "FORM TRACKING # 25E-C08591 GENERAL ELECTRIC 8130 *"
type textarea "FORM TRACKING # 25E-C08591 GENERAL ELECTRIC 8130 **"
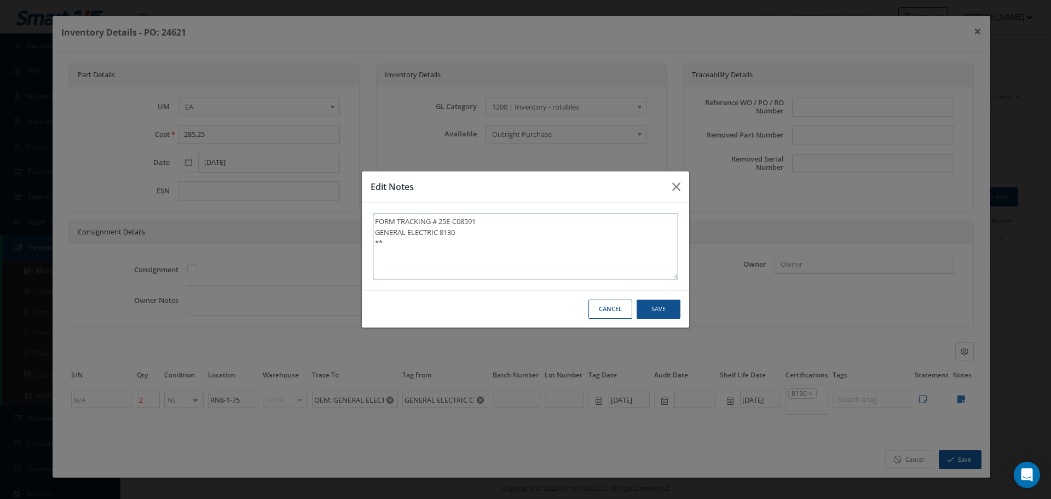
type textarea "FORM TRACKING # 25E-C08591 GENERAL ELECTRIC 8130 **"
type textarea "FORM TRACKING # 25E-C08591 GENERAL ELECTRIC 8130 ** R"
type textarea "FORM TRACKING # 25E-C08591 GENERAL ELECTRIC 8130 ** RE"
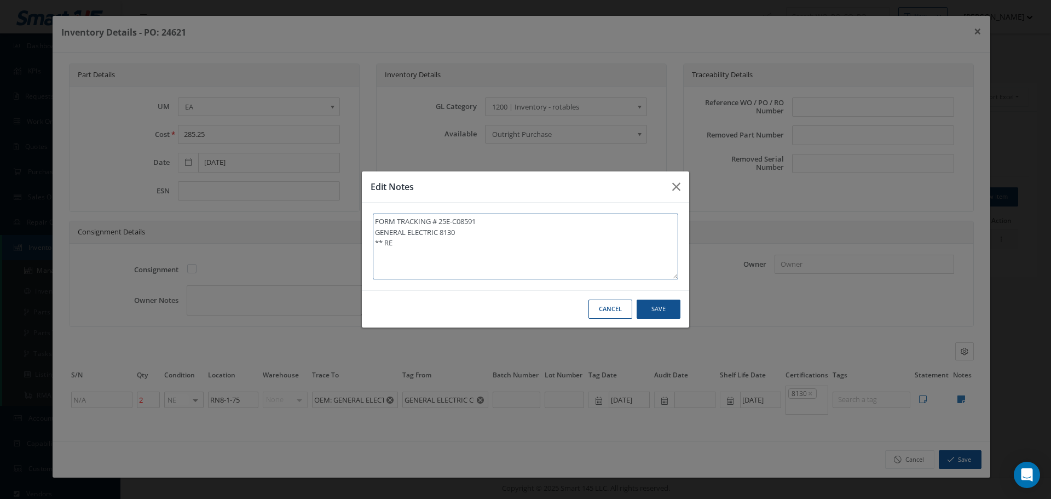
type textarea "FORM TRACKING # 25E-C08591 GENERAL ELECTRIC 8130 ** REC"
type textarea "FORM TRACKING # 25E-C08591 GENERAL ELECTRIC 8130 ** RECE"
type textarea "FORM TRACKING # 25E-C08591 GENERAL ELECTRIC 8130 ** RECEI"
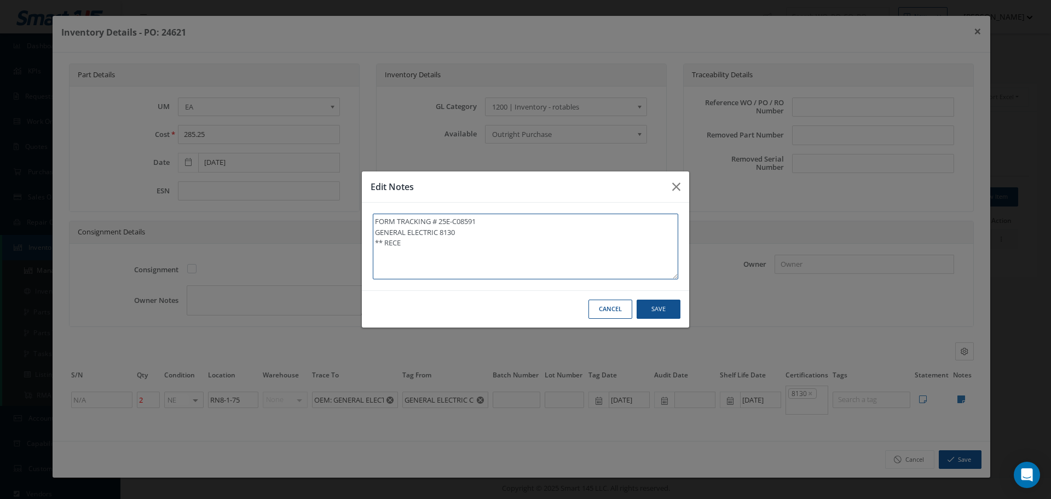
type textarea "FORM TRACKING # 25E-C08591 GENERAL ELECTRIC 8130 ** RECEI"
type textarea "FORM TRACKING # 25E-C08591 GENERAL ELECTRIC 8130 ** RECEIV"
type textarea "FORM TRACKING # 25E-C08591 GENERAL ELECTRIC 8130 ** RECEIVE"
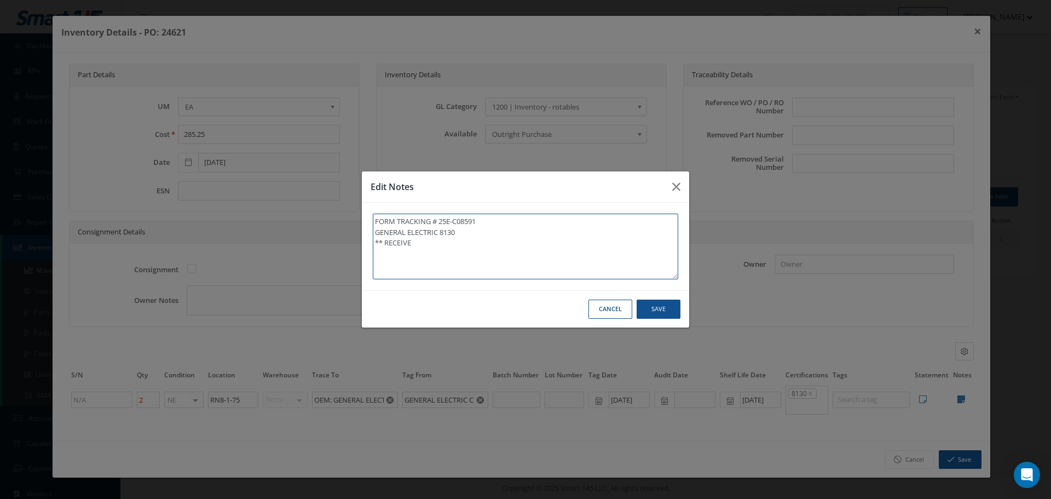
type textarea "FORM TRACKING # 25E-C08591 GENERAL ELECTRIC 8130 ** RECEIVED"
type textarea "FORM TRACKING # 25E-C08591 GENERAL ELECTRIC 8130 ** RECEIVED S"
type textarea "FORM TRACKING # 25E-C08591 GENERAL ELECTRIC 8130 ** RECEIVED ST"
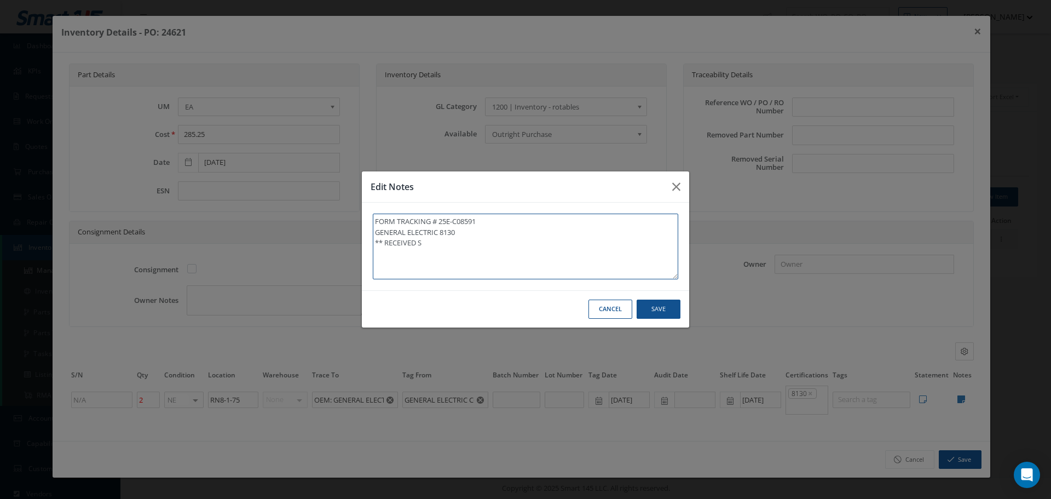
type textarea "FORM TRACKING # 25E-C08591 GENERAL ELECTRIC 8130 ** RECEIVED ST"
type textarea "FORM TRACKING # 25E-C08591 GENERAL ELECTRIC 8130 ** RECEIVED STO"
type textarea "FORM TRACKING # 25E-C08591 GENERAL ELECTRIC 8130 ** RECEIVED STOC"
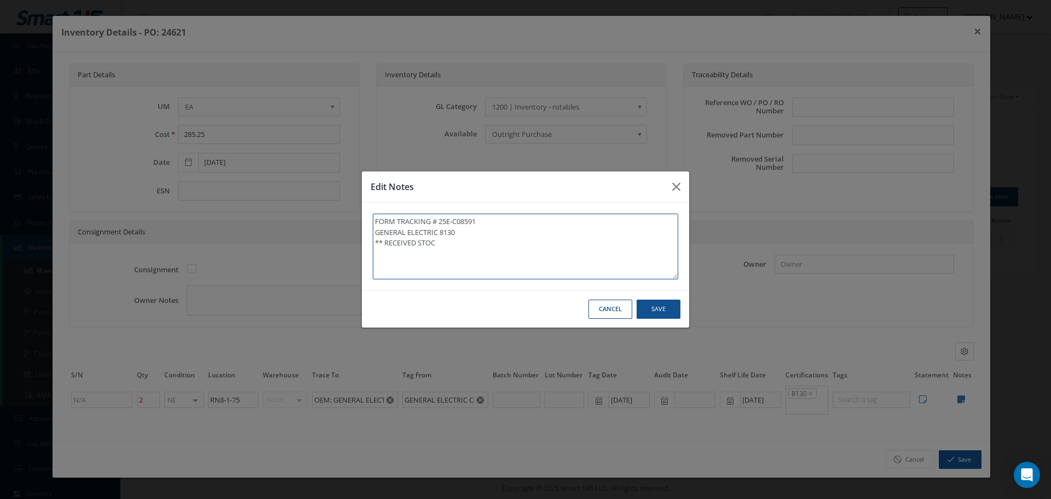
type textarea "FORM TRACKING # 25E-C08591 GENERAL ELECTRIC 8130 ** RECEIVED STOCK"
type textarea "FORM TRACKING # 25E-C08591 GENERAL ELECTRIC 8130 ** RECEIVED STOCK 1"
type textarea "FORM TRACKING # 25E-C08591 GENERAL ELECTRIC 8130 ** RECEIVED STOCK 10"
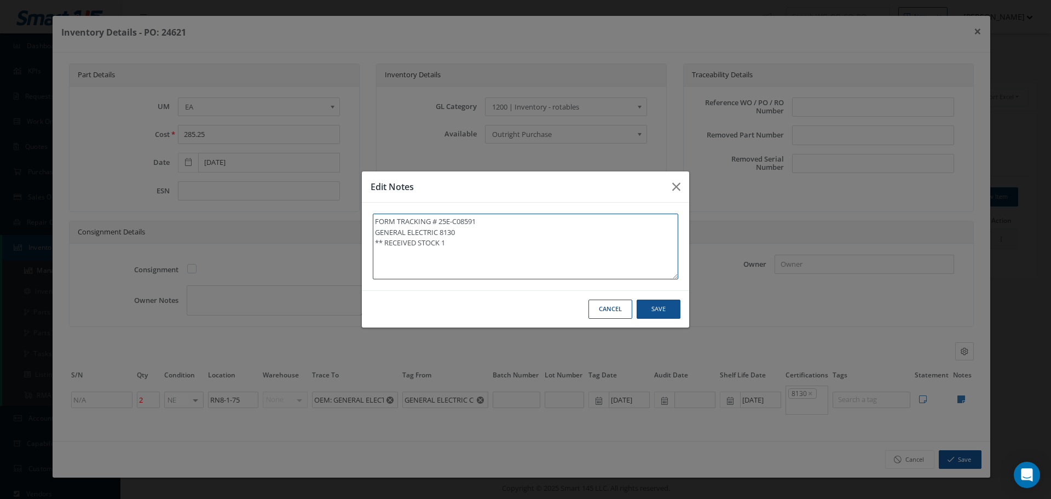
type textarea "FORM TRACKING # 25E-C08591 GENERAL ELECTRIC 8130 ** RECEIVED STOCK 10"
type textarea "FORM TRACKING # 25E-C08591 GENERAL ELECTRIC 8130 ** RECEIVED STOCK 10/"
type textarea "FORM TRACKING # 25E-C08591 GENERAL ELECTRIC 8130 ** RECEIVED STOCK 10/1"
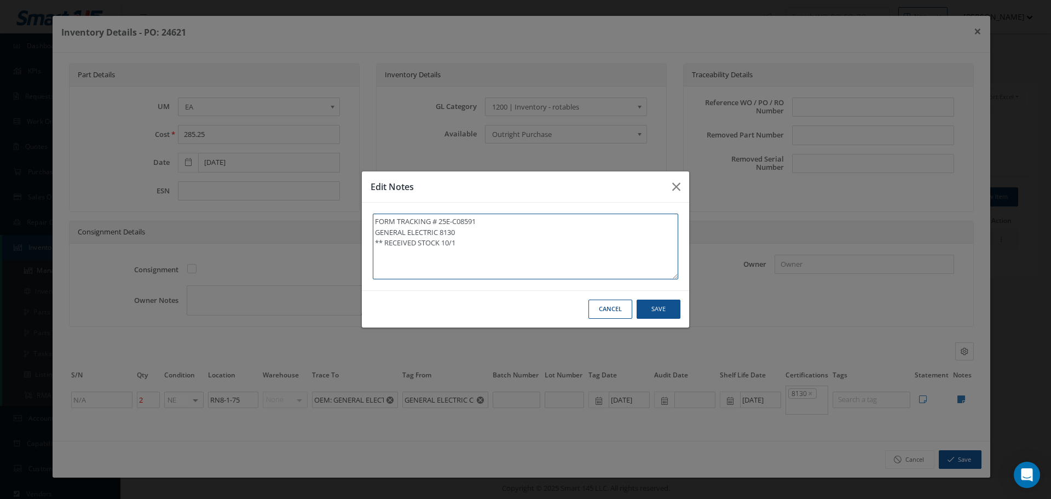
type textarea "FORM TRACKING # 25E-C08591 GENERAL ELECTRIC 8130 ** RECEIVED STOCK 10/14"
type textarea "FORM TRACKING # 25E-C08591 GENERAL ELECTRIC 8130 ** RECEIVED STOCK 10/14/"
type textarea "FORM TRACKING # 25E-C08591 GENERAL ELECTRIC 8130 ** RECEIVED STOCK 10/14/2"
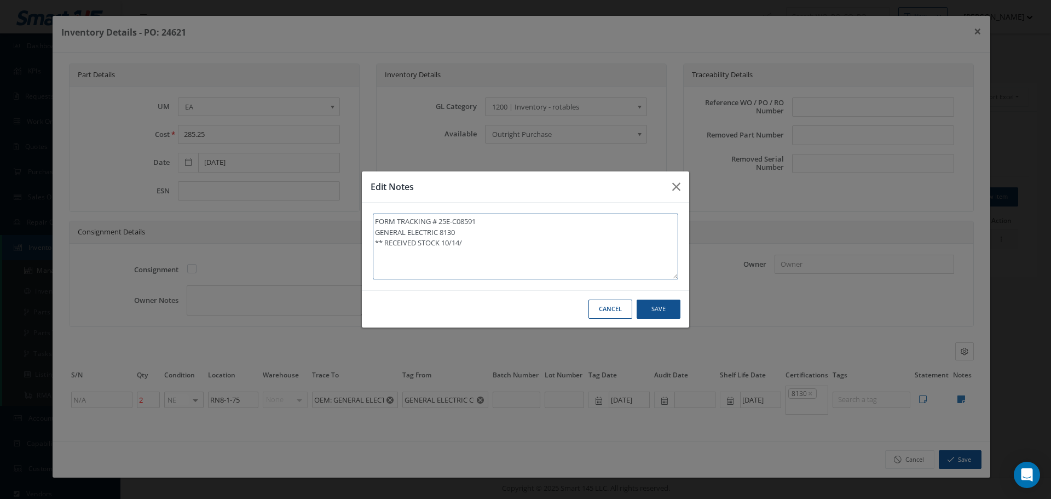
type textarea "FORM TRACKING # 25E-C08591 GENERAL ELECTRIC 8130 ** RECEIVED STOCK 10/14/2"
type textarea "FORM TRACKING # 25E-C08591 GENERAL ELECTRIC 8130 ** RECEIVED STOCK 10/14/20"
type textarea "FORM TRACKING # 25E-C08591 GENERAL ELECTRIC 8130 ** RECEIVED STOCK 10/14/202"
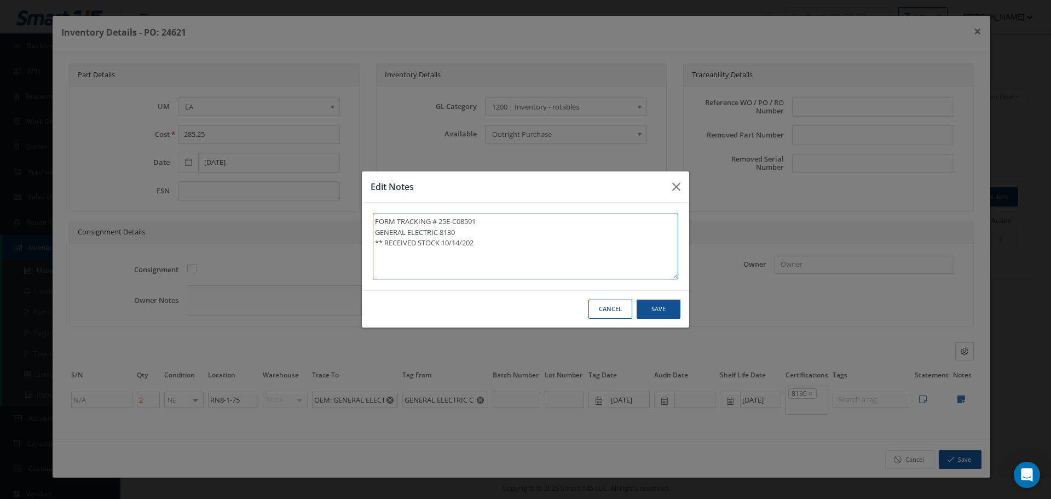
type textarea "FORM TRACKING # 25E-C08591 GENERAL ELECTRIC 8130 ** RECEIVED STOCK 10/14/2025"
type textarea "FORM TRACKING # 25E-C08591 GENERAL ELECTRIC 8130 ** RECEIVED STOCK 10/14/2025."
drag, startPoint x: 374, startPoint y: 240, endPoint x: 499, endPoint y: 245, distance: 124.9
click at [499, 245] on textarea "FORM TRACKING # 25E-C08591 GENERAL ELECTRIC 8130 ** RECEIVED STOCK 10/14/2025." at bounding box center [525, 246] width 305 height 66
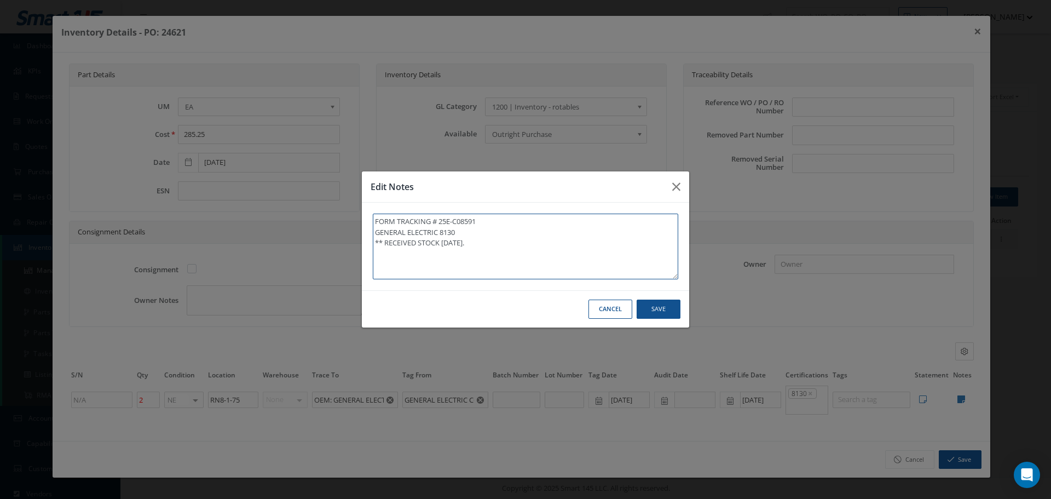
type textarea "FORM TRACKING # 25E-C08591 GENERAL ELECTRIC 8130 ** RECEIVED STOCK 10/14/2025."
click at [665, 308] on button "Save" at bounding box center [659, 308] width 44 height 19
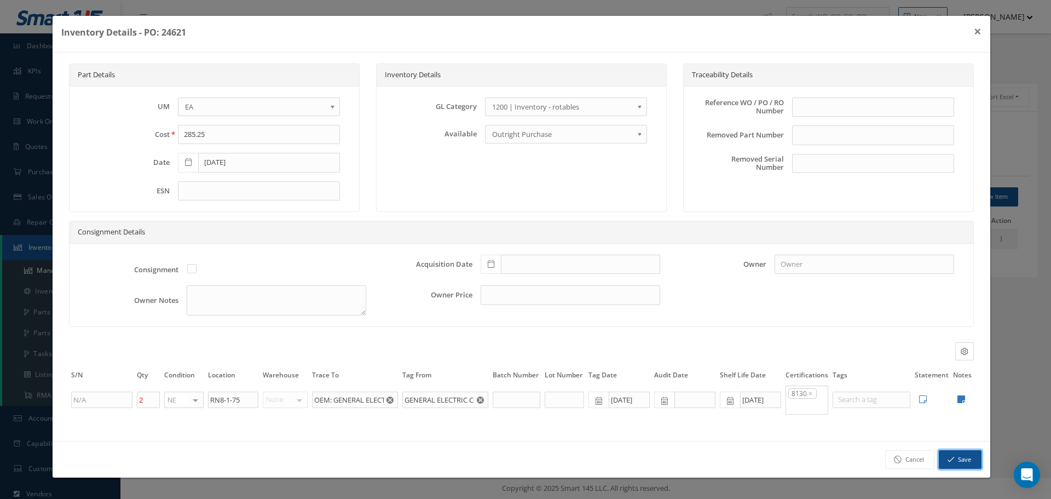
click at [965, 458] on button "Save" at bounding box center [960, 459] width 43 height 19
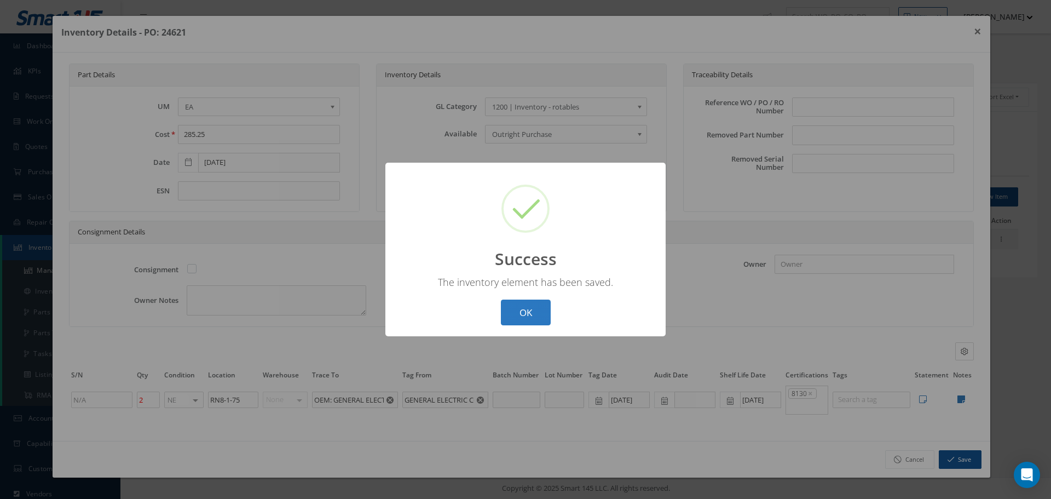
click at [539, 314] on button "OK" at bounding box center [526, 312] width 50 height 26
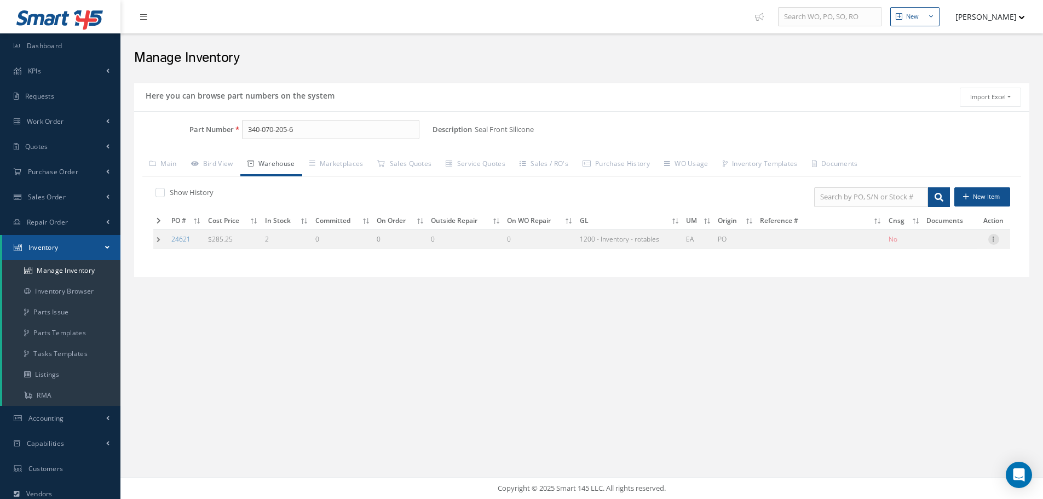
click at [997, 240] on icon at bounding box center [993, 238] width 11 height 9
click at [943, 281] on link "Label" at bounding box center [943, 283] width 86 height 14
click at [995, 241] on icon at bounding box center [993, 238] width 11 height 9
click at [944, 246] on link "Edit" at bounding box center [943, 246] width 86 height 14
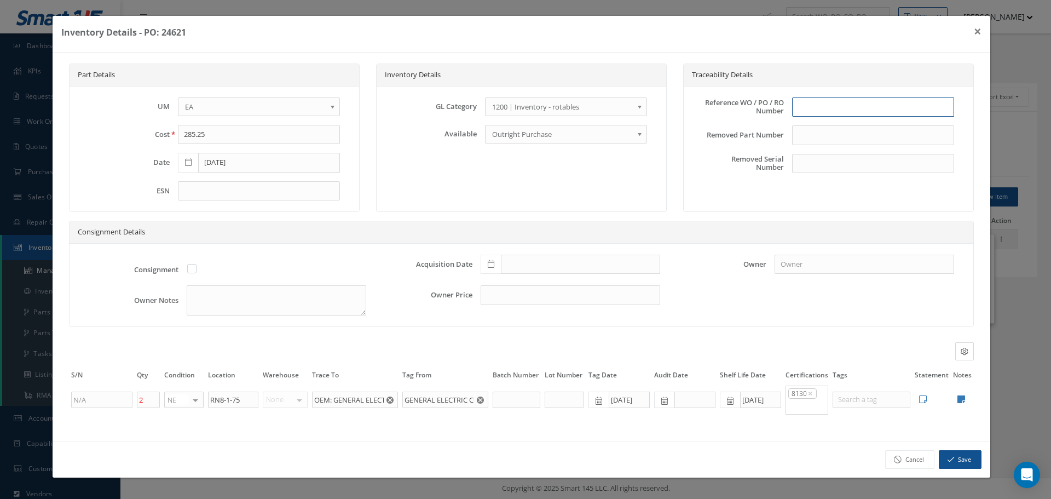
click at [809, 106] on input "text" at bounding box center [873, 107] width 162 height 20
type input "PO"
click at [962, 402] on icon at bounding box center [961, 399] width 8 height 9
type textarea "FORM TRACKING # 25E-C08591 GENERAL ELECTRIC 8130 ** RECEIVED STOCK 10/14/2025."
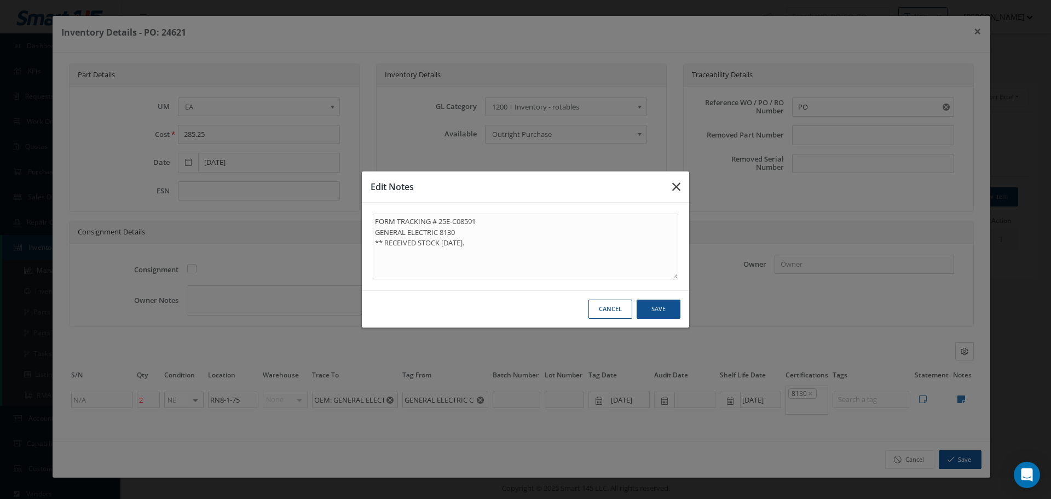
click at [674, 187] on icon "button" at bounding box center [676, 186] width 8 height 13
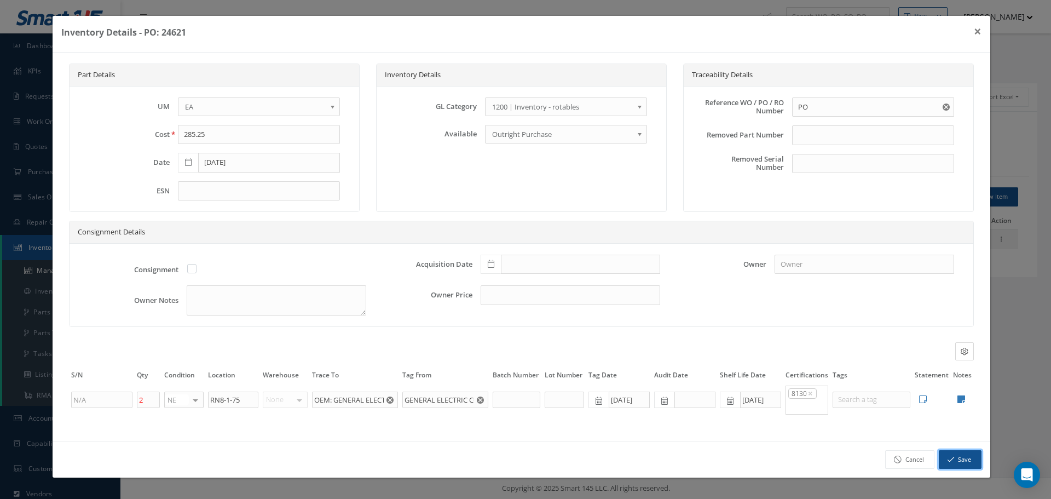
click at [960, 463] on button "Save" at bounding box center [960, 459] width 43 height 19
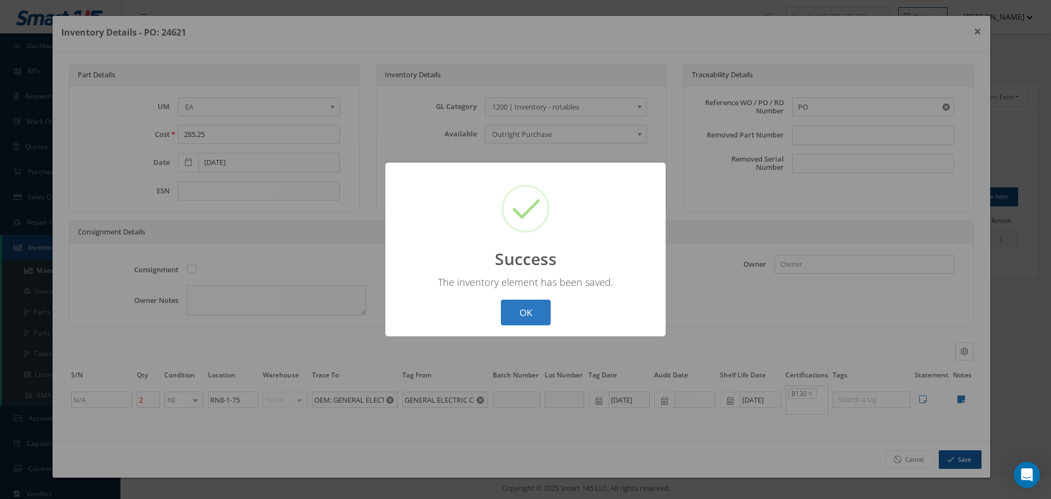
click at [530, 310] on button "OK" at bounding box center [526, 312] width 50 height 26
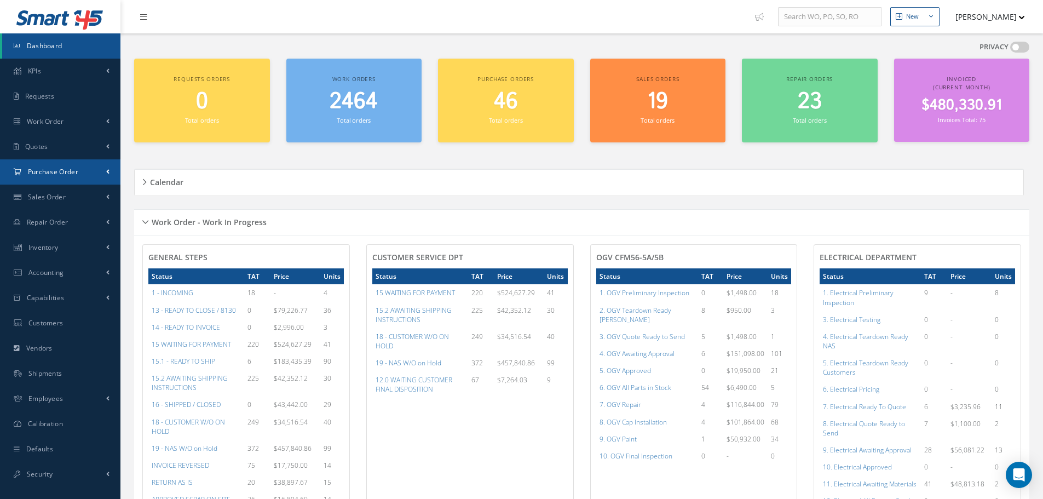
click at [43, 162] on link "Purchase Order" at bounding box center [60, 171] width 120 height 25
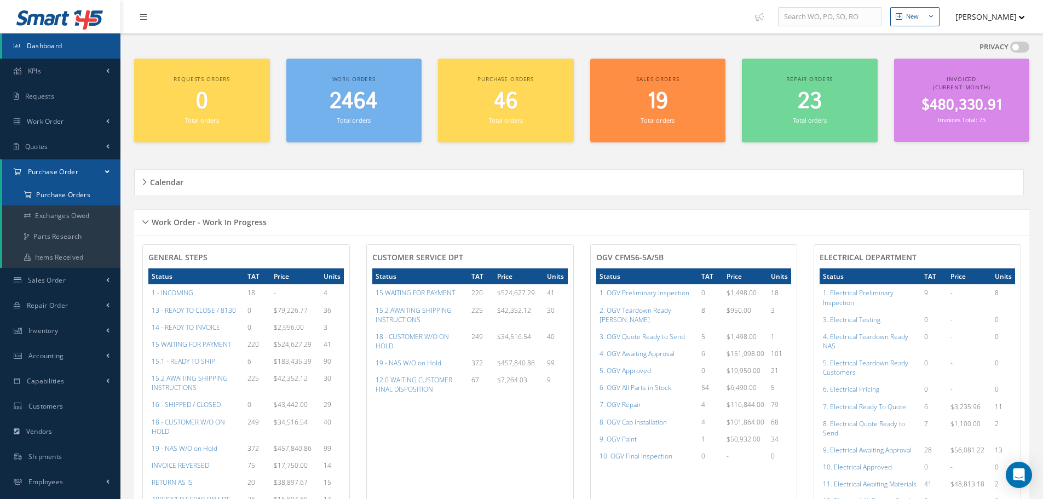
click at [77, 202] on a=1&status_id=2&status_id=3&status_id=5&collapsedFilters"] "Purchase Orders" at bounding box center [61, 194] width 118 height 21
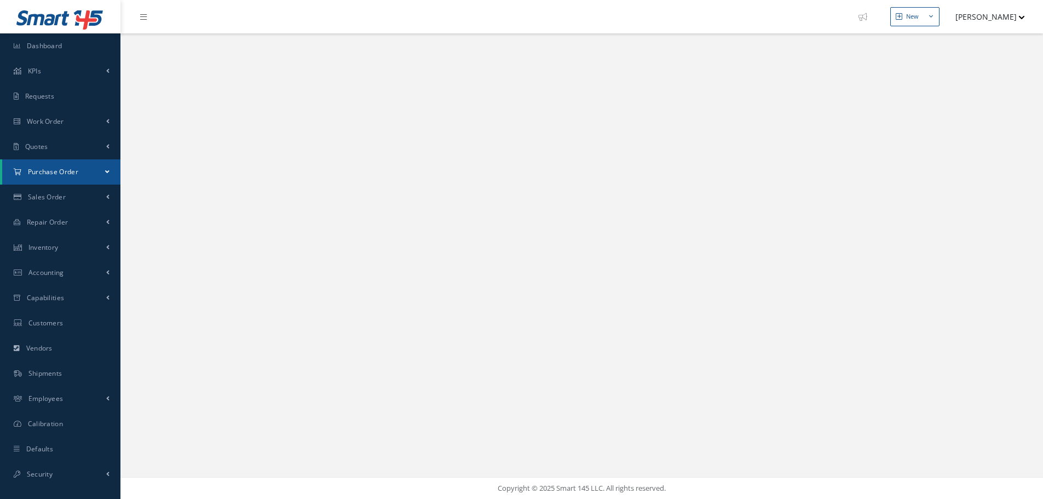
select select "25"
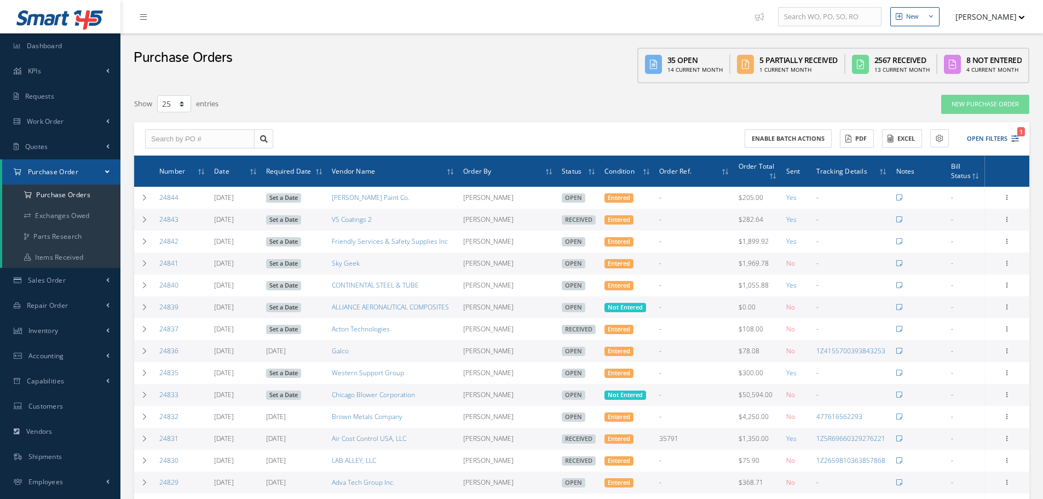
click at [188, 149] on div "Enable batch actions ACTIONS Receive Payments None No elements found. List is e…" at bounding box center [581, 139] width 895 height 34
click at [188, 142] on input "text" at bounding box center [199, 139] width 109 height 20
click at [159, 142] on input "text" at bounding box center [199, 139] width 109 height 20
click at [175, 136] on input "text" at bounding box center [199, 139] width 109 height 20
click at [987, 141] on button "Open Filters 1" at bounding box center [988, 139] width 62 height 18
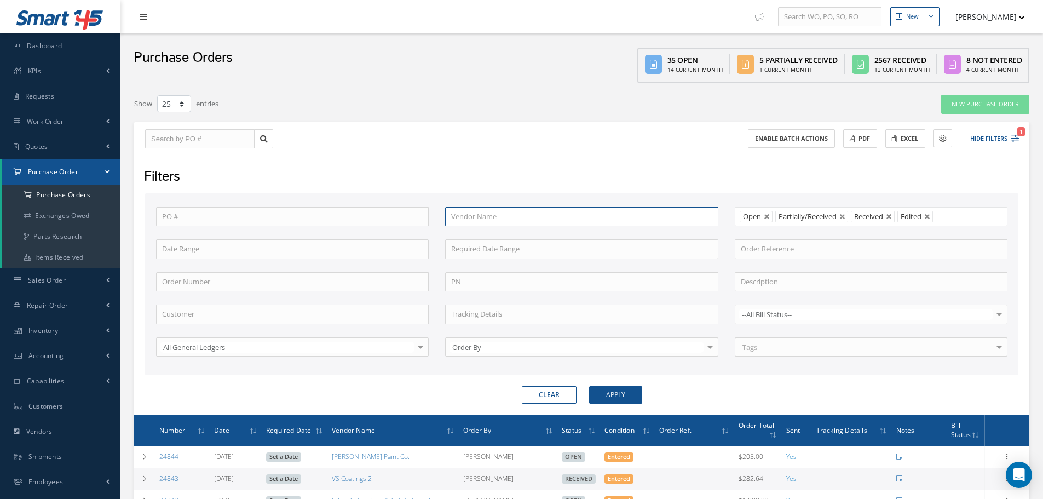
click at [488, 213] on input "text" at bounding box center [581, 217] width 273 height 20
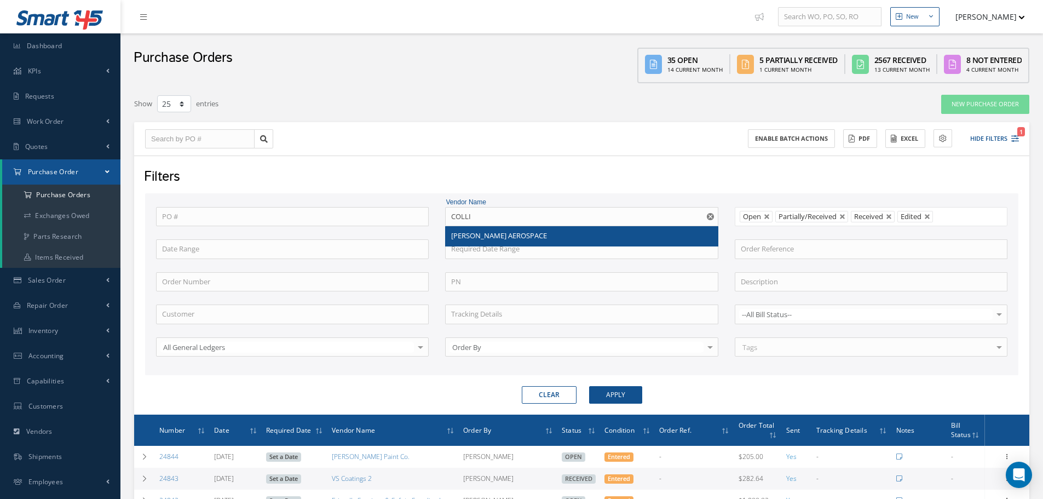
click at [497, 234] on span "COLLINS AEROSPACE" at bounding box center [499, 235] width 96 height 10
type input "COLLINS AEROSPACE"
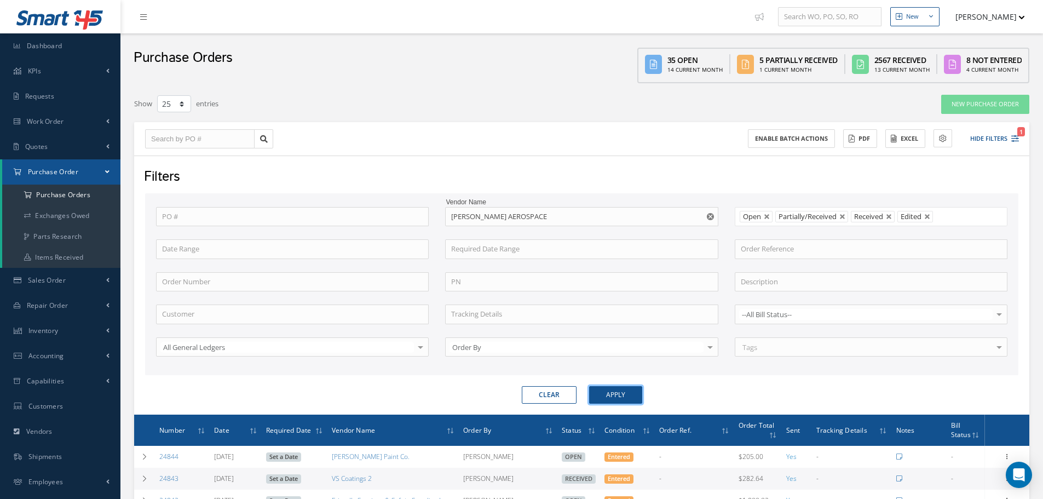
click at [630, 387] on button "Apply" at bounding box center [615, 395] width 53 height 18
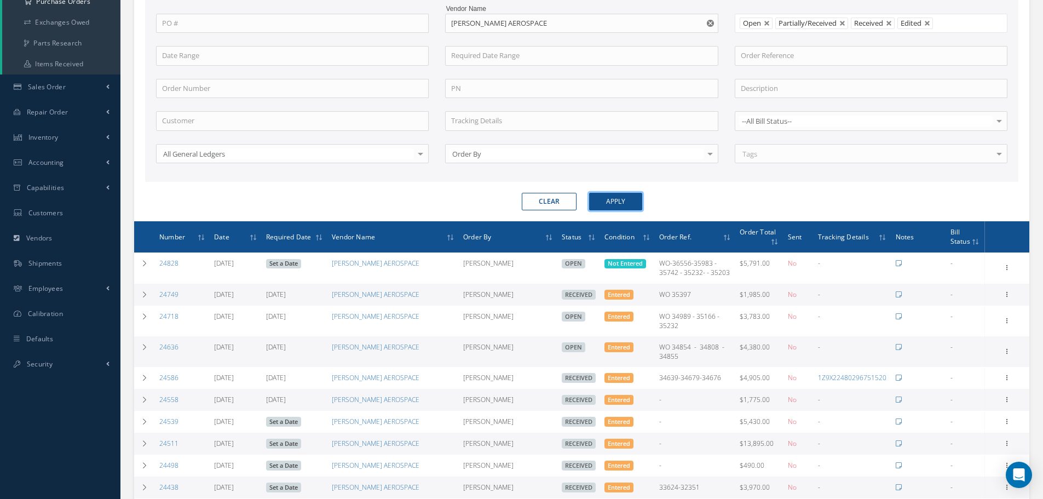
scroll to position [219, 0]
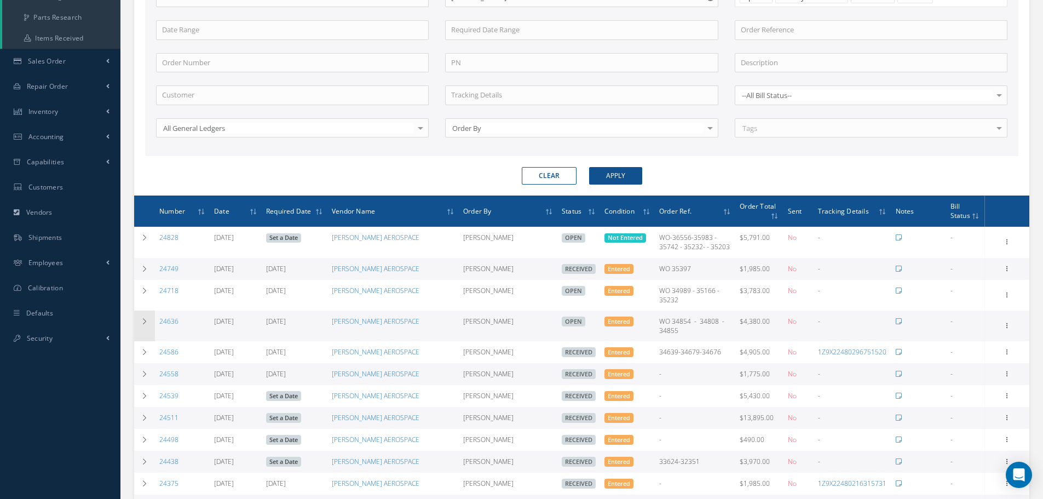
click at [148, 336] on td at bounding box center [144, 325] width 21 height 31
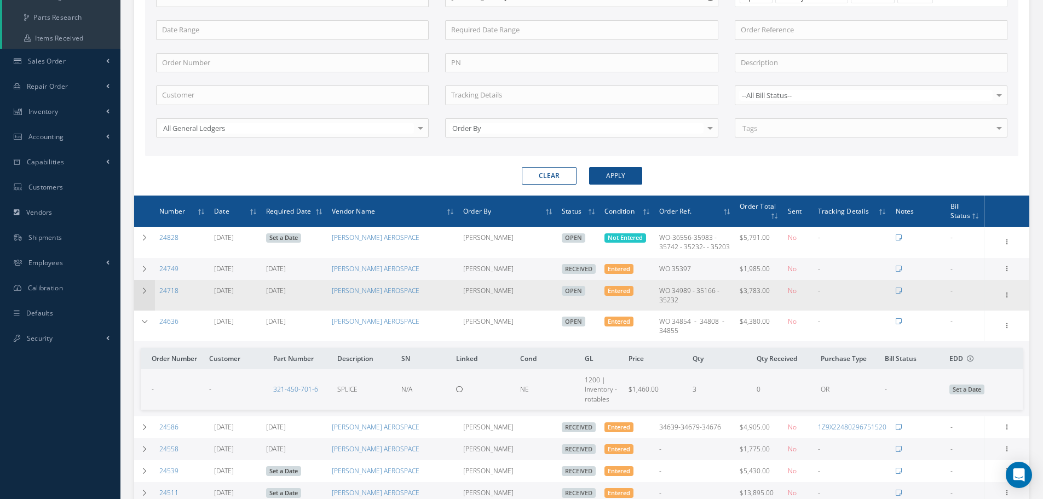
click at [140, 301] on td at bounding box center [144, 295] width 21 height 31
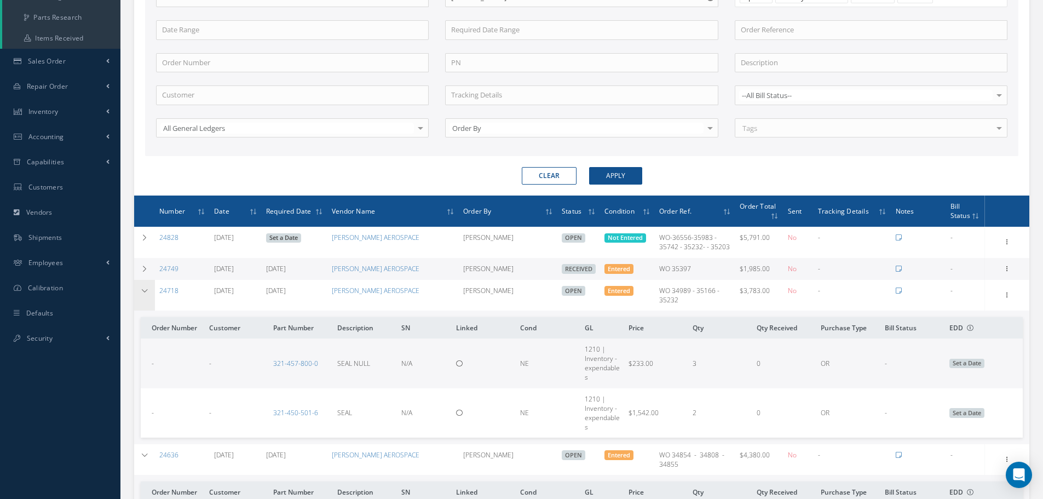
click at [148, 300] on td at bounding box center [144, 295] width 21 height 31
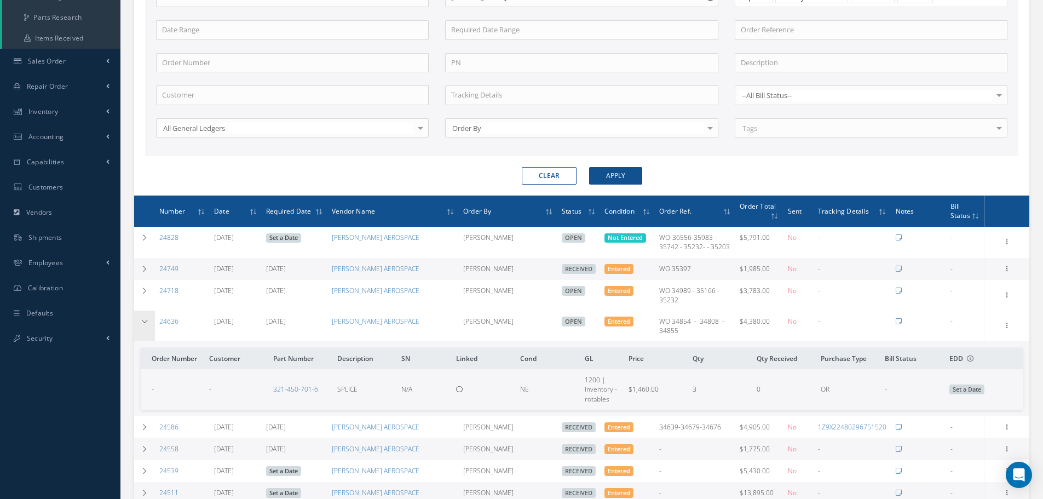
click at [146, 324] on td at bounding box center [144, 325] width 21 height 31
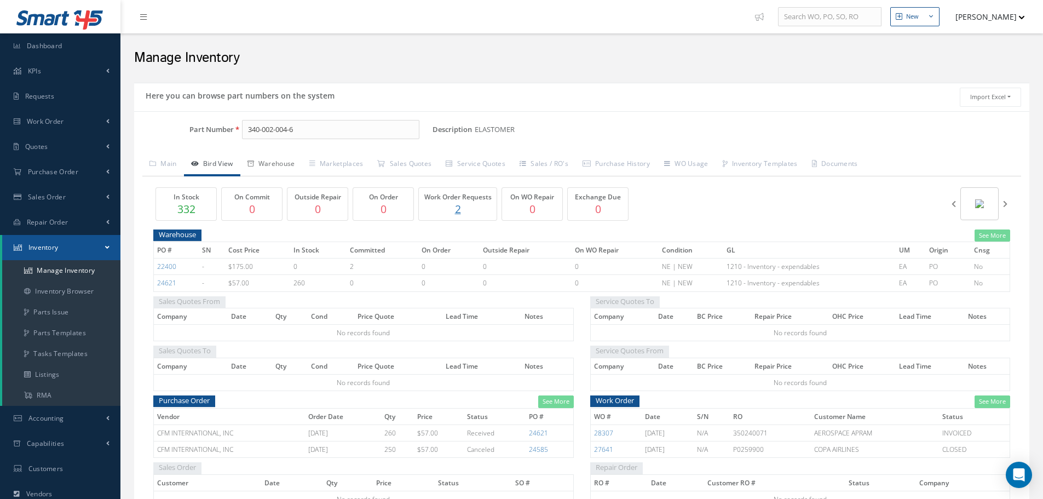
click at [284, 166] on link "Warehouse" at bounding box center [271, 164] width 62 height 23
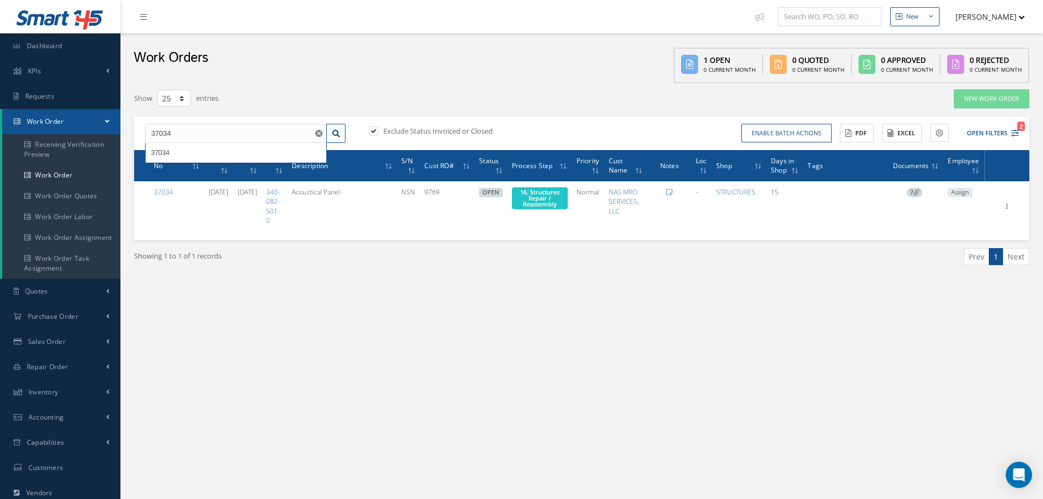
select select "25"
click at [217, 136] on input "37034" at bounding box center [236, 134] width 182 height 20
type input "34526"
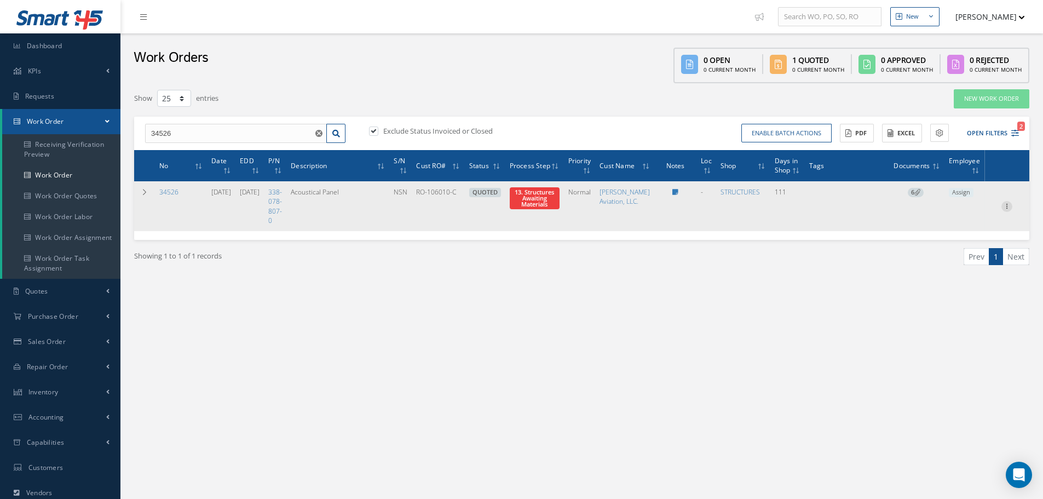
click at [1008, 210] on icon at bounding box center [1006, 205] width 11 height 9
click at [953, 249] on link "Part Issue" at bounding box center [956, 241] width 86 height 14
click at [1009, 210] on icon at bounding box center [1006, 205] width 11 height 9
click at [960, 234] on link "Edit" at bounding box center [956, 227] width 86 height 14
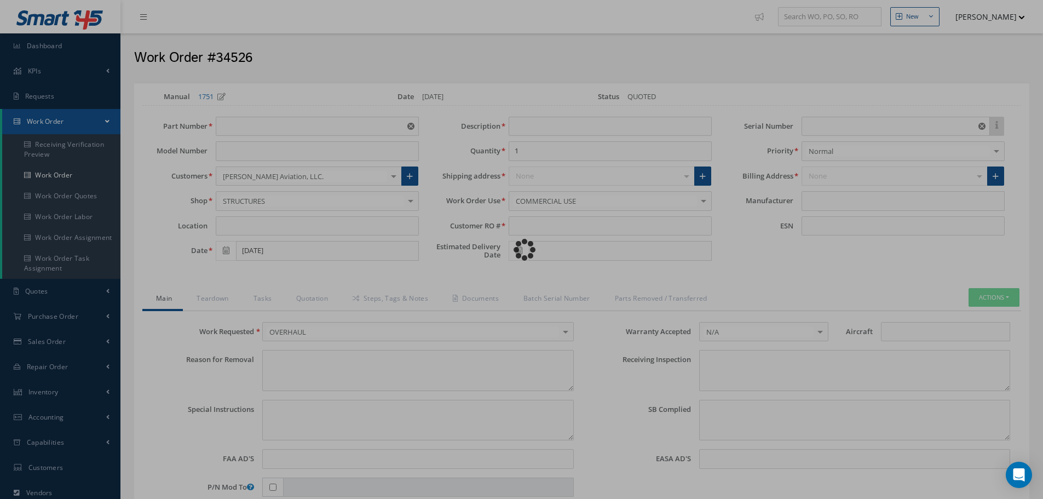
type input "338-078-807-0"
type input "[DATE]"
type input "Acoustical Panel"
type input "RO-106010-C"
type input "10/16/2025"
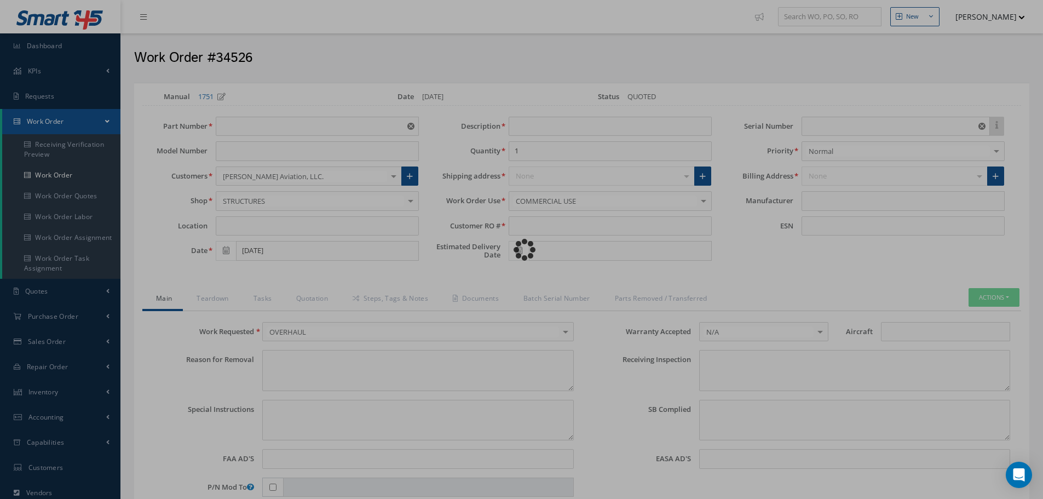
type input "NSN"
type input "779161"
type textarea "NONE"
type textarea "PLEASE SEE R.O. FOR DETAILS"
type textarea "NO VISUAL DAMAGE"
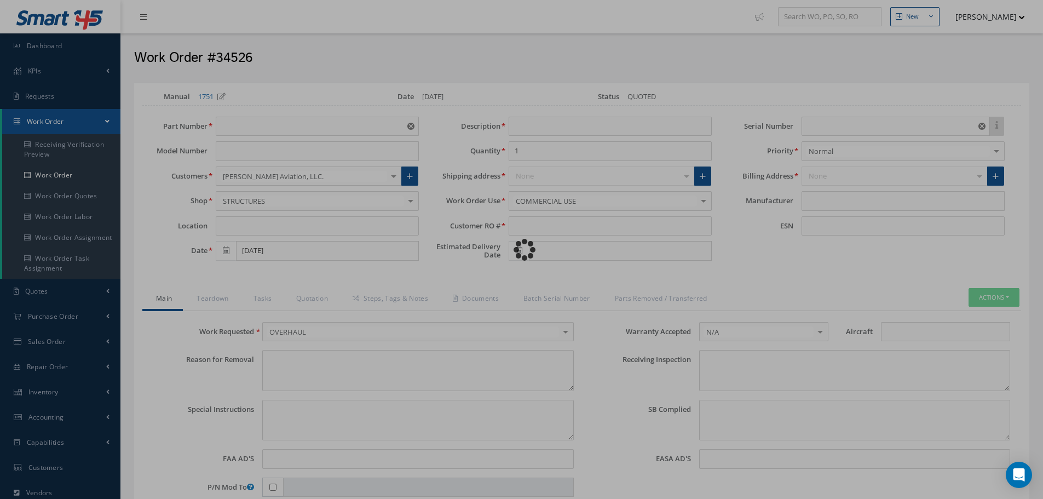
type textarea "None performed"
type textarea "Article was inspected in reference with the following Technical Standard : CFM5…"
type textarea "Article has been approved to return to service."
type input "CFM56-5B"
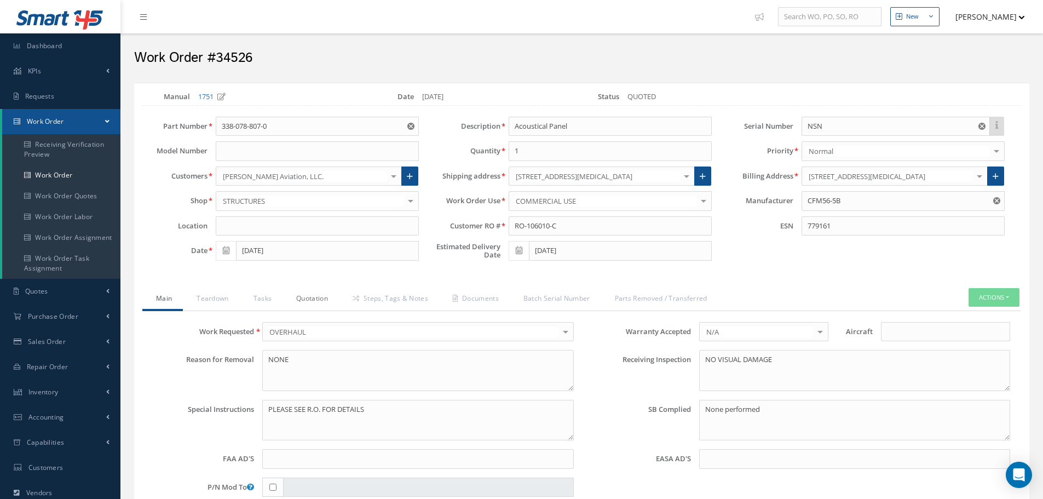
click at [323, 297] on link "Quotation" at bounding box center [310, 299] width 56 height 23
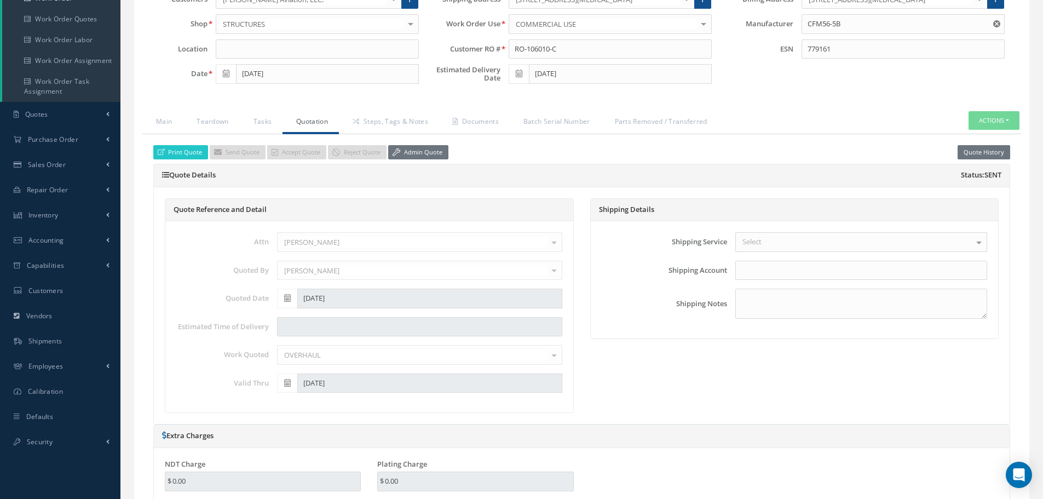
scroll to position [140, 0]
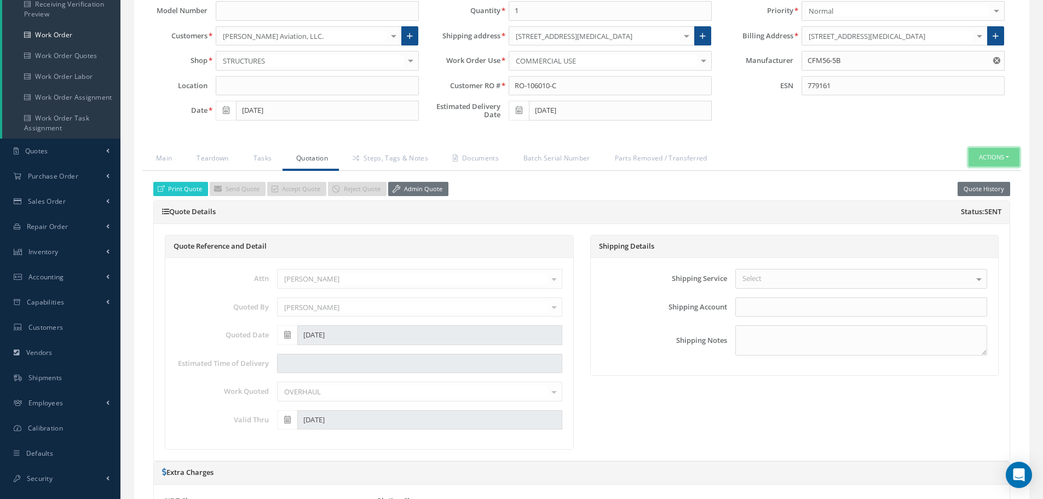
click at [1008, 157] on button "Actions" at bounding box center [993, 157] width 51 height 19
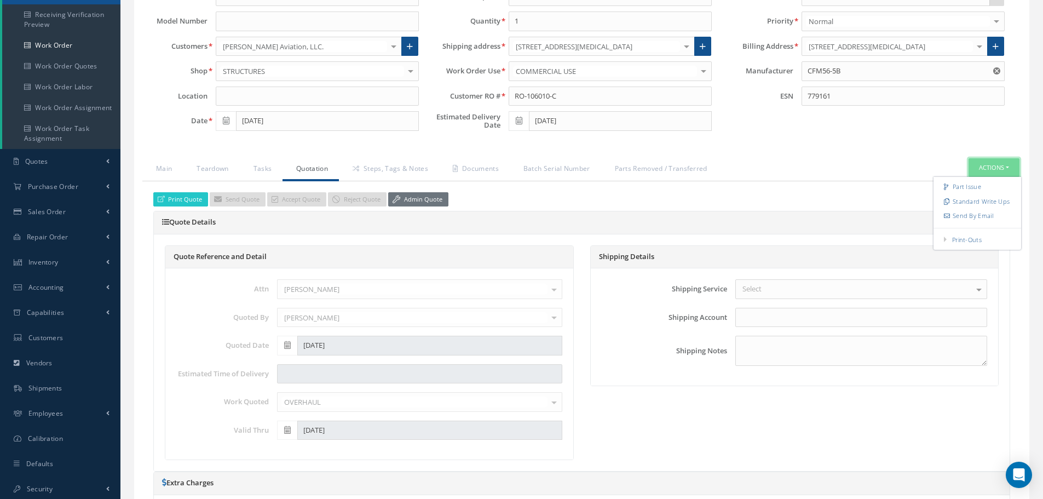
scroll to position [31, 0]
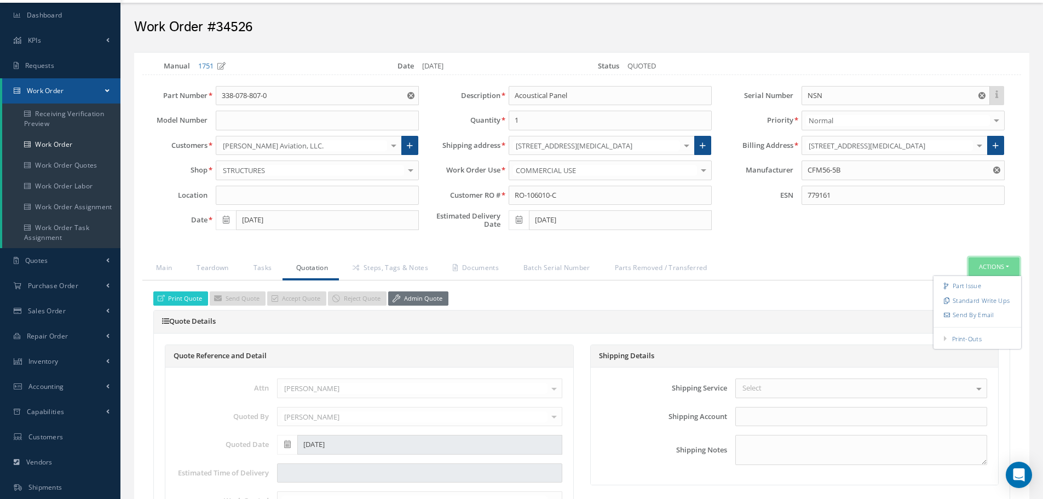
click at [1007, 267] on button "Actions" at bounding box center [993, 266] width 51 height 19
click at [1007, 269] on button "Actions" at bounding box center [993, 266] width 51 height 19
click at [868, 391] on link "Material Requisition" at bounding box center [913, 390] width 120 height 17
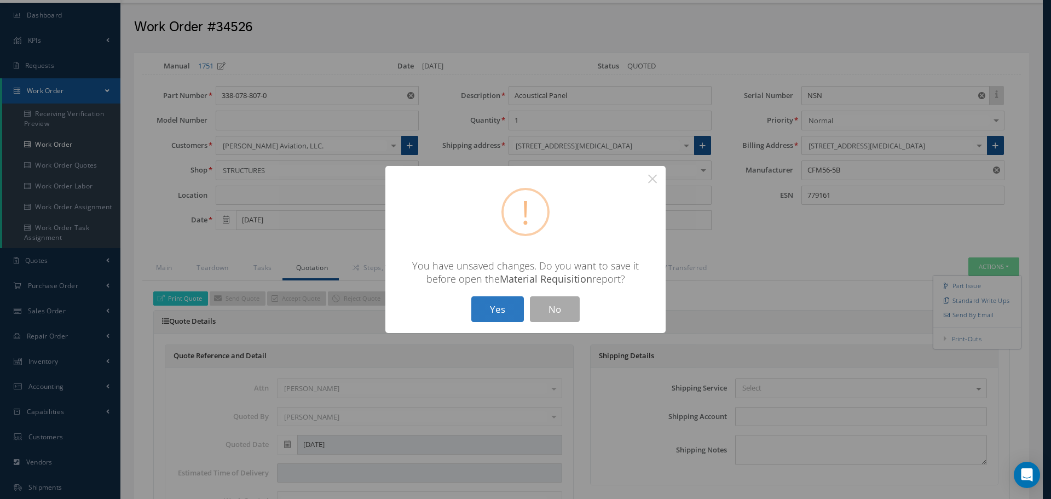
click at [496, 313] on button "Yes" at bounding box center [497, 309] width 53 height 26
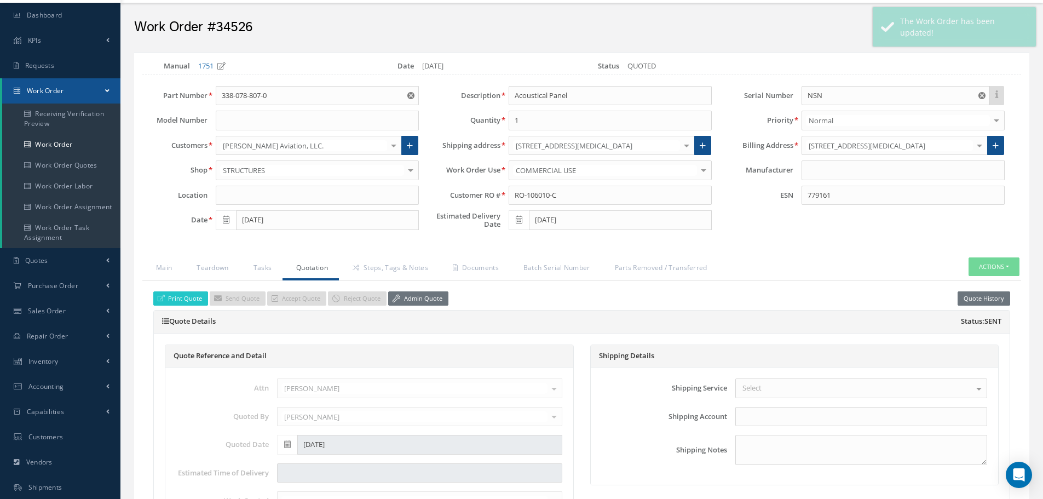
type input "CFM56-5B"
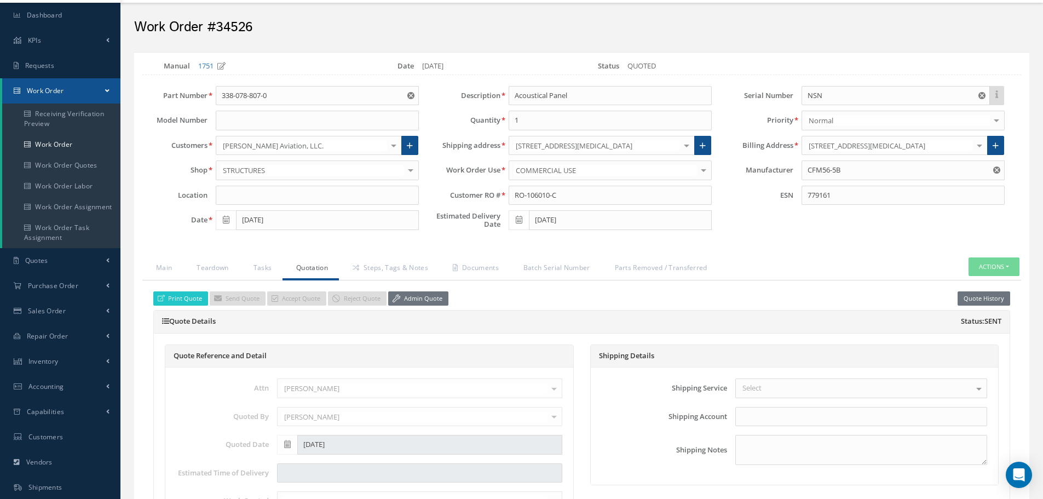
select select "25"
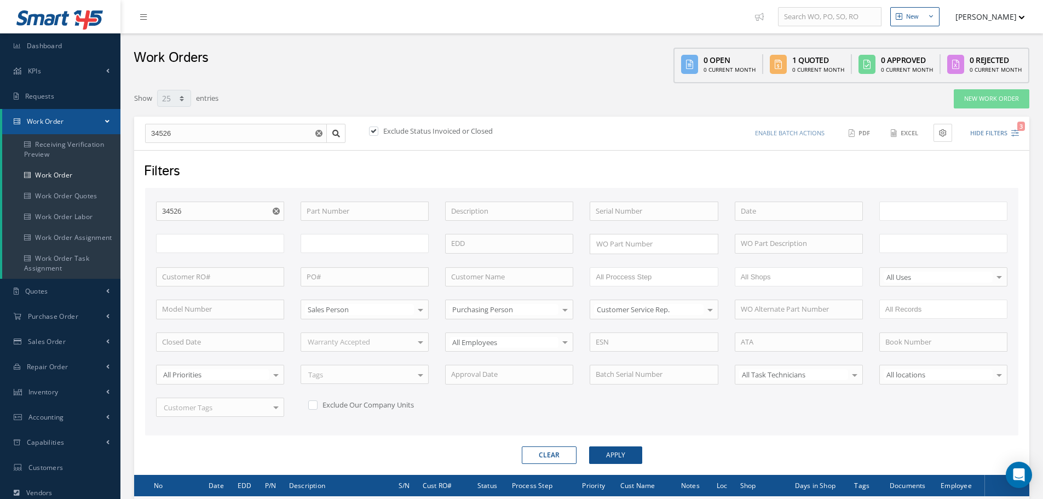
type input "All Work Request"
type input "All Work Performed"
type input "All Status"
type input "WO Part Status"
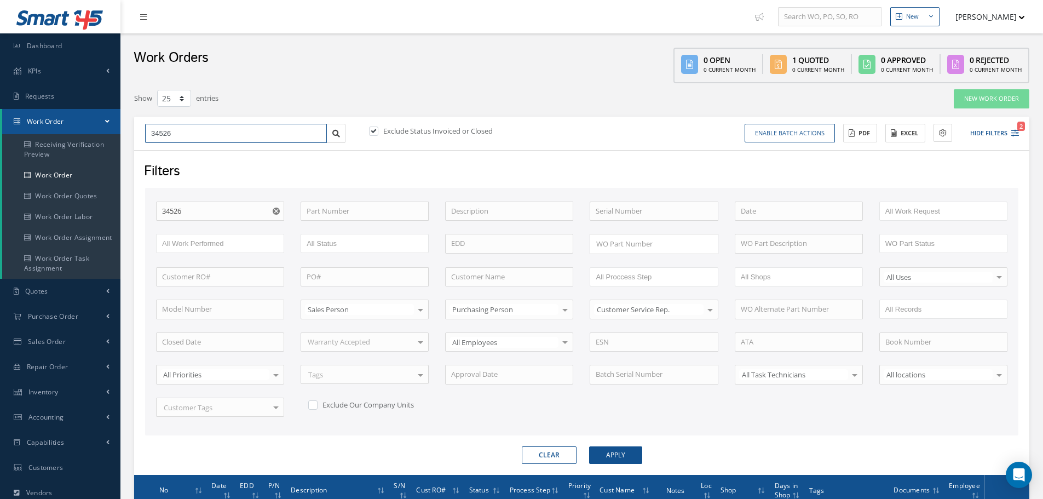
click at [182, 132] on input "34526" at bounding box center [236, 134] width 182 height 20
type input "3452"
type input "345"
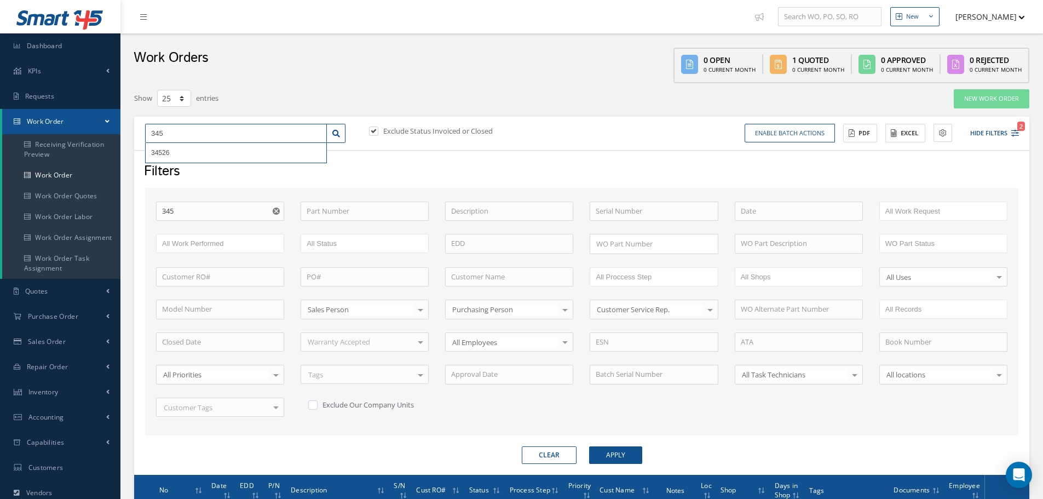
type input "34"
type input "344"
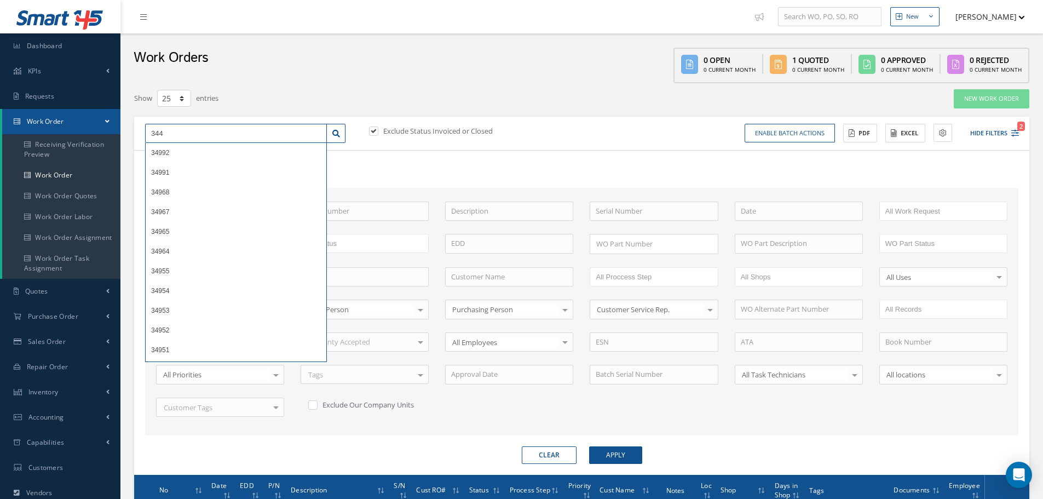
type input "3449"
type input "34490"
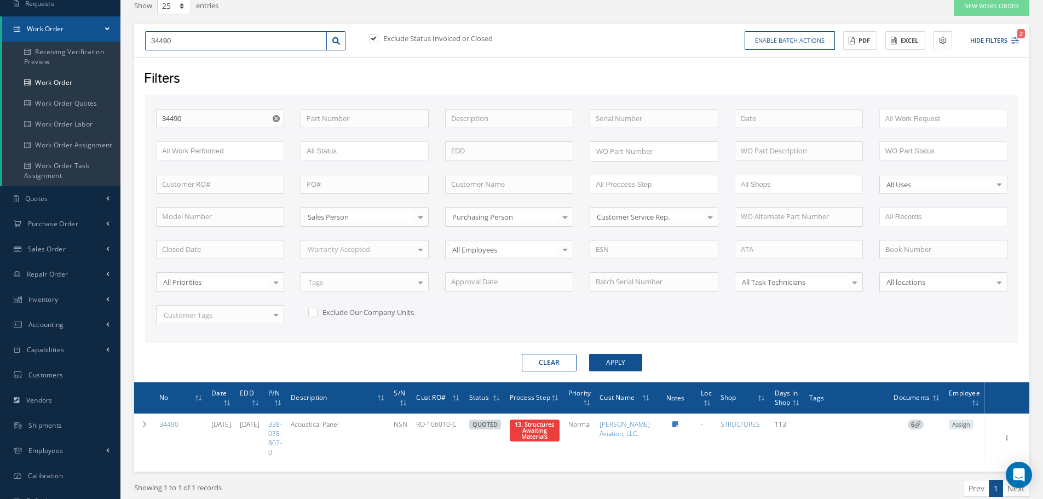
scroll to position [150, 0]
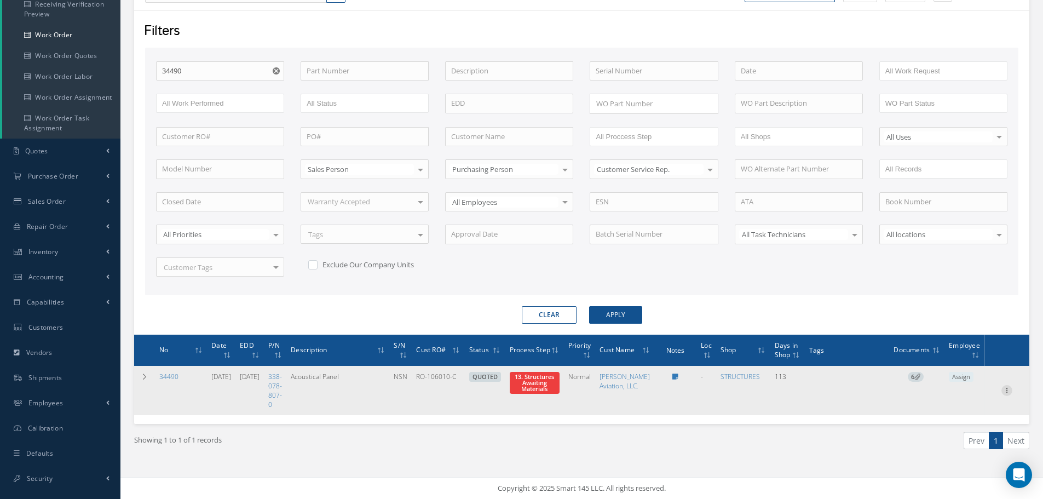
click at [1007, 393] on icon at bounding box center [1006, 389] width 11 height 9
click at [945, 425] on link "Part Issue" at bounding box center [956, 426] width 86 height 14
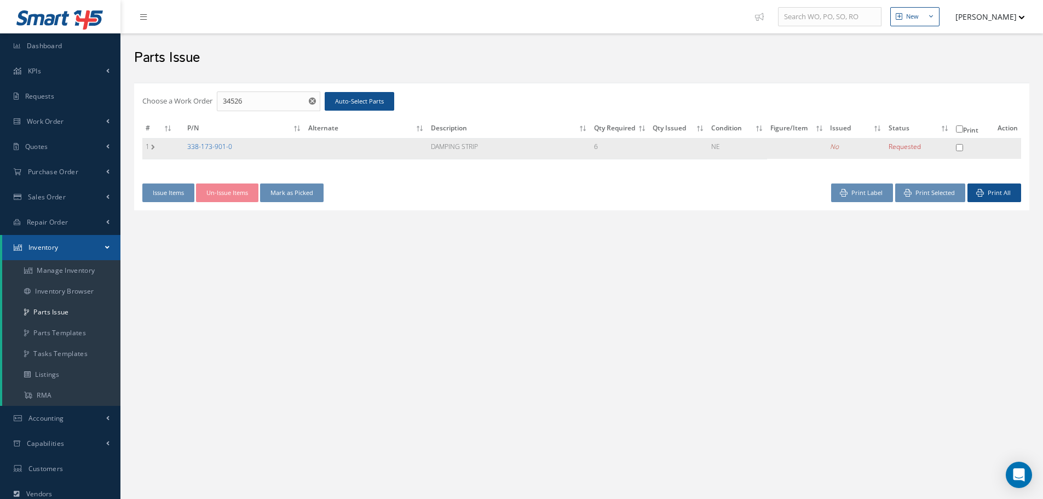
click at [199, 143] on link "338-173-901-0" at bounding box center [209, 146] width 45 height 9
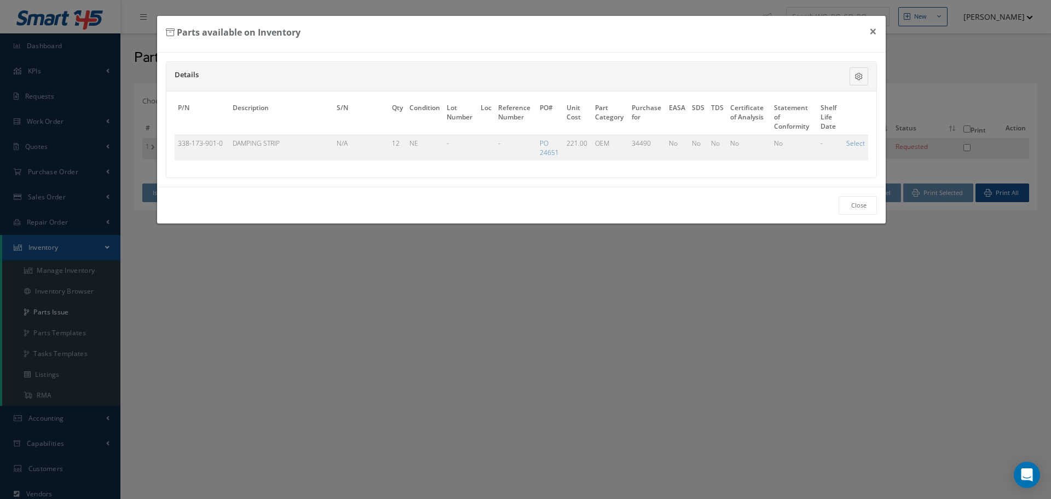
click at [855, 142] on link "Select" at bounding box center [855, 142] width 19 height 9
checkbox input "true"
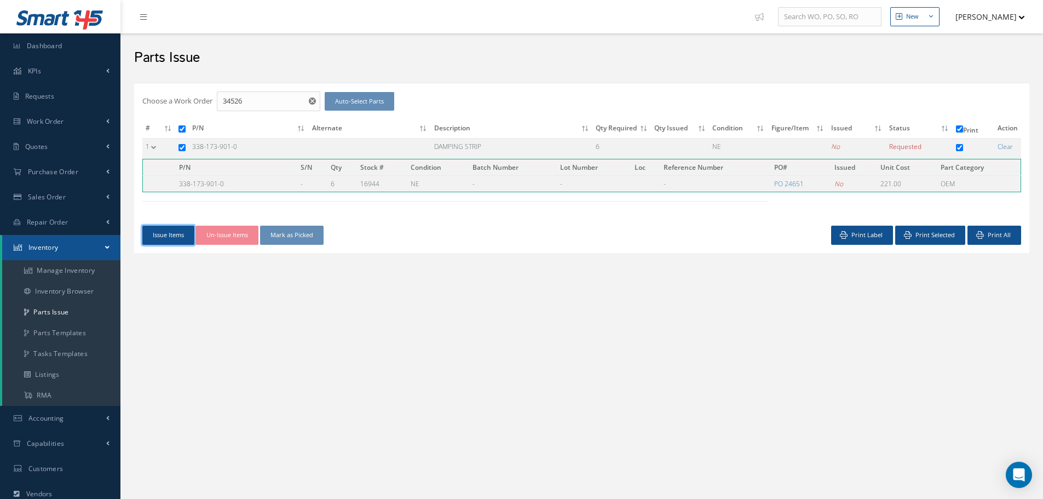
click at [183, 233] on button "Issue Items" at bounding box center [168, 235] width 52 height 19
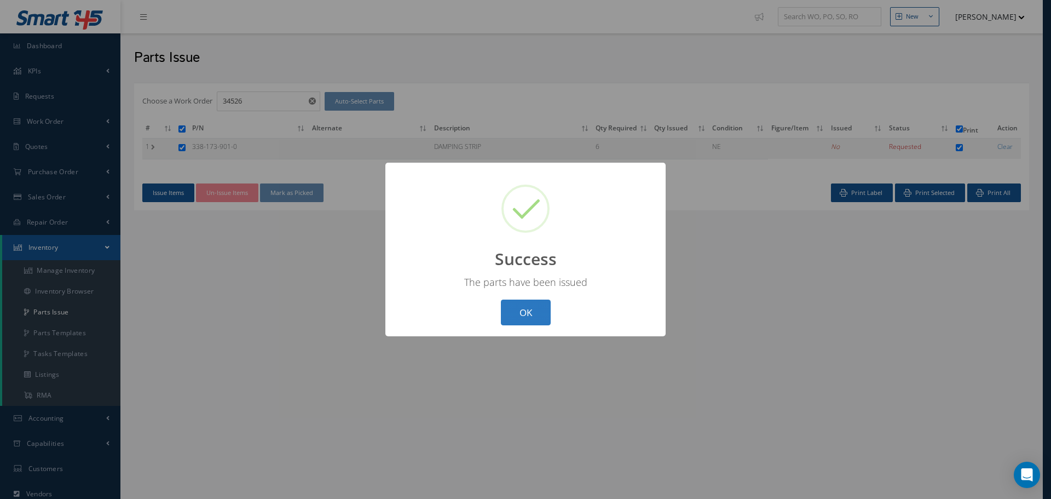
click at [526, 309] on button "OK" at bounding box center [526, 312] width 50 height 26
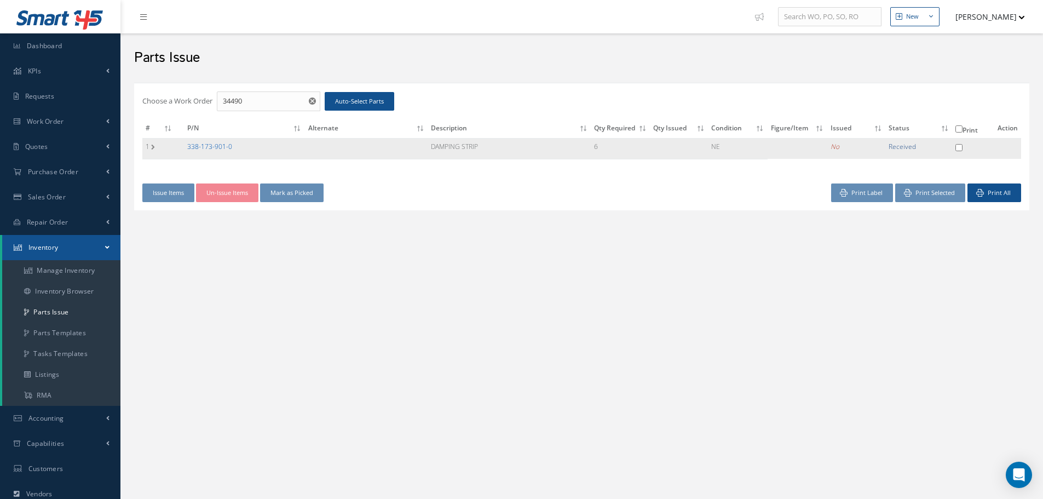
click at [223, 143] on link "338-173-901-0" at bounding box center [209, 146] width 45 height 9
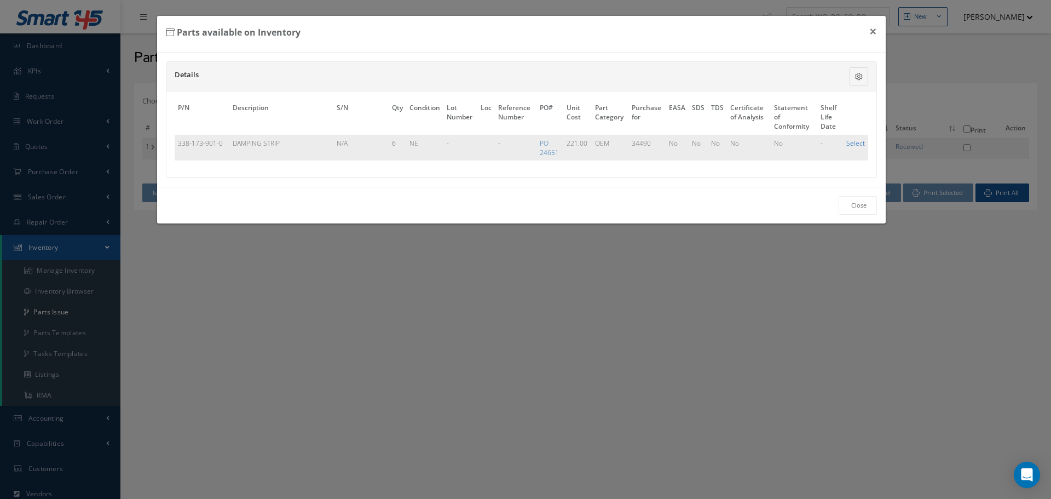
click at [858, 143] on link "Select" at bounding box center [855, 142] width 19 height 9
checkbox input "true"
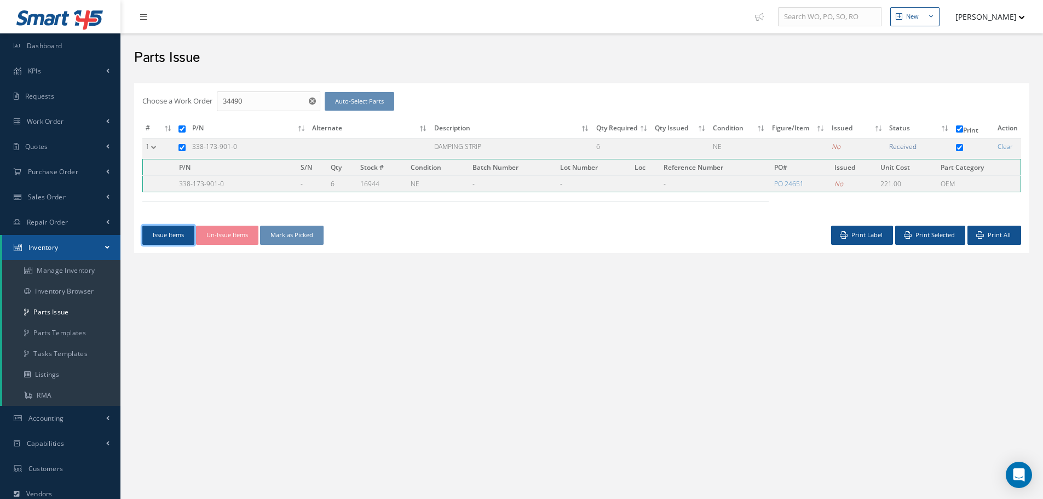
click at [164, 230] on button "Issue Items" at bounding box center [168, 235] width 52 height 19
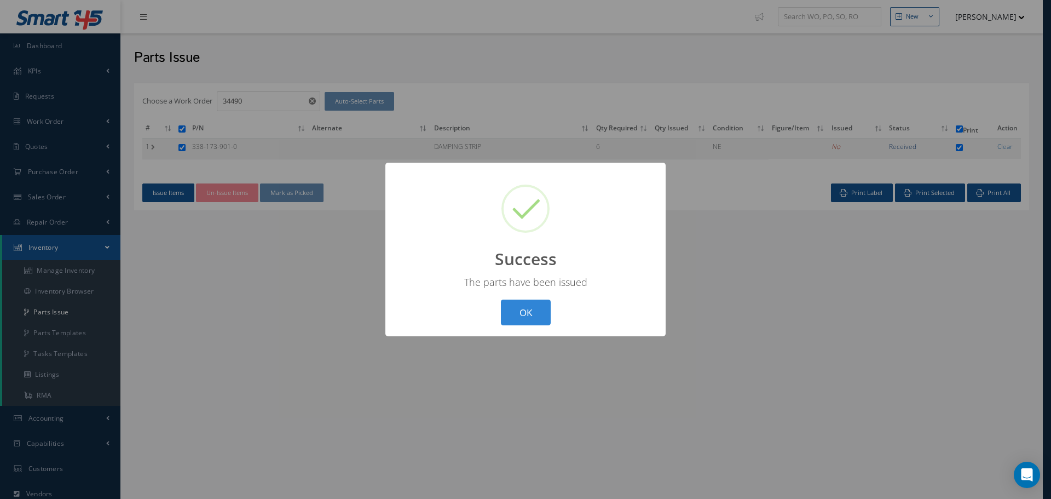
click at [519, 313] on button "OK" at bounding box center [526, 312] width 50 height 26
